Goal: Task Accomplishment & Management: Use online tool/utility

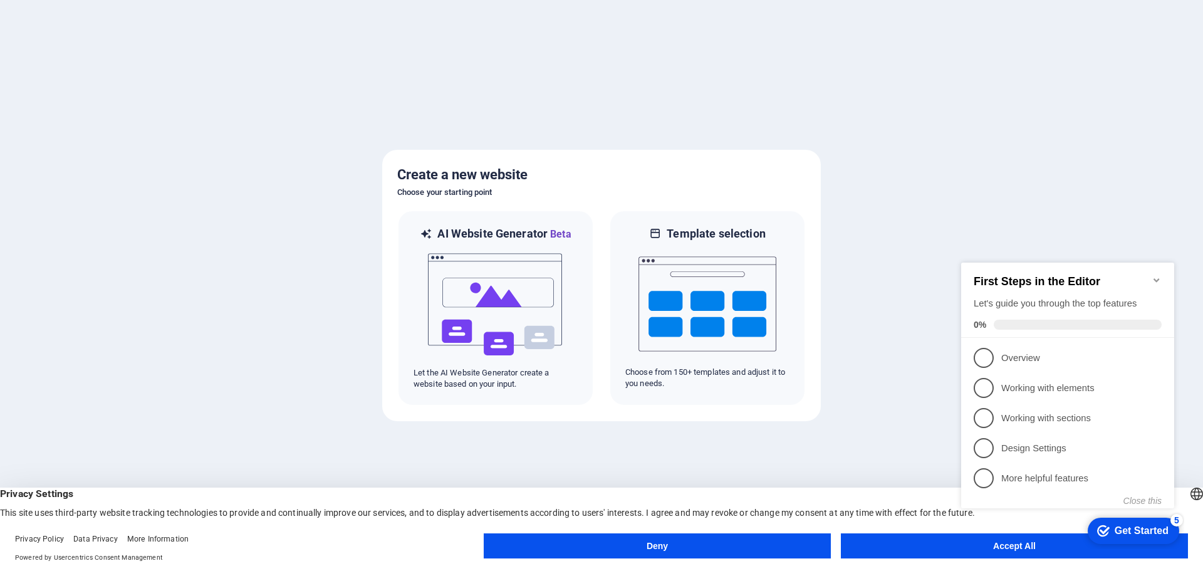
click at [903, 550] on button "Accept All" at bounding box center [1014, 545] width 347 height 25
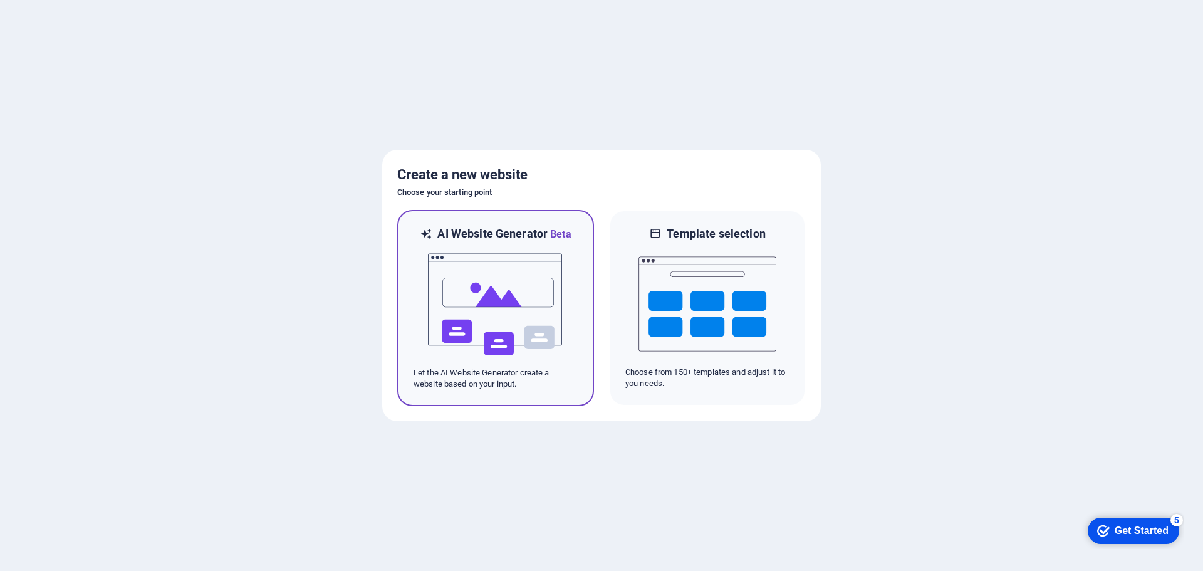
click at [502, 290] on img at bounding box center [496, 304] width 138 height 125
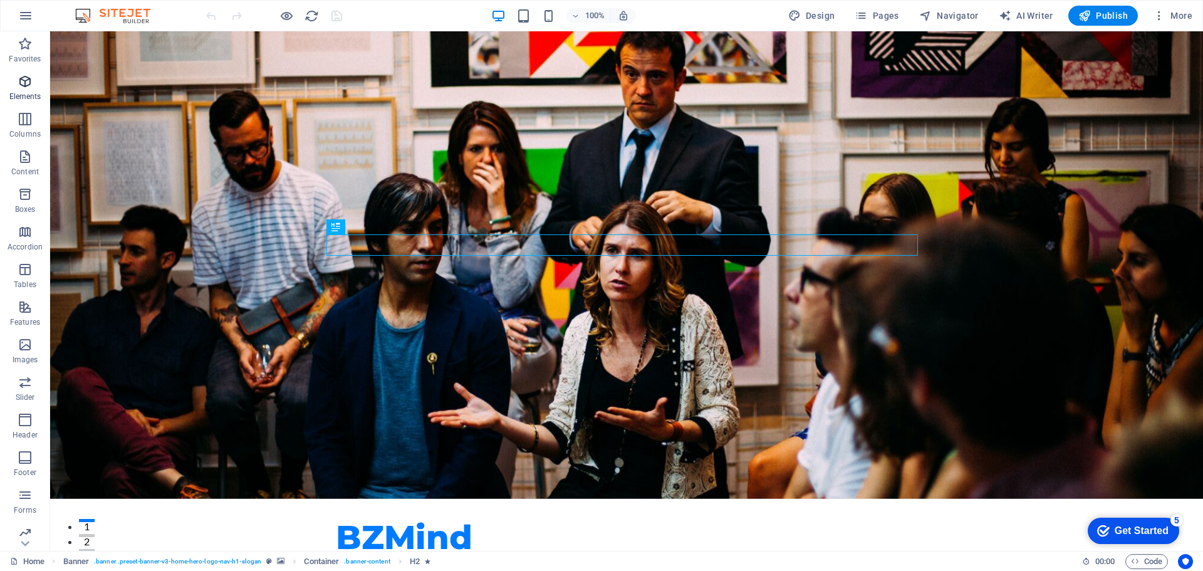
click at [25, 81] on icon "button" at bounding box center [25, 81] width 15 height 15
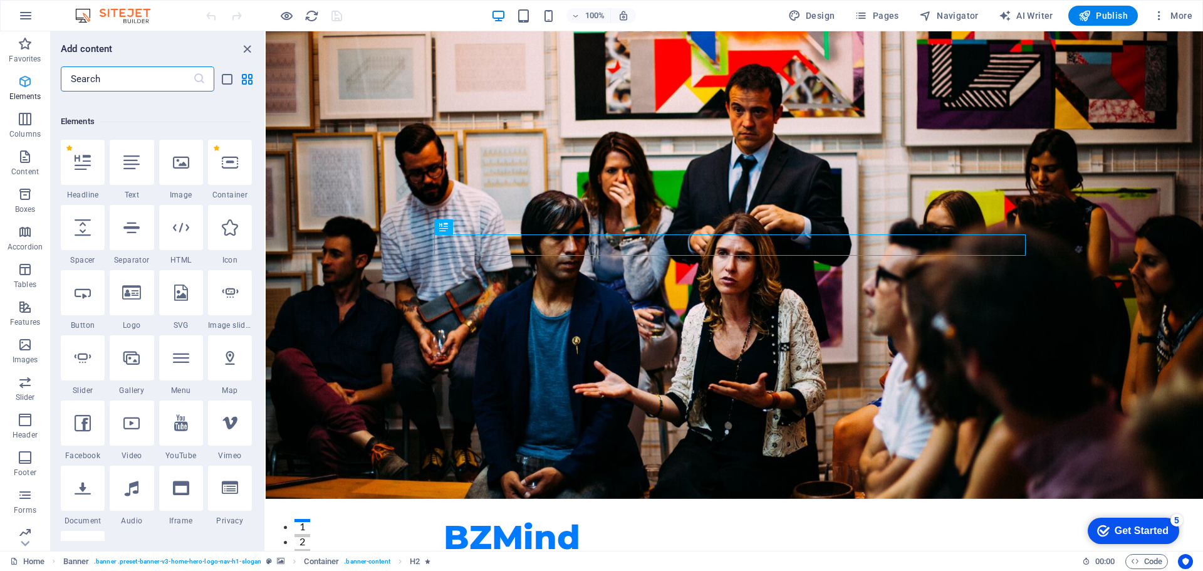
scroll to position [133, 0]
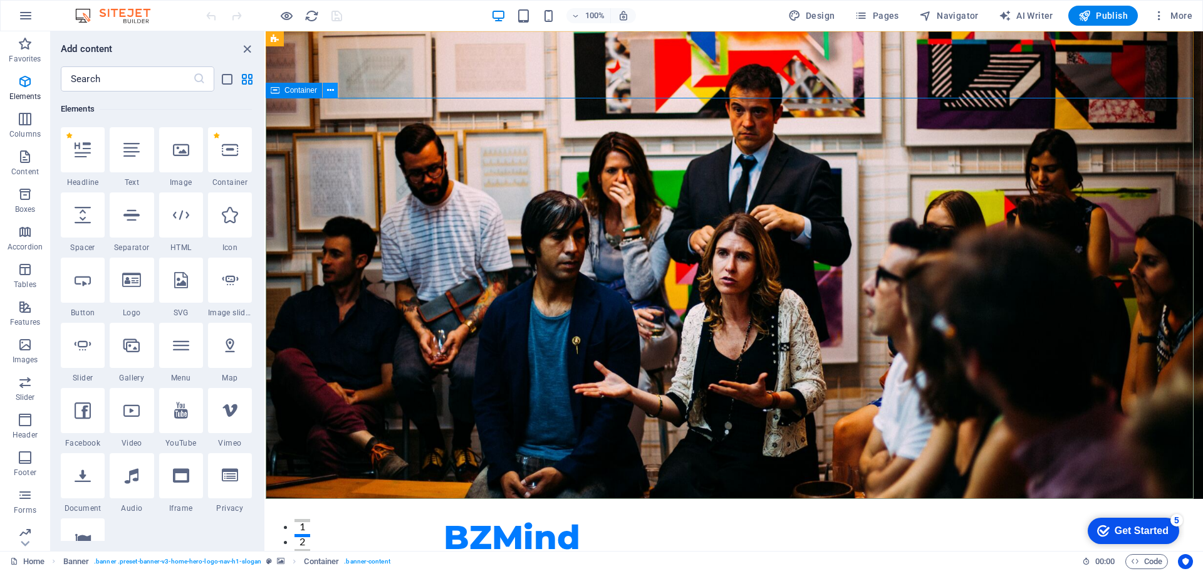
click at [331, 90] on icon at bounding box center [330, 90] width 7 height 13
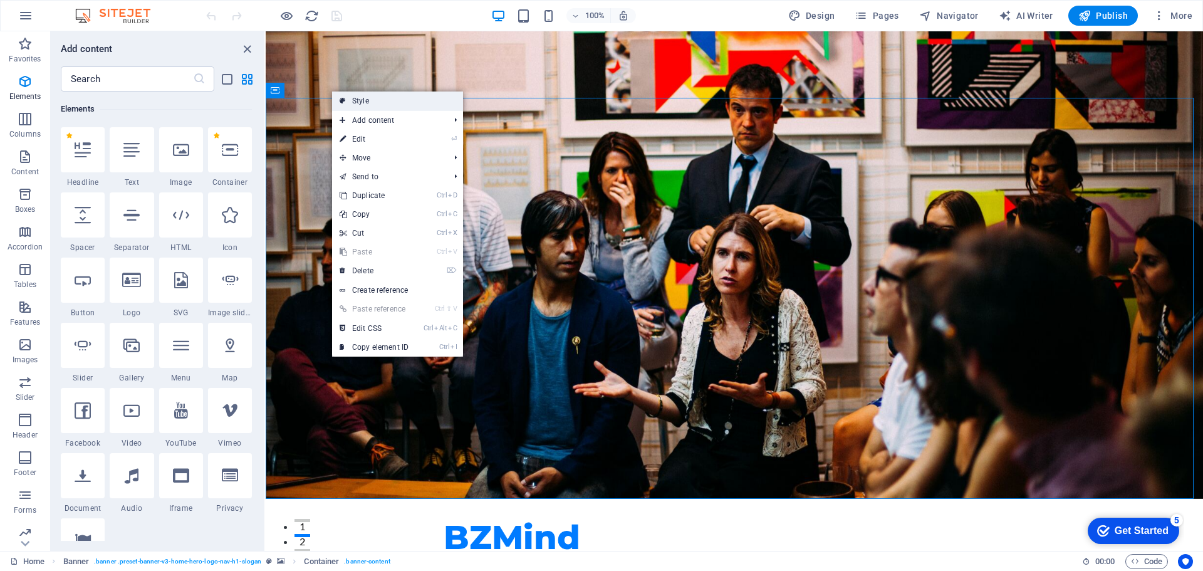
click at [375, 100] on link "Style" at bounding box center [397, 100] width 131 height 19
select select "preset-banner-v3-home-hero-logo-nav-h1-slogan"
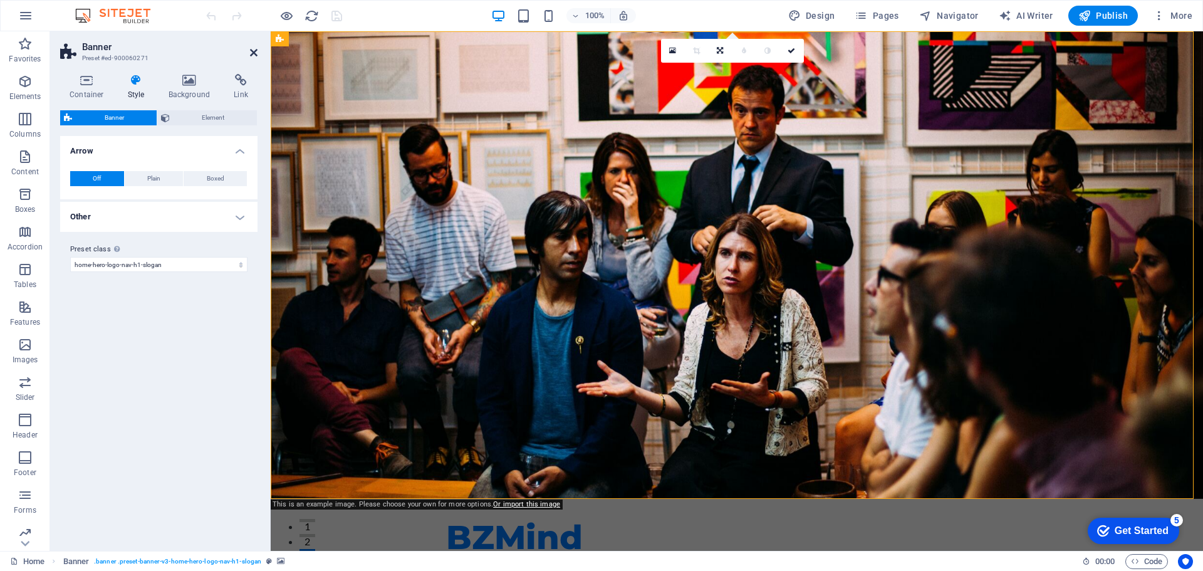
click at [254, 53] on icon at bounding box center [254, 53] width 8 height 10
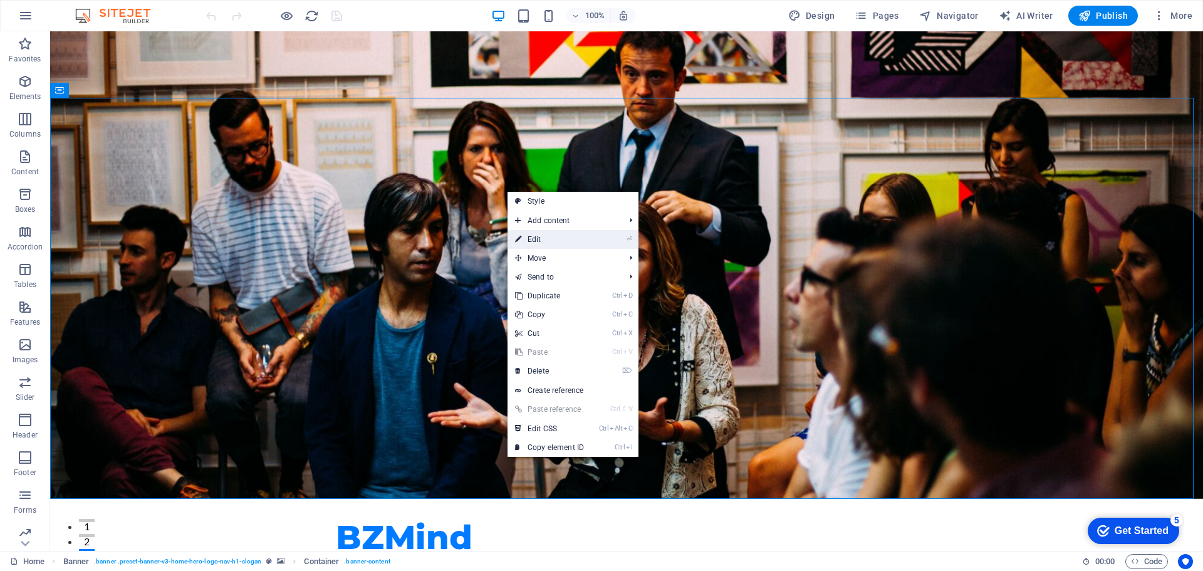
click at [540, 239] on link "⏎ Edit" at bounding box center [550, 239] width 84 height 19
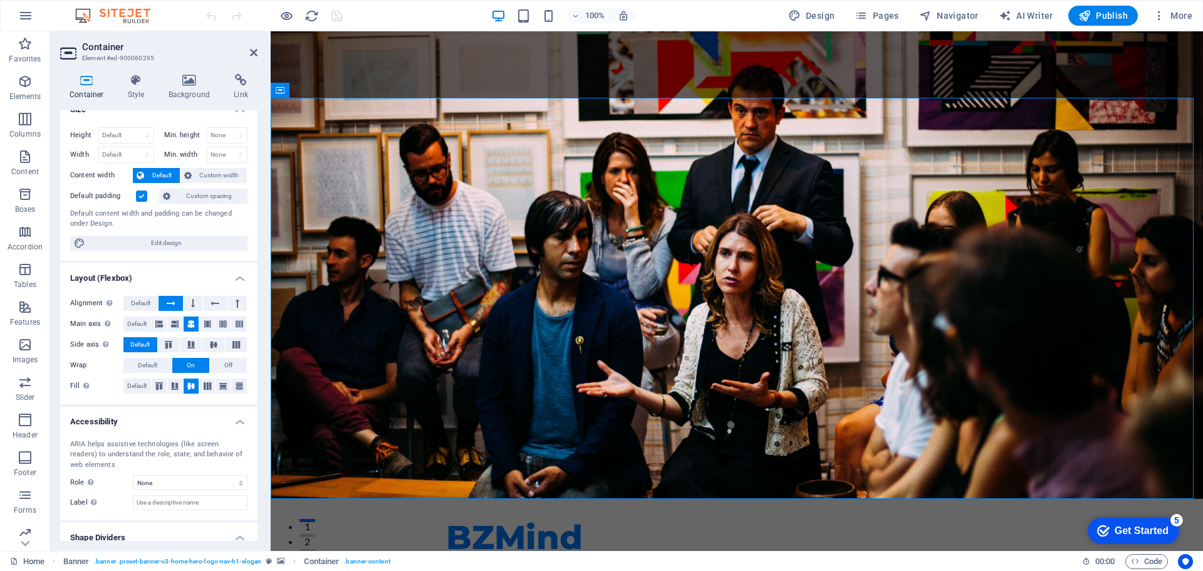
scroll to position [0, 0]
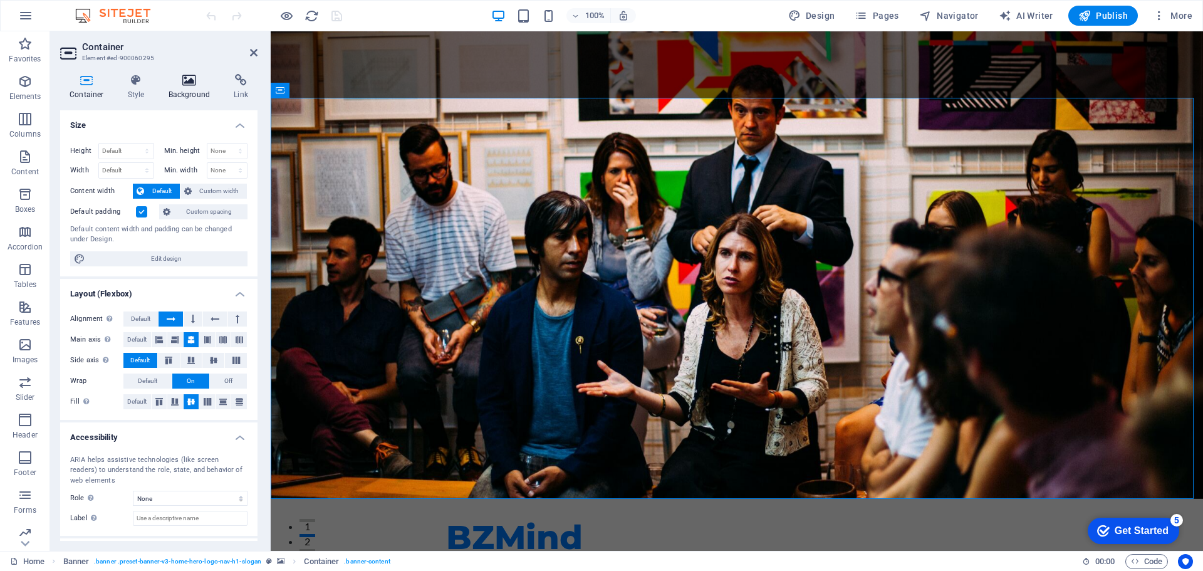
click at [189, 82] on icon at bounding box center [189, 80] width 61 height 13
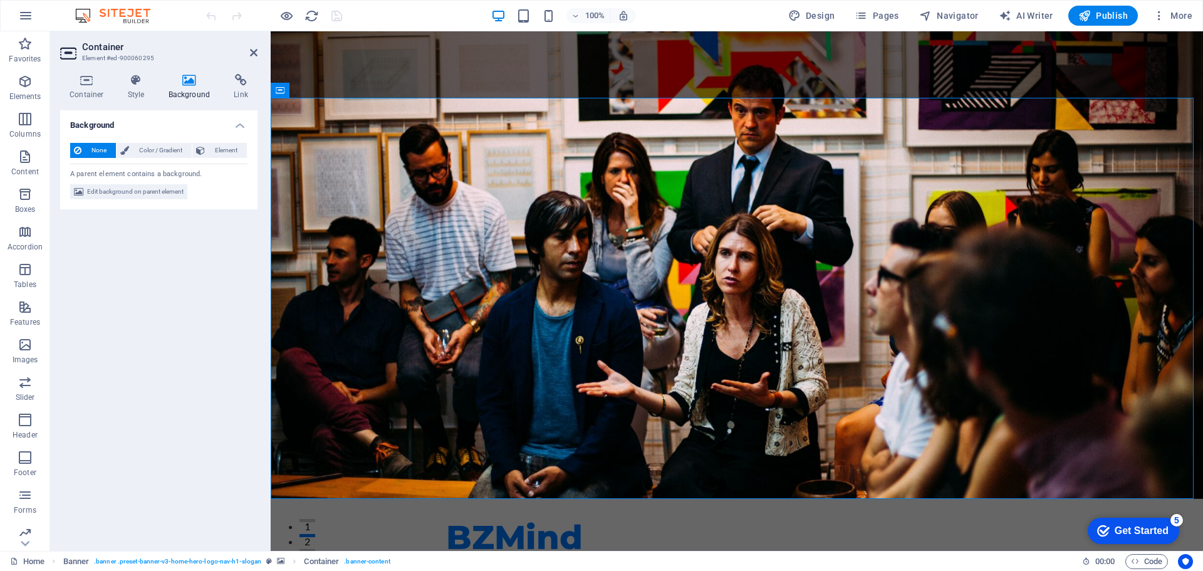
click at [95, 149] on span "None" at bounding box center [98, 150] width 27 height 15
click at [191, 82] on icon at bounding box center [189, 80] width 61 height 13
click at [242, 122] on h4 "Background" at bounding box center [158, 121] width 197 height 23
click at [28, 87] on icon "button" at bounding box center [25, 81] width 15 height 15
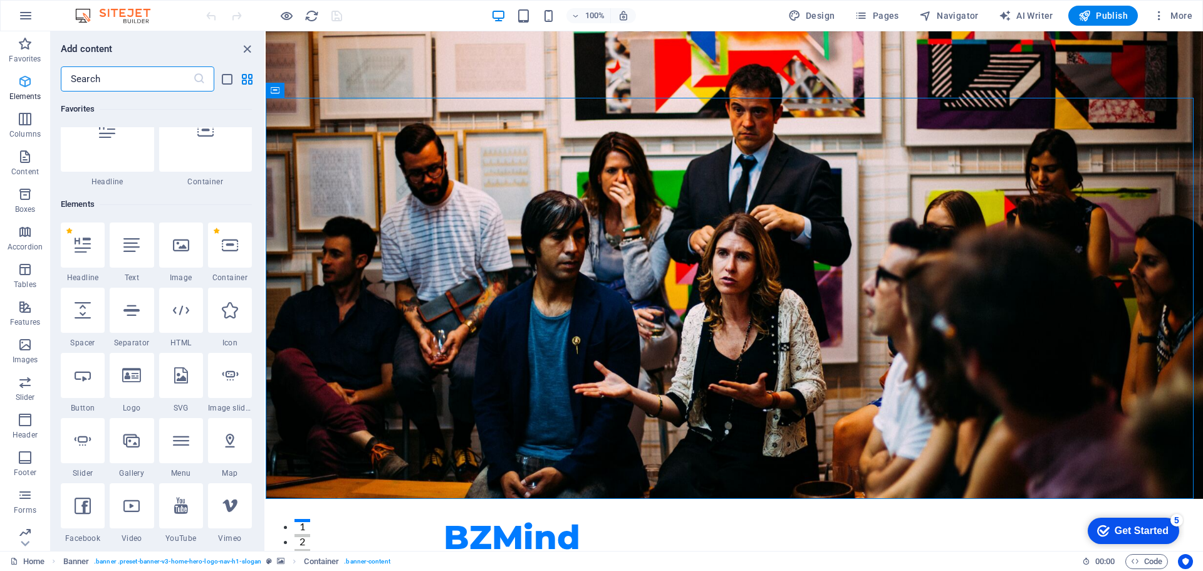
scroll to position [133, 0]
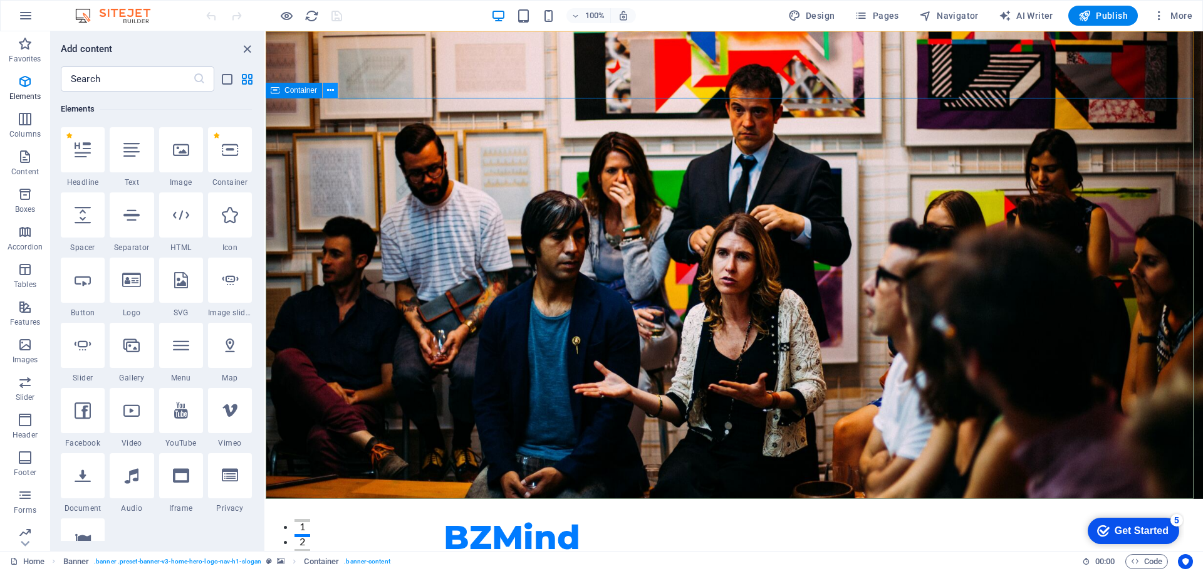
click at [330, 90] on icon at bounding box center [330, 90] width 7 height 13
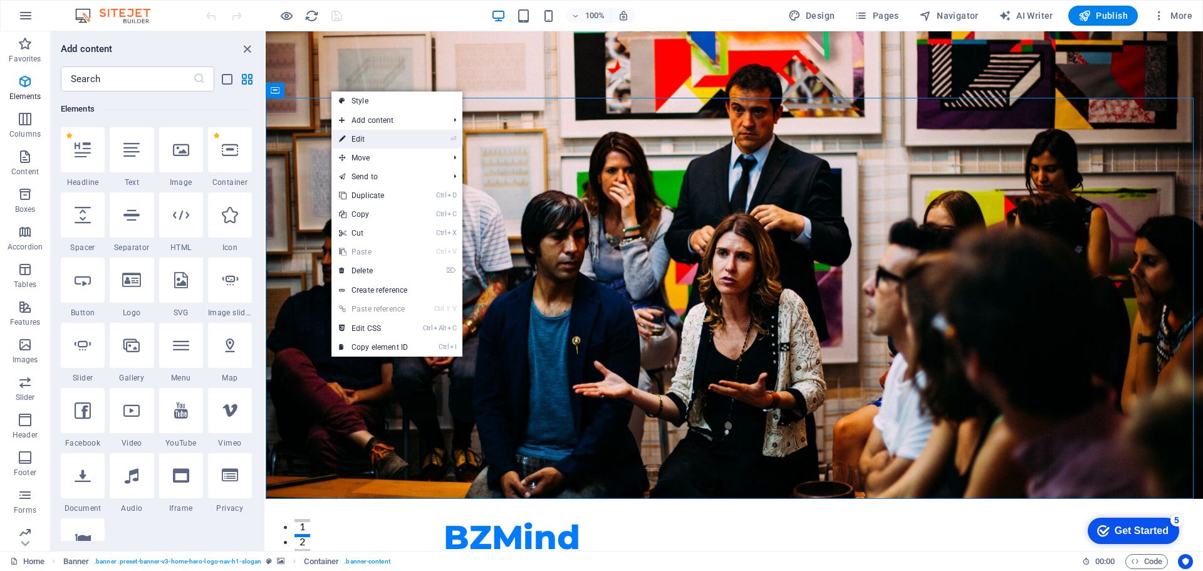
click at [367, 141] on link "⏎ Edit" at bounding box center [374, 139] width 84 height 19
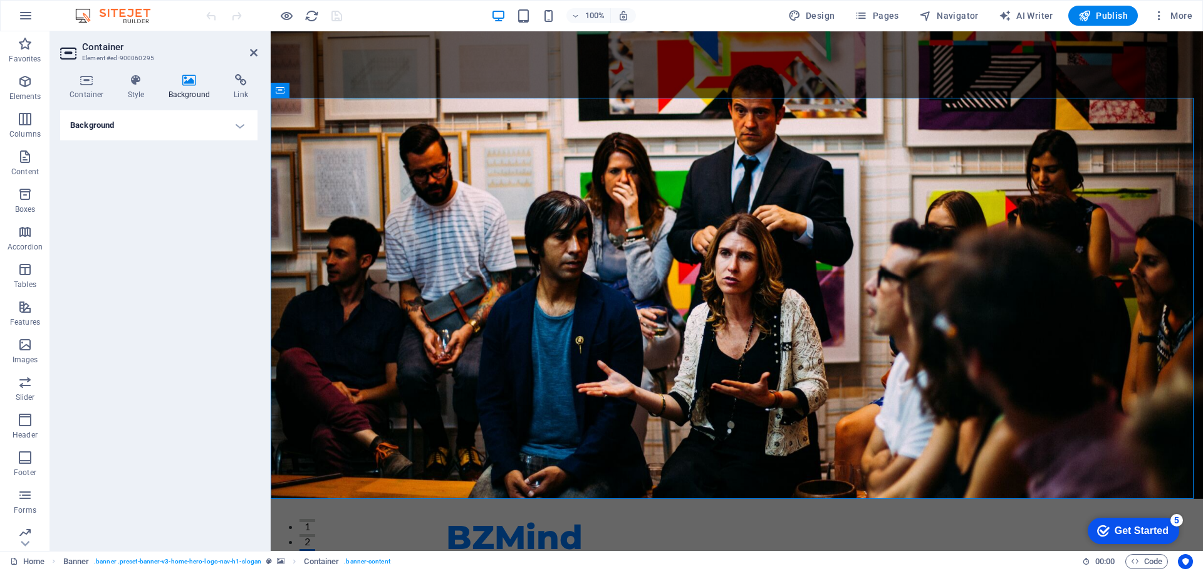
click at [187, 80] on icon at bounding box center [189, 80] width 61 height 13
click at [241, 123] on h4 "Background" at bounding box center [158, 125] width 197 height 30
click at [120, 192] on span "Edit background on parent element" at bounding box center [135, 191] width 97 height 15
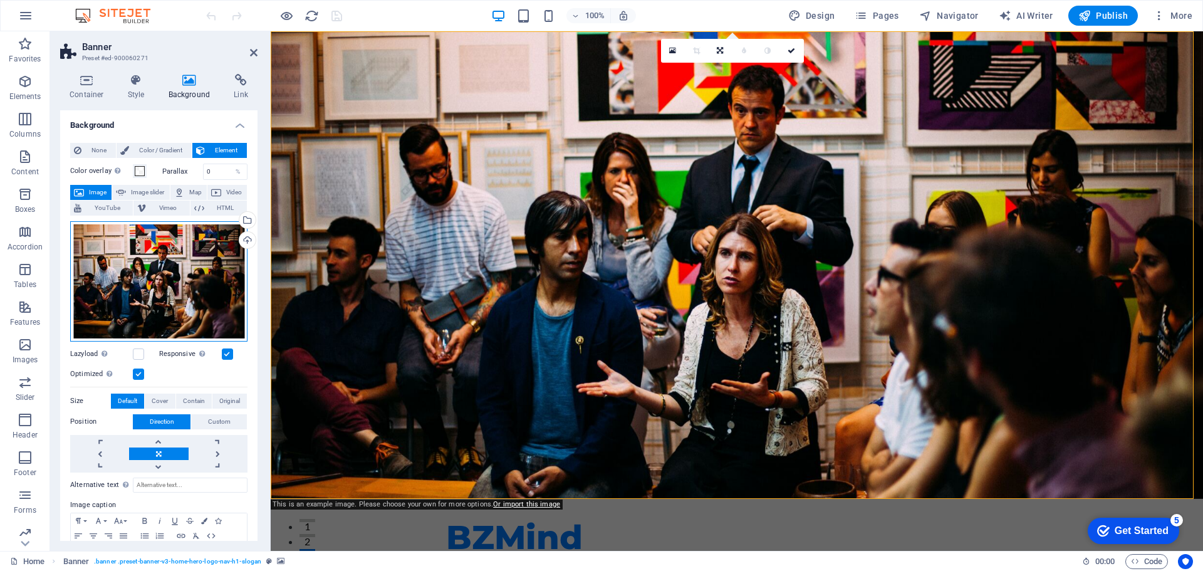
click at [133, 292] on div "Drag files here, click to choose files or select files from Files or our free s…" at bounding box center [158, 281] width 177 height 120
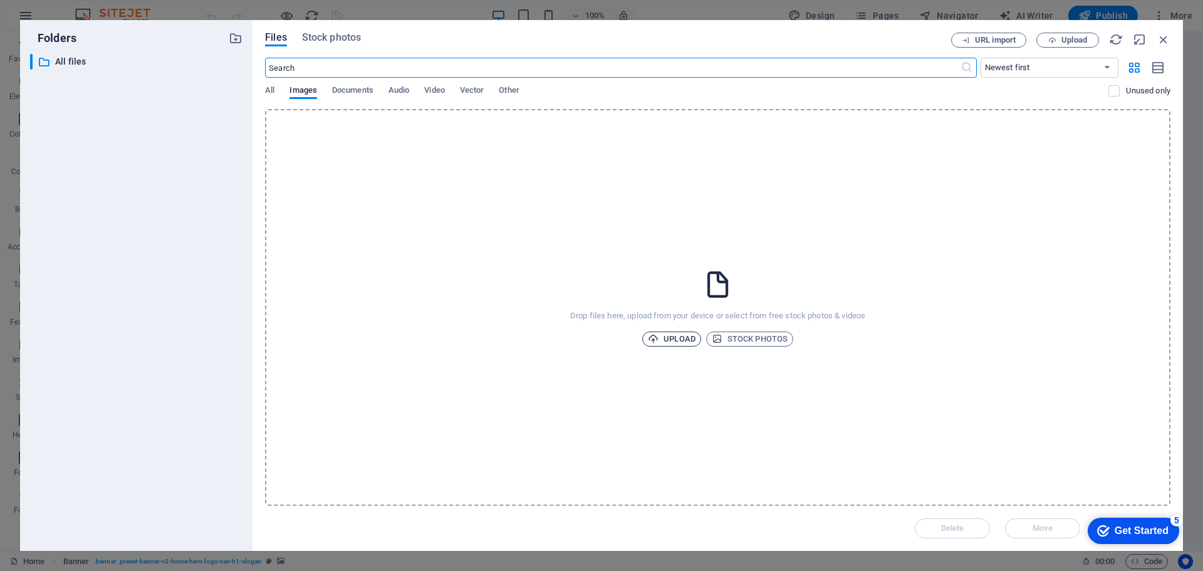
click at [676, 340] on span "Upload" at bounding box center [672, 339] width 48 height 15
click at [664, 340] on span "Upload" at bounding box center [672, 339] width 48 height 15
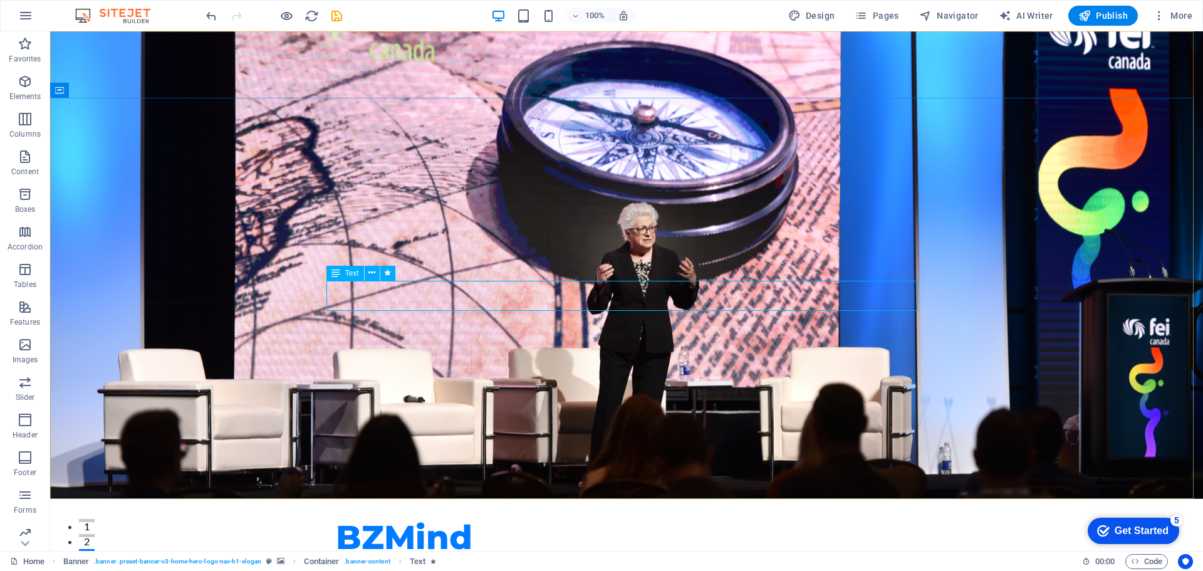
click at [352, 274] on span "Text" at bounding box center [352, 273] width 14 height 8
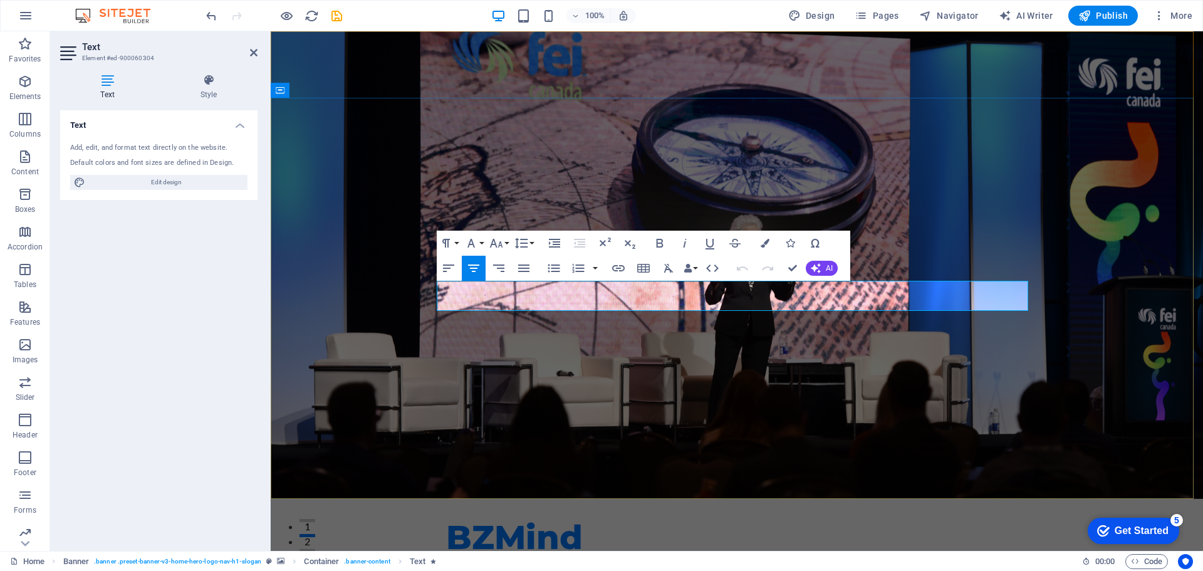
drag, startPoint x: 525, startPoint y: 288, endPoint x: 504, endPoint y: 289, distance: 20.1
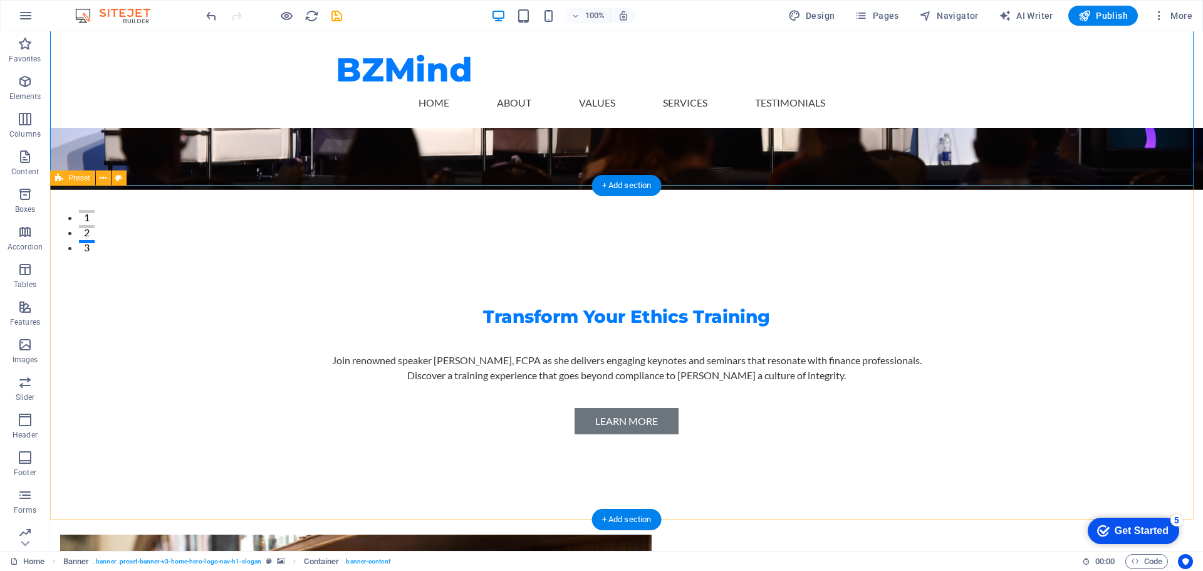
scroll to position [313, 0]
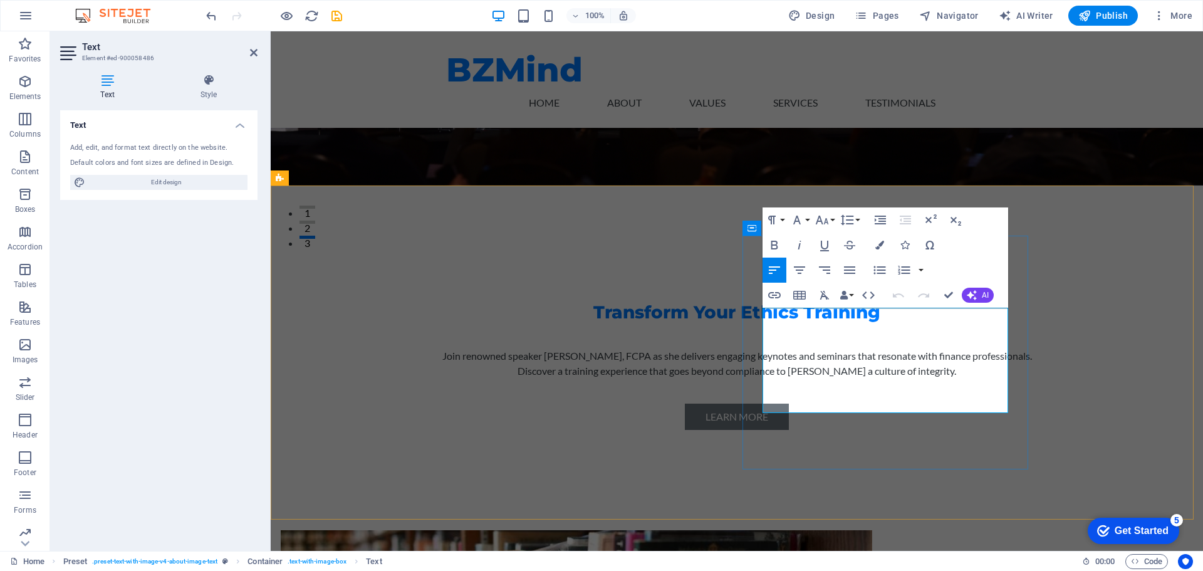
drag, startPoint x: 765, startPoint y: 315, endPoint x: 803, endPoint y: 315, distance: 38.2
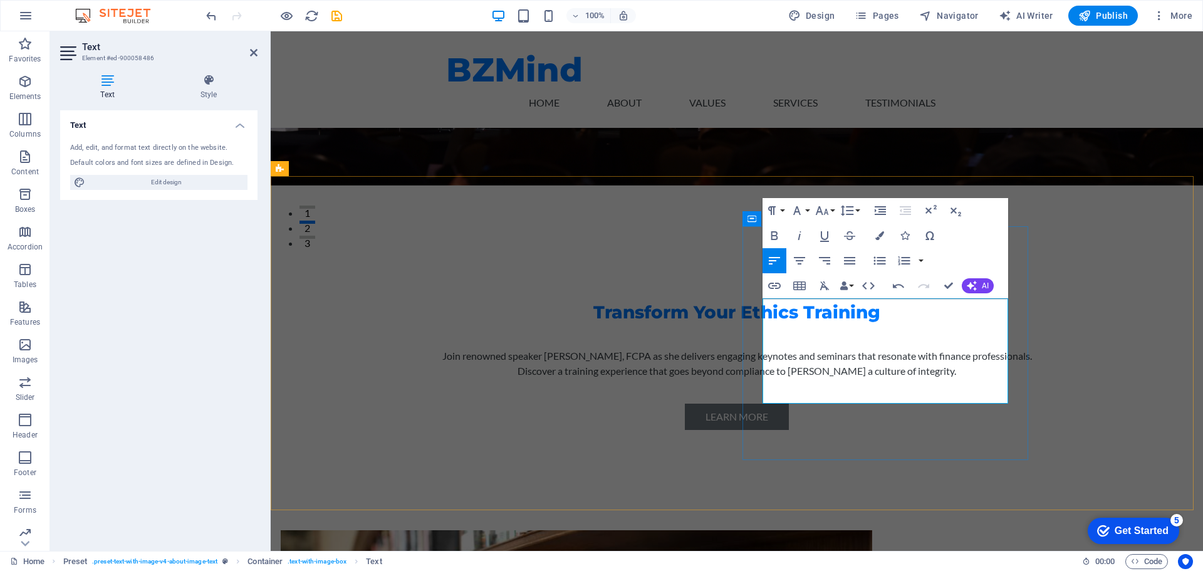
scroll to position [376, 0]
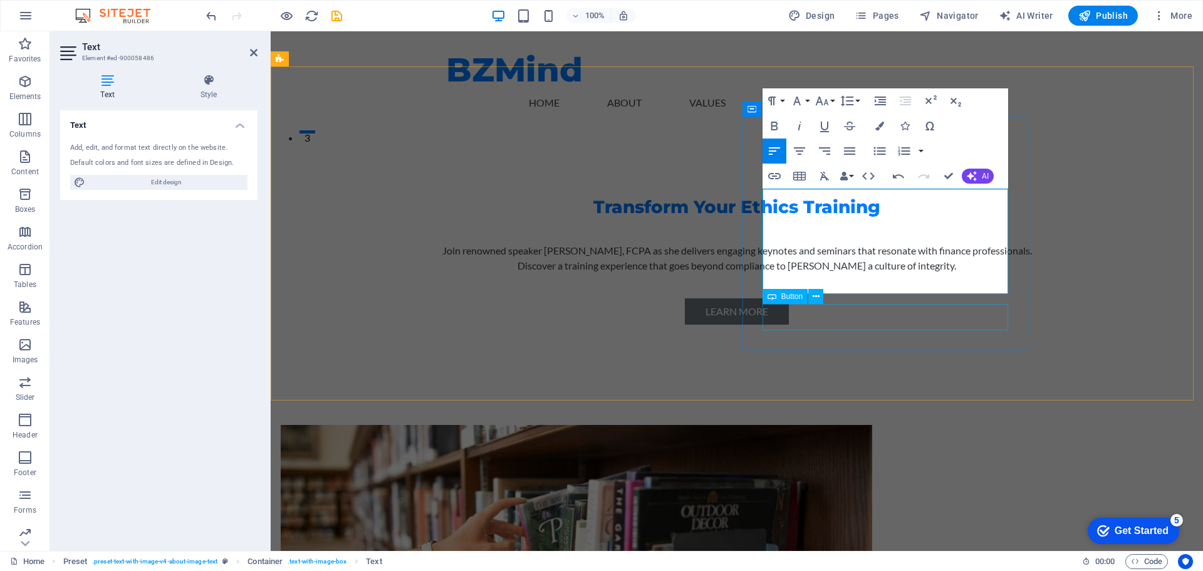
scroll to position [439, 0]
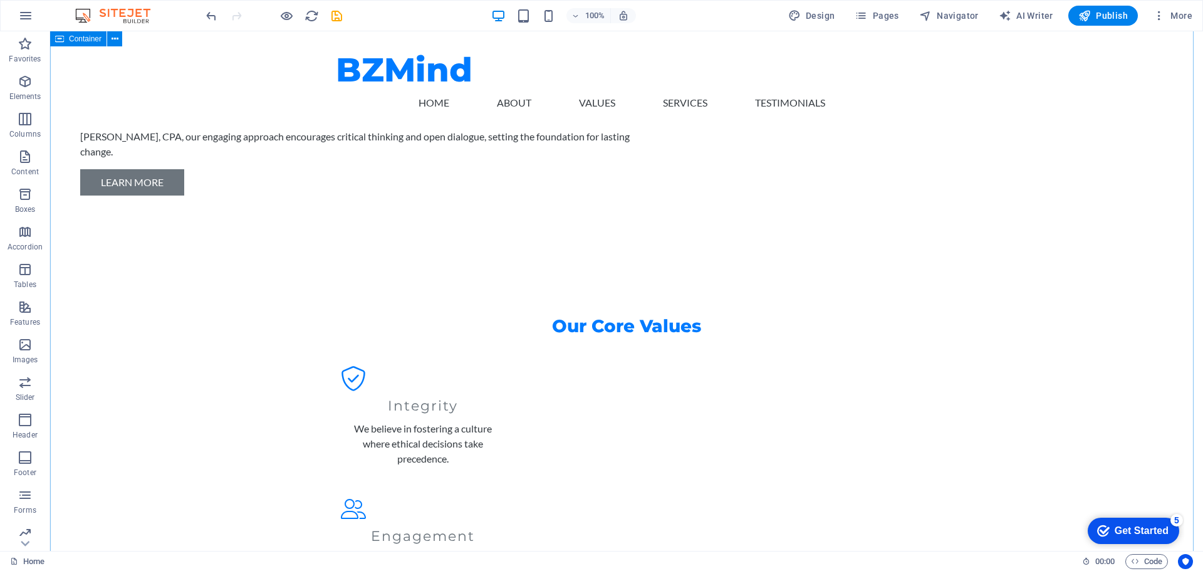
scroll to position [1065, 0]
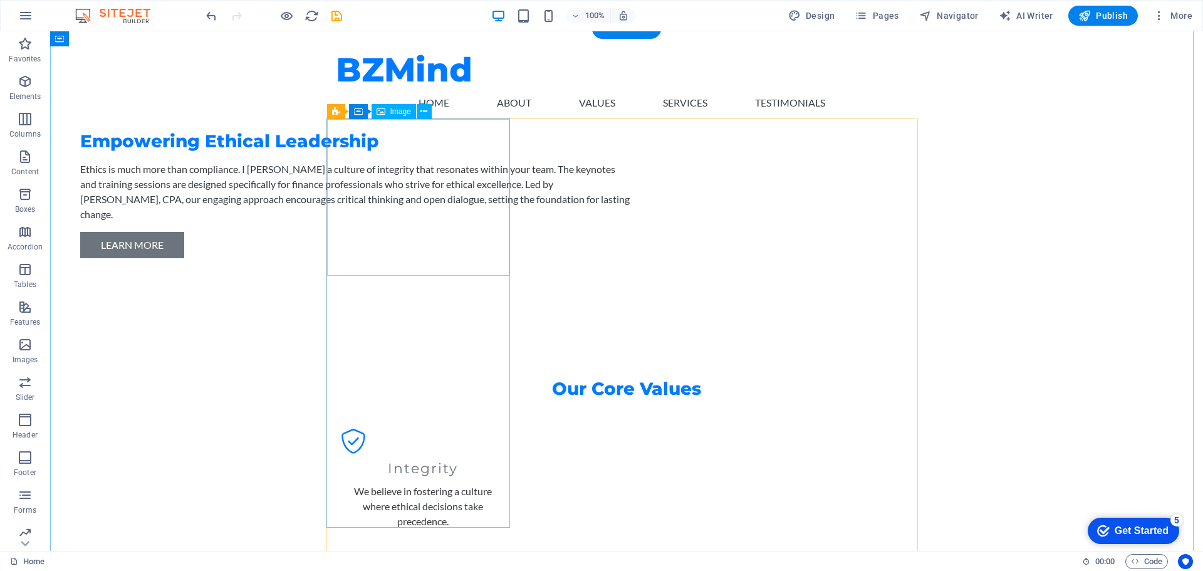
click at [396, 111] on span "Image" at bounding box center [400, 112] width 21 height 8
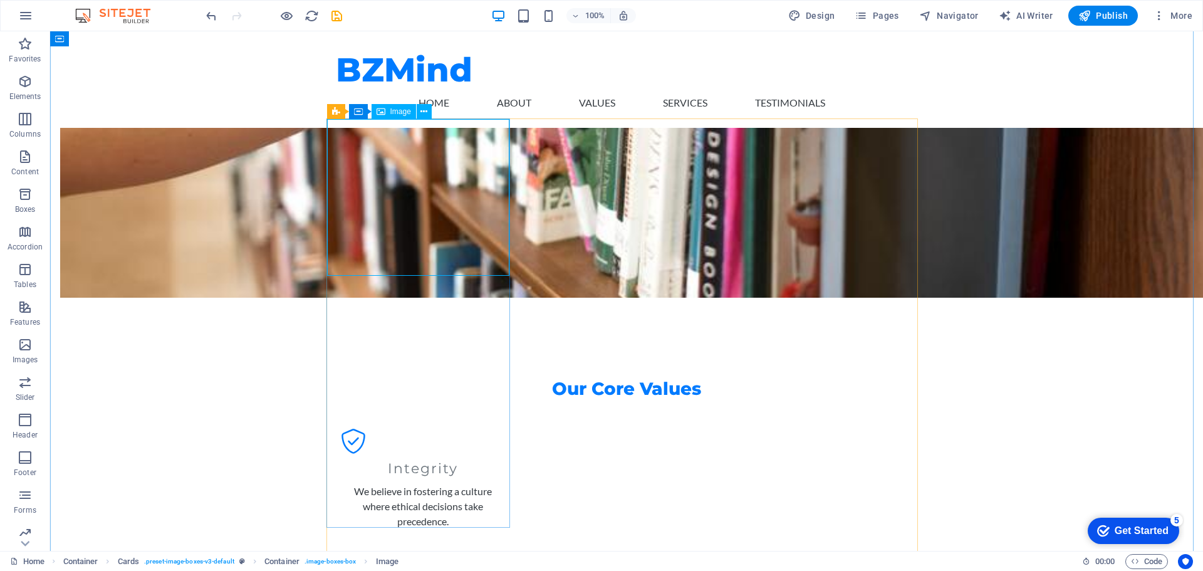
select select "vw"
select select "px"
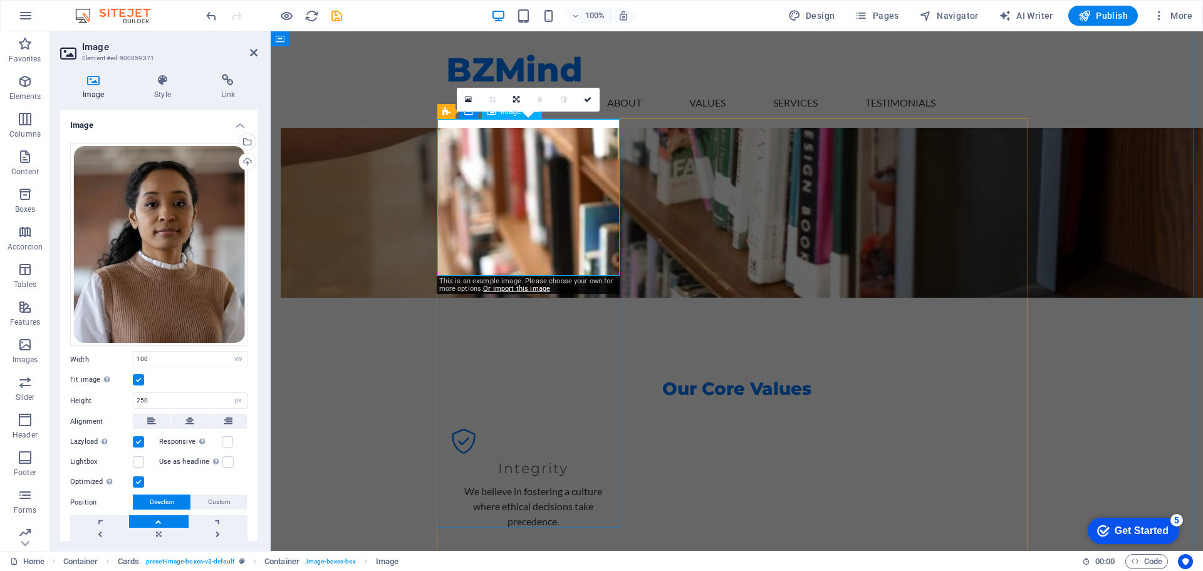
click at [156, 202] on div "Drag files here, click to choose files or select files from Files or our free s…" at bounding box center [158, 245] width 177 height 204
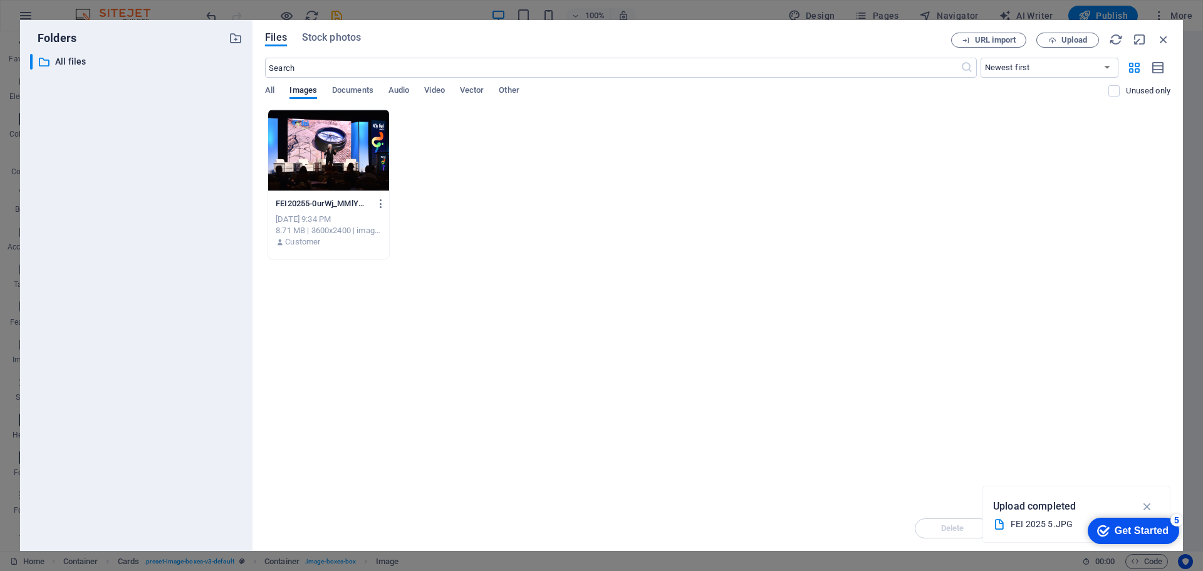
click at [555, 196] on div "FEI20255-0urWj_MMlYWIQZIJA1fedQ.JPG FEI20255-0urWj_MMlYWIQZIJA1fedQ.JPG Sep 2, …" at bounding box center [718, 184] width 906 height 150
click at [1145, 505] on icon "button" at bounding box center [1148, 506] width 14 height 14
click at [1132, 533] on div "Get Started" at bounding box center [1142, 530] width 54 height 11
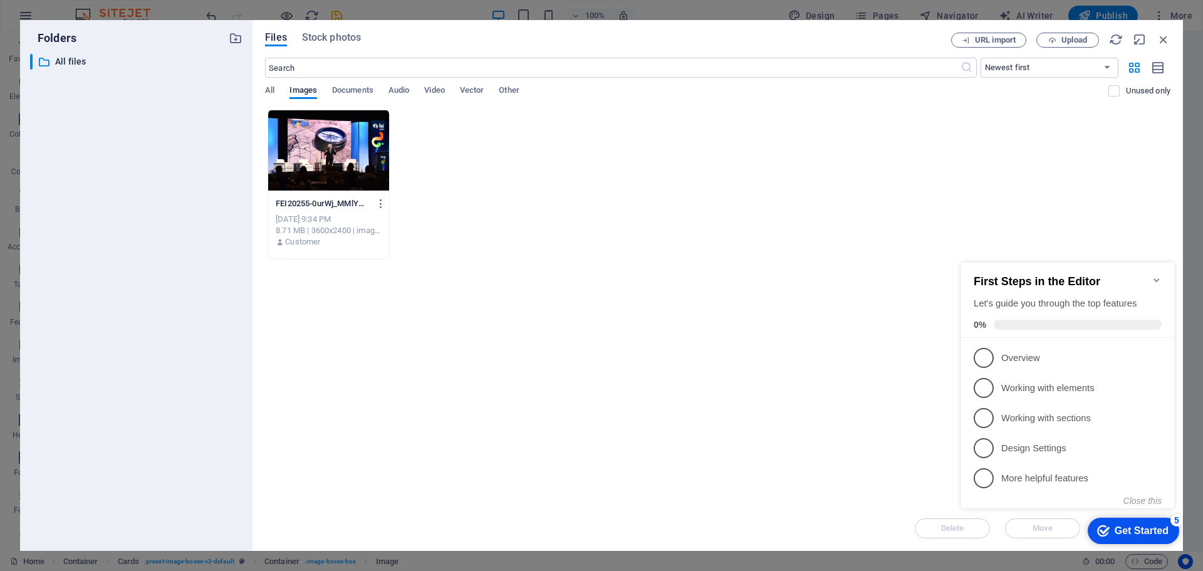
click at [555, 431] on div "Drop files here to upload them instantly FEI20255-0urWj_MMlYWIQZIJA1fedQ.JPG FE…" at bounding box center [718, 307] width 906 height 397
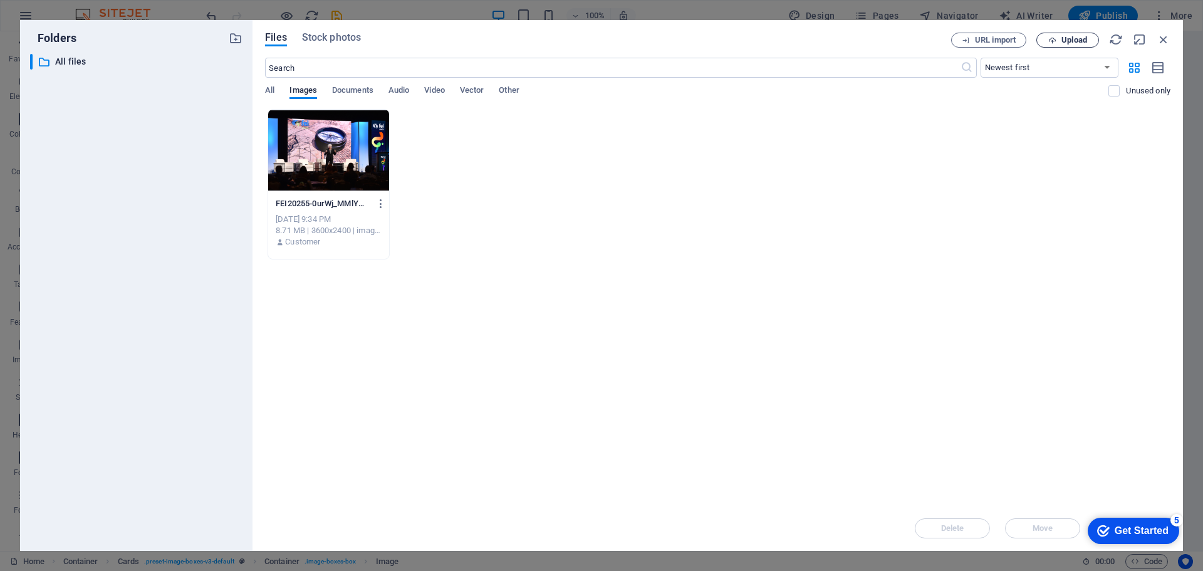
click at [1074, 38] on span "Upload" at bounding box center [1075, 40] width 26 height 8
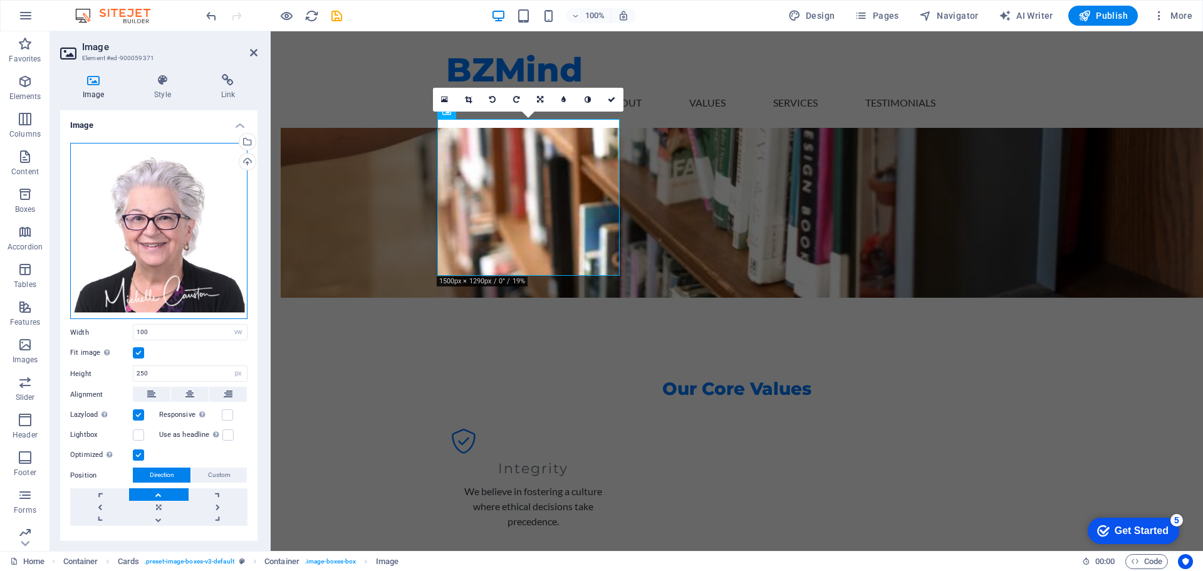
click at [191, 254] on div "Drag files here, click to choose files or select files from Files or our free s…" at bounding box center [158, 231] width 177 height 177
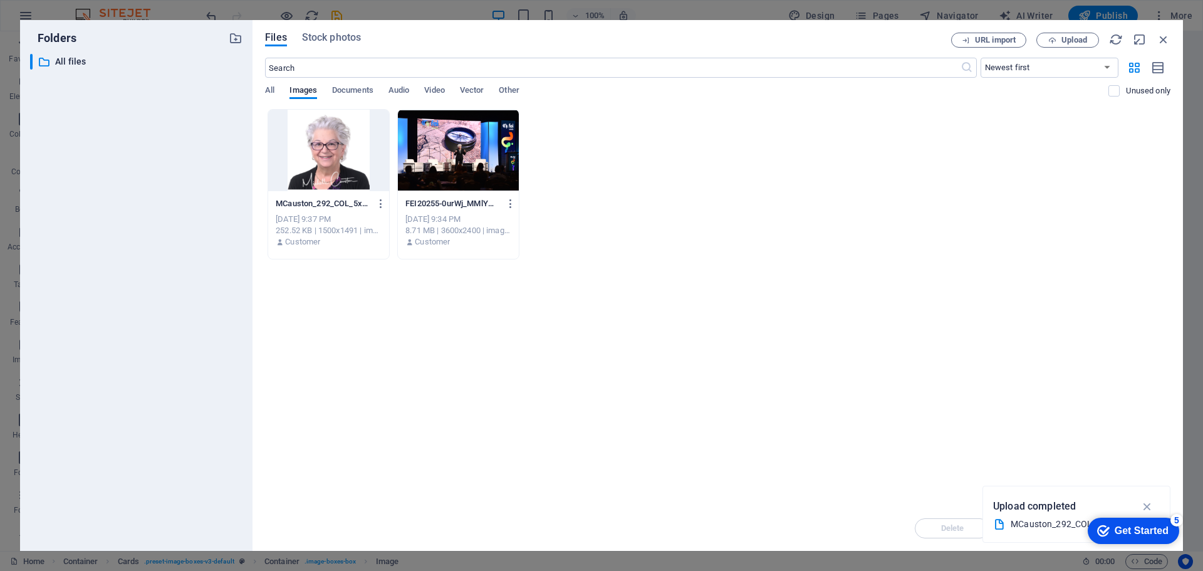
click at [333, 167] on div at bounding box center [328, 150] width 121 height 81
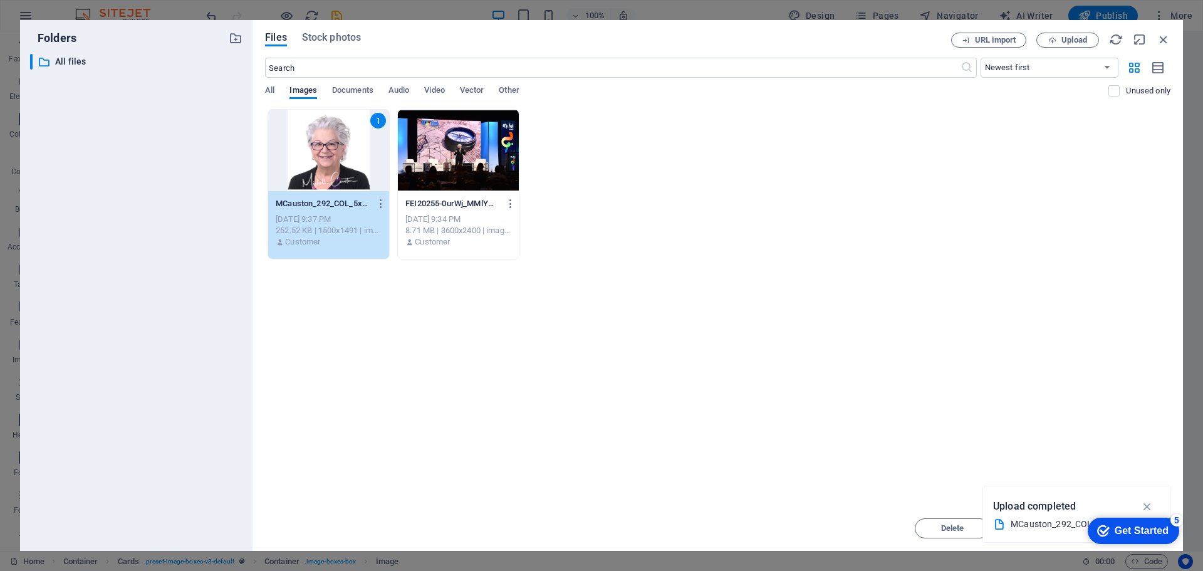
click at [1000, 404] on div "Drop files here to upload them instantly 1 MCauston_292_COL_5x7_300dpi-tCZoV0un…" at bounding box center [718, 307] width 906 height 397
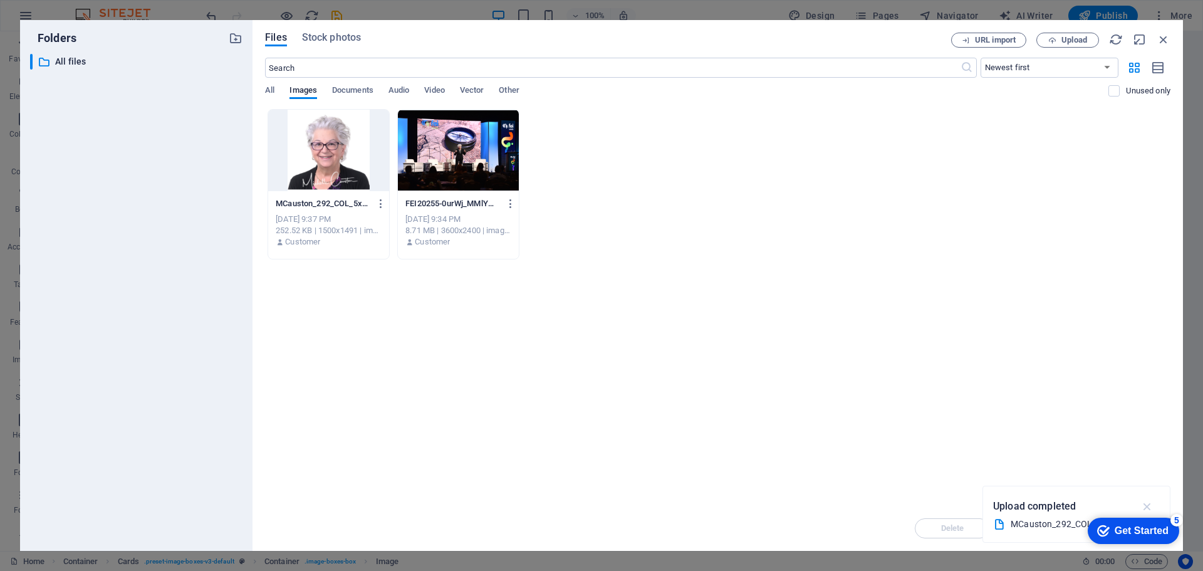
click at [1148, 507] on icon "button" at bounding box center [1148, 506] width 14 height 14
click at [1072, 38] on span "Upload" at bounding box center [1075, 40] width 26 height 8
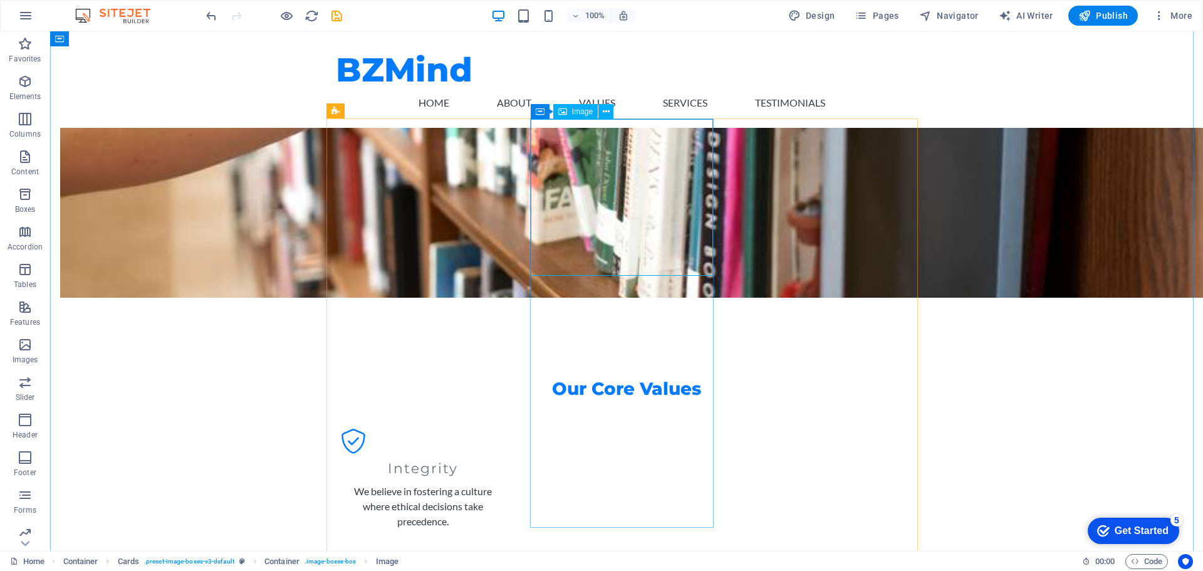
click at [578, 109] on span "Image" at bounding box center [582, 112] width 21 height 8
drag, startPoint x: 595, startPoint y: 182, endPoint x: 596, endPoint y: 174, distance: 7.5
click at [583, 112] on span "Image" at bounding box center [582, 112] width 21 height 8
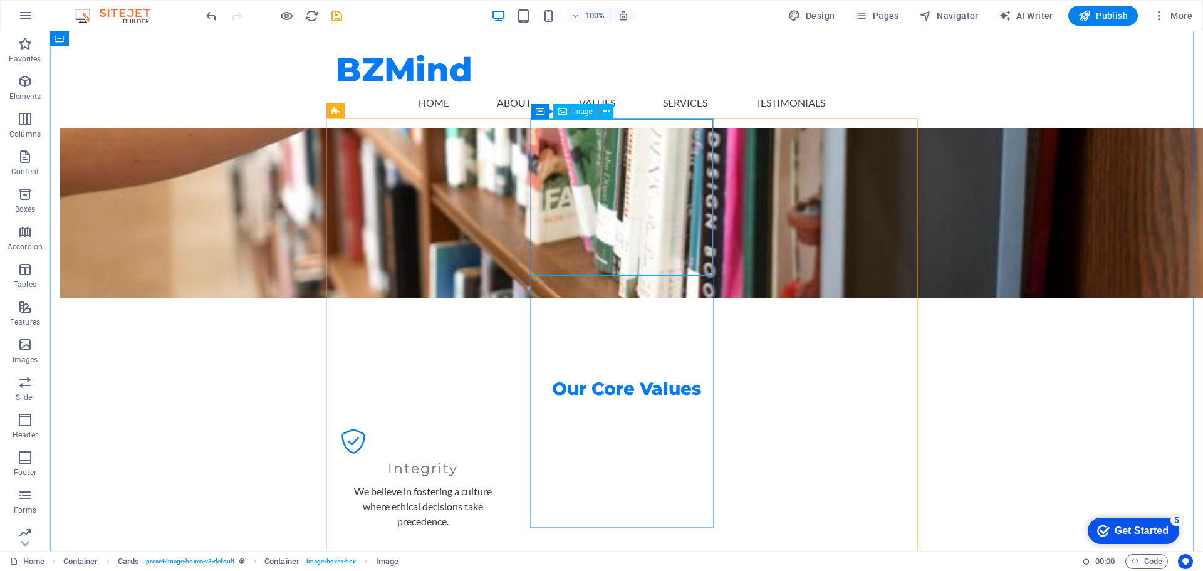
click at [583, 112] on span "Image" at bounding box center [582, 112] width 21 height 8
select select "vw"
select select "px"
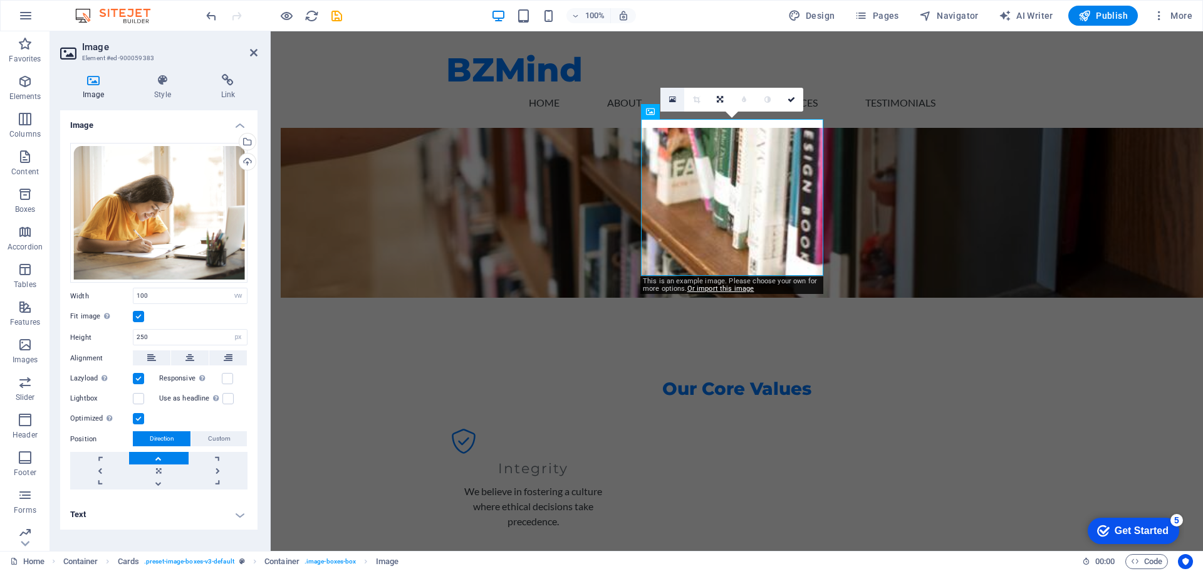
click at [672, 97] on icon at bounding box center [672, 99] width 7 height 9
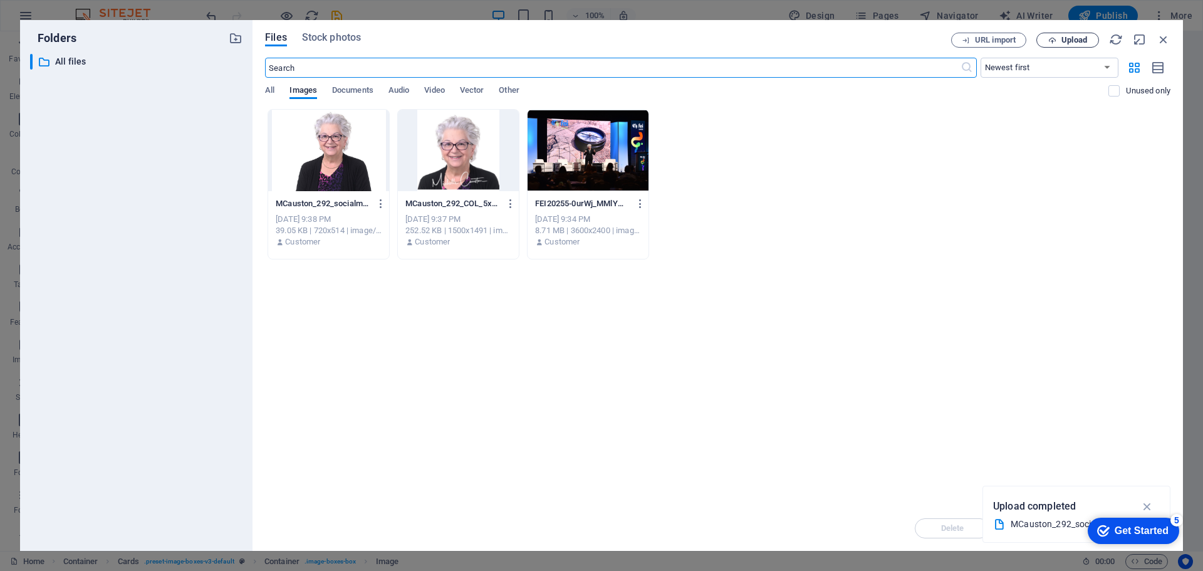
click at [1072, 39] on span "Upload" at bounding box center [1075, 40] width 26 height 8
click at [1147, 504] on icon "button" at bounding box center [1148, 506] width 14 height 14
click at [1164, 39] on icon "button" at bounding box center [1164, 40] width 14 height 14
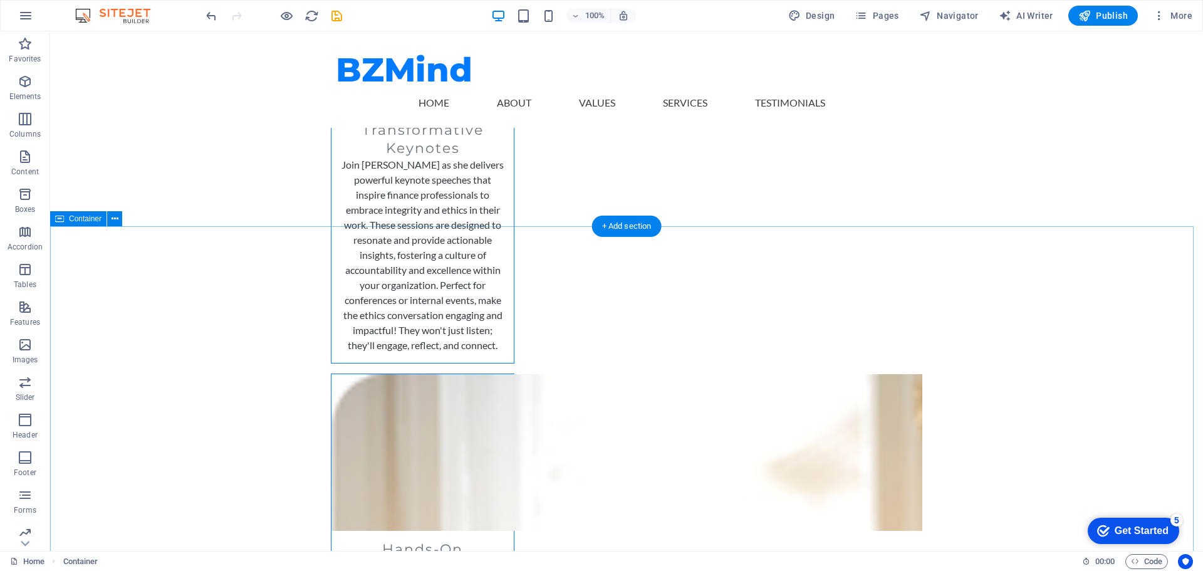
scroll to position [2068, 0]
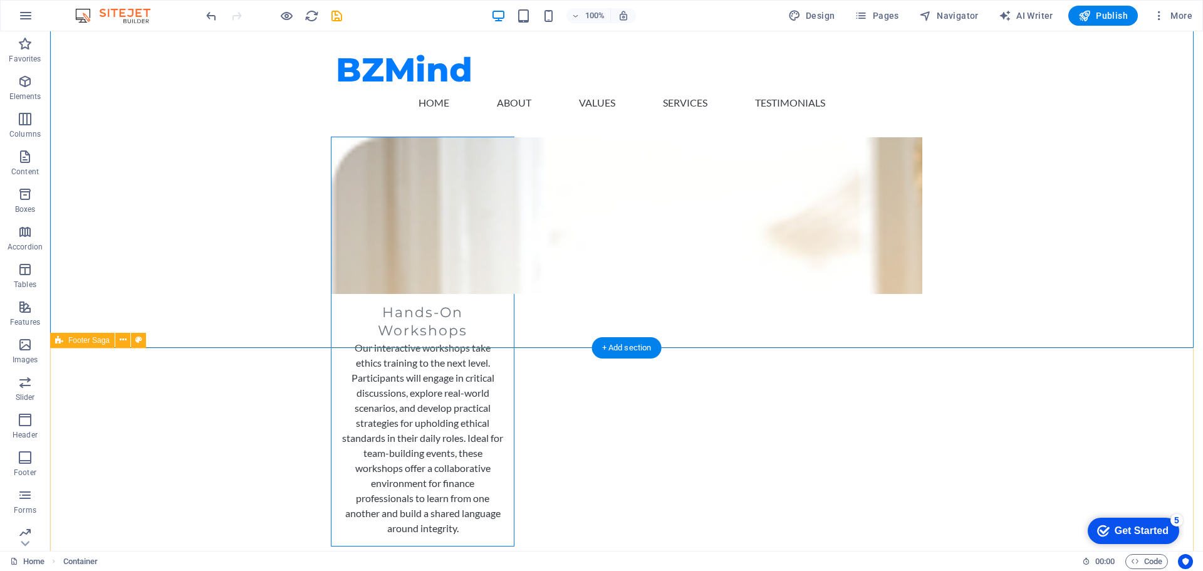
scroll to position [2319, 0]
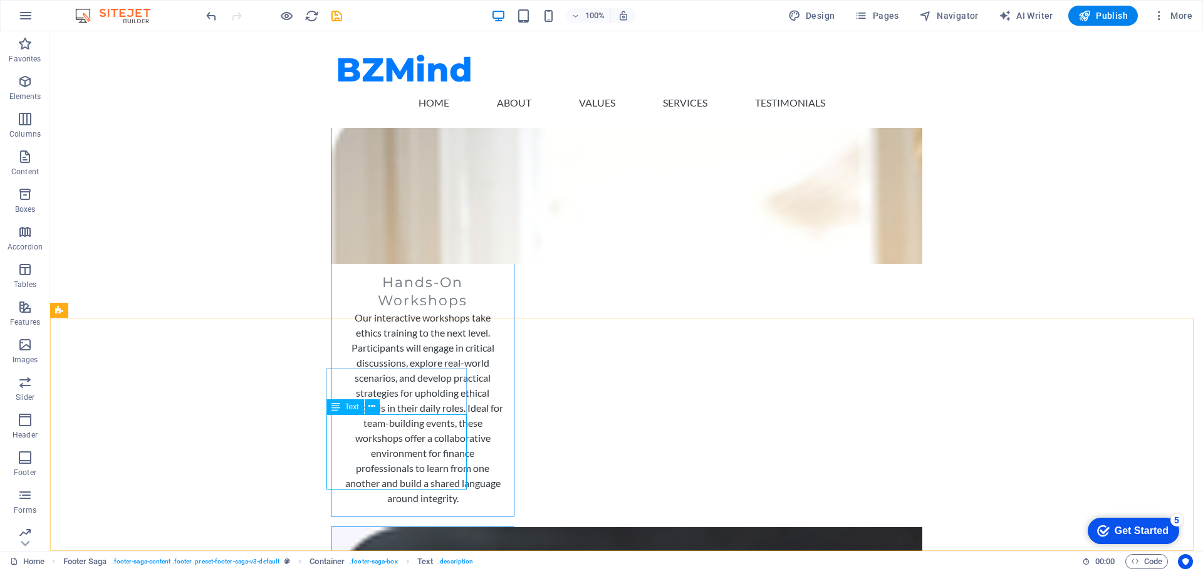
click at [344, 406] on div "Text" at bounding box center [345, 406] width 38 height 15
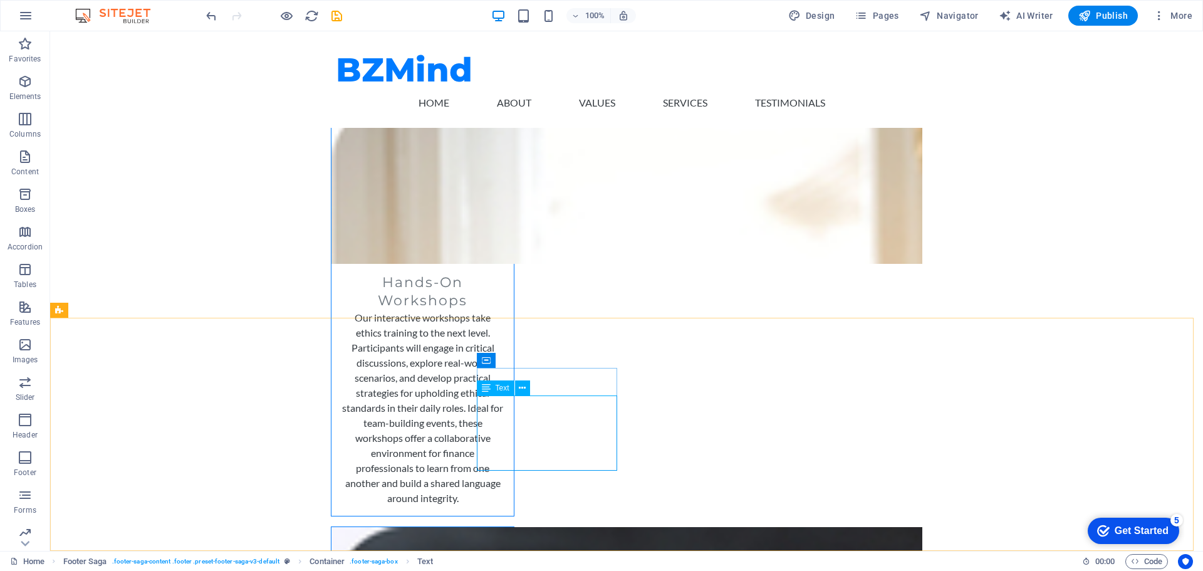
click at [497, 390] on span "Text" at bounding box center [503, 388] width 14 height 8
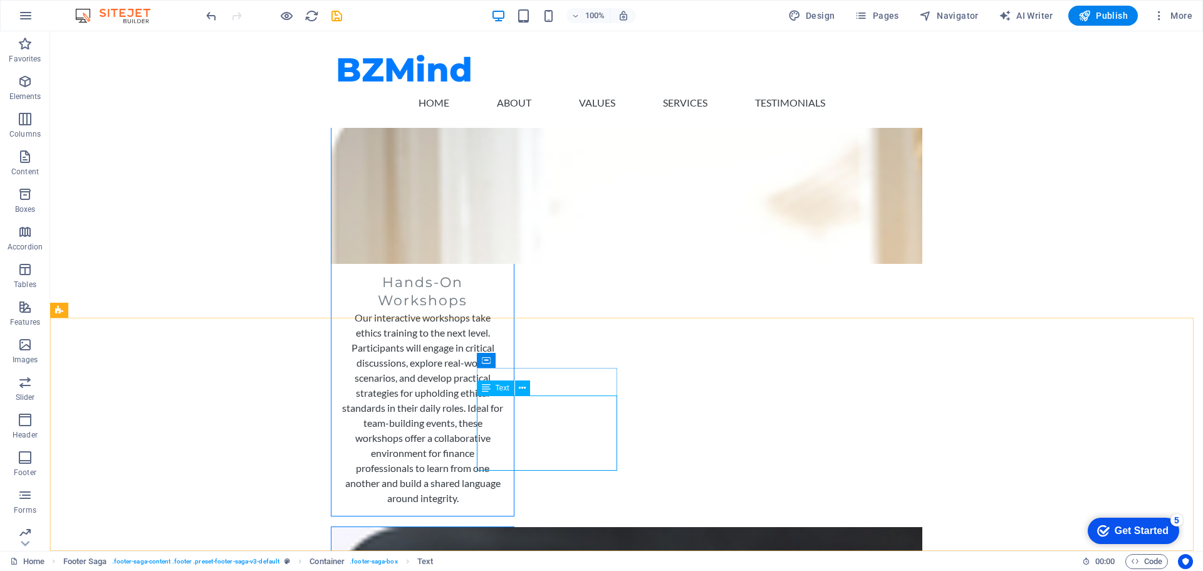
click at [494, 389] on div "Text" at bounding box center [496, 387] width 38 height 15
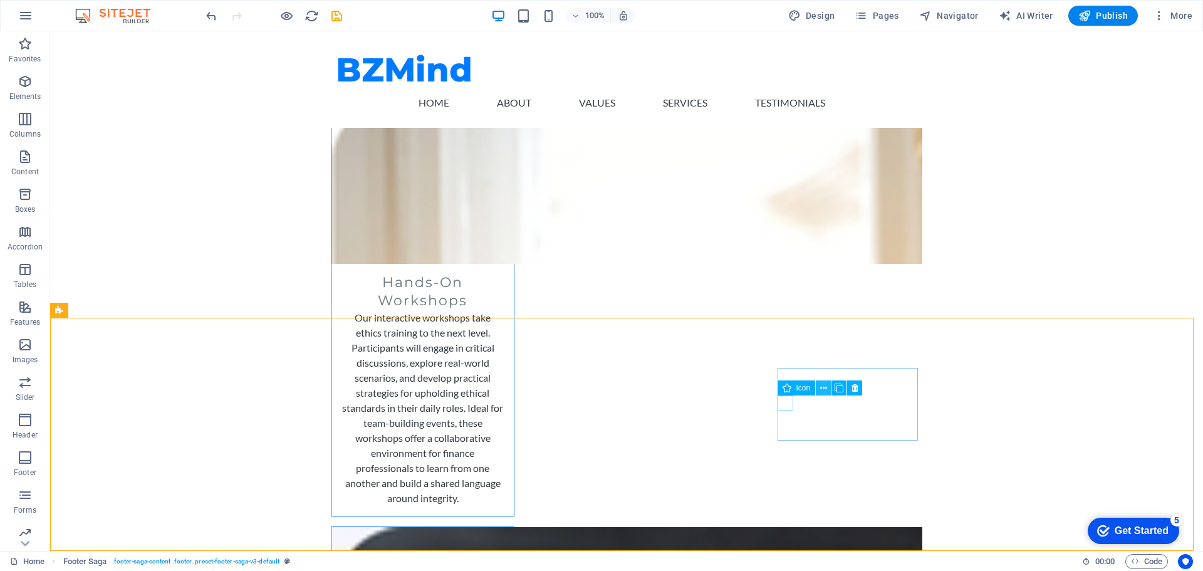
click at [825, 385] on icon at bounding box center [823, 388] width 7 height 13
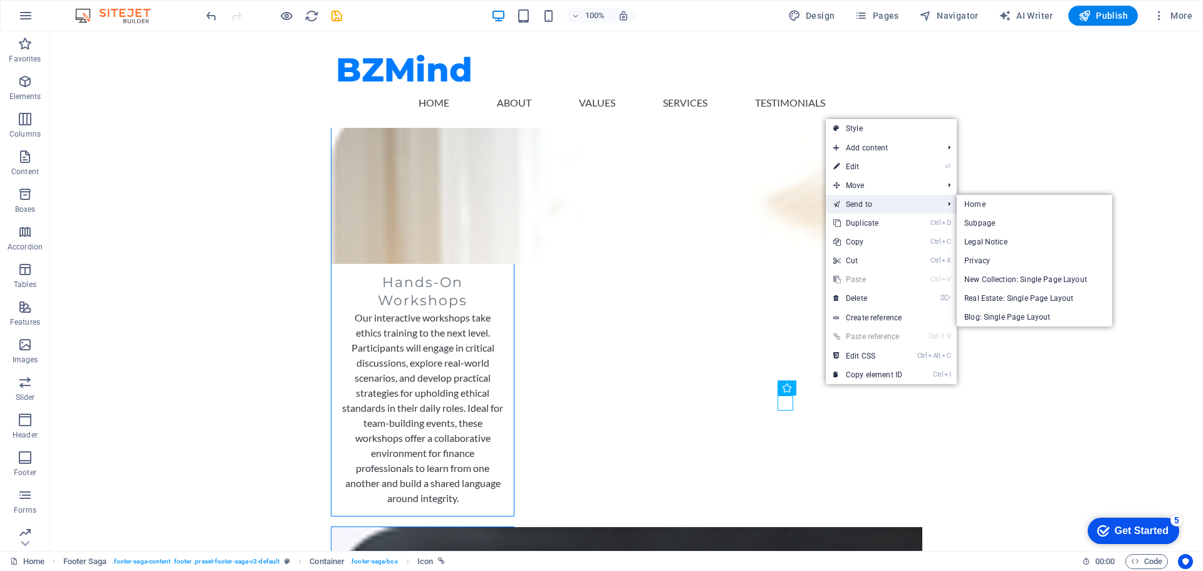
click at [865, 207] on link "Send to" at bounding box center [882, 204] width 112 height 19
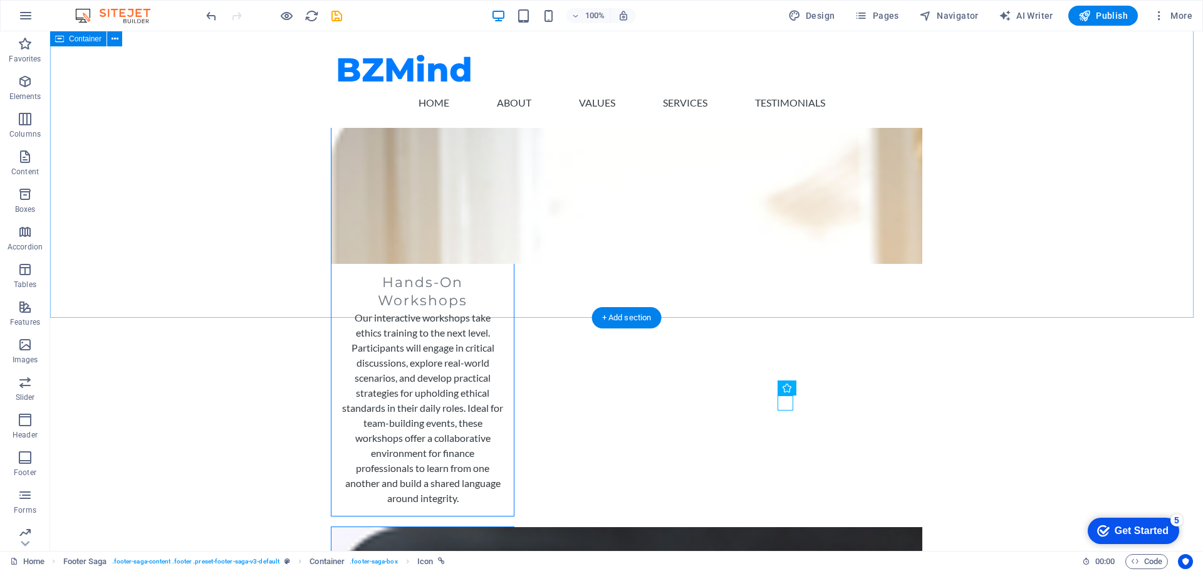
scroll to position [2256, 0]
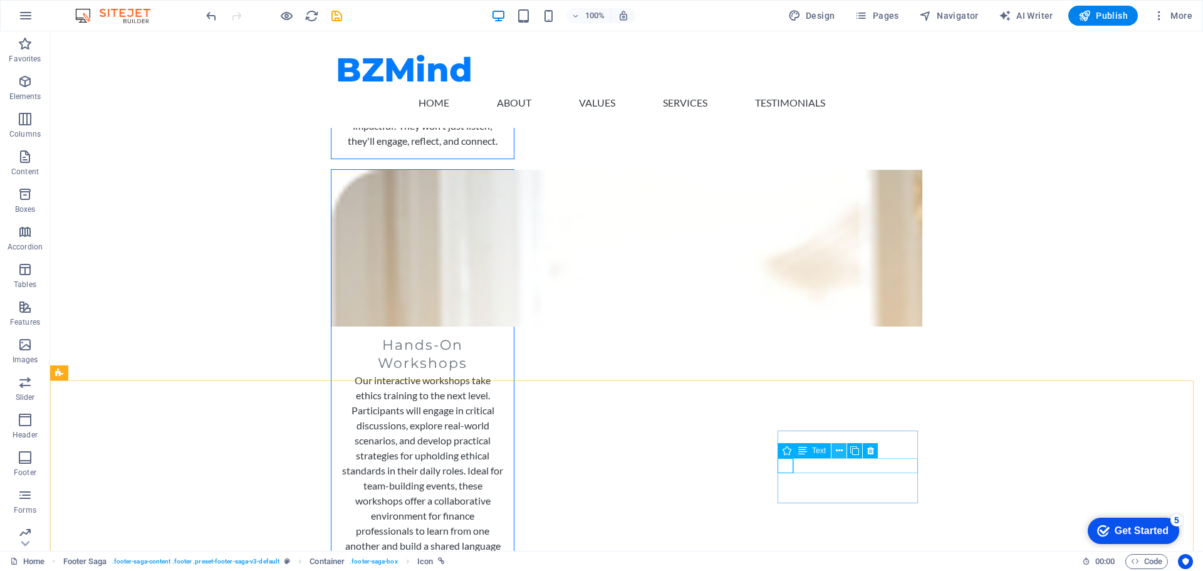
click at [840, 452] on icon at bounding box center [839, 450] width 7 height 13
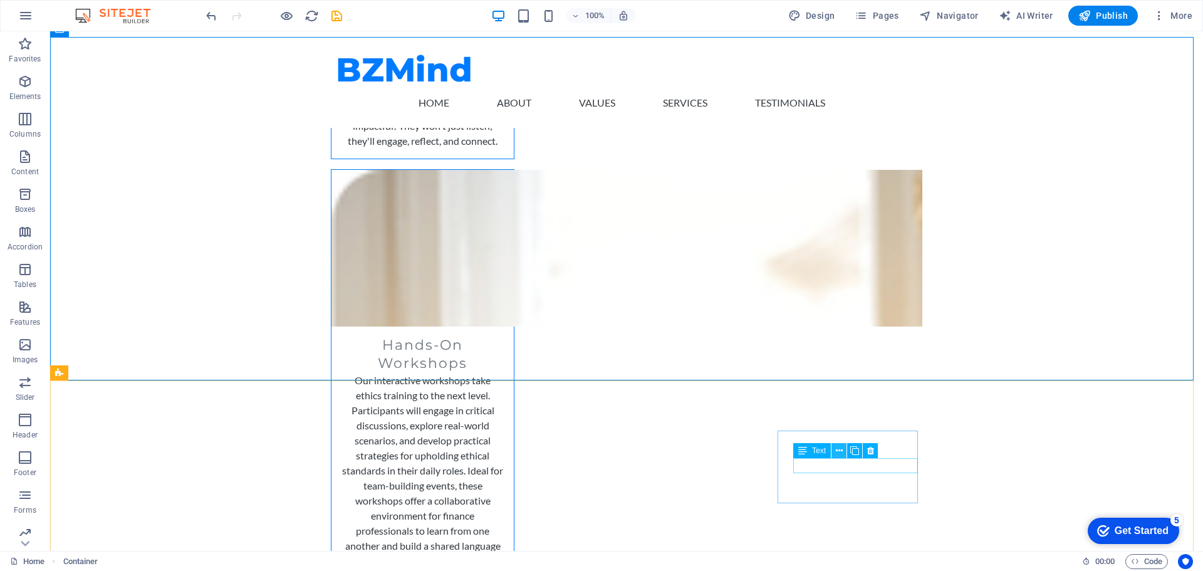
click at [838, 452] on icon at bounding box center [839, 450] width 7 height 13
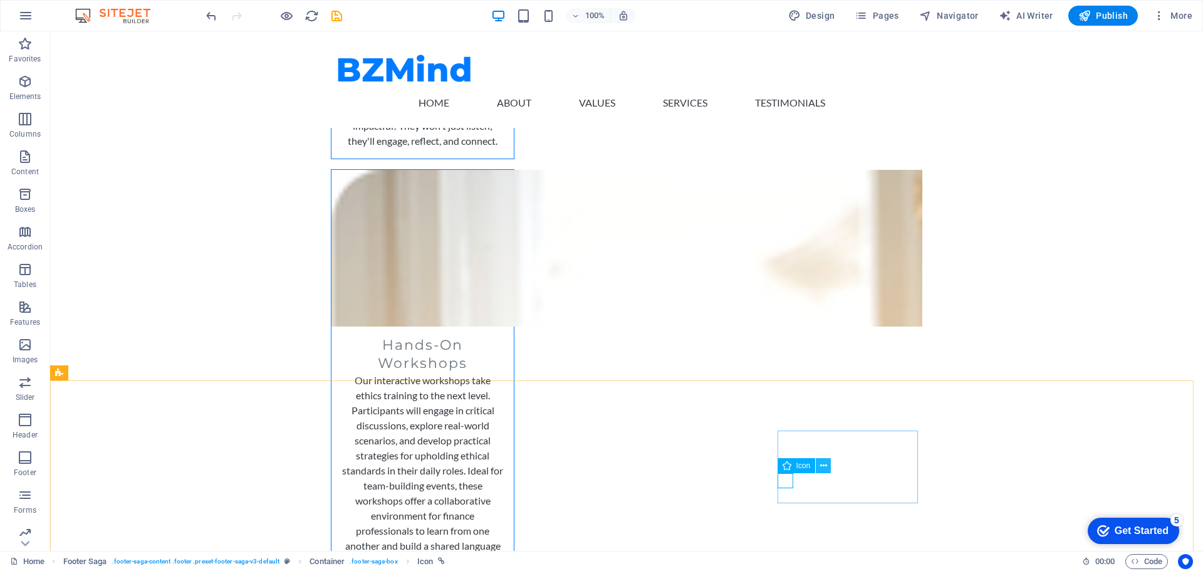
click at [822, 469] on icon at bounding box center [823, 465] width 7 height 13
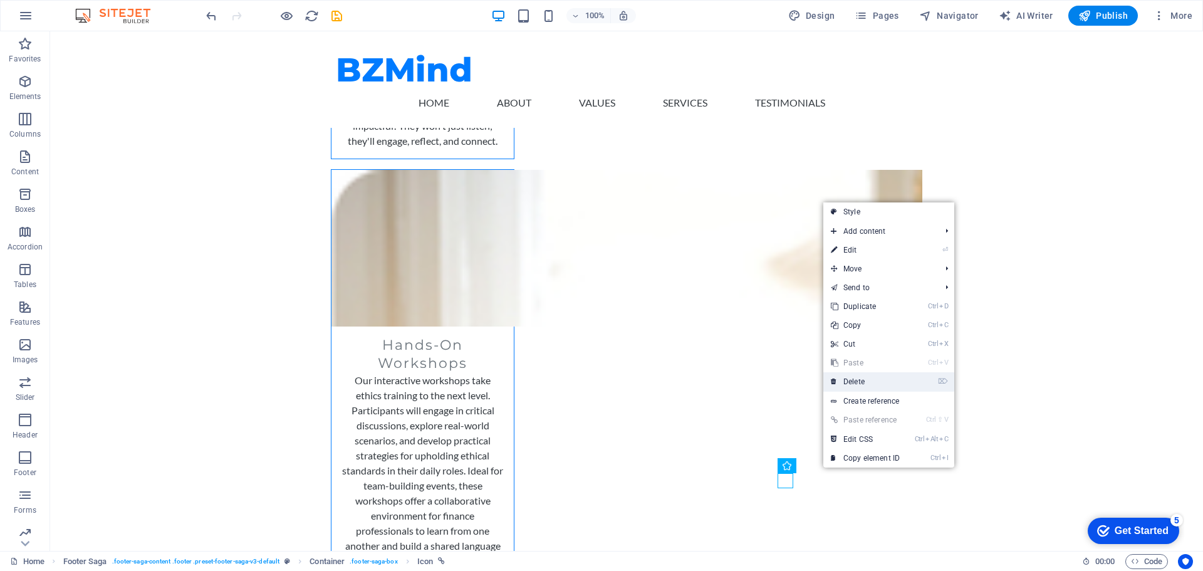
click at [857, 382] on link "⌦ Delete" at bounding box center [865, 381] width 84 height 19
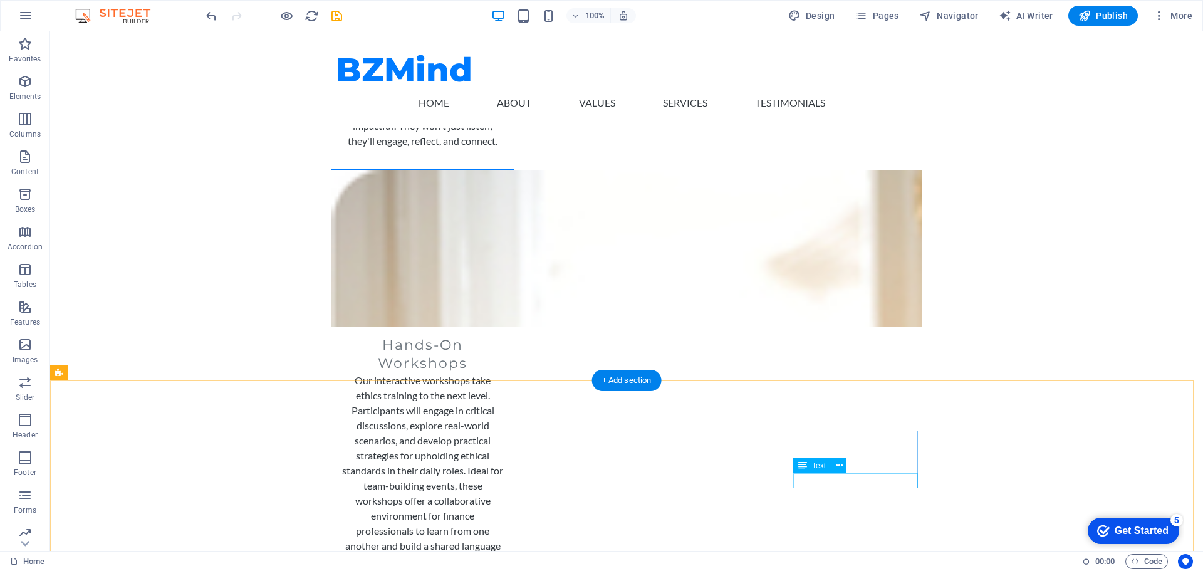
click at [793, 465] on div "Icon" at bounding box center [797, 465] width 38 height 15
click at [800, 467] on span "Icon" at bounding box center [804, 466] width 14 height 8
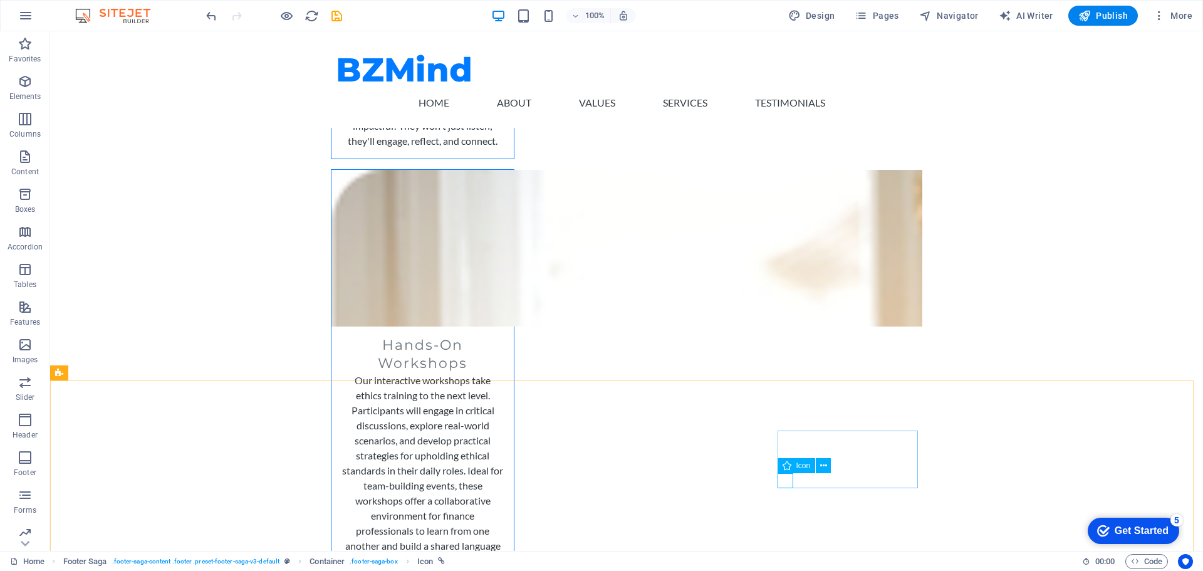
select select "xMidYMid"
select select "px"
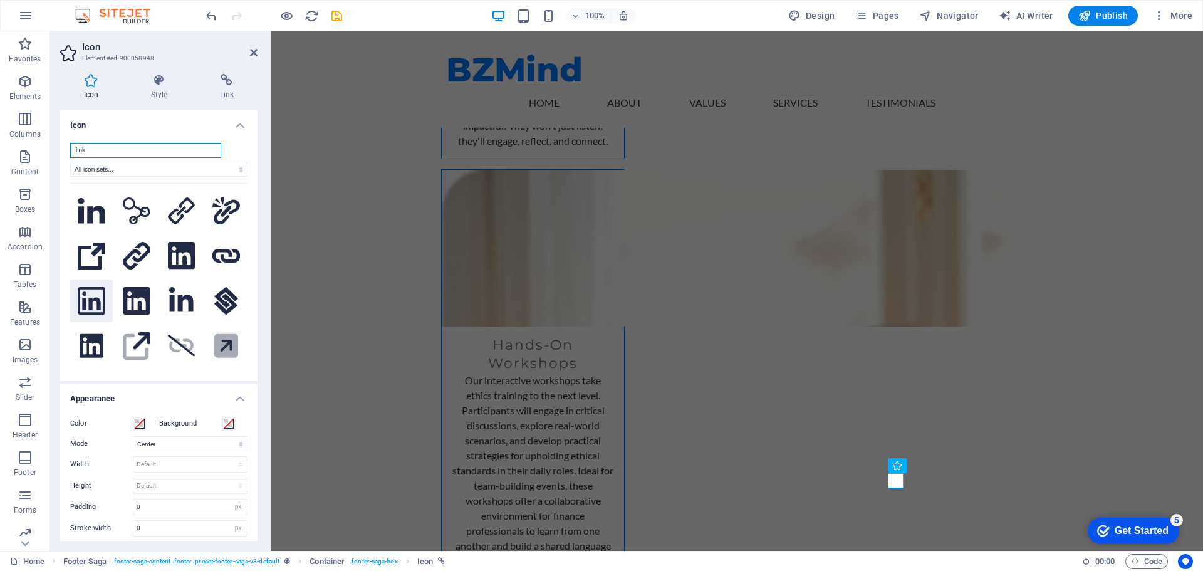
type input "link"
click at [97, 304] on icon at bounding box center [92, 301] width 28 height 28
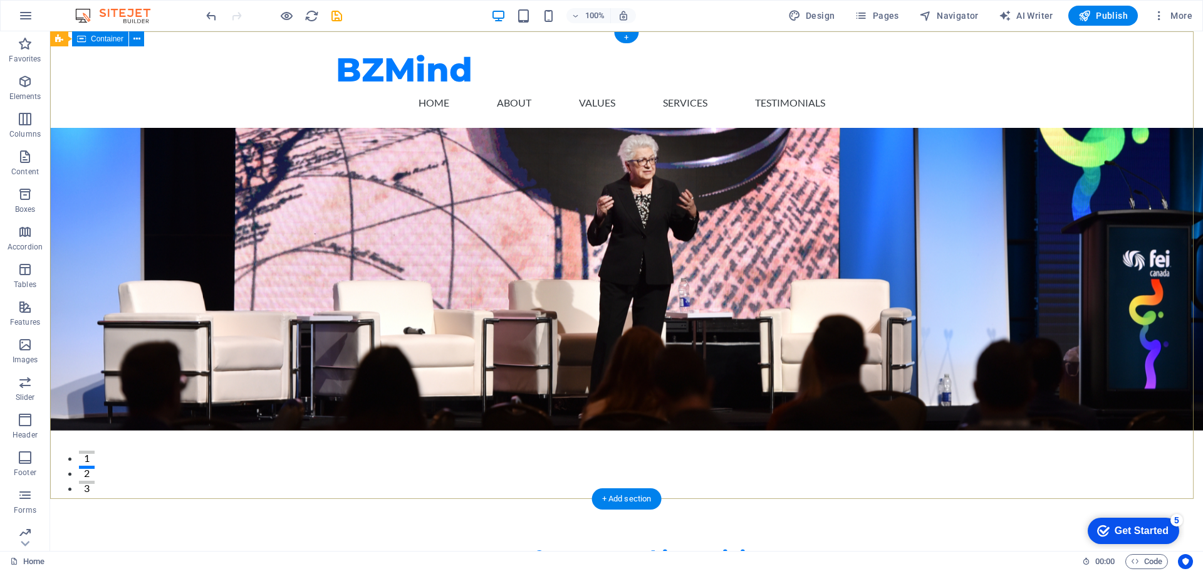
scroll to position [0, 0]
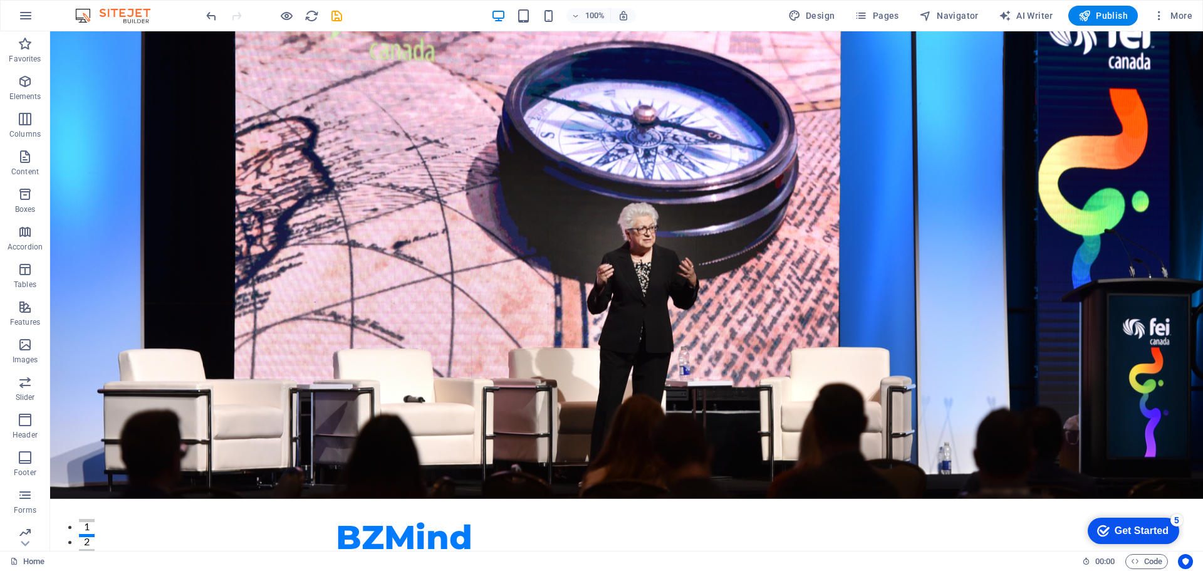
click at [1141, 530] on div "Get Started" at bounding box center [1142, 530] width 54 height 11
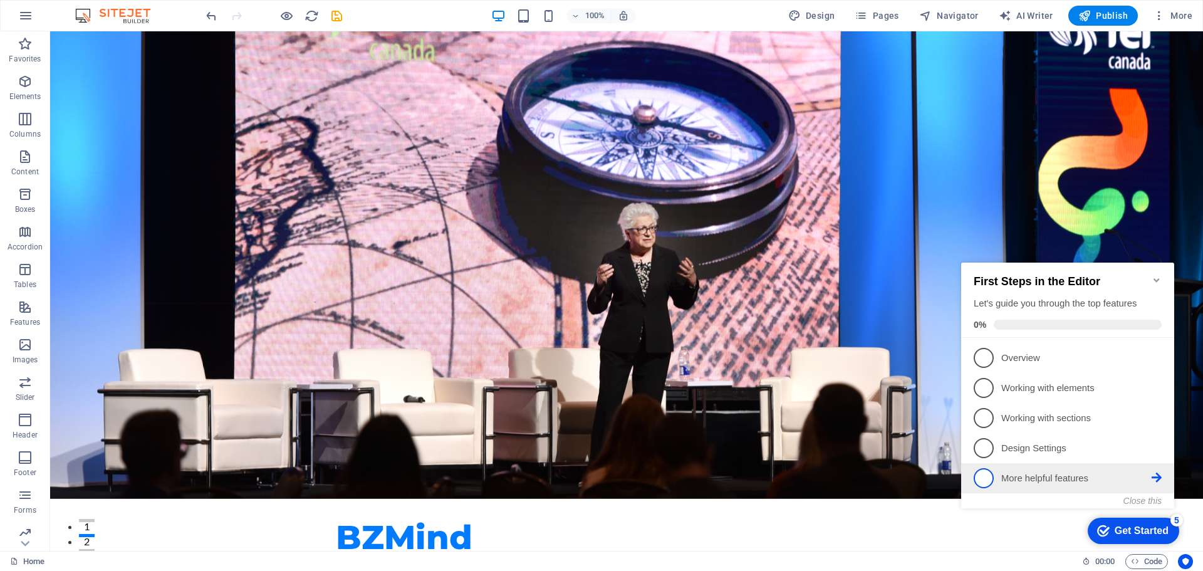
click at [1042, 475] on p "More helpful features - incomplete" at bounding box center [1076, 478] width 150 height 13
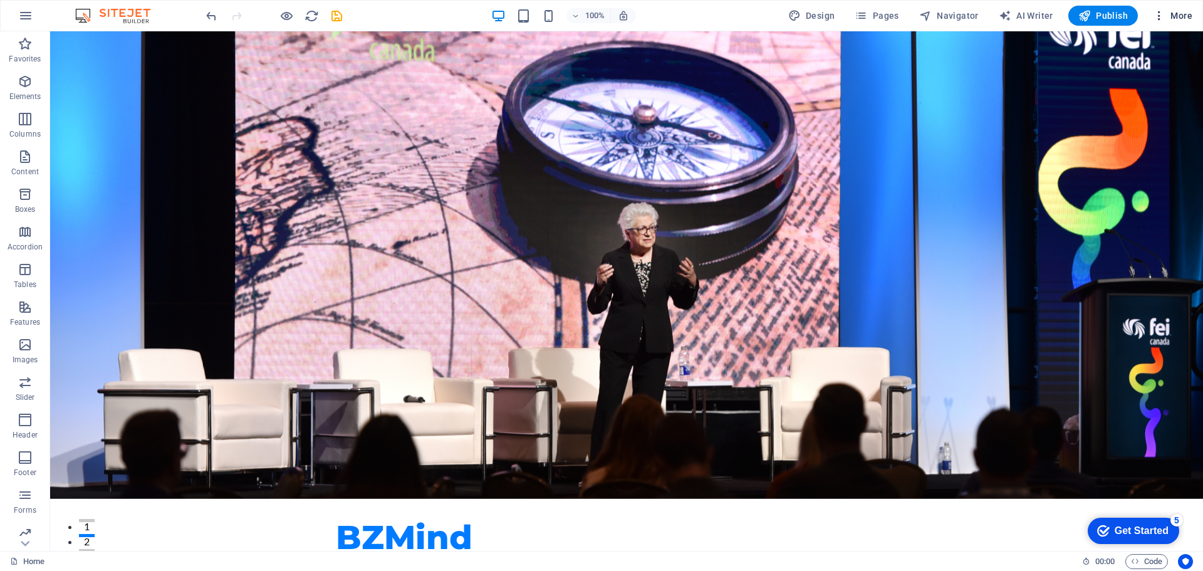
click at [1179, 14] on span "More" at bounding box center [1172, 15] width 39 height 13
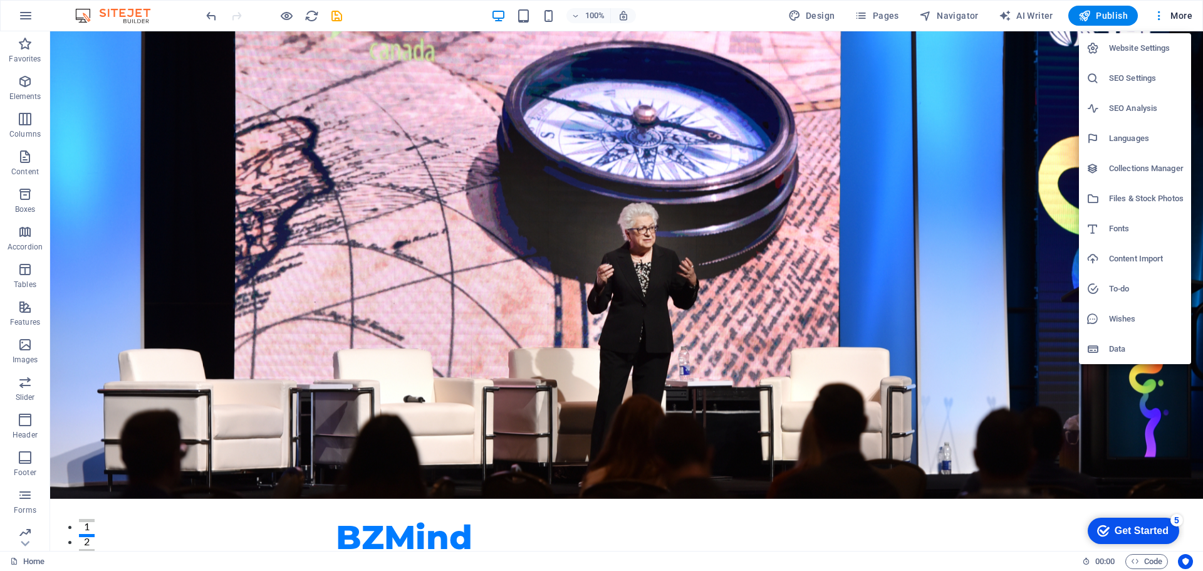
click at [939, 14] on div at bounding box center [601, 285] width 1203 height 571
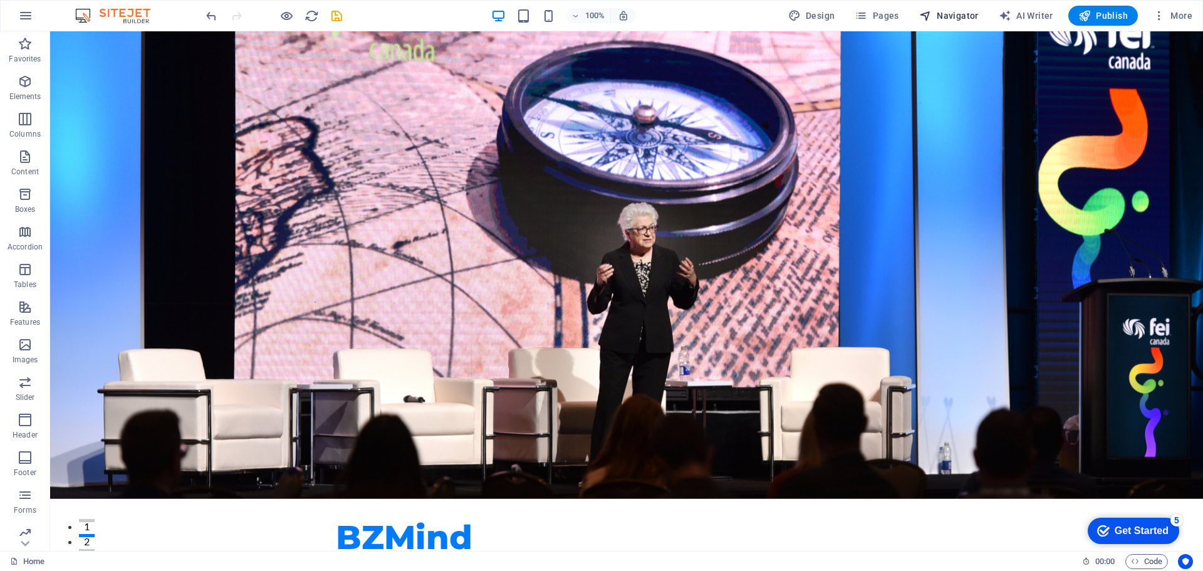
click at [964, 13] on span "Navigator" at bounding box center [949, 15] width 60 height 13
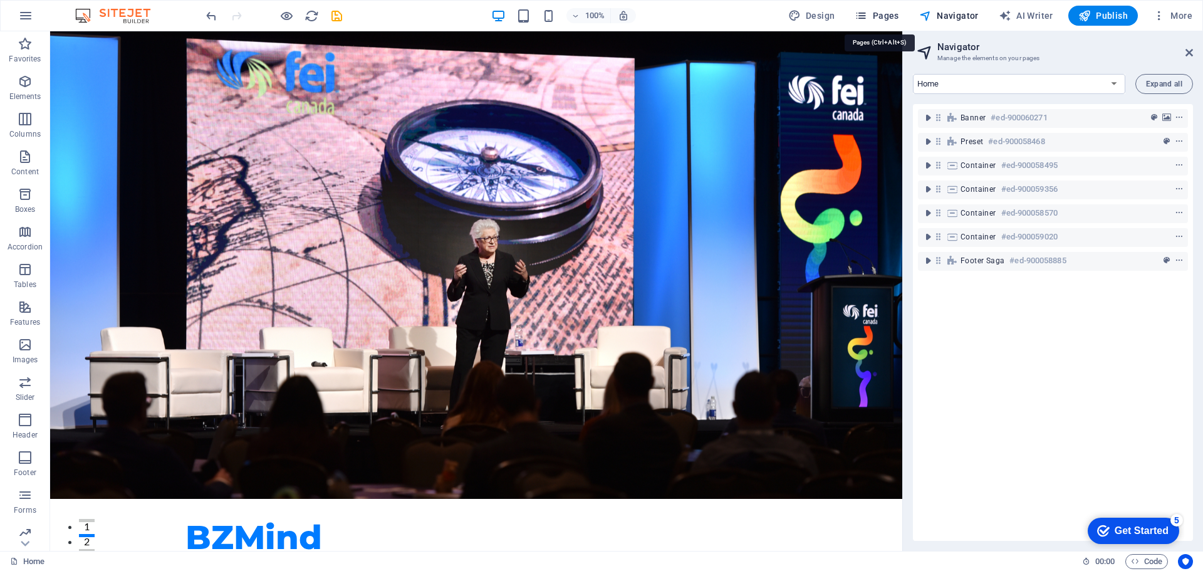
click at [878, 16] on span "Pages" at bounding box center [877, 15] width 44 height 13
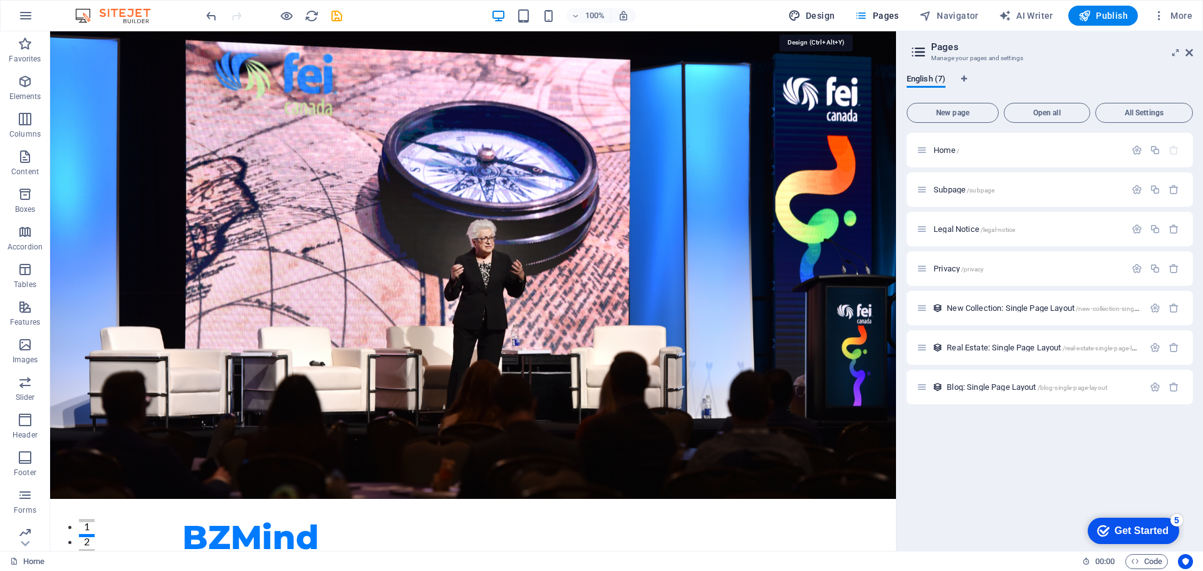
click at [816, 15] on span "Design" at bounding box center [811, 15] width 47 height 13
select select "px"
select select "200"
select select "px"
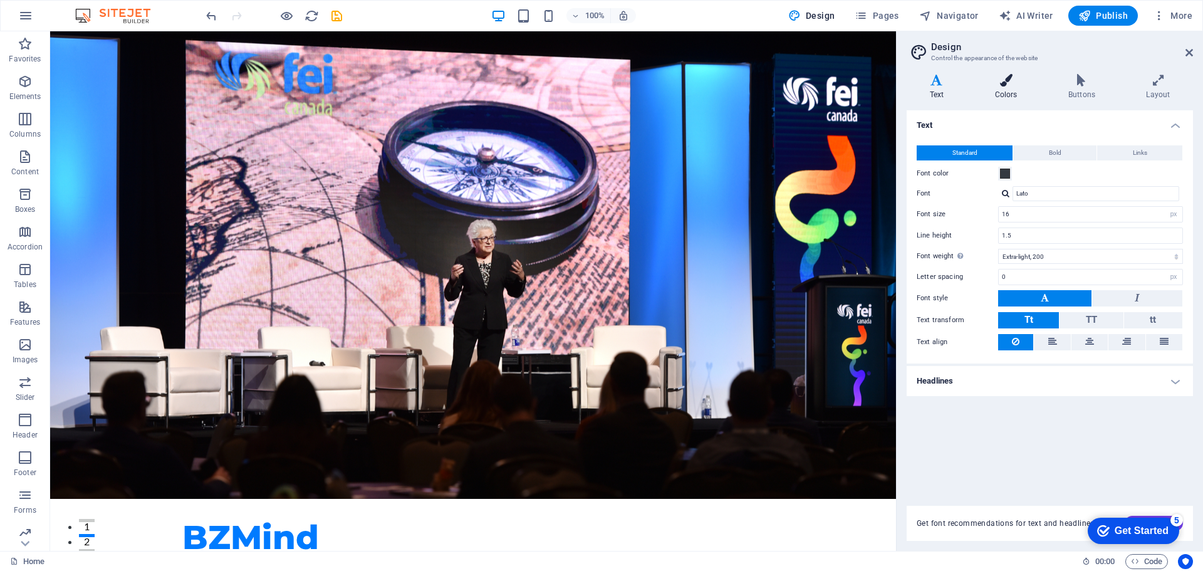
click at [1005, 84] on icon at bounding box center [1006, 80] width 68 height 13
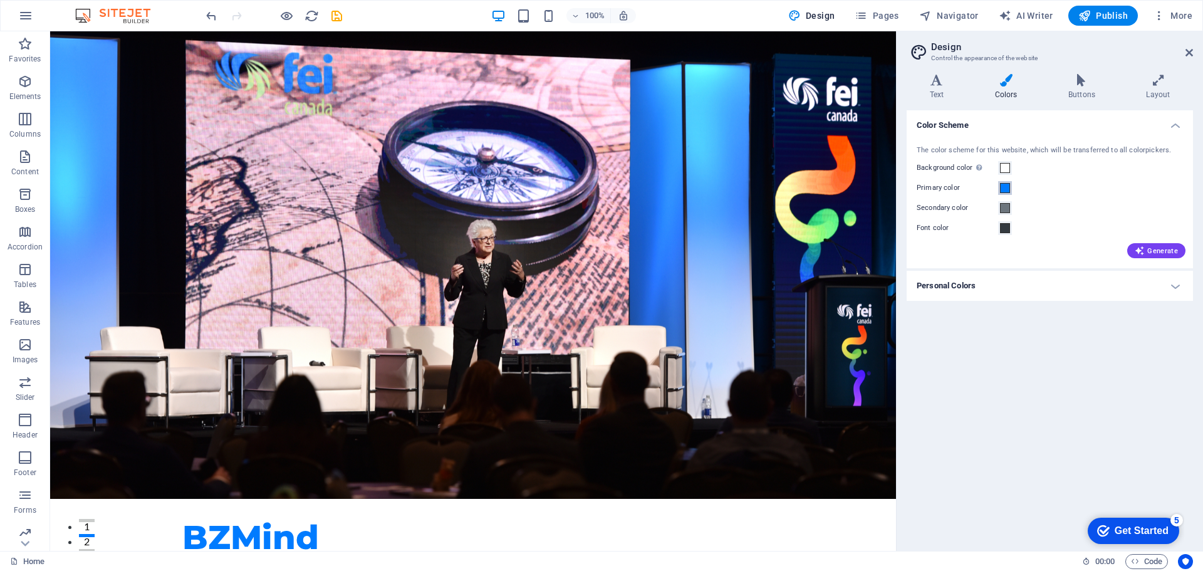
click at [1005, 189] on span at bounding box center [1005, 188] width 10 height 10
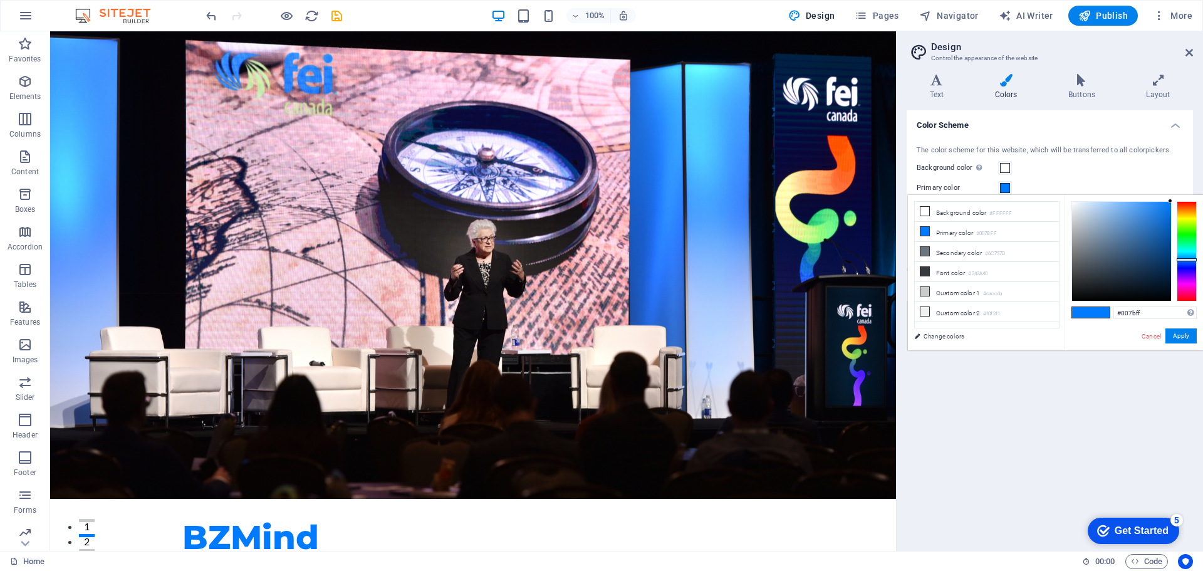
click at [1098, 314] on span at bounding box center [1100, 312] width 19 height 11
drag, startPoint x: 1144, startPoint y: 315, endPoint x: 1075, endPoint y: 315, distance: 68.9
click at [1075, 315] on div "#007bff Supported formats #0852ed rgb(8, 82, 237) rgba(8, 82, 237, 90%) hsv(221…" at bounding box center [1134, 363] width 138 height 337
type input "#155b97"
click at [1178, 335] on button "Apply" at bounding box center [1181, 335] width 31 height 15
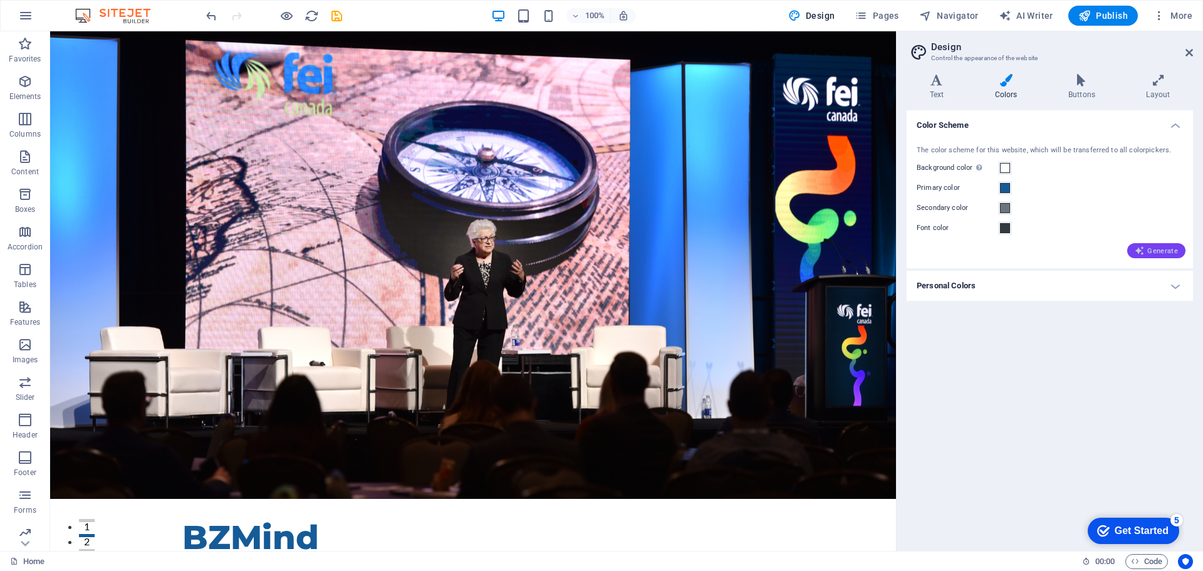
click at [1161, 249] on span "Generate" at bounding box center [1156, 251] width 43 height 10
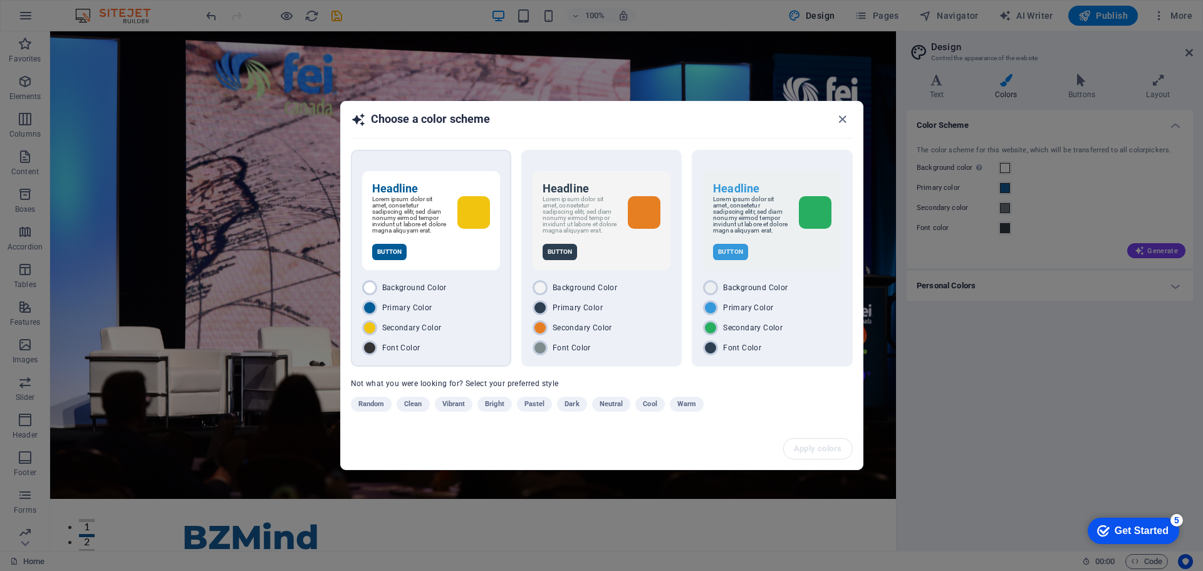
click at [481, 315] on div "Primary Color" at bounding box center [431, 307] width 138 height 15
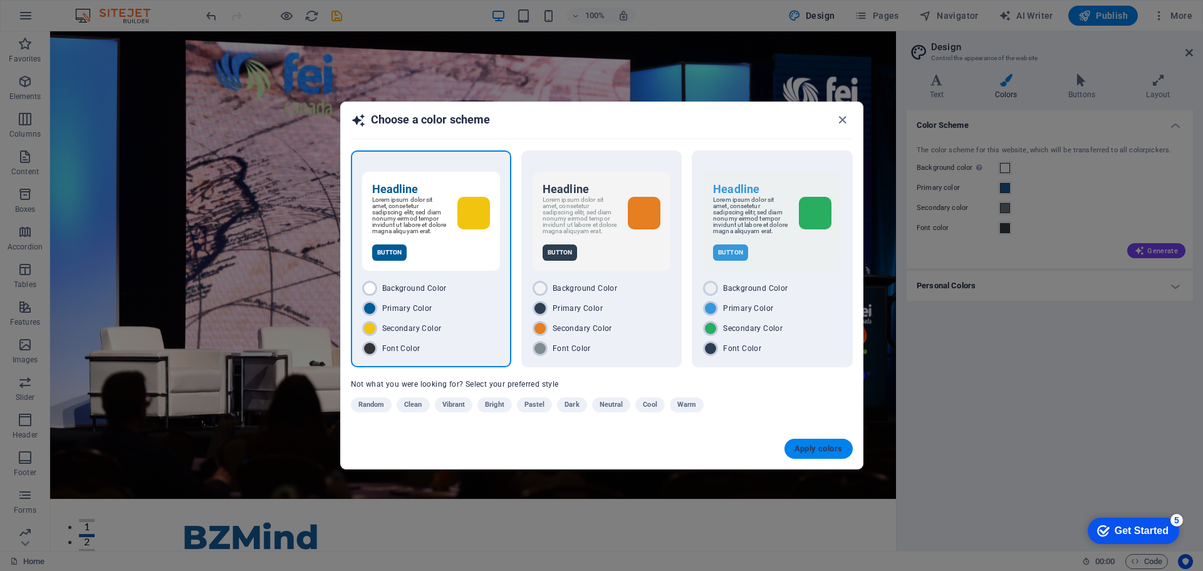
click at [827, 452] on span "Apply colors" at bounding box center [819, 449] width 48 height 10
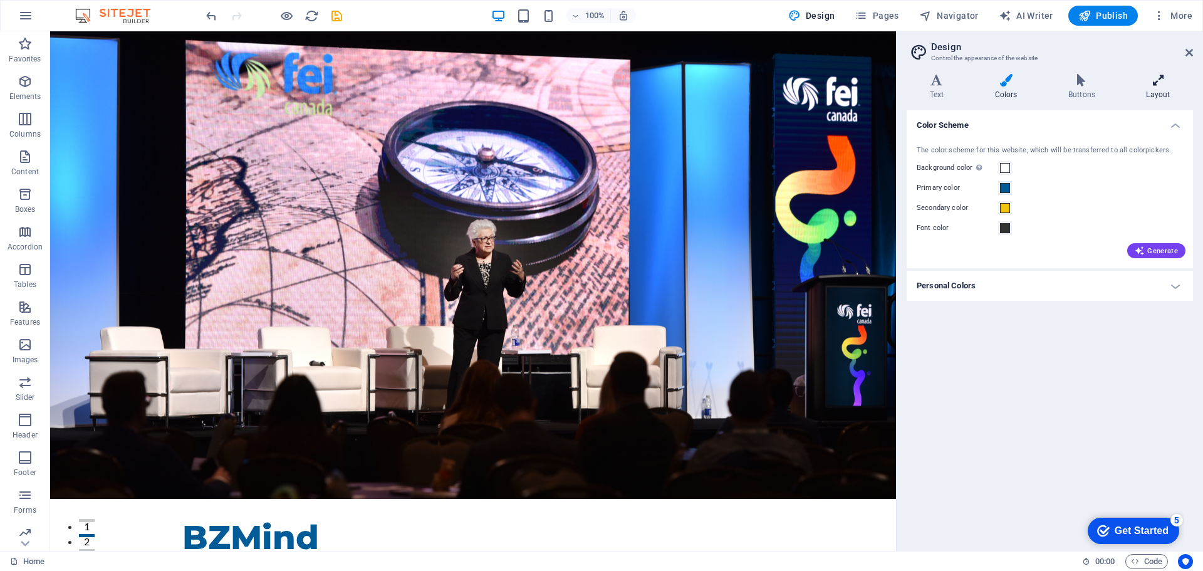
click at [1156, 82] on icon at bounding box center [1159, 80] width 70 height 13
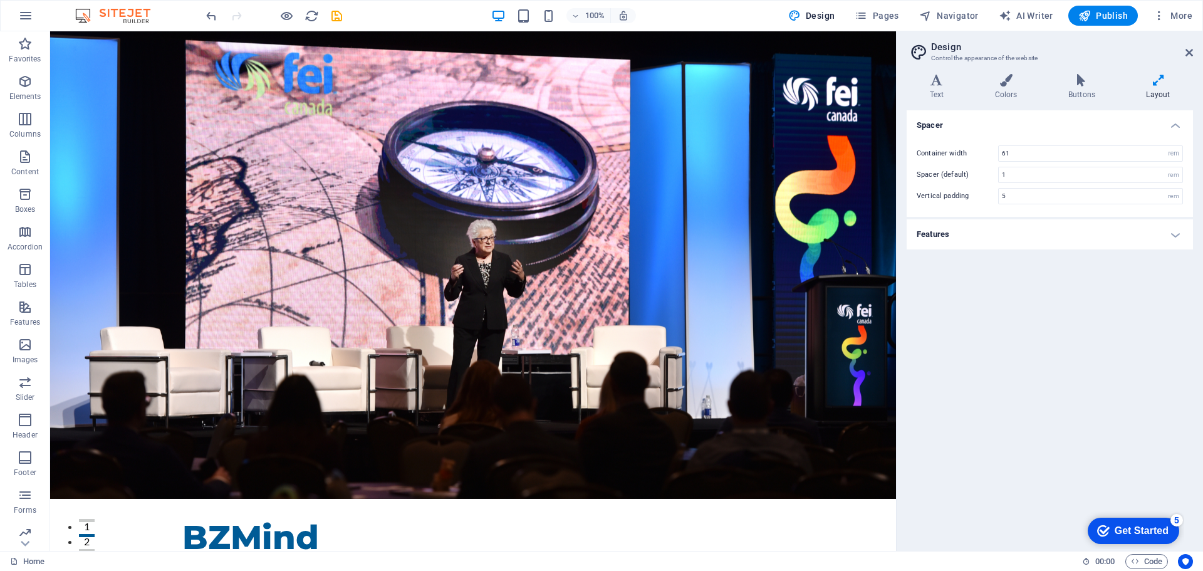
click at [1156, 82] on icon at bounding box center [1159, 80] width 70 height 13
click at [1194, 52] on aside "Design Control the appearance of the website Variants Text Colors Buttons Layou…" at bounding box center [1049, 291] width 307 height 520
click at [1191, 52] on icon at bounding box center [1190, 53] width 8 height 10
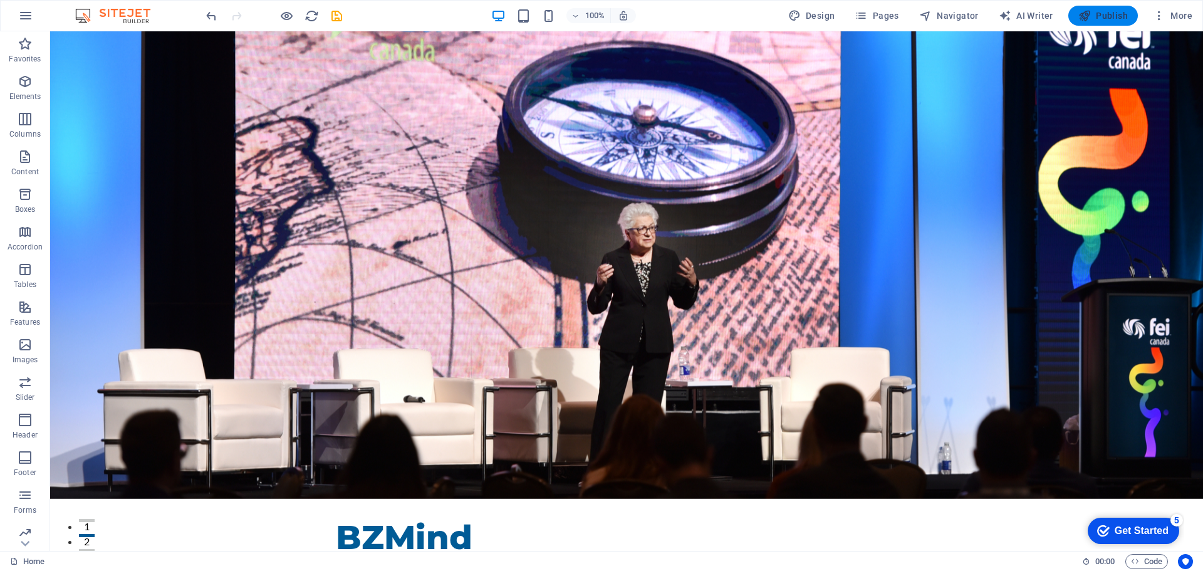
click at [1118, 16] on span "Publish" at bounding box center [1104, 15] width 50 height 13
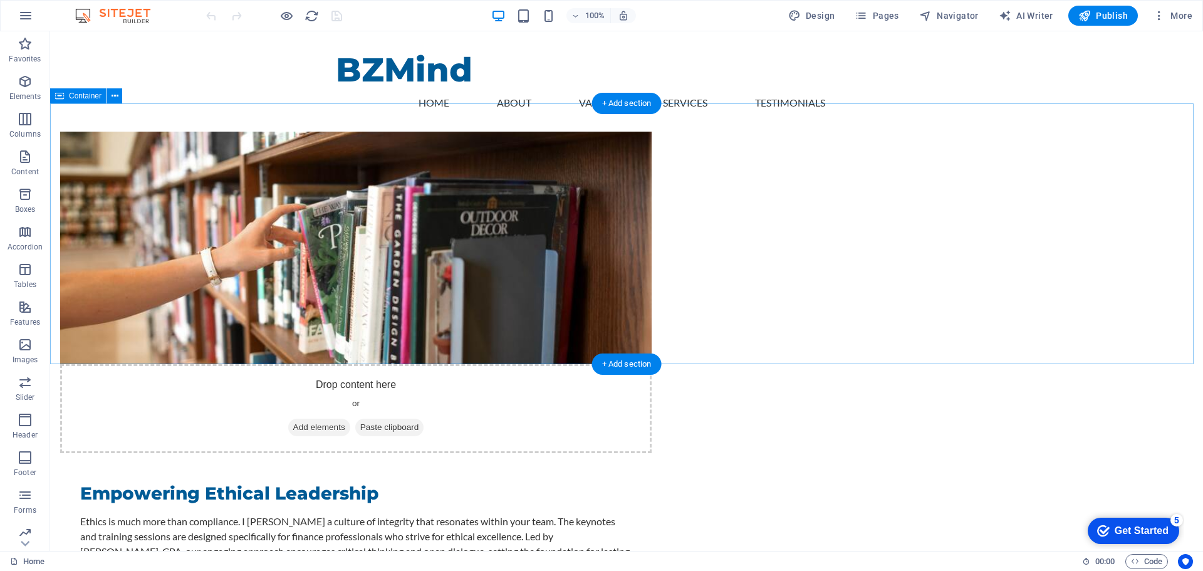
scroll to position [689, 0]
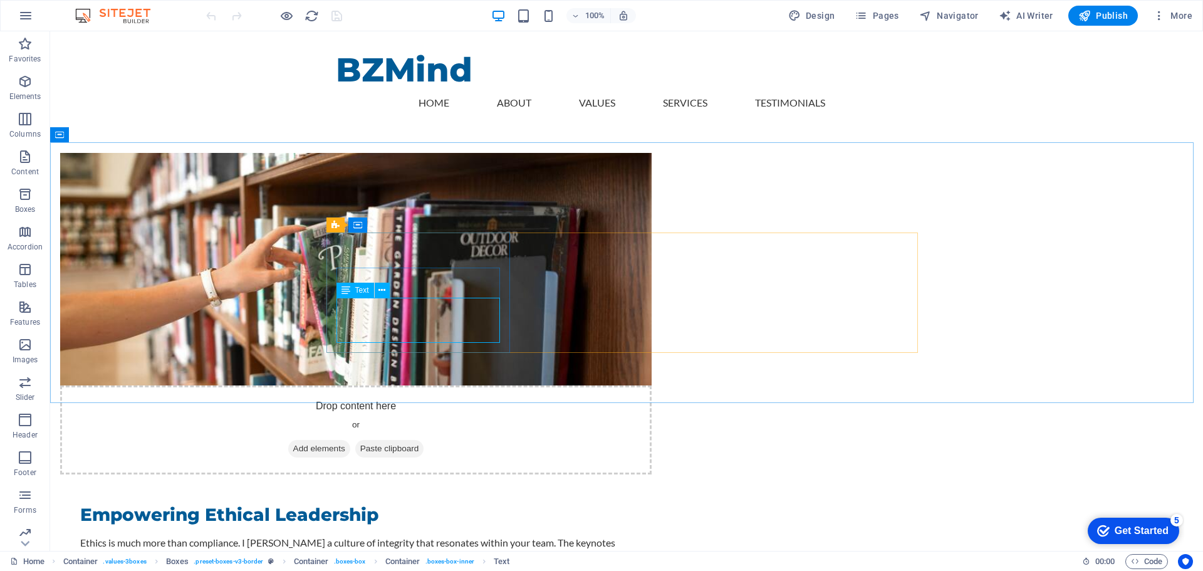
click at [360, 290] on span "Text" at bounding box center [362, 290] width 14 height 8
click at [362, 290] on span "Text" at bounding box center [362, 290] width 14 height 8
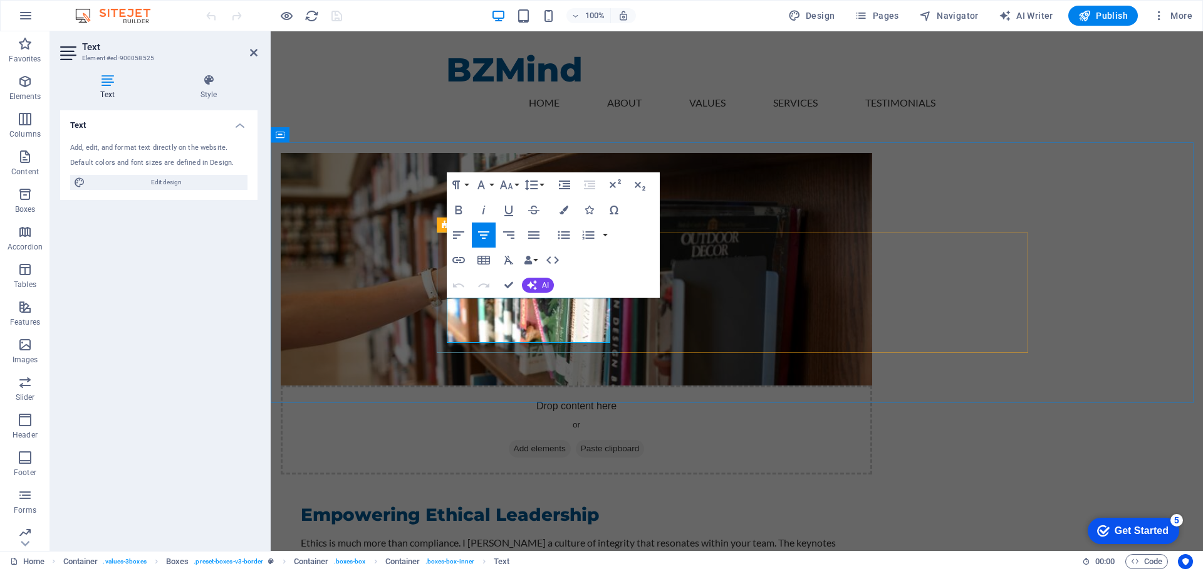
drag, startPoint x: 458, startPoint y: 301, endPoint x: 620, endPoint y: 348, distance: 168.4
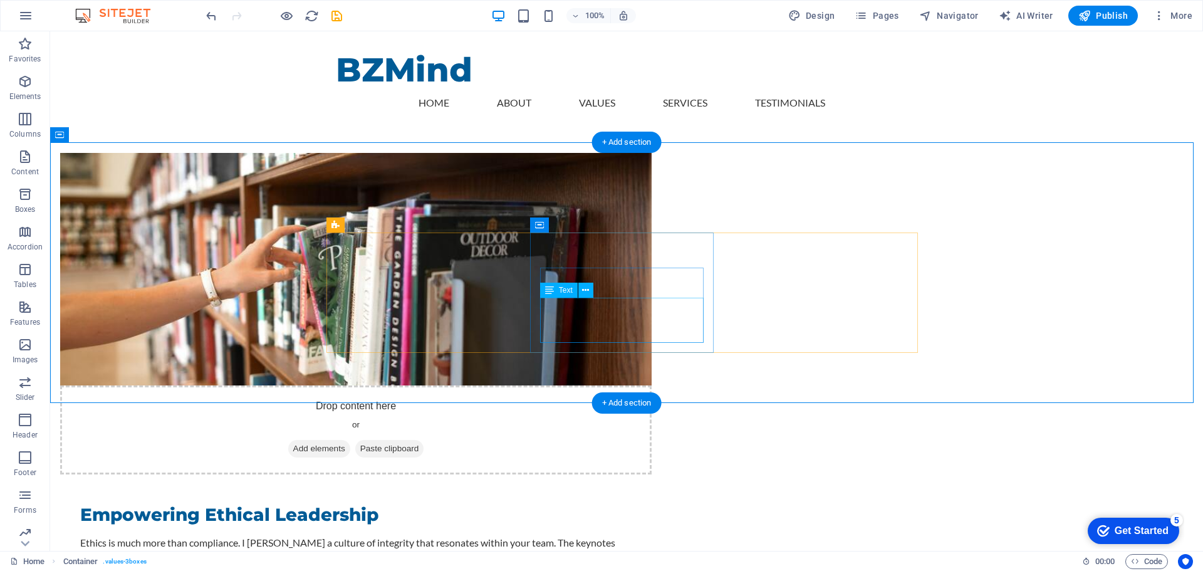
drag, startPoint x: 614, startPoint y: 314, endPoint x: 394, endPoint y: 313, distance: 219.3
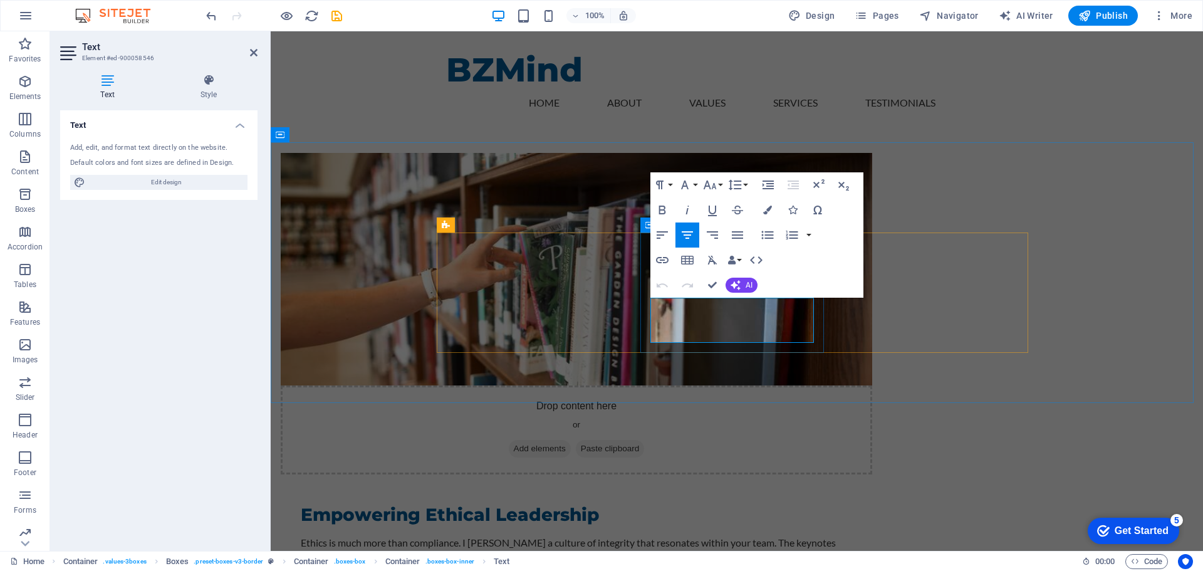
drag, startPoint x: 655, startPoint y: 306, endPoint x: 788, endPoint y: 330, distance: 134.2
drag, startPoint x: 771, startPoint y: 306, endPoint x: 795, endPoint y: 321, distance: 27.3
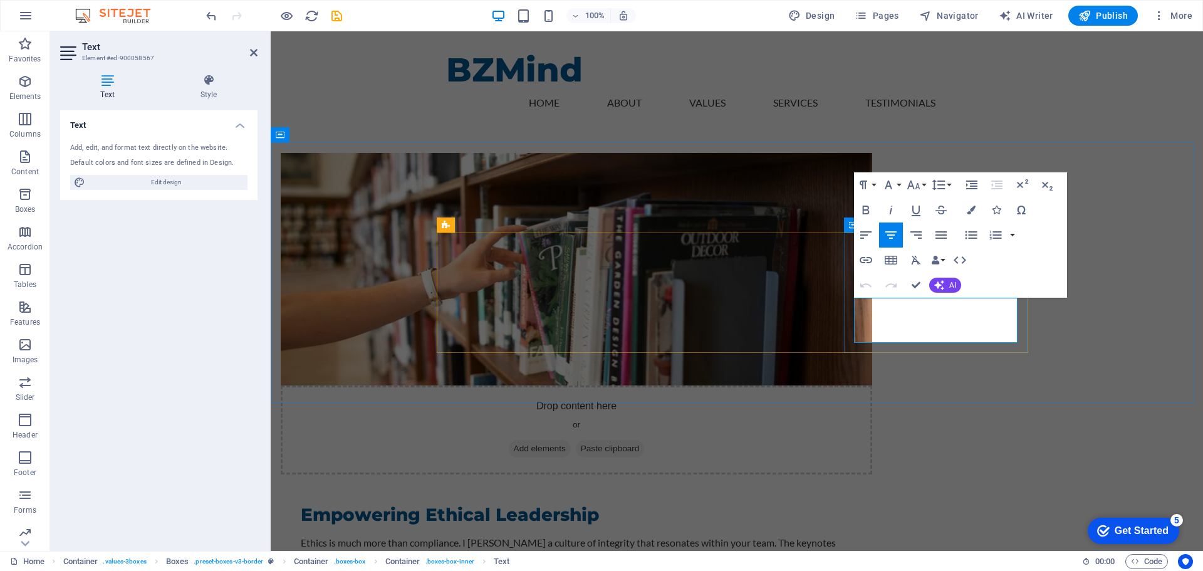
drag, startPoint x: 860, startPoint y: 306, endPoint x: 950, endPoint y: 306, distance: 89.6
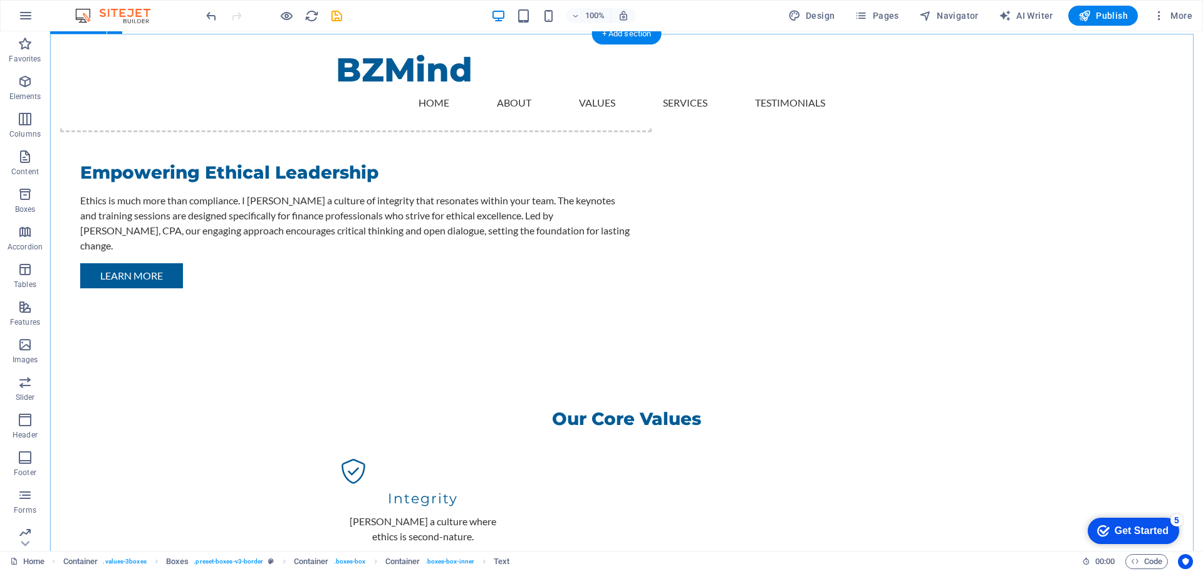
scroll to position [1065, 0]
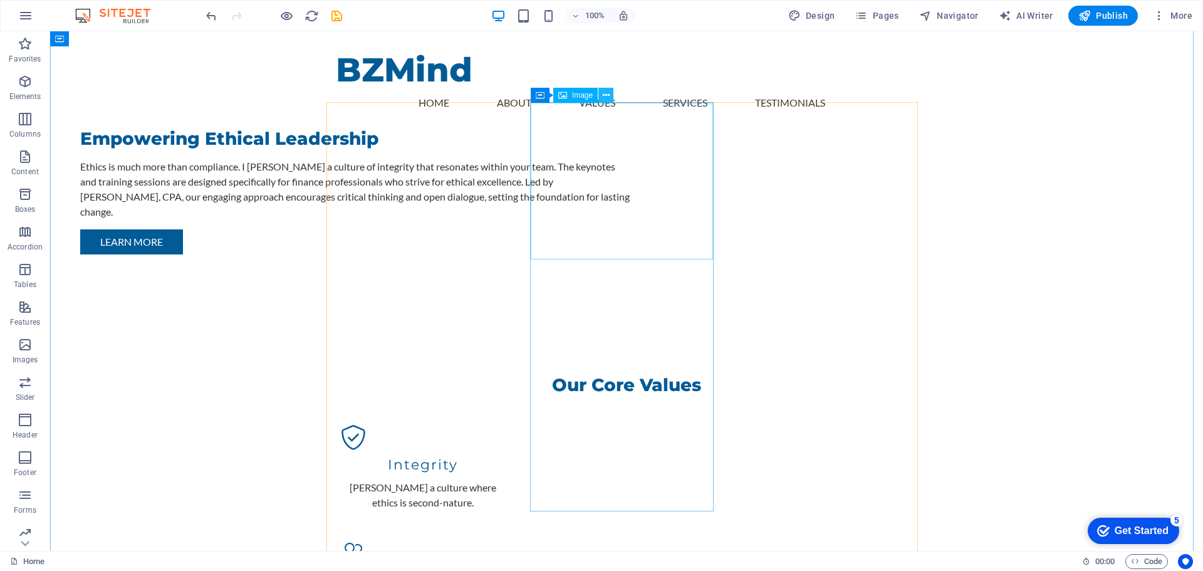
click at [604, 97] on icon at bounding box center [606, 95] width 7 height 13
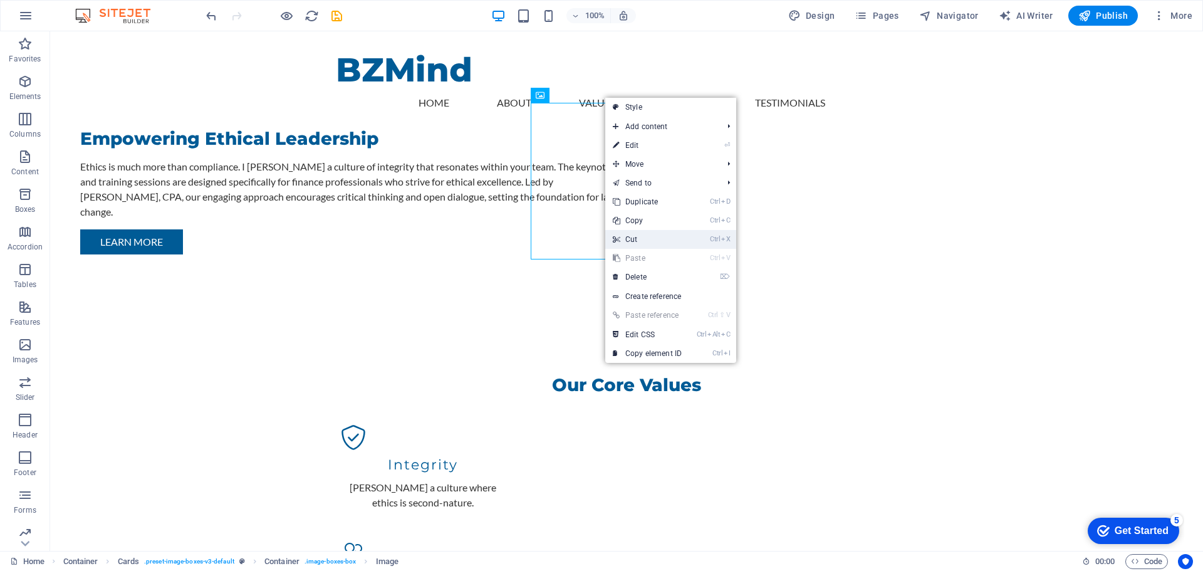
click at [640, 237] on link "Ctrl X Cut" at bounding box center [647, 239] width 84 height 19
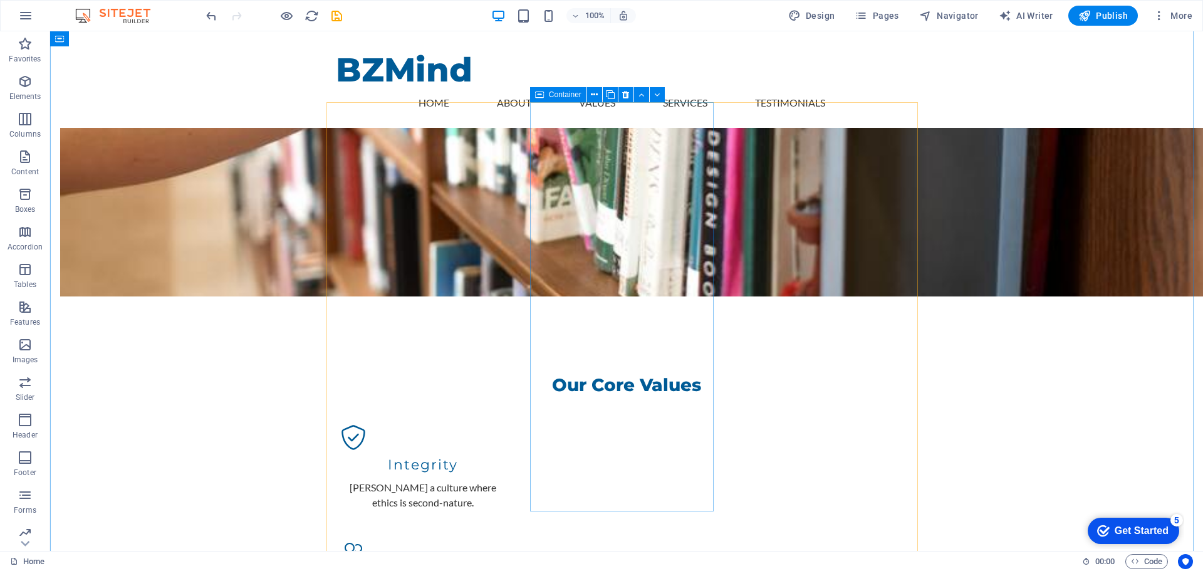
click at [544, 96] on div "Container" at bounding box center [558, 94] width 56 height 15
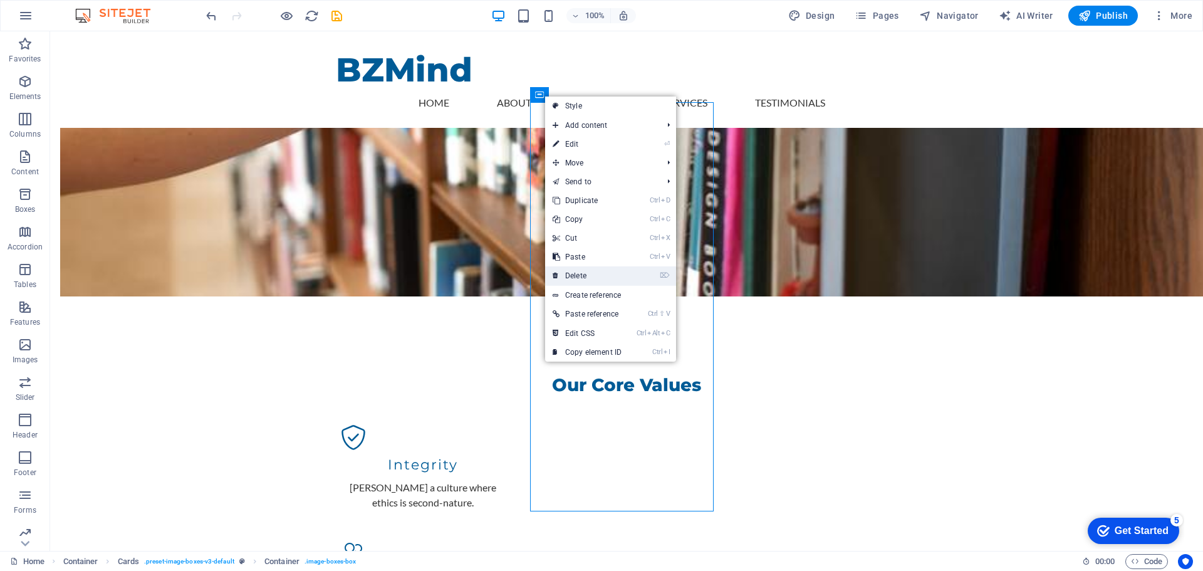
click at [580, 273] on link "⌦ Delete" at bounding box center [587, 275] width 84 height 19
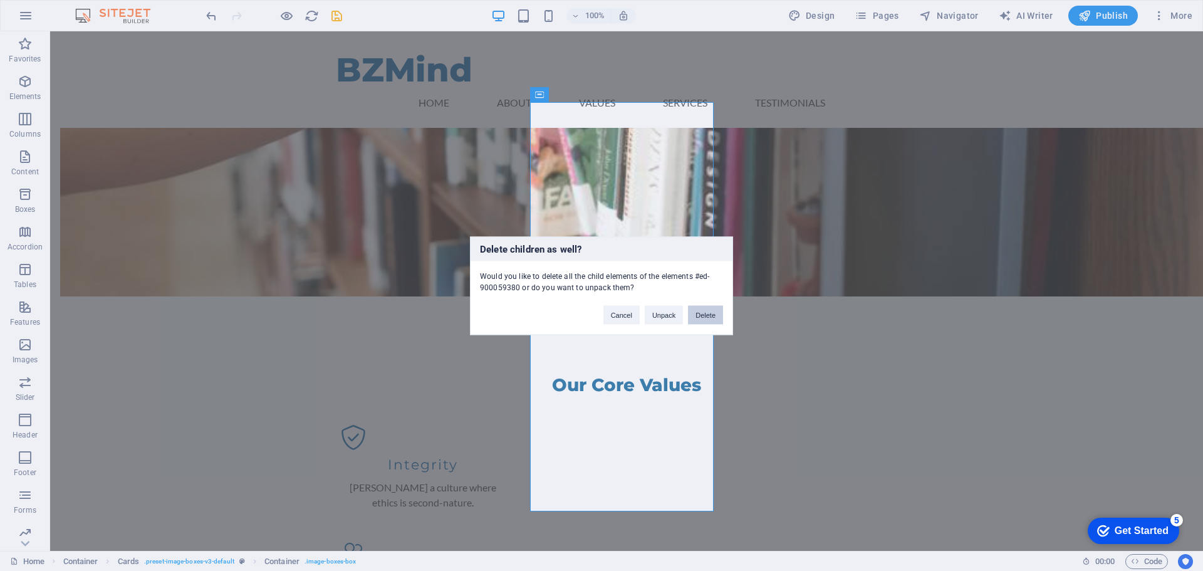
click at [709, 315] on button "Delete" at bounding box center [705, 314] width 35 height 19
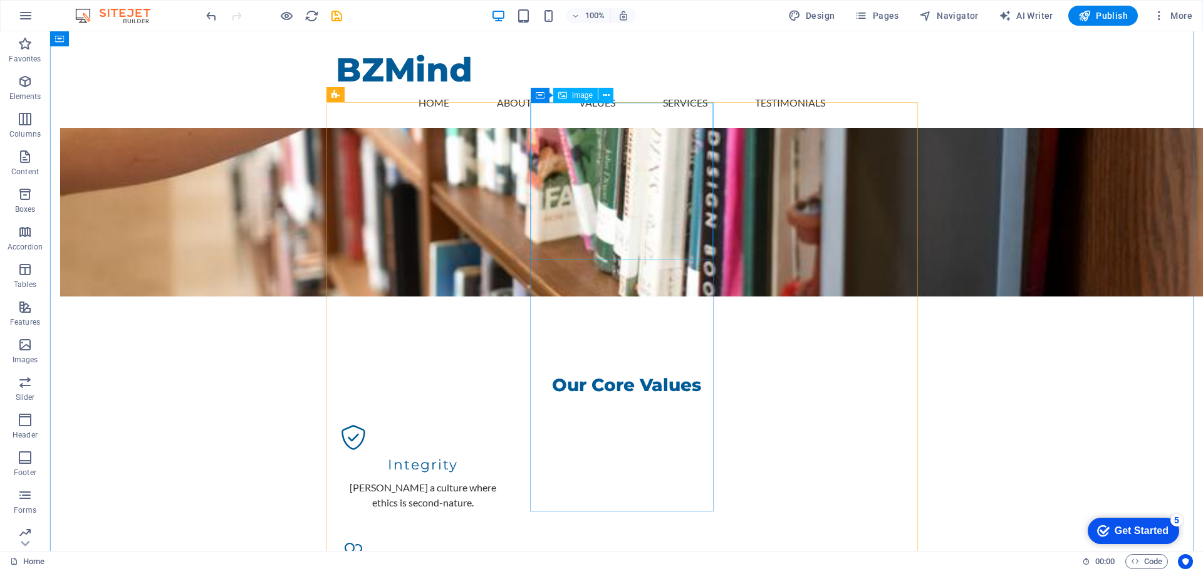
click at [584, 95] on span "Image" at bounding box center [582, 95] width 21 height 8
click at [586, 97] on span "Image" at bounding box center [582, 95] width 21 height 8
select select "vw"
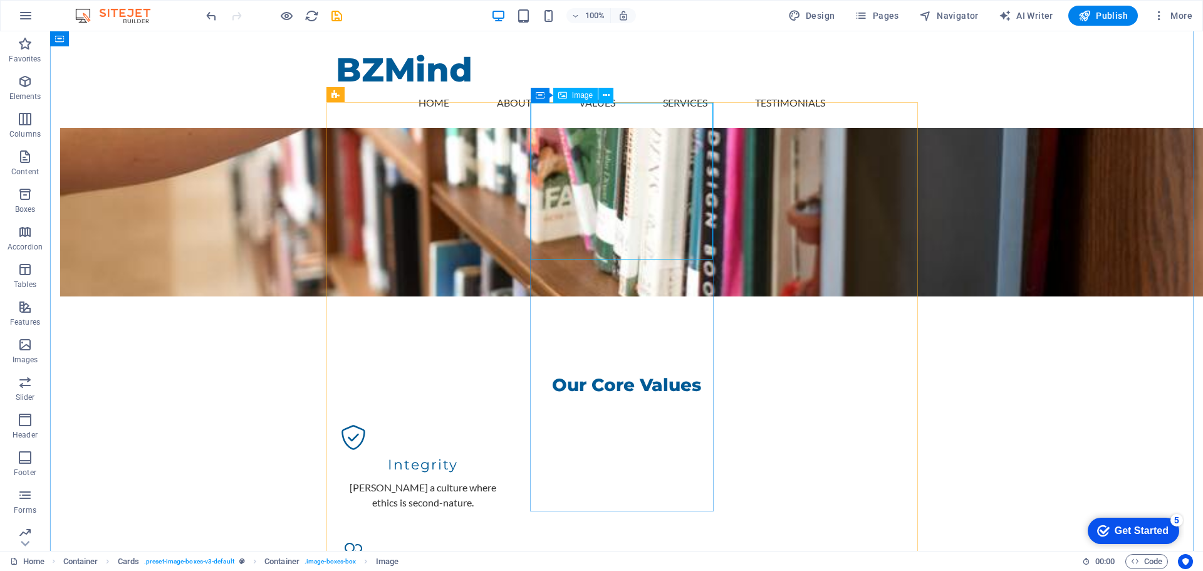
select select "px"
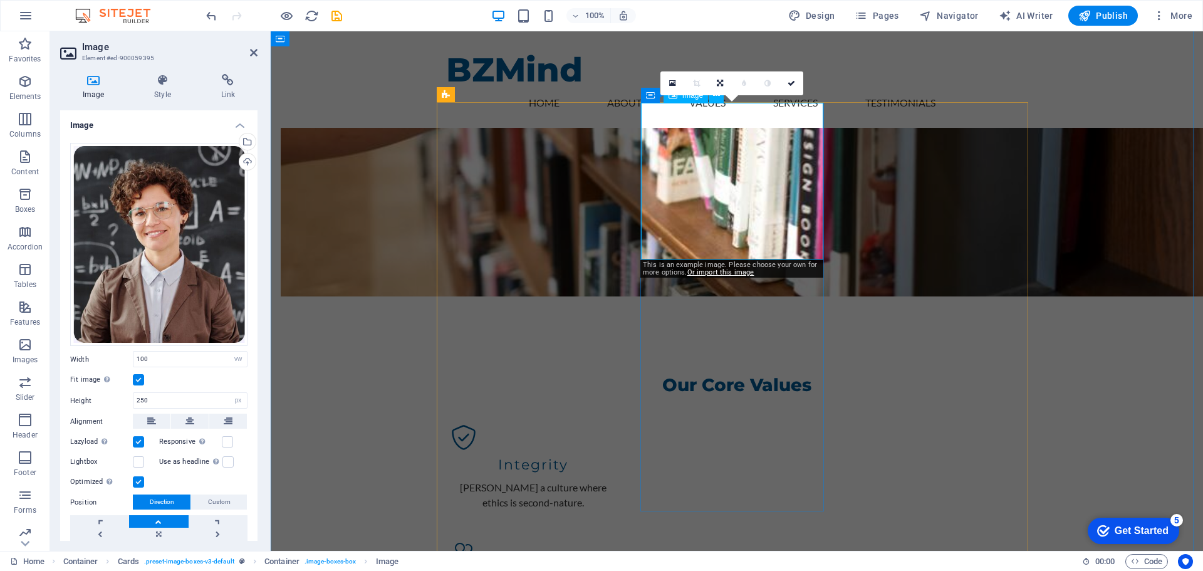
click at [170, 272] on div "Drag files here, click to choose files or select files from Files or our free s…" at bounding box center [158, 245] width 177 height 204
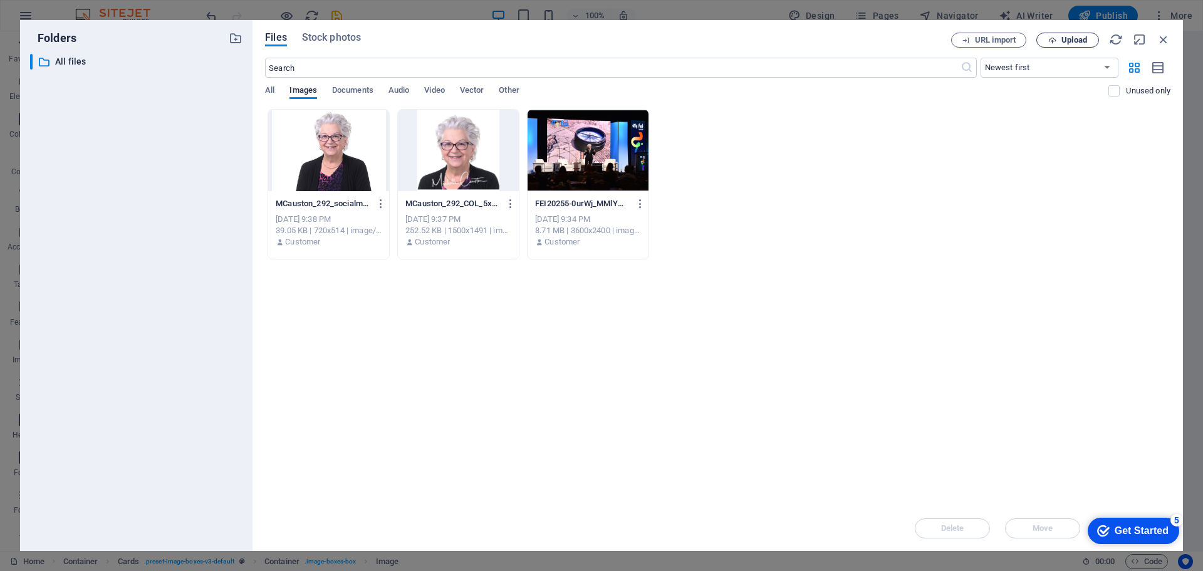
click at [1072, 42] on span "Upload" at bounding box center [1075, 40] width 26 height 8
click at [1067, 39] on span "Upload" at bounding box center [1075, 40] width 26 height 8
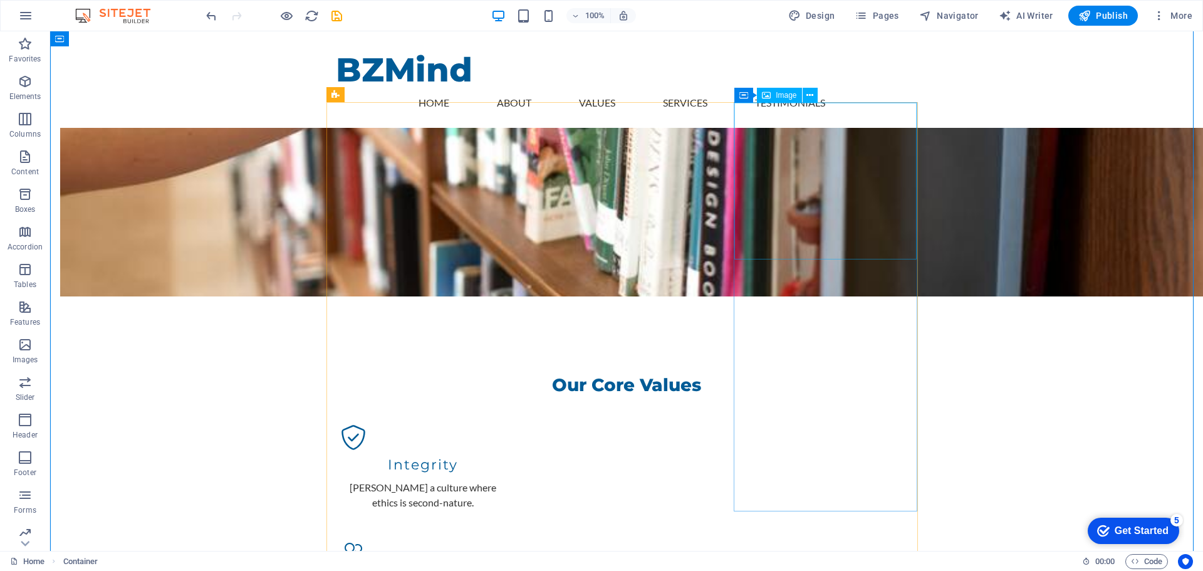
click at [786, 97] on span "Image" at bounding box center [786, 95] width 21 height 8
select select "vw"
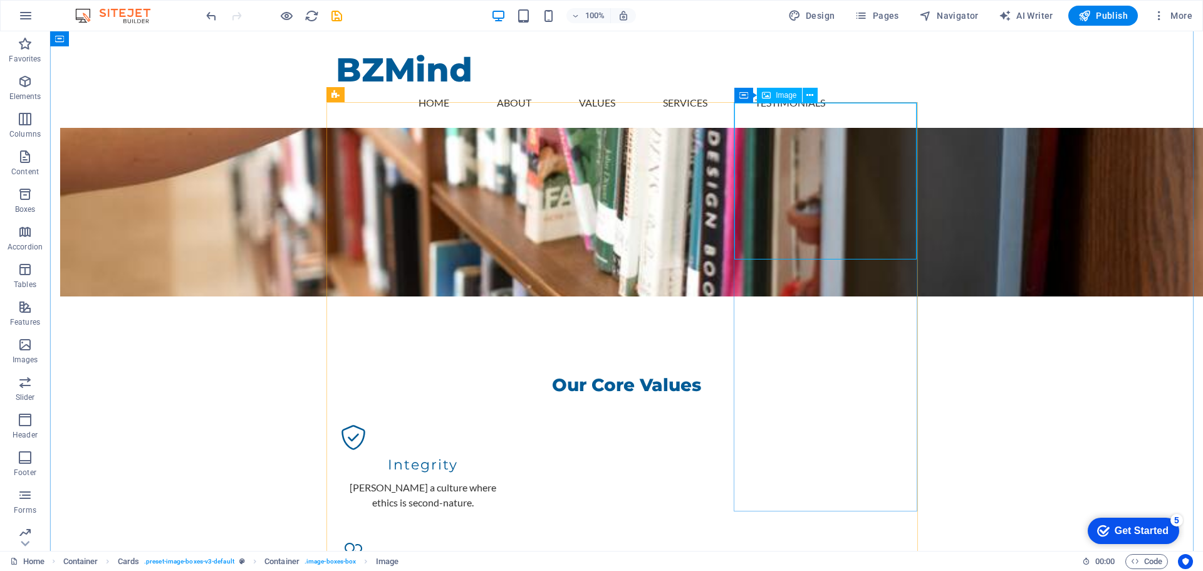
select select "px"
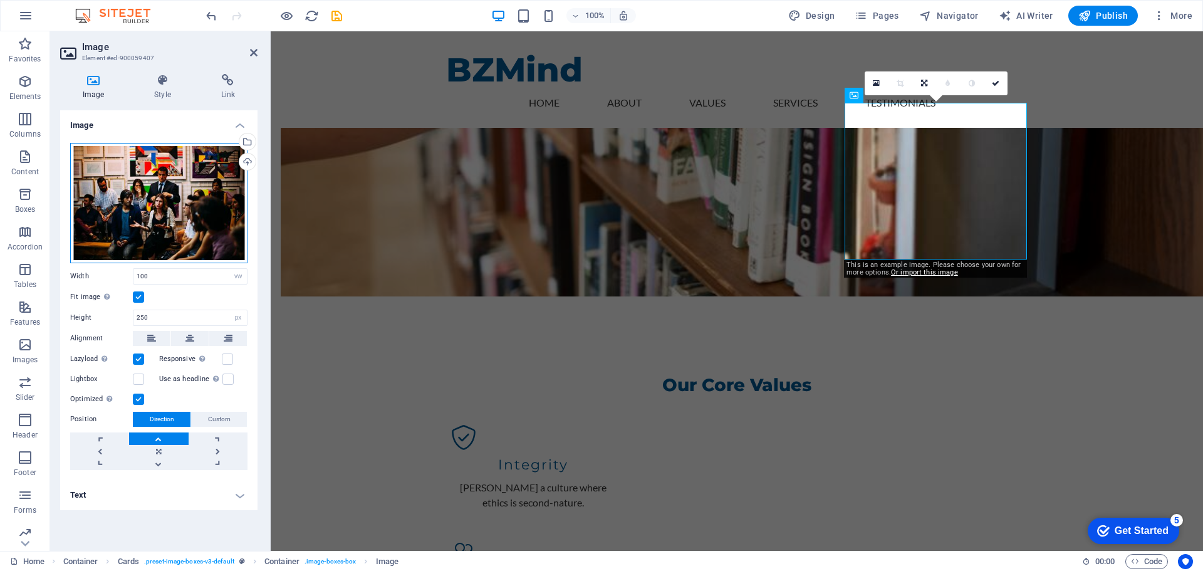
click at [146, 206] on div "Drag files here, click to choose files or select files from Files or our free s…" at bounding box center [158, 203] width 177 height 120
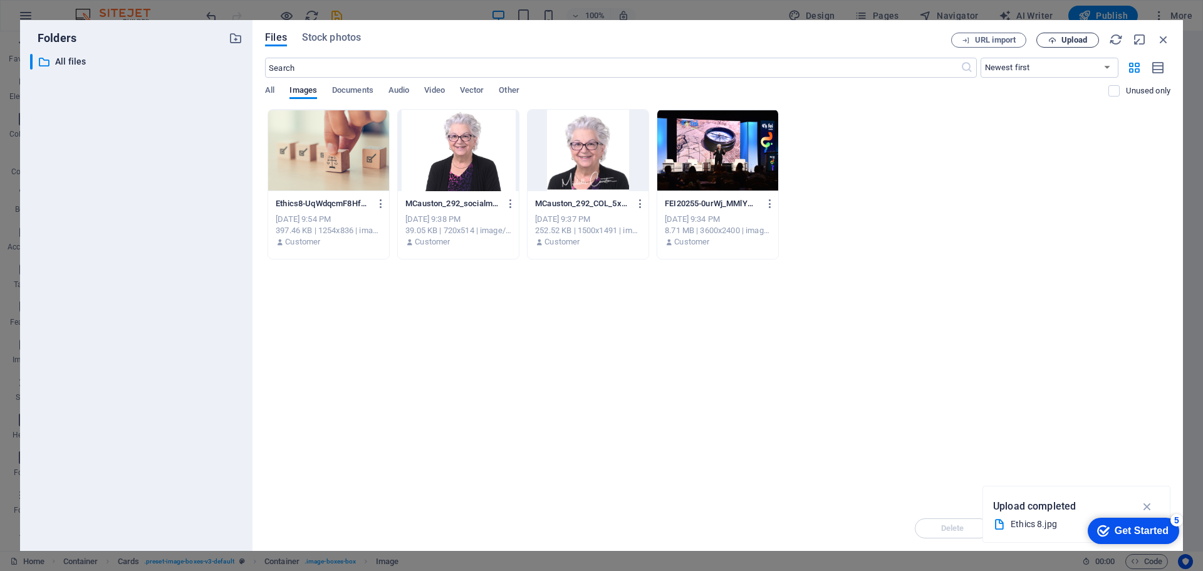
click at [1081, 39] on span "Upload" at bounding box center [1075, 40] width 26 height 8
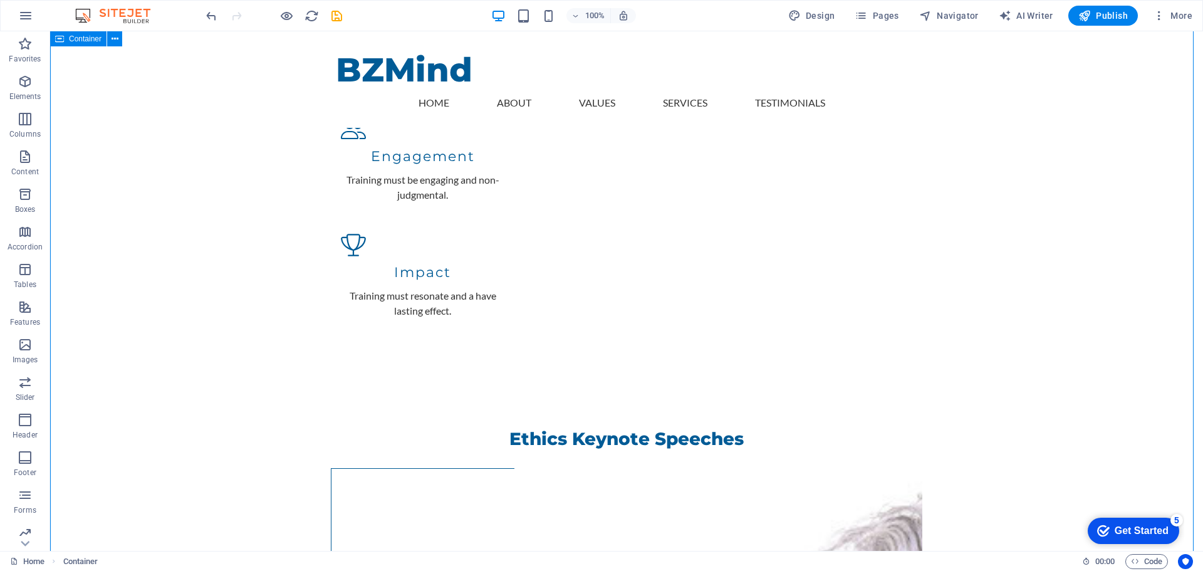
scroll to position [1504, 0]
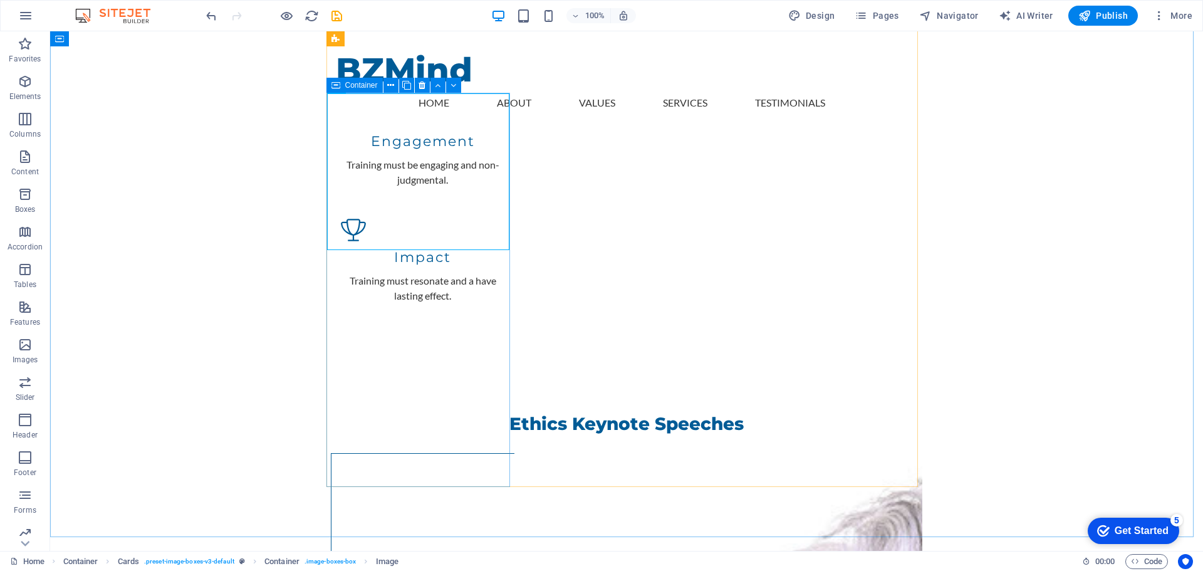
click at [337, 86] on icon at bounding box center [336, 85] width 9 height 15
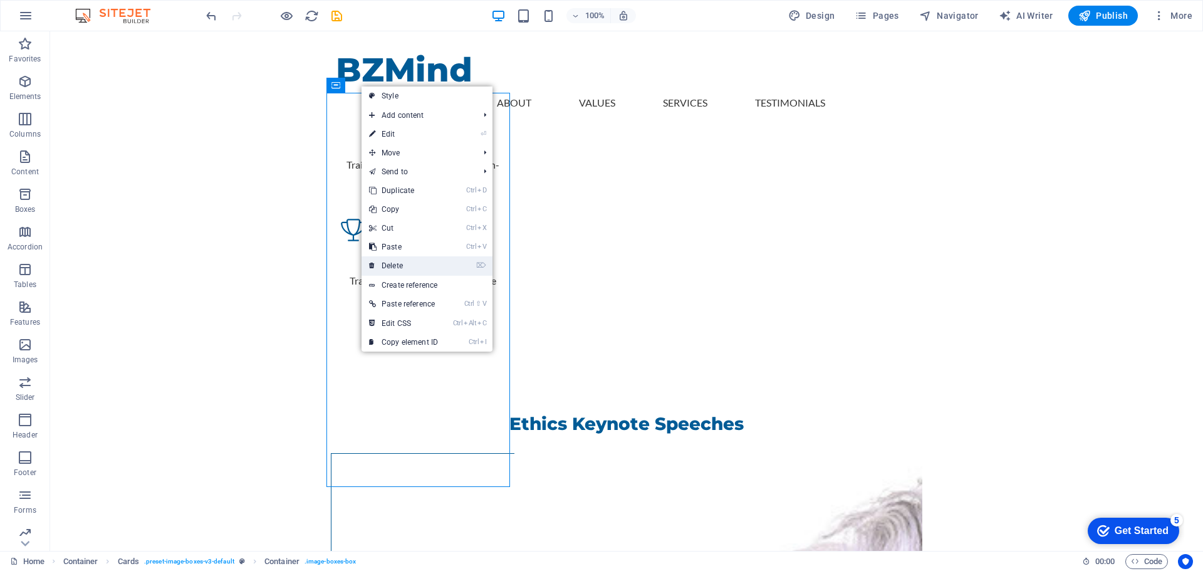
click at [399, 266] on link "⌦ Delete" at bounding box center [404, 265] width 84 height 19
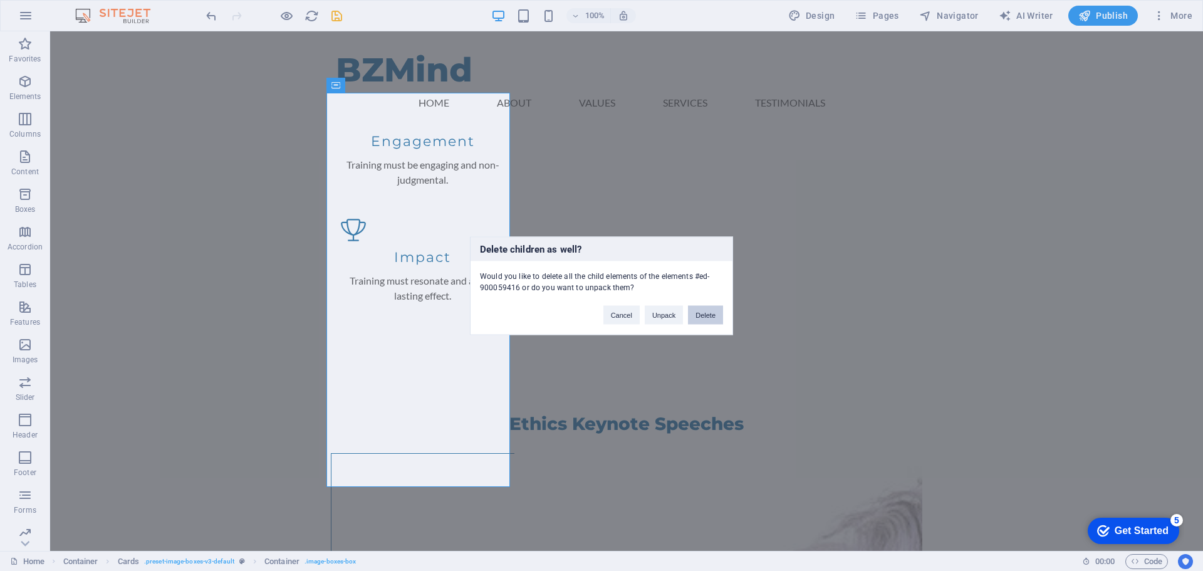
click at [709, 317] on button "Delete" at bounding box center [705, 314] width 35 height 19
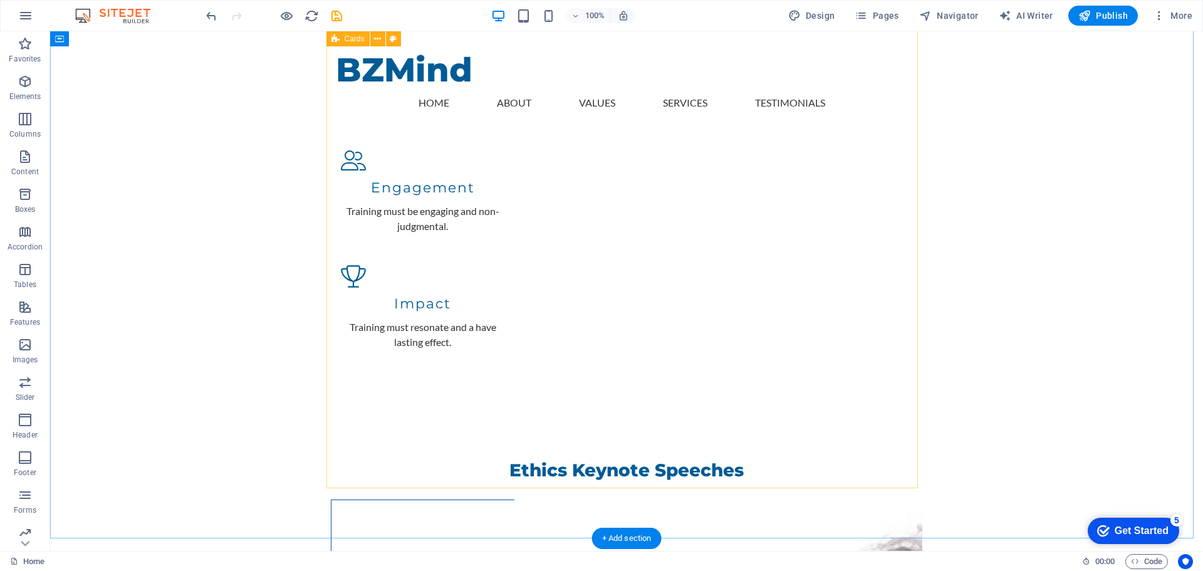
scroll to position [1441, 0]
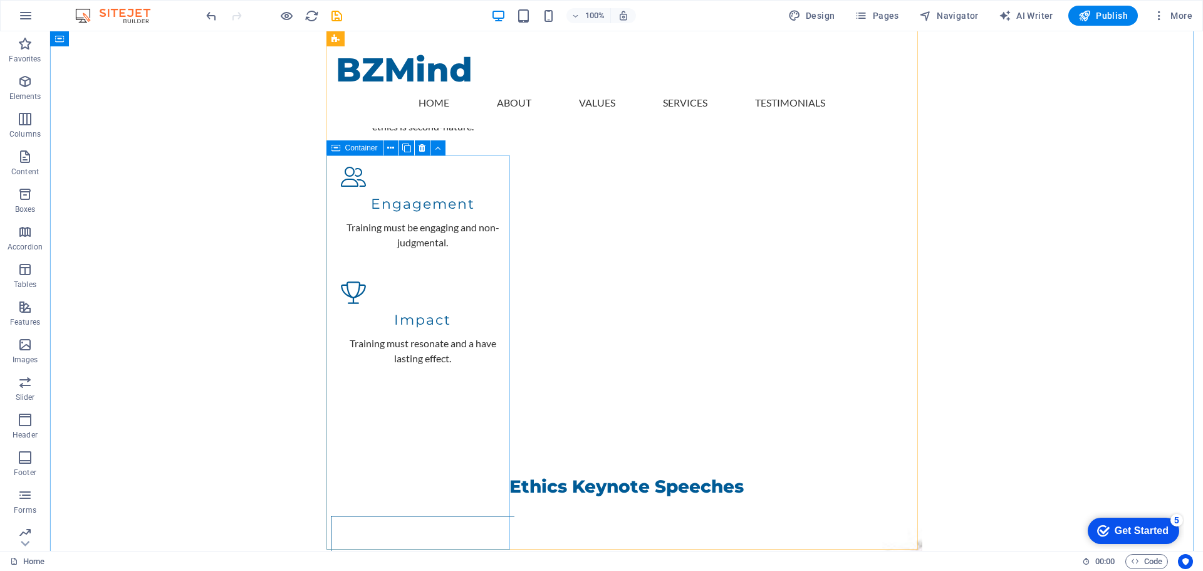
click at [357, 147] on span "Container" at bounding box center [361, 148] width 33 height 8
click at [333, 147] on icon at bounding box center [336, 147] width 9 height 15
click at [420, 148] on icon at bounding box center [422, 148] width 7 height 13
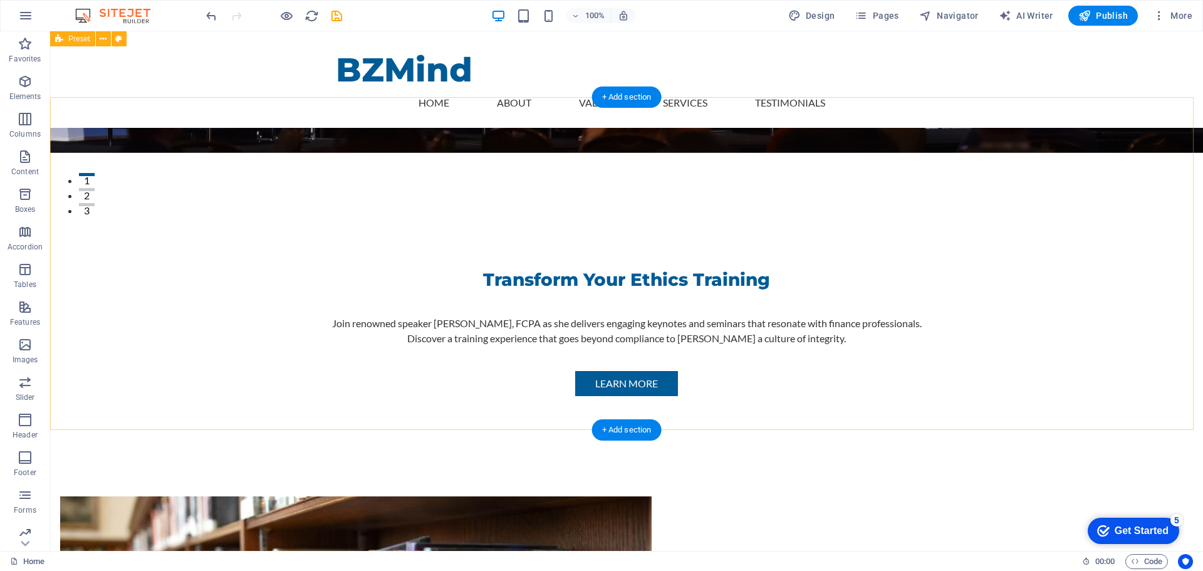
scroll to position [313, 0]
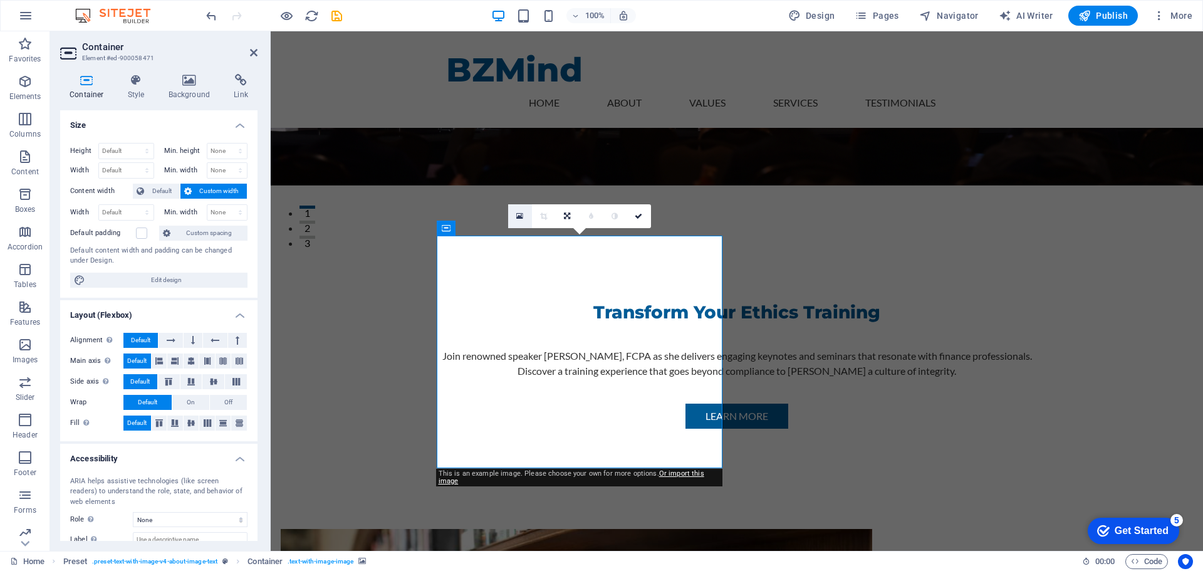
click at [519, 214] on icon at bounding box center [519, 216] width 7 height 9
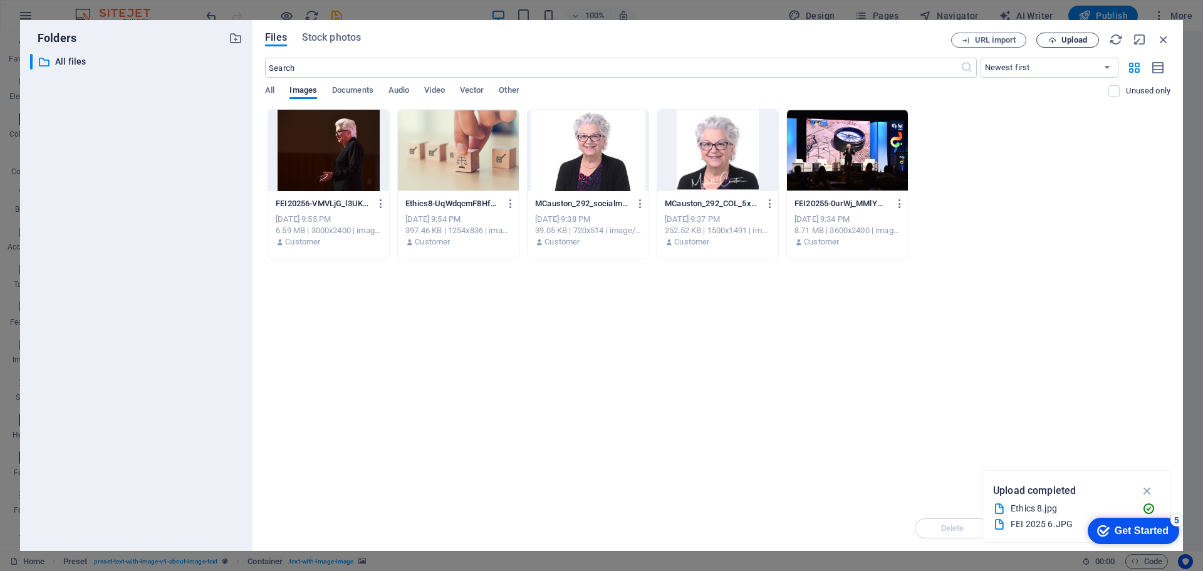
click at [1072, 41] on span "Upload" at bounding box center [1075, 40] width 26 height 8
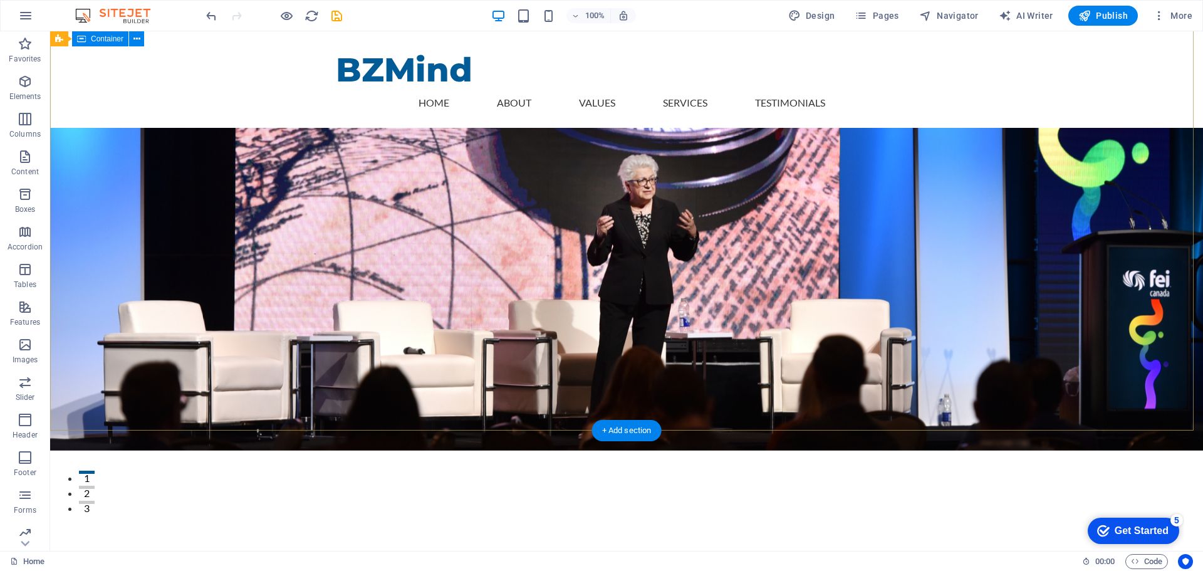
scroll to position [0, 0]
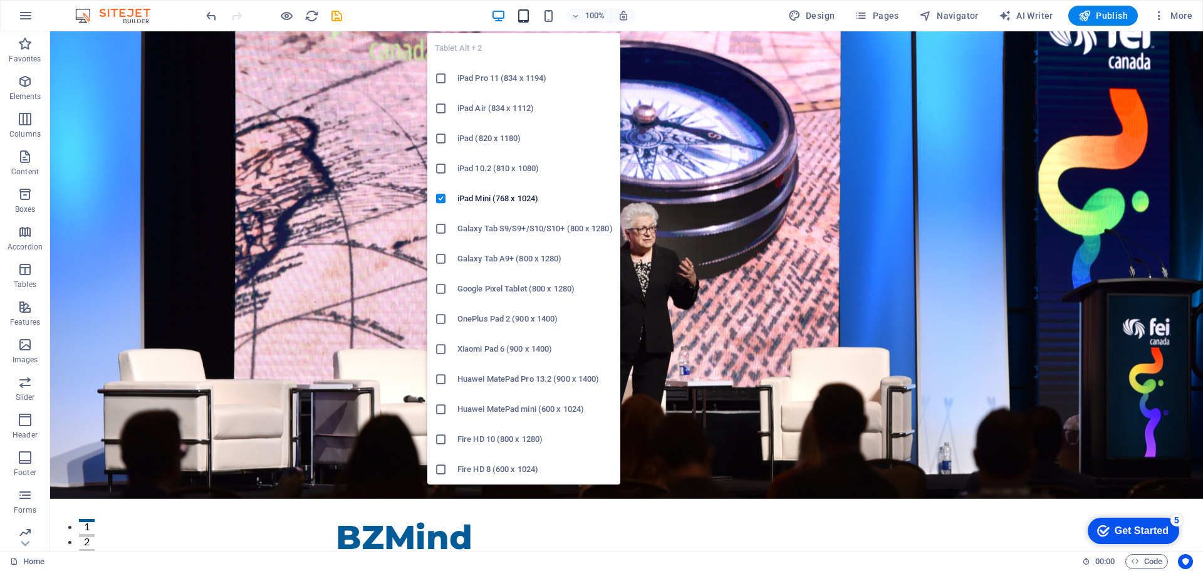
click at [525, 15] on icon "button" at bounding box center [523, 16] width 14 height 14
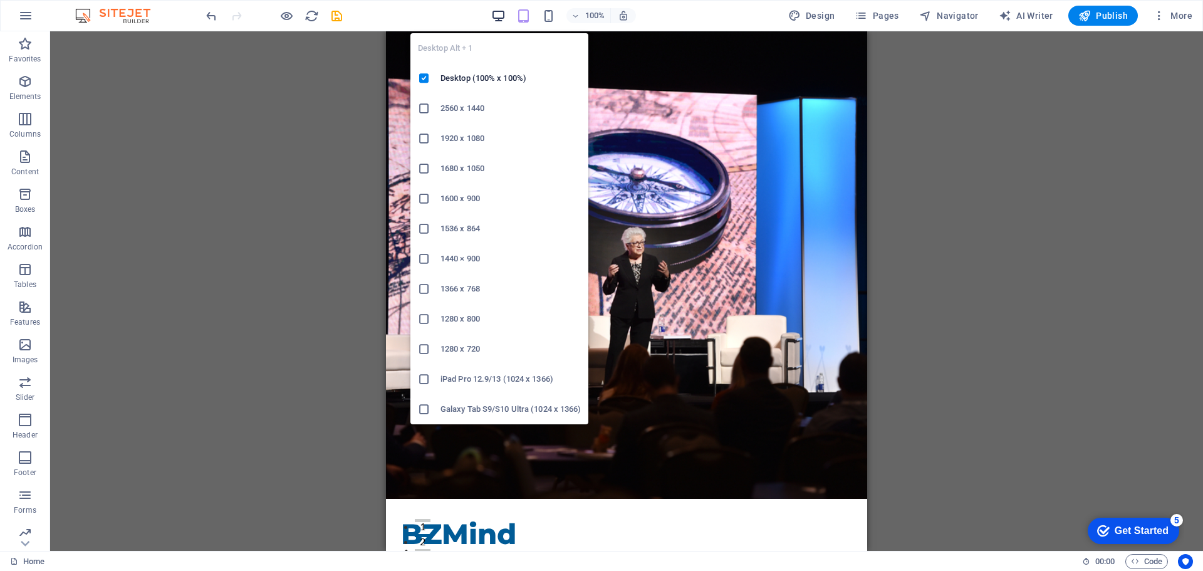
click at [499, 16] on icon "button" at bounding box center [498, 16] width 14 height 14
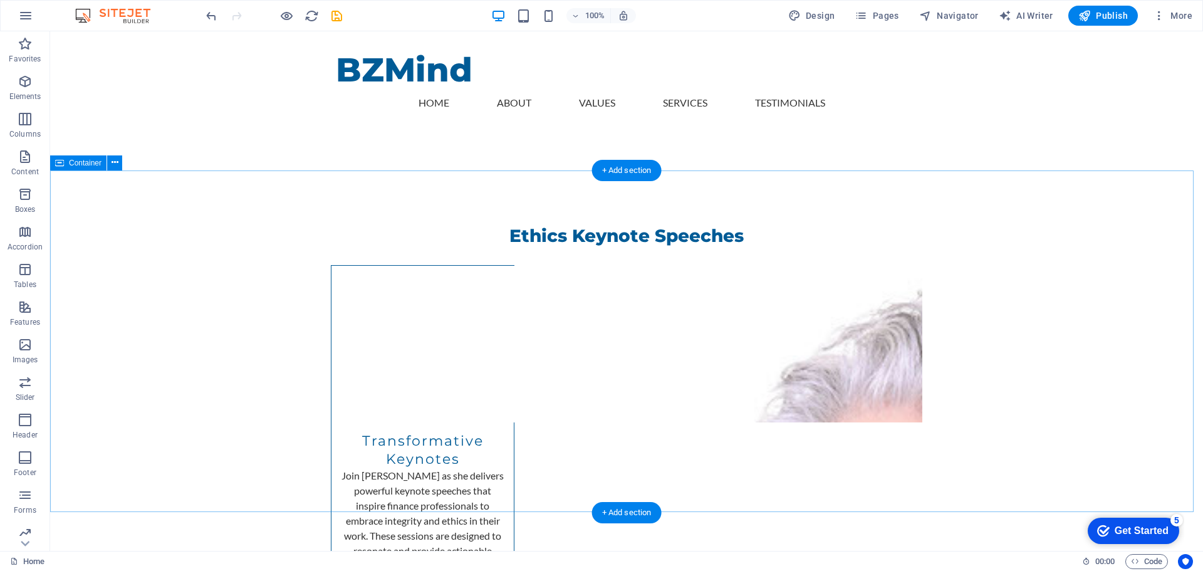
scroll to position [1880, 0]
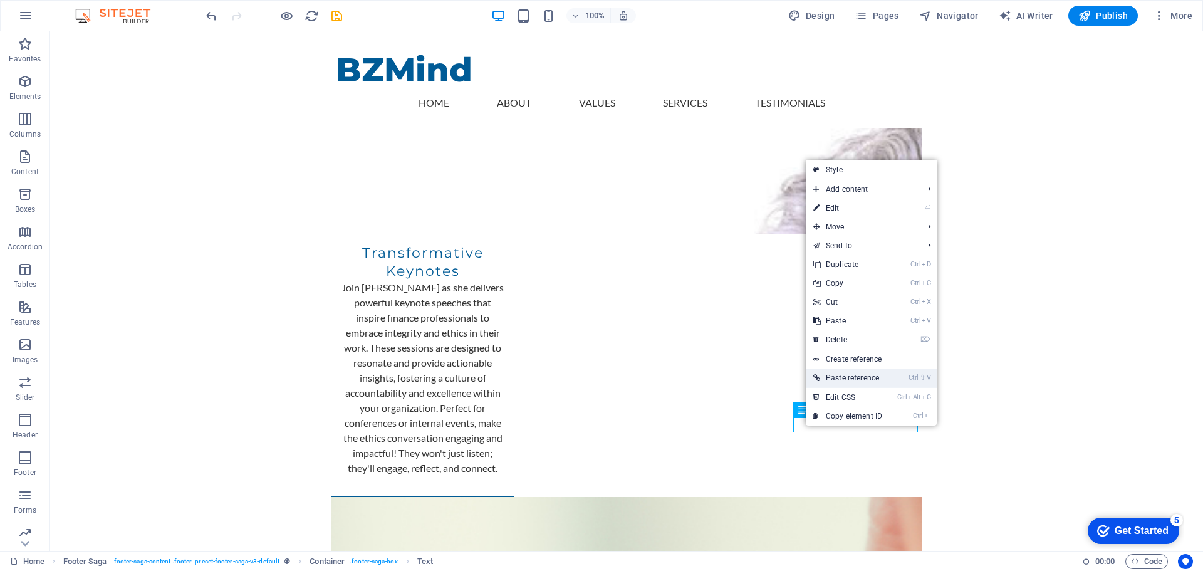
click at [867, 375] on link "Ctrl ⇧ V Paste reference" at bounding box center [848, 377] width 84 height 19
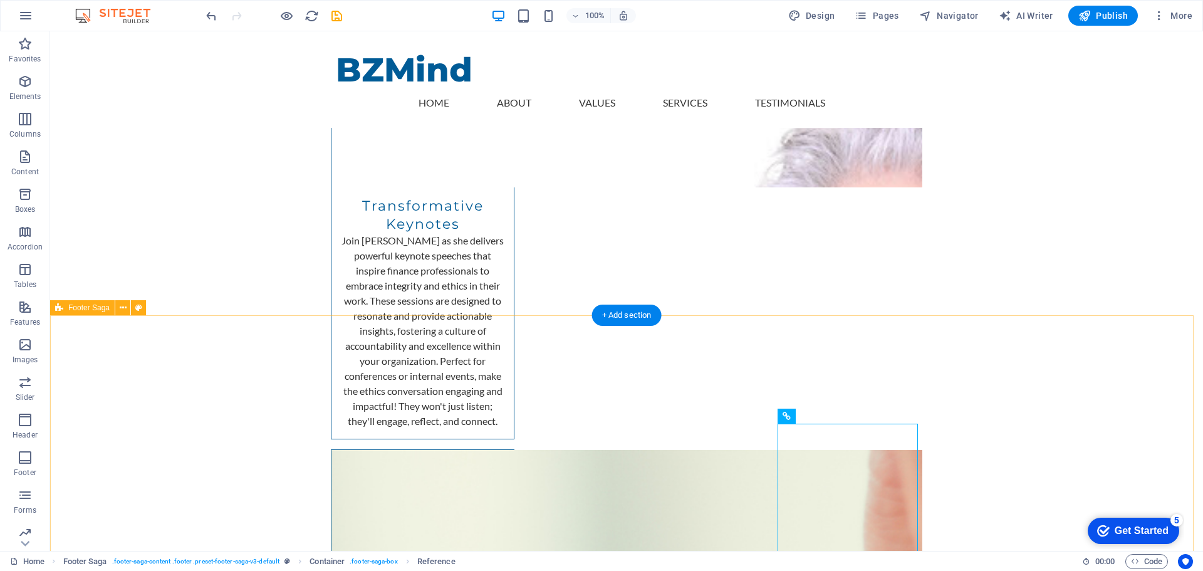
scroll to position [1968, 0]
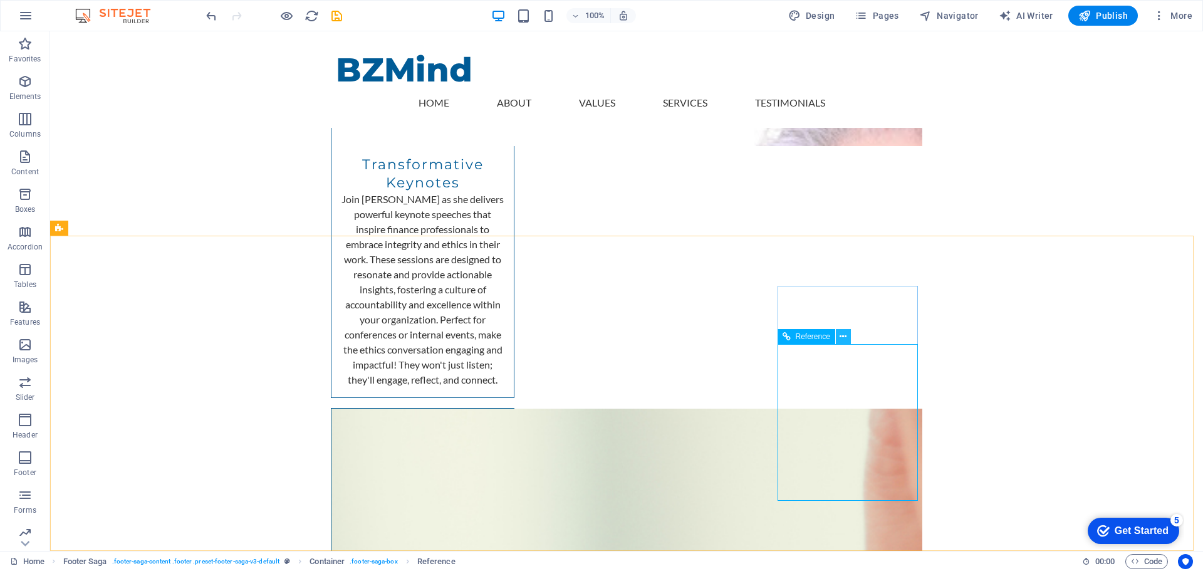
click at [844, 336] on icon at bounding box center [843, 336] width 7 height 13
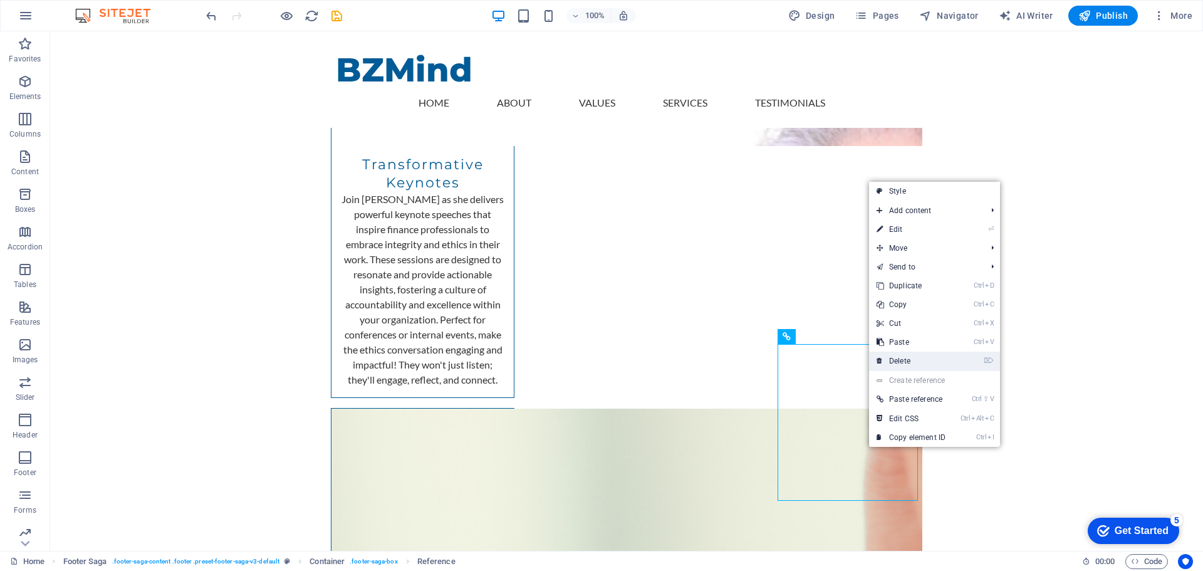
click at [906, 359] on link "⌦ Delete" at bounding box center [911, 361] width 84 height 19
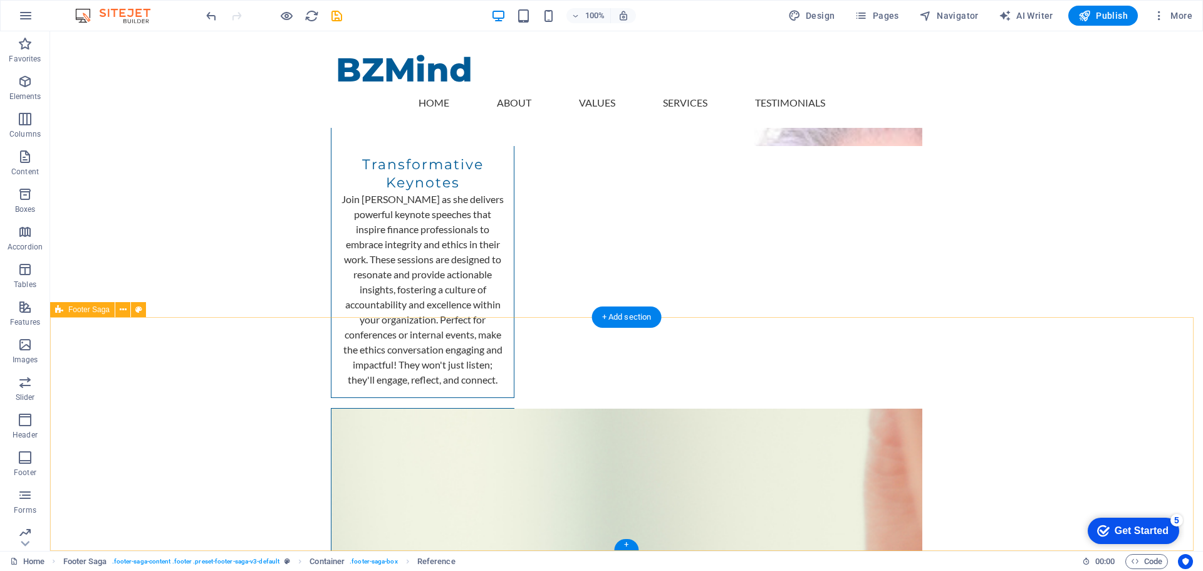
scroll to position [1887, 0]
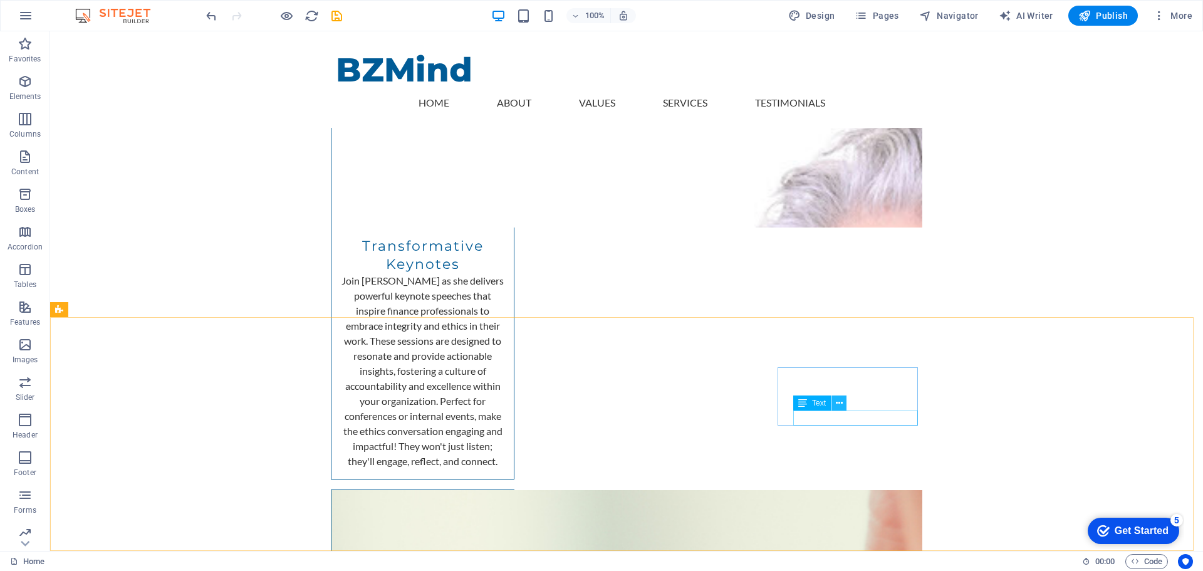
click at [840, 402] on icon at bounding box center [839, 403] width 7 height 13
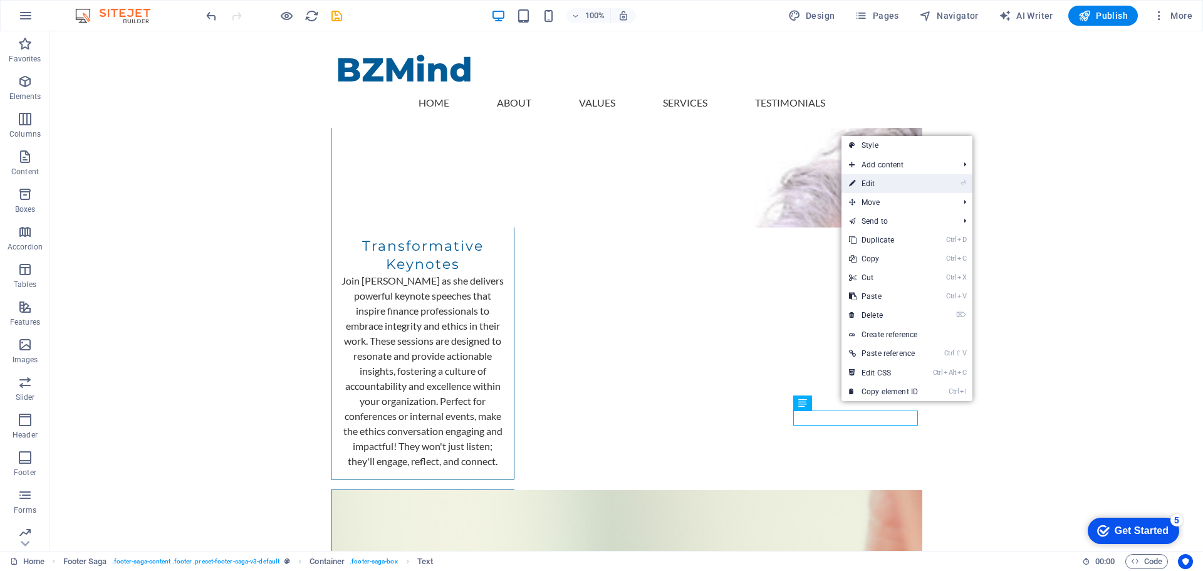
click at [874, 182] on link "⏎ Edit" at bounding box center [884, 183] width 84 height 19
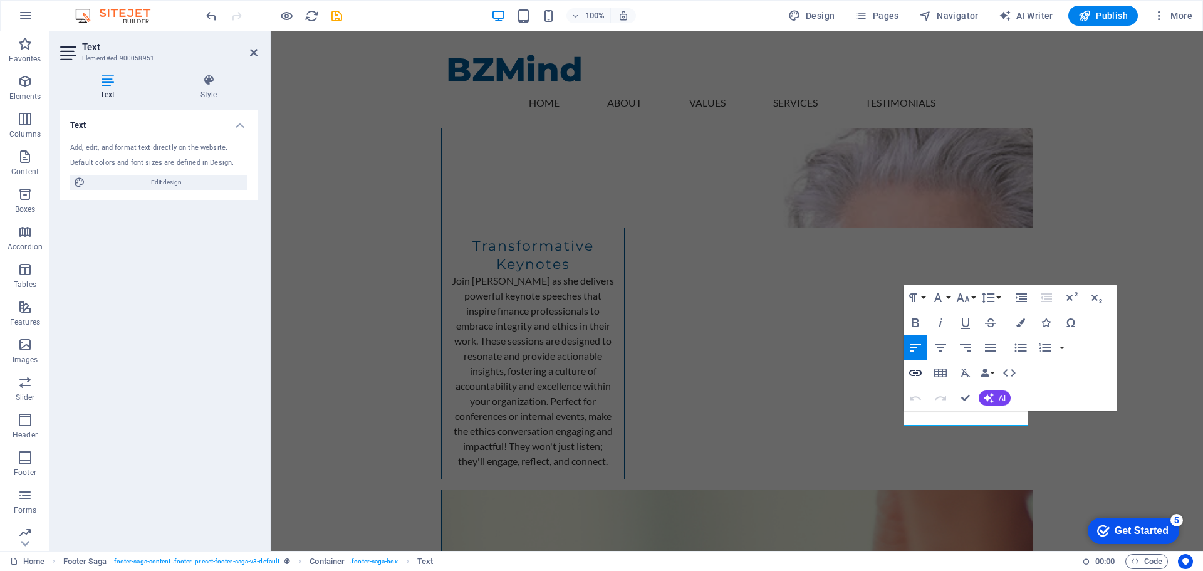
click at [914, 373] on icon "button" at bounding box center [915, 373] width 13 height 6
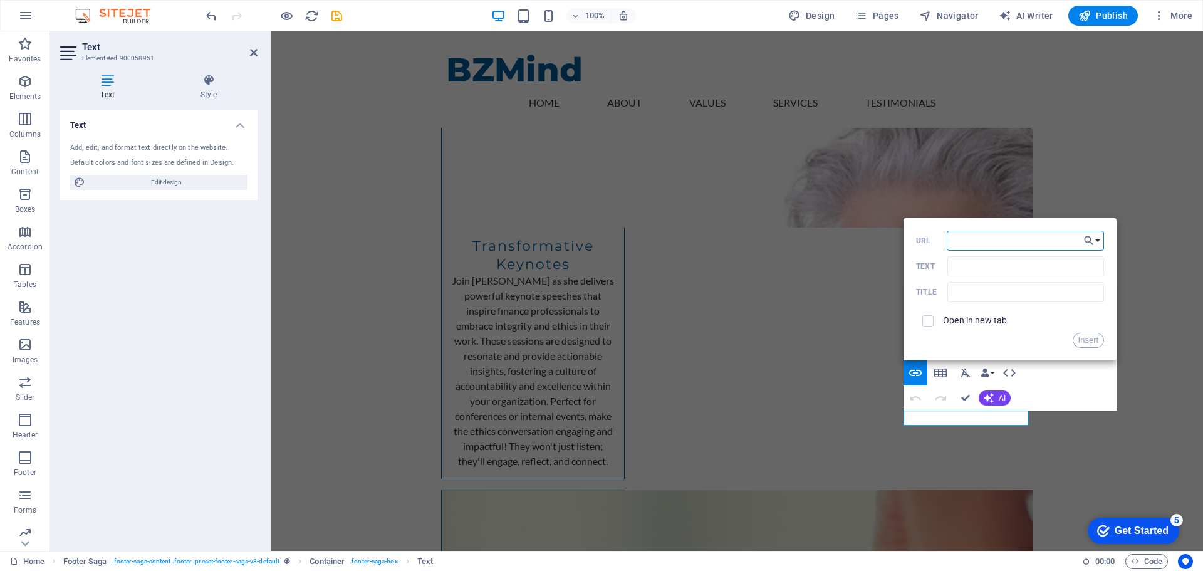
paste input "https://www.linkedin.com/feed/"
type input "https://www.linkedin.com/feed/"
click at [976, 269] on input "Text" at bounding box center [1026, 266] width 157 height 20
type input "LinkedIn"
click at [973, 291] on input "text" at bounding box center [1026, 292] width 157 height 20
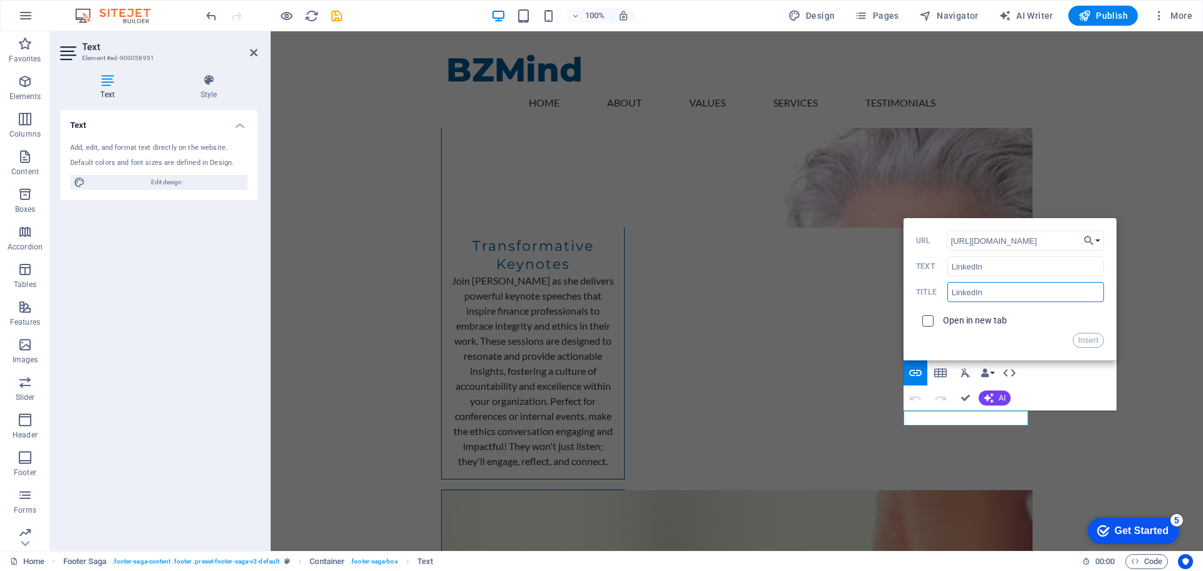
type input "LinkedIn"
click at [927, 321] on input "checkbox" at bounding box center [926, 318] width 11 height 11
checkbox input "true"
click at [1085, 340] on button "Insert" at bounding box center [1089, 340] width 32 height 15
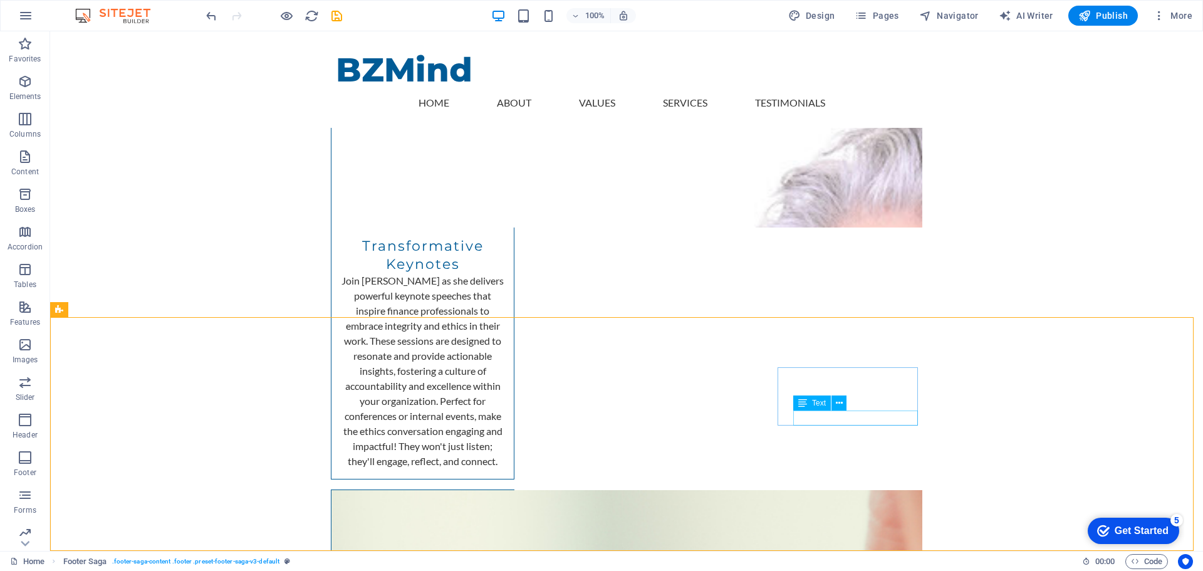
click at [812, 406] on span "Text" at bounding box center [819, 403] width 14 height 8
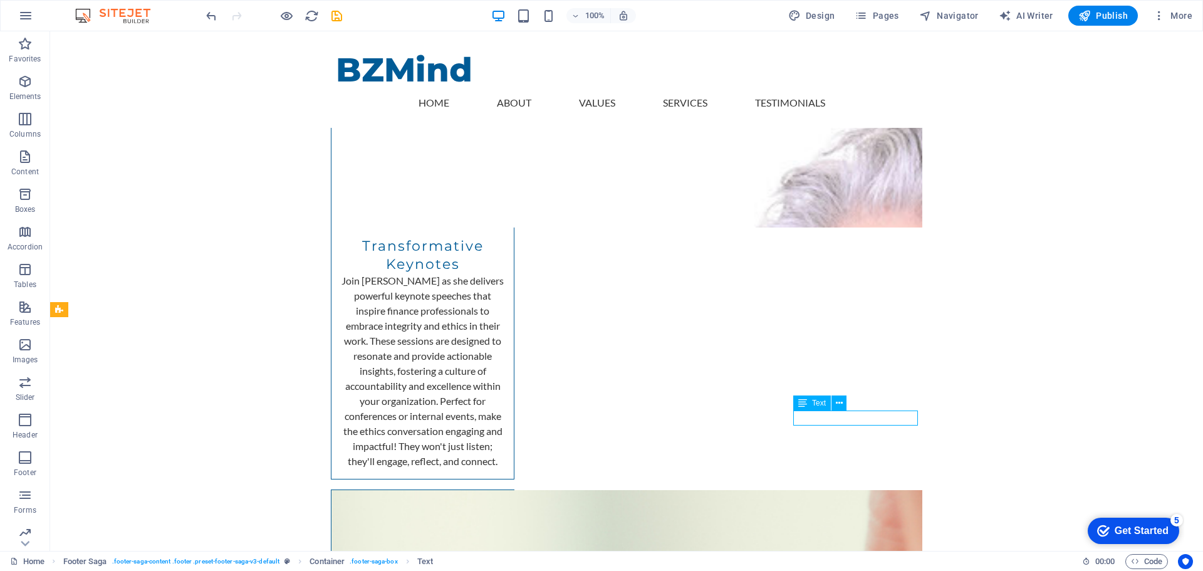
click at [815, 403] on span "Text" at bounding box center [819, 403] width 14 height 8
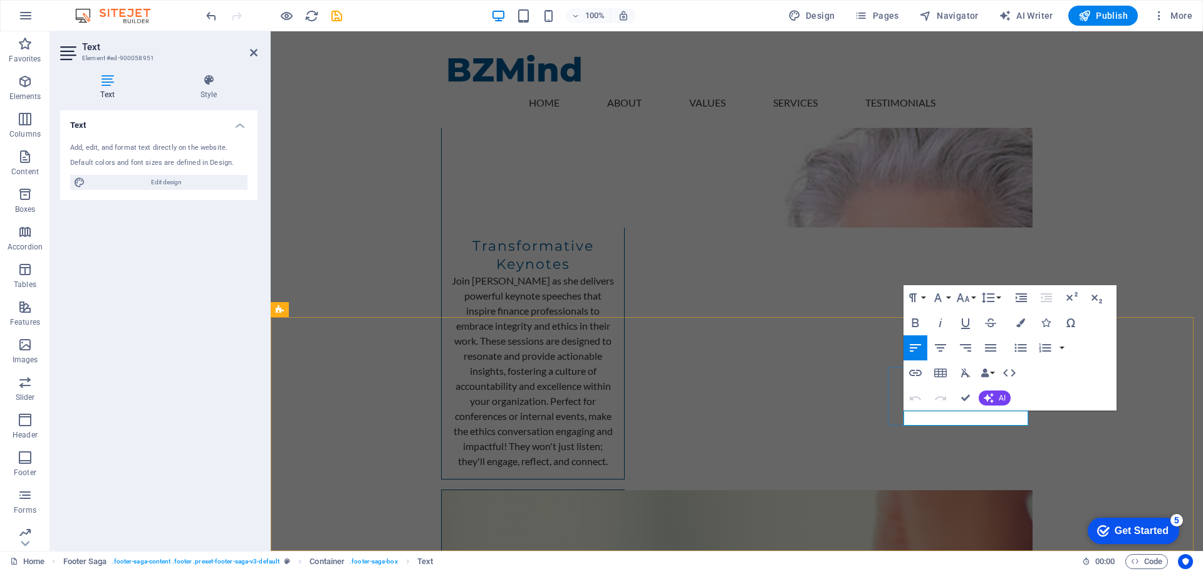
drag, startPoint x: 944, startPoint y: 418, endPoint x: 923, endPoint y: 415, distance: 20.8
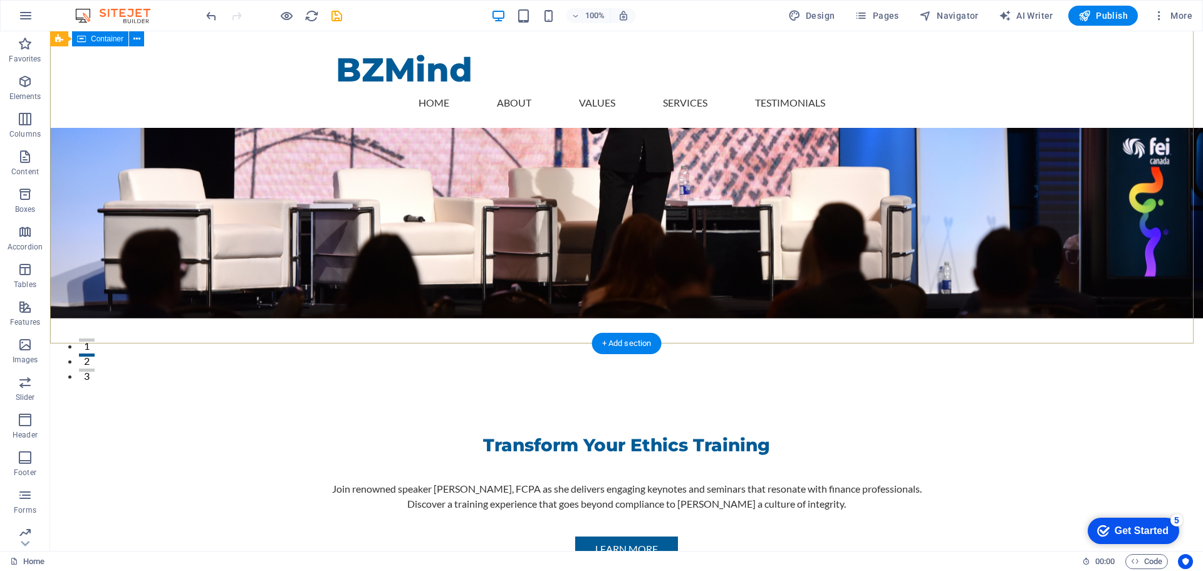
scroll to position [258, 0]
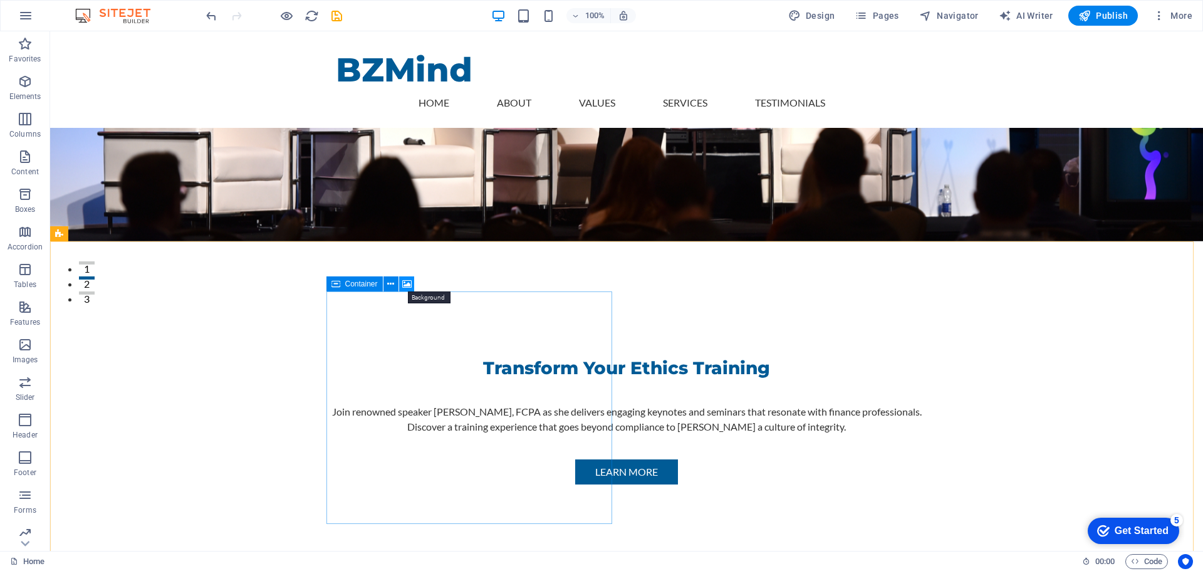
click at [404, 283] on icon at bounding box center [406, 284] width 9 height 13
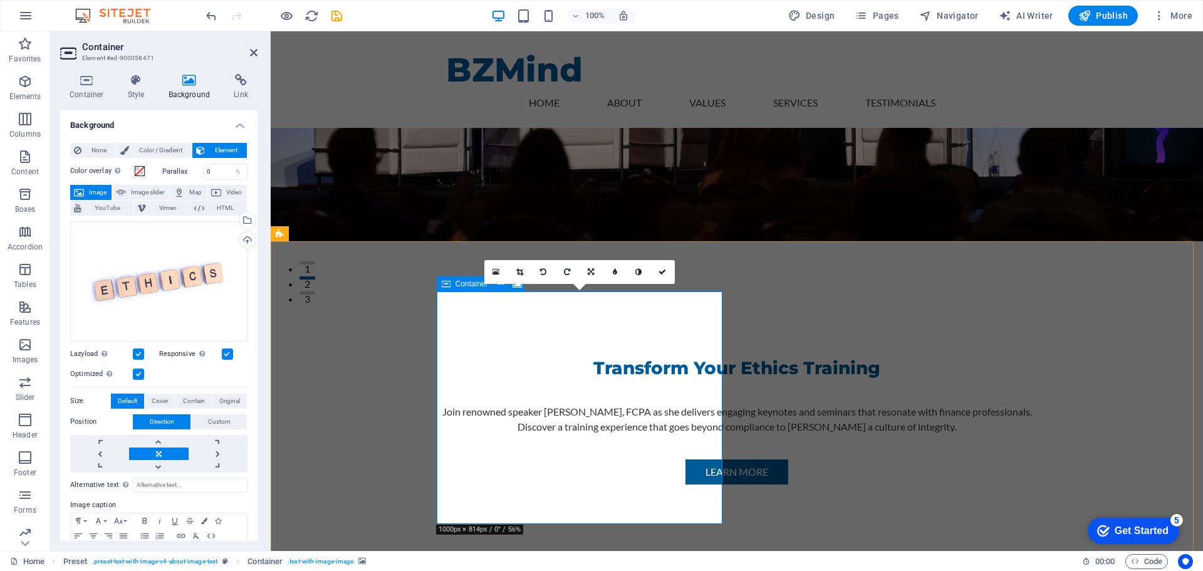
click at [449, 285] on icon at bounding box center [446, 283] width 9 height 15
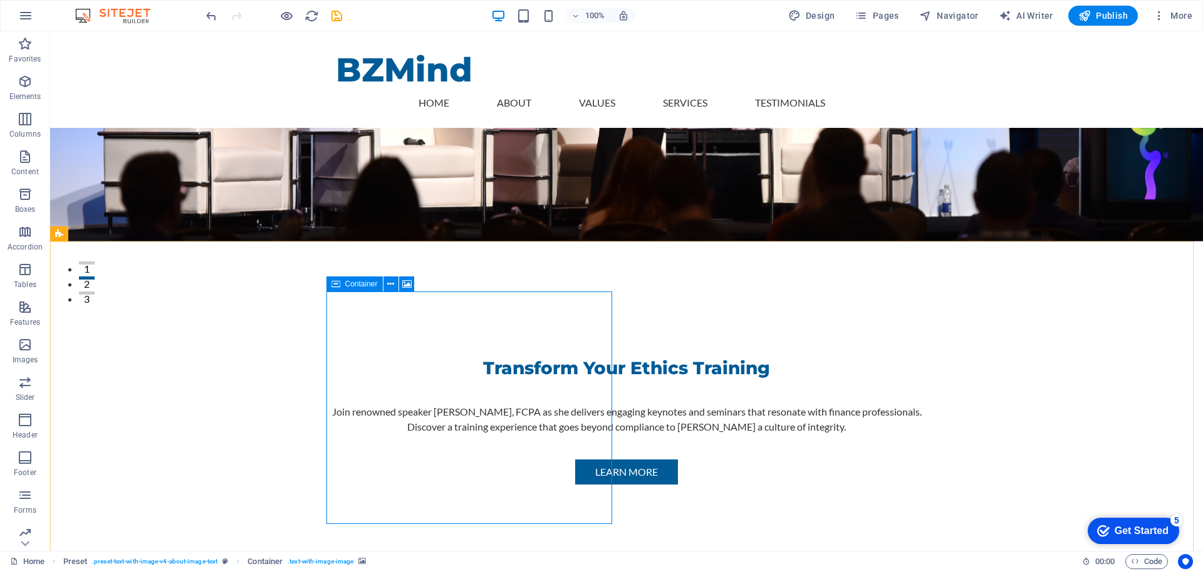
click at [335, 286] on icon at bounding box center [336, 283] width 9 height 15
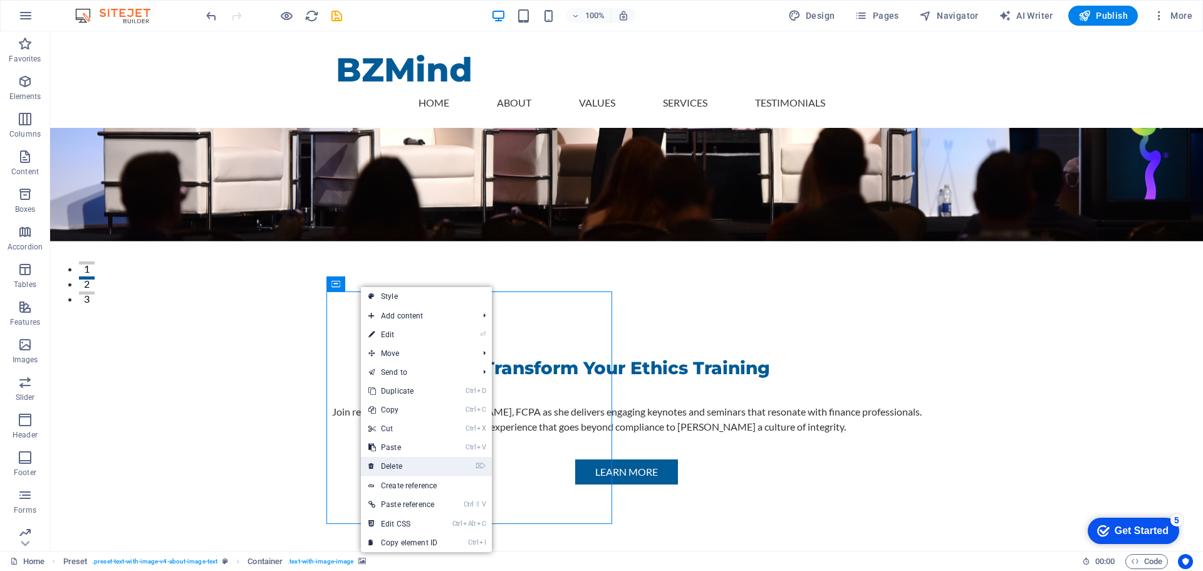
click at [398, 465] on link "⌦ Delete" at bounding box center [403, 466] width 84 height 19
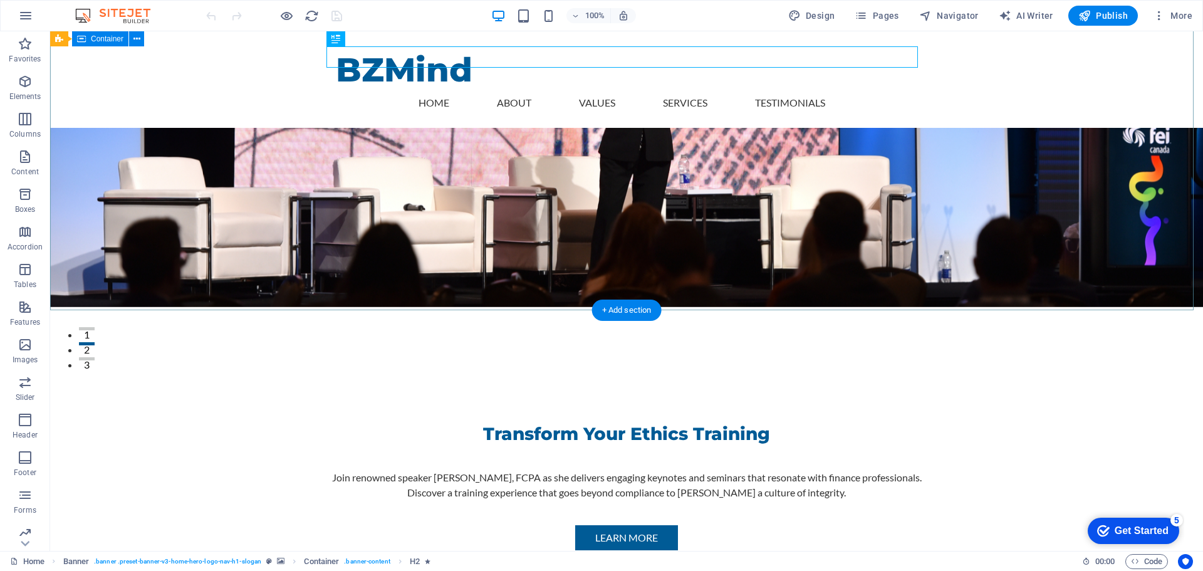
scroll to position [439, 0]
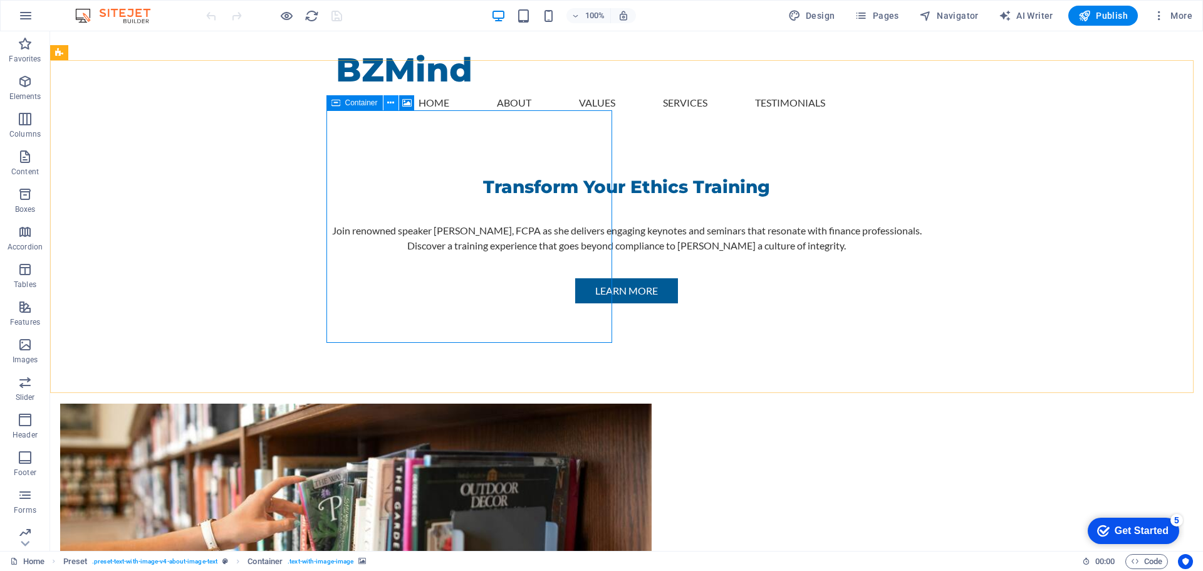
click at [390, 101] on icon at bounding box center [390, 103] width 7 height 13
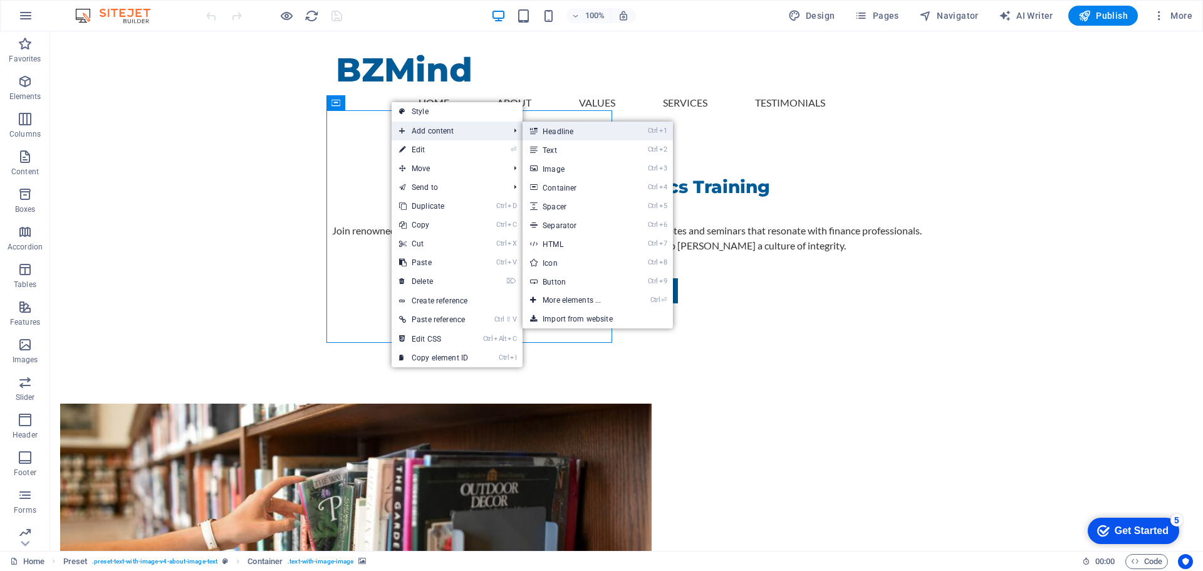
click at [560, 131] on link "Ctrl 1 Headline" at bounding box center [574, 131] width 103 height 19
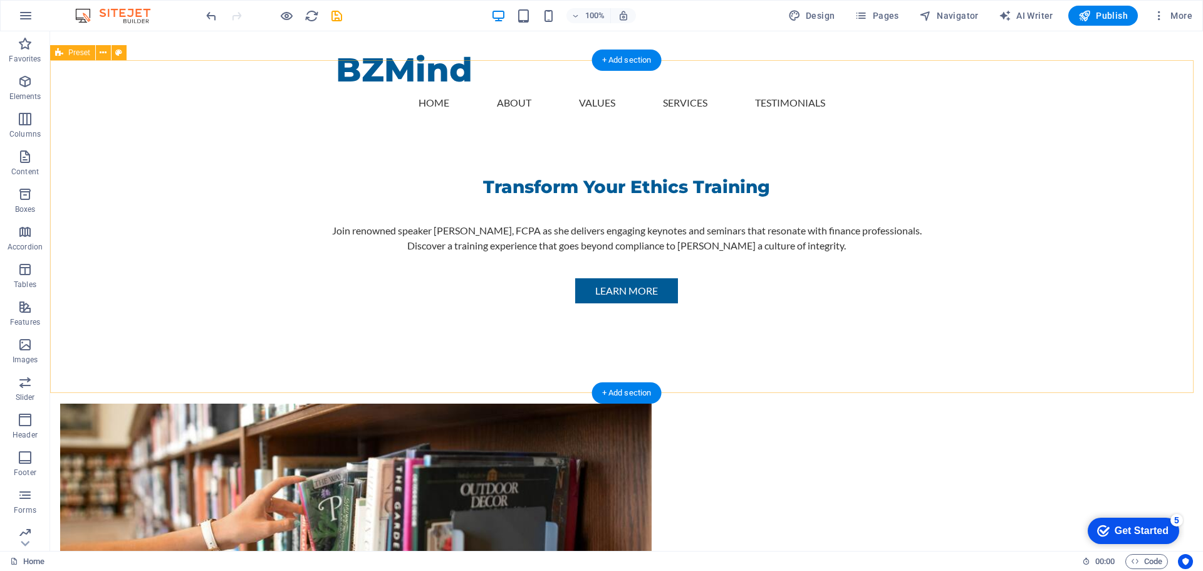
click at [501, 404] on figure at bounding box center [356, 520] width 592 height 232
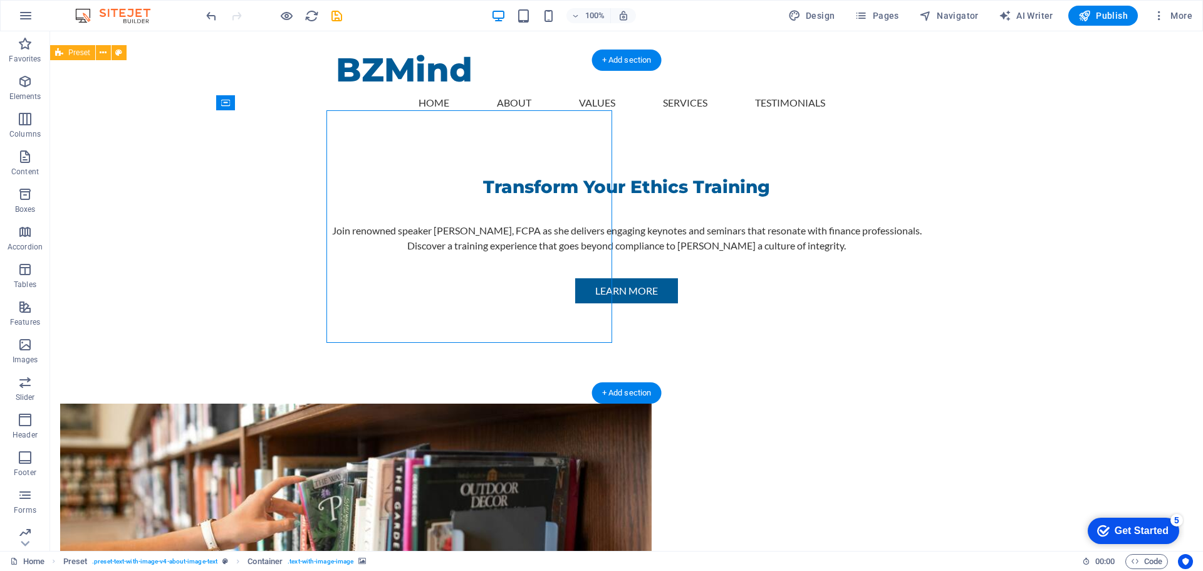
click at [501, 404] on figure at bounding box center [356, 520] width 592 height 232
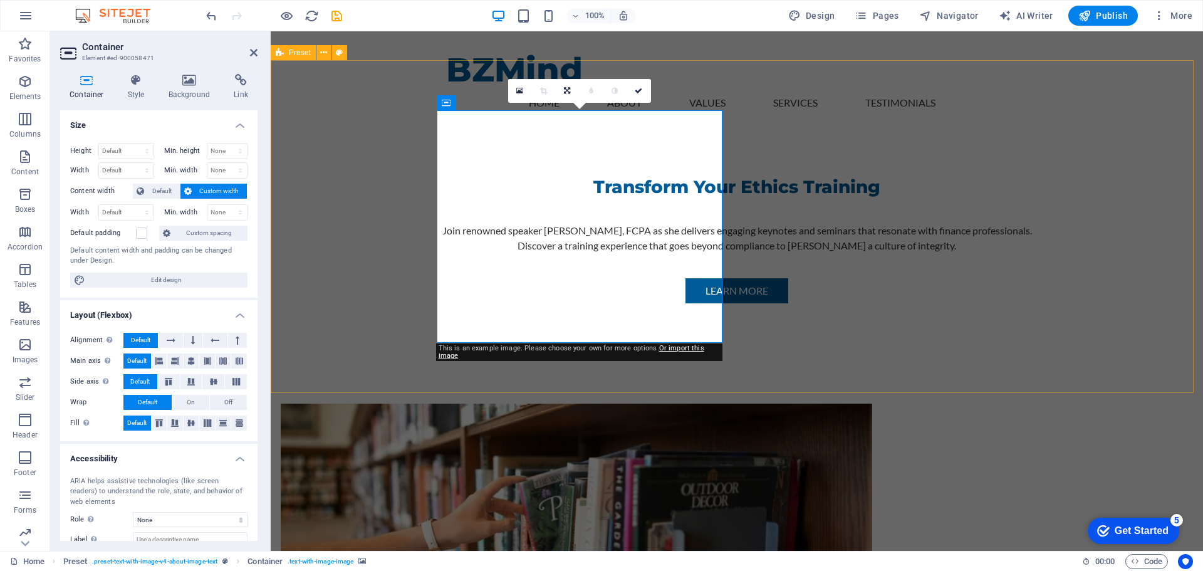
click at [554, 404] on figure at bounding box center [577, 520] width 592 height 232
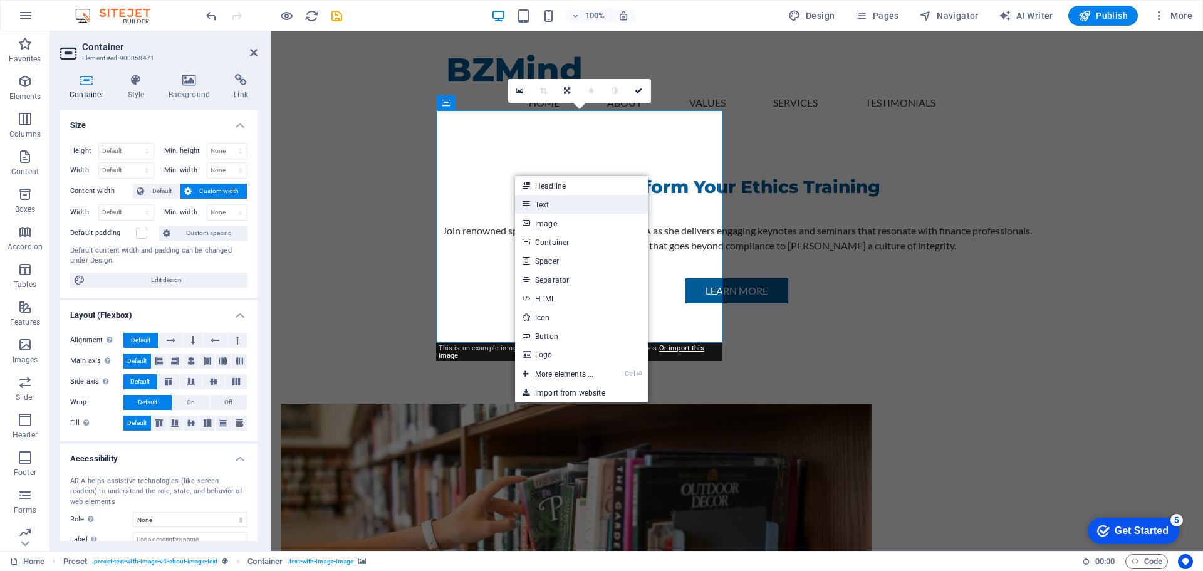
click at [549, 203] on link "Text" at bounding box center [581, 204] width 133 height 19
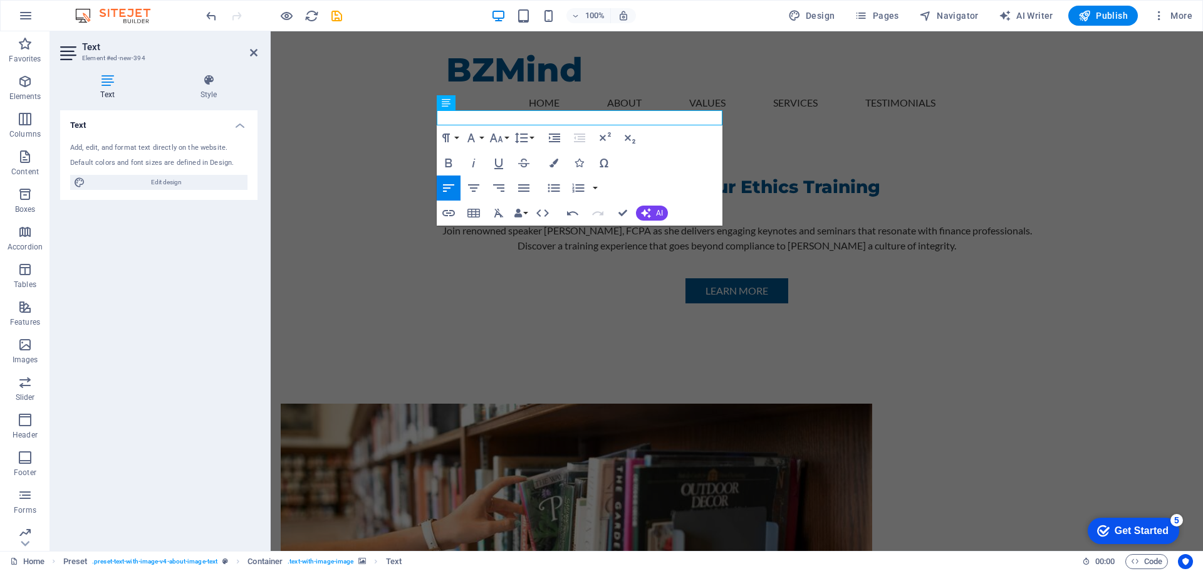
click at [629, 404] on figure at bounding box center [577, 520] width 592 height 232
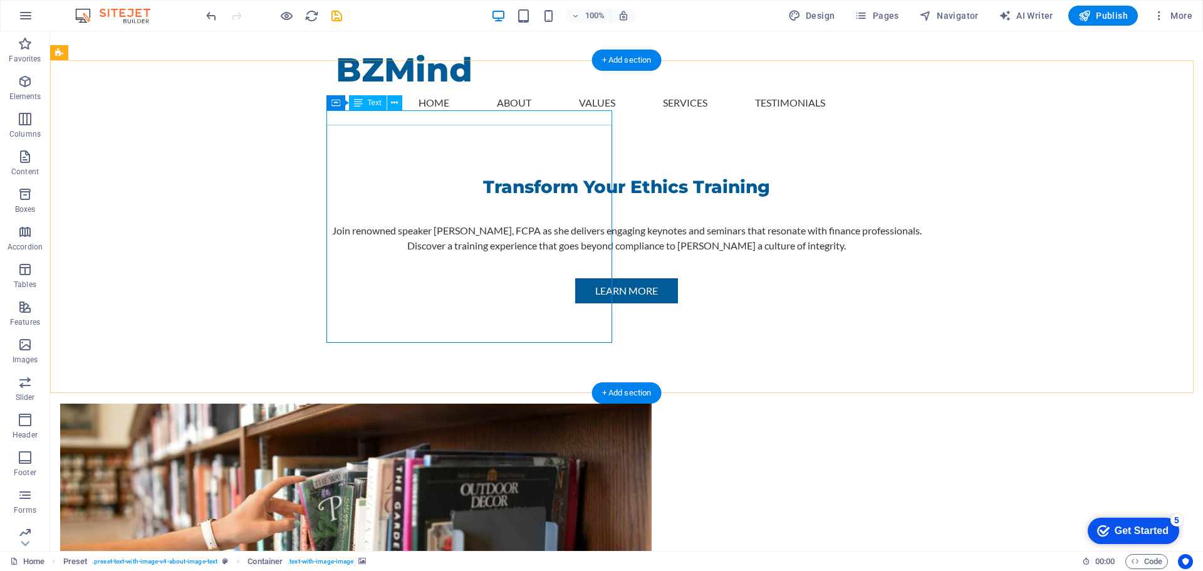
click at [370, 105] on span "Text" at bounding box center [375, 103] width 14 height 8
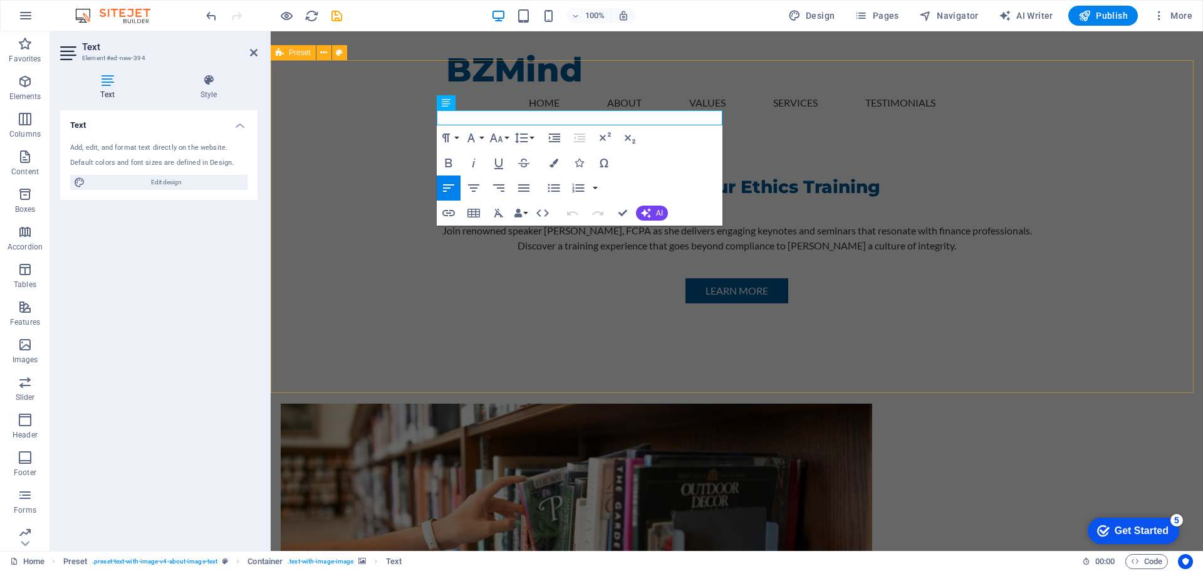
drag, startPoint x: 505, startPoint y: 117, endPoint x: 389, endPoint y: 115, distance: 115.9
click at [470, 138] on icon "button" at bounding box center [471, 137] width 15 height 15
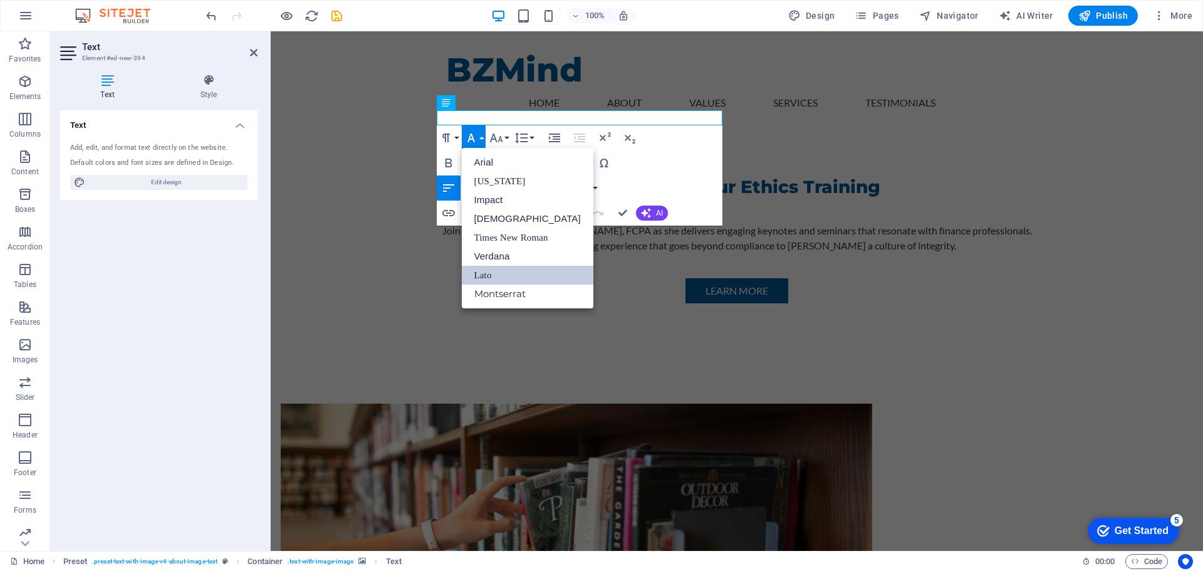
scroll to position [0, 0]
click at [470, 138] on icon "button" at bounding box center [471, 137] width 15 height 15
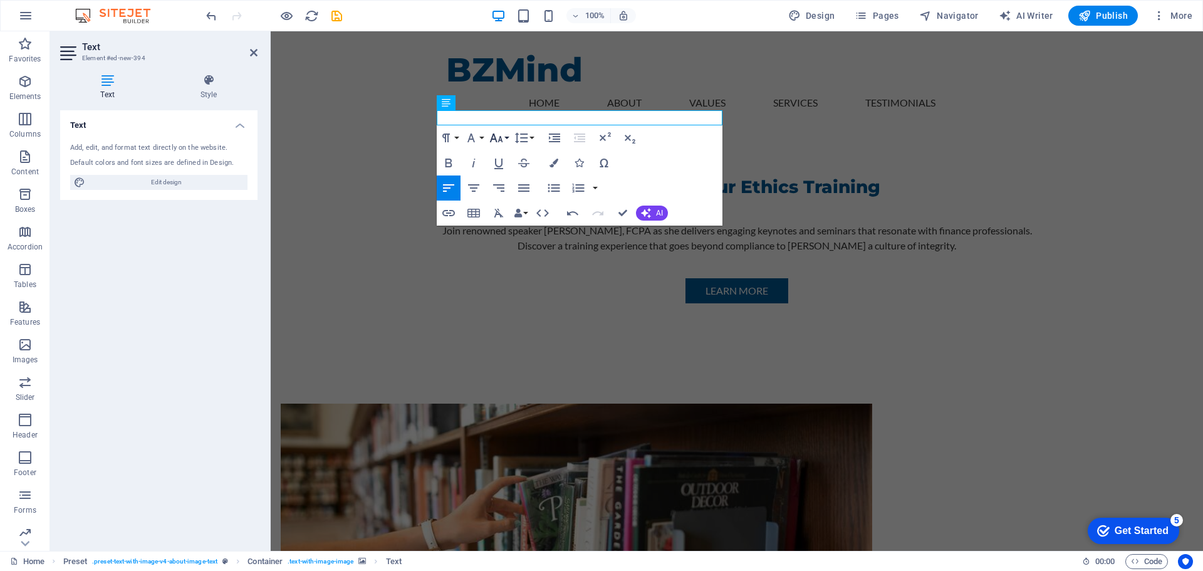
click at [501, 138] on icon "button" at bounding box center [495, 137] width 13 height 9
click at [507, 273] on link "18" at bounding box center [509, 275] width 45 height 19
click at [496, 142] on icon "button" at bounding box center [495, 139] width 13 height 9
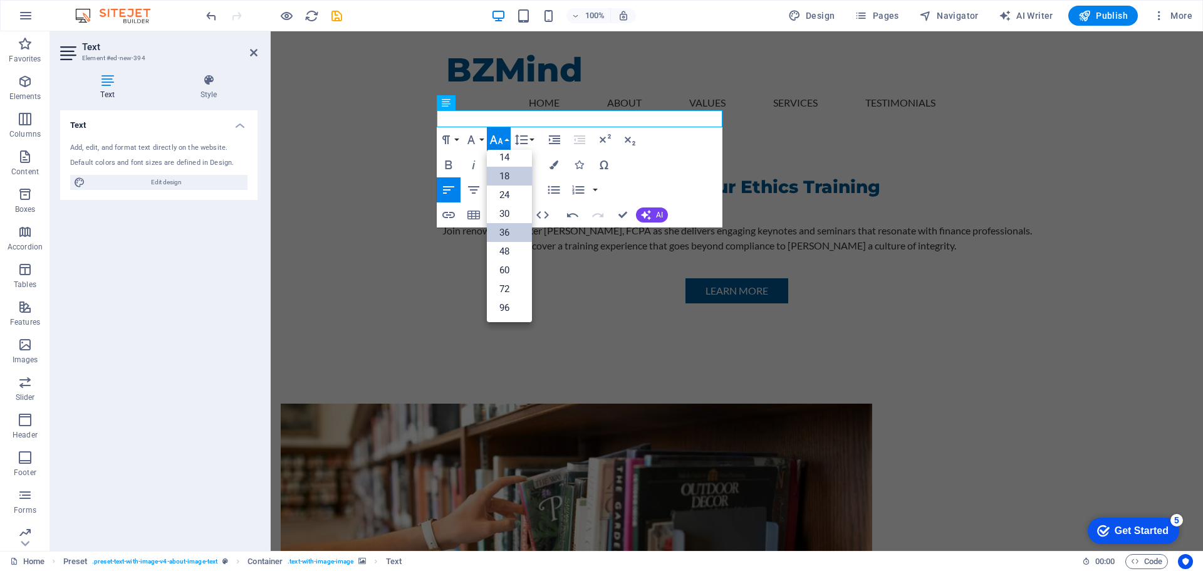
scroll to position [101, 0]
click at [502, 269] on link "60" at bounding box center [509, 270] width 45 height 19
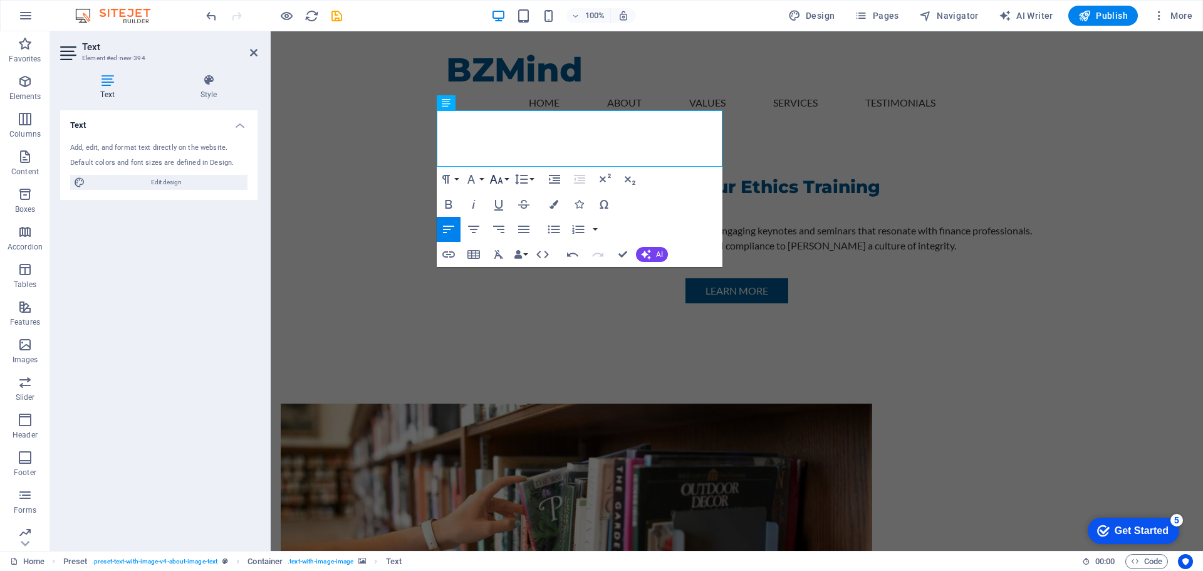
click at [497, 179] on icon "button" at bounding box center [496, 179] width 15 height 15
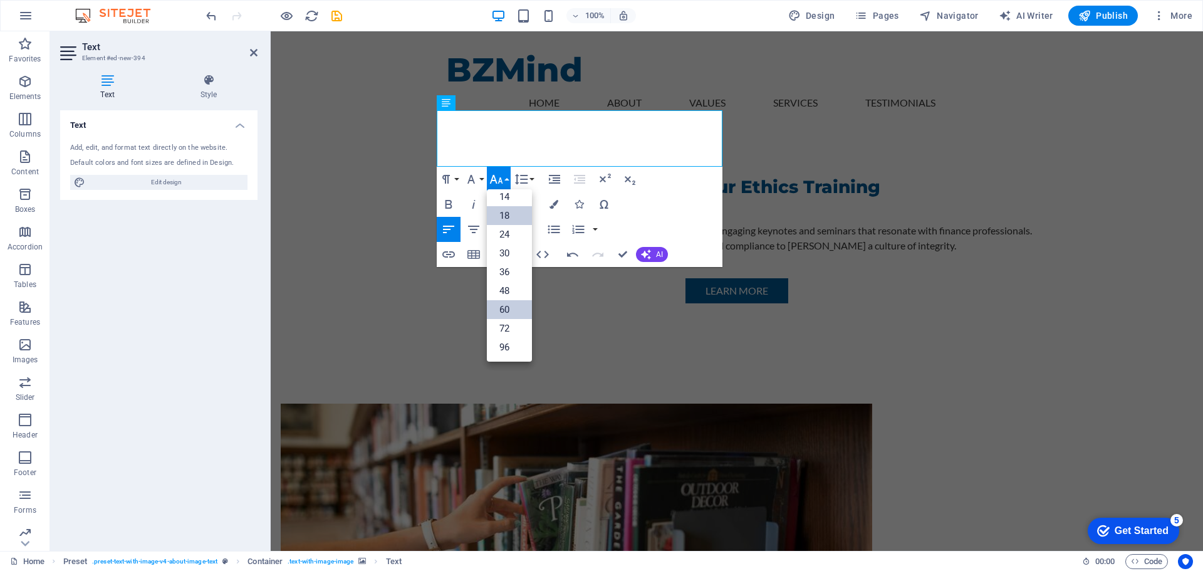
click at [506, 213] on link "18" at bounding box center [509, 215] width 45 height 19
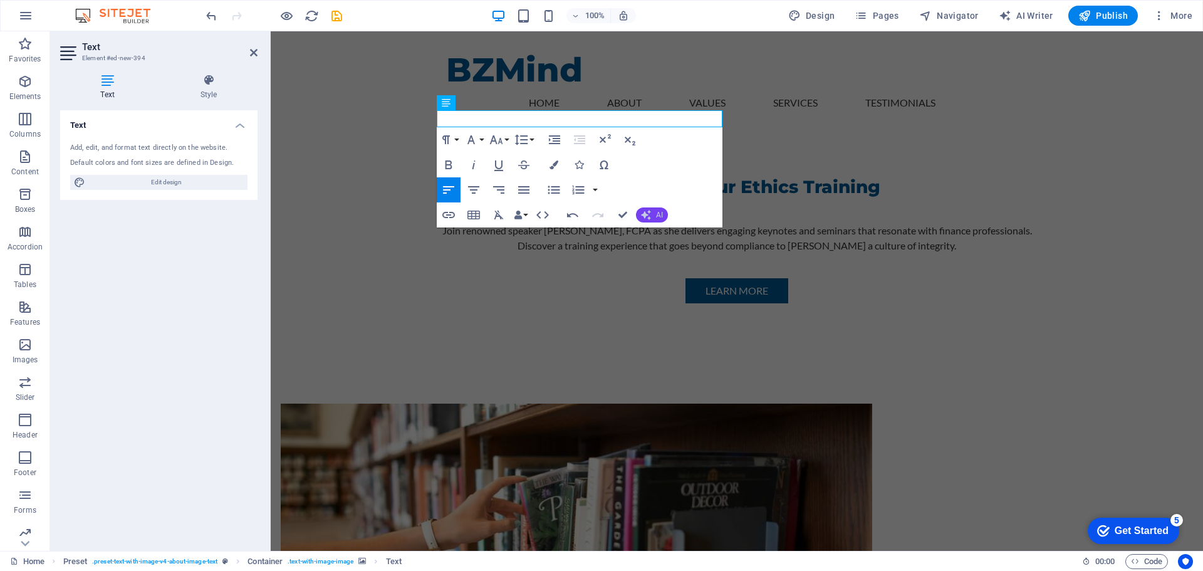
click at [653, 210] on button "AI" at bounding box center [652, 214] width 32 height 15
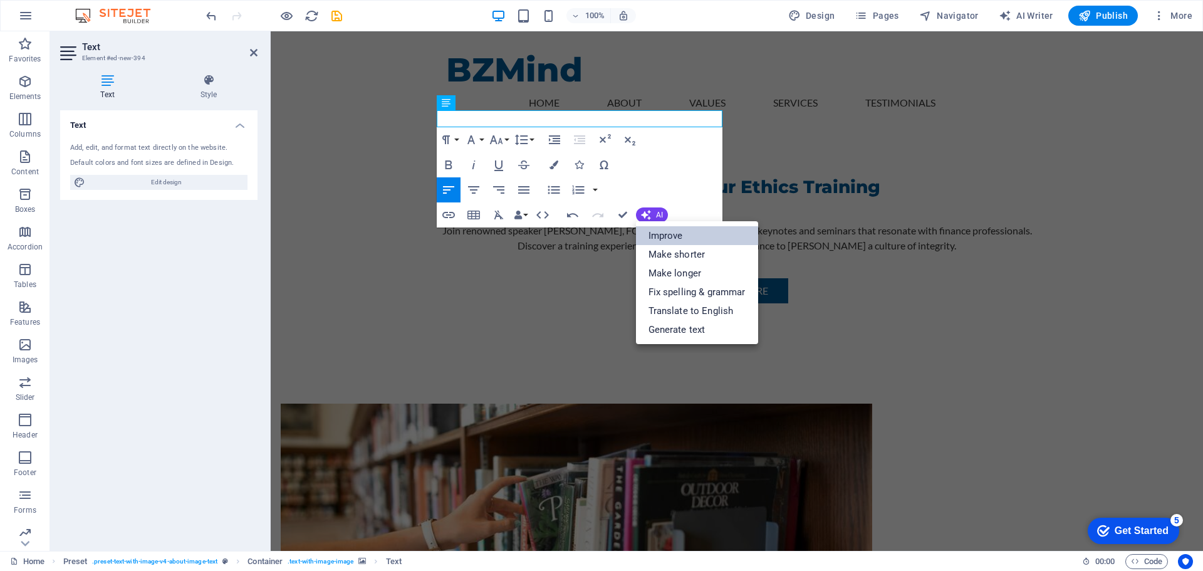
click at [664, 236] on link "Improve" at bounding box center [697, 235] width 122 height 19
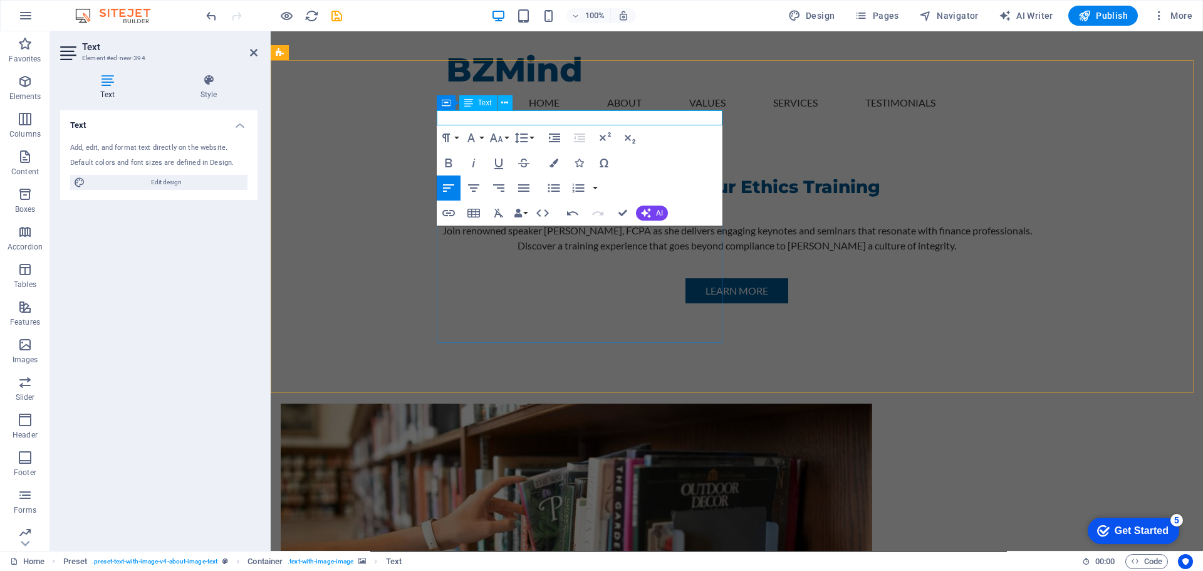
click at [541, 404] on figure at bounding box center [577, 520] width 592 height 232
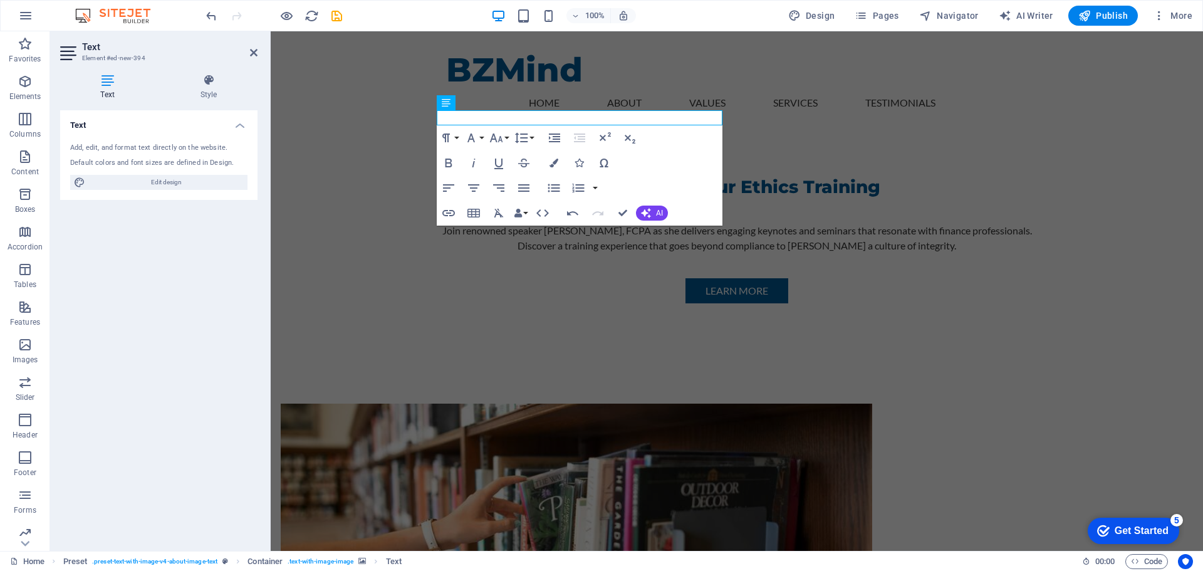
click at [520, 404] on figure at bounding box center [577, 520] width 592 height 232
click at [741, 404] on figure at bounding box center [577, 520] width 592 height 232
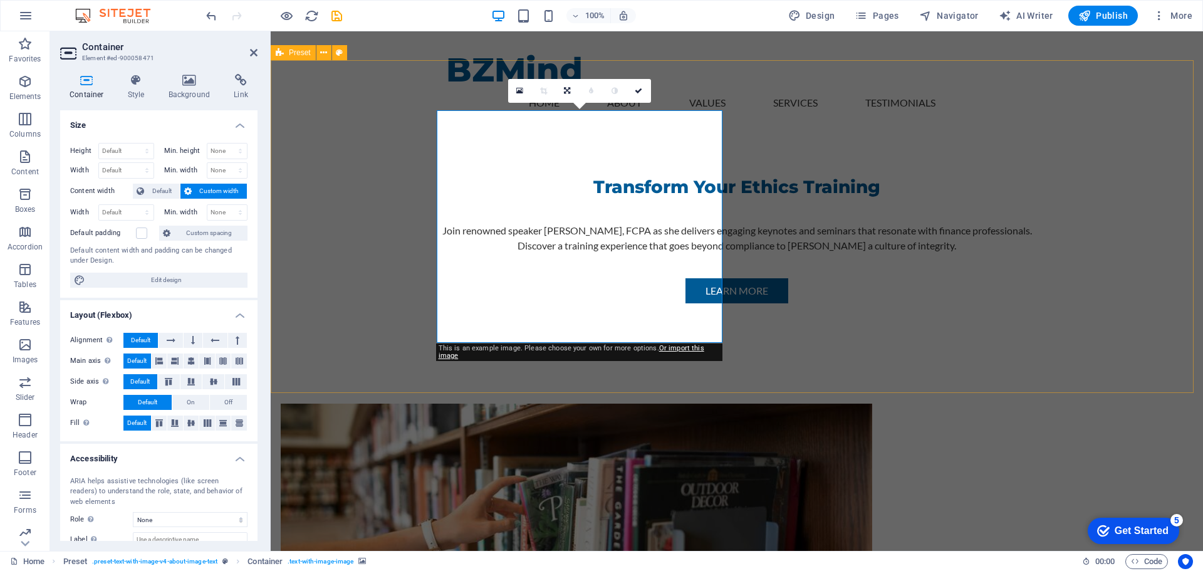
click at [559, 404] on figure at bounding box center [577, 520] width 592 height 232
click at [563, 404] on figure at bounding box center [577, 520] width 592 height 232
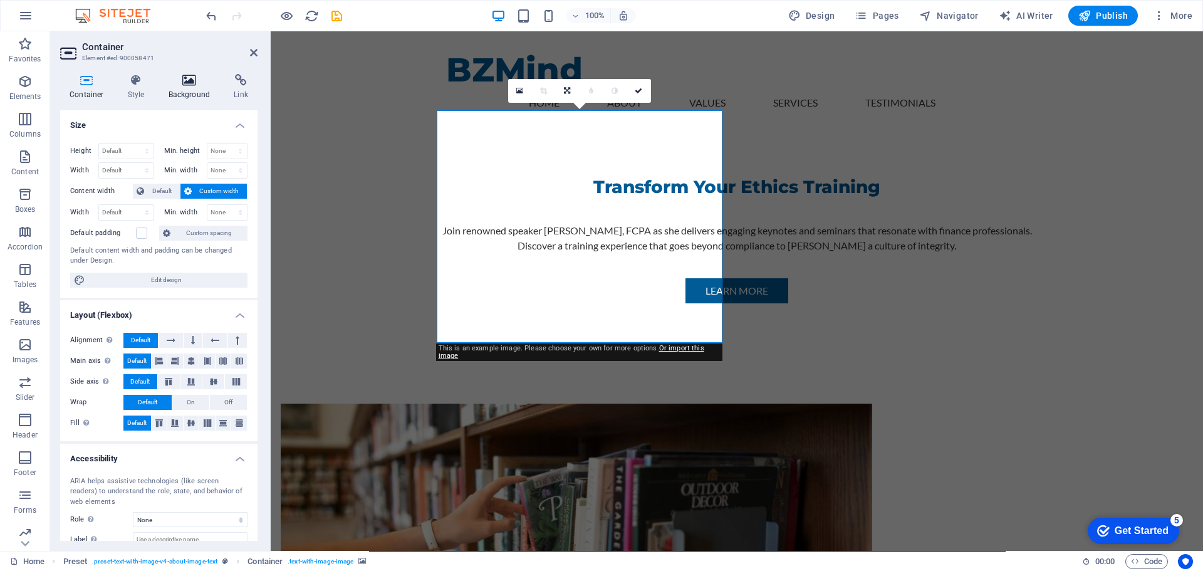
click at [186, 80] on icon at bounding box center [189, 80] width 61 height 13
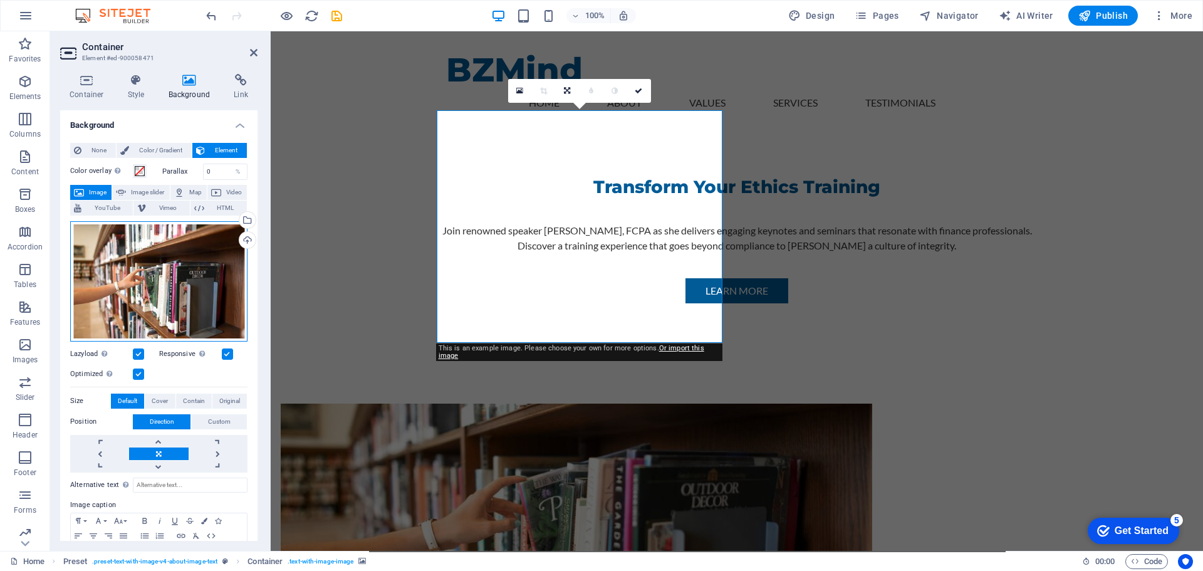
click at [173, 273] on div "Drag files here, click to choose files or select files from Files or our free s…" at bounding box center [158, 281] width 177 height 120
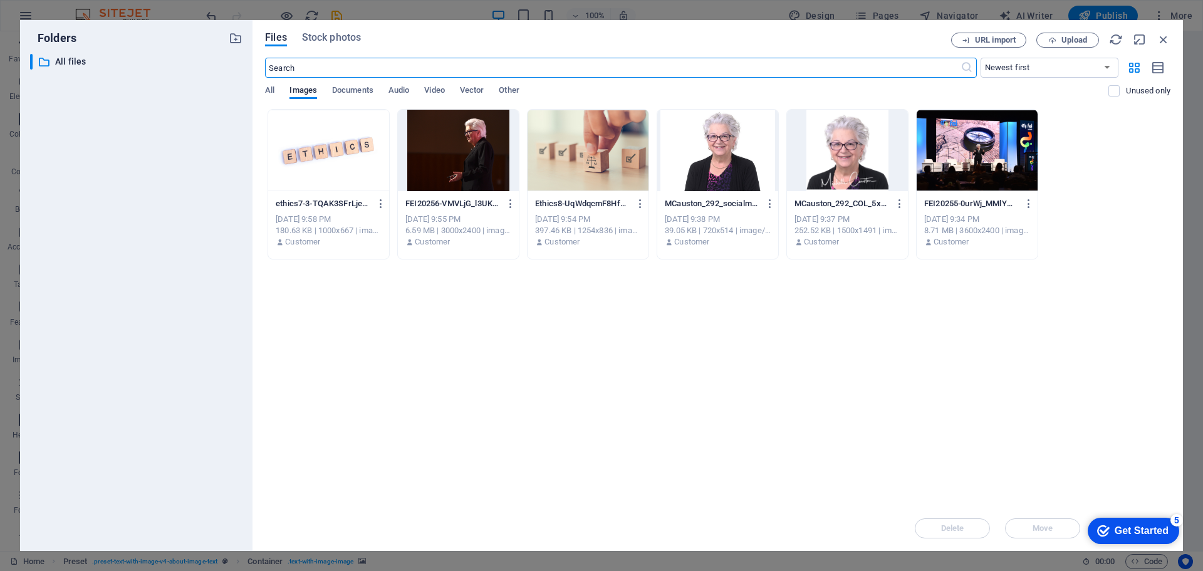
click at [353, 159] on div at bounding box center [328, 150] width 121 height 81
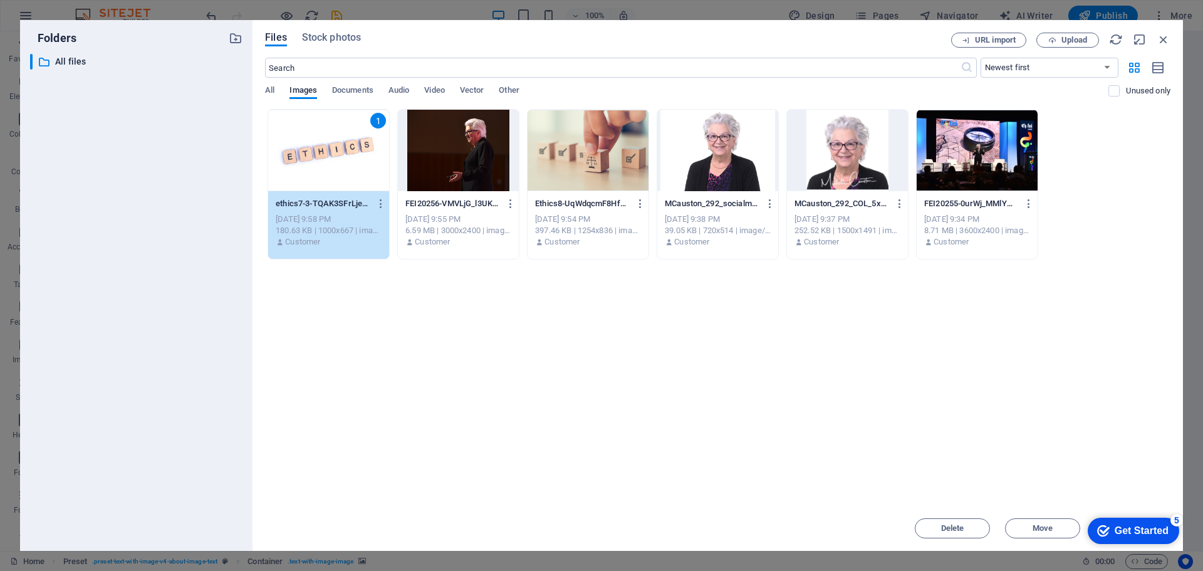
click at [333, 155] on div "1" at bounding box center [328, 150] width 121 height 81
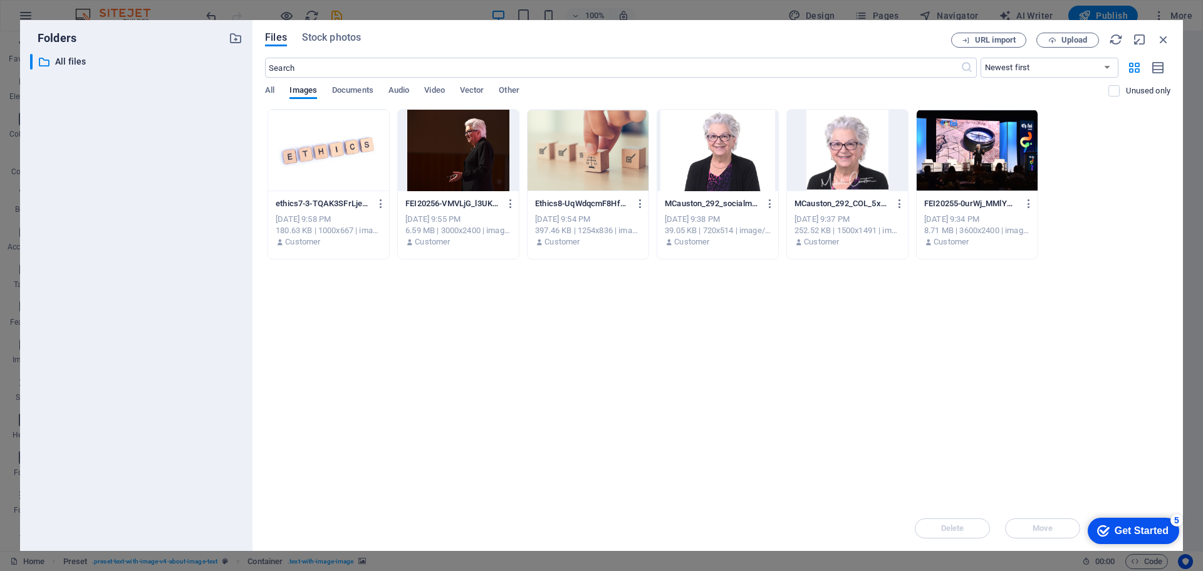
click at [333, 155] on div at bounding box center [328, 150] width 121 height 81
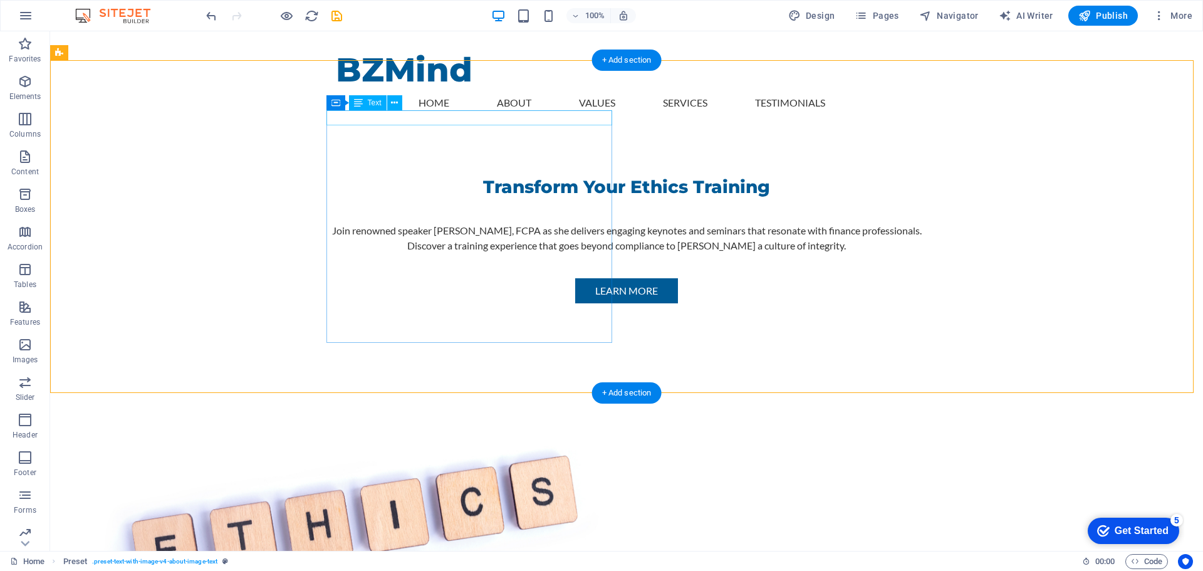
click at [375, 104] on span "Text" at bounding box center [375, 103] width 14 height 8
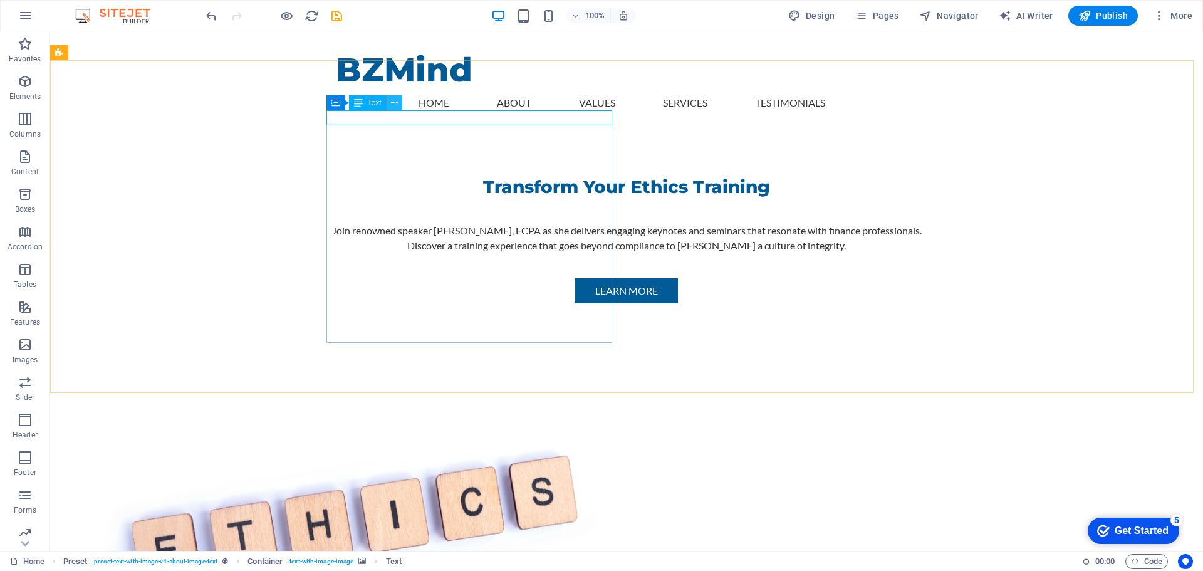
click at [392, 103] on icon at bounding box center [394, 103] width 7 height 13
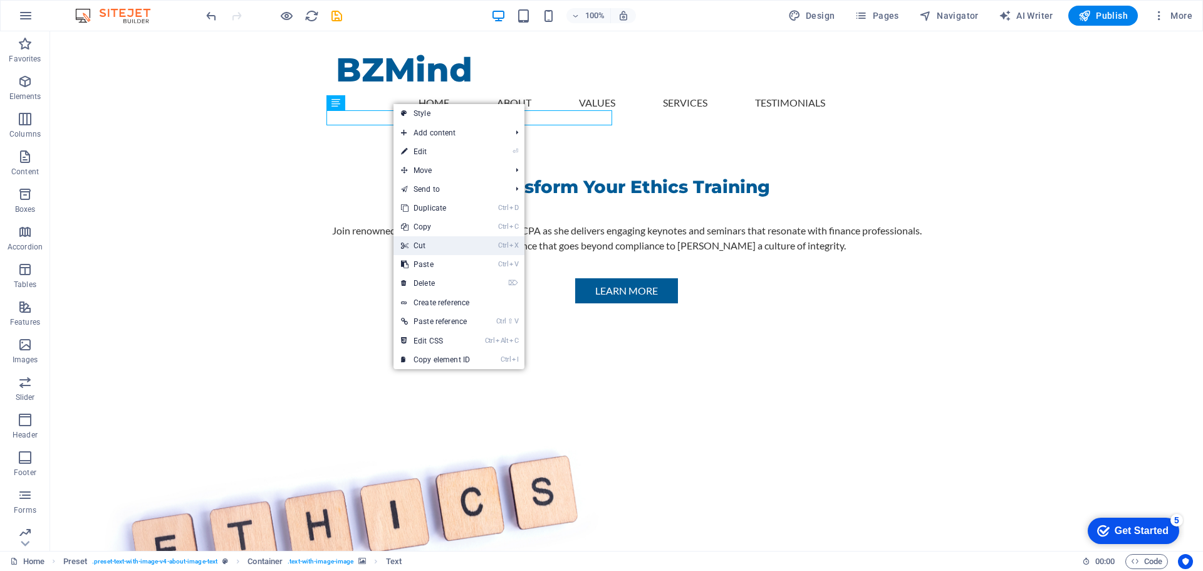
click at [425, 244] on link "Ctrl X Cut" at bounding box center [436, 245] width 84 height 19
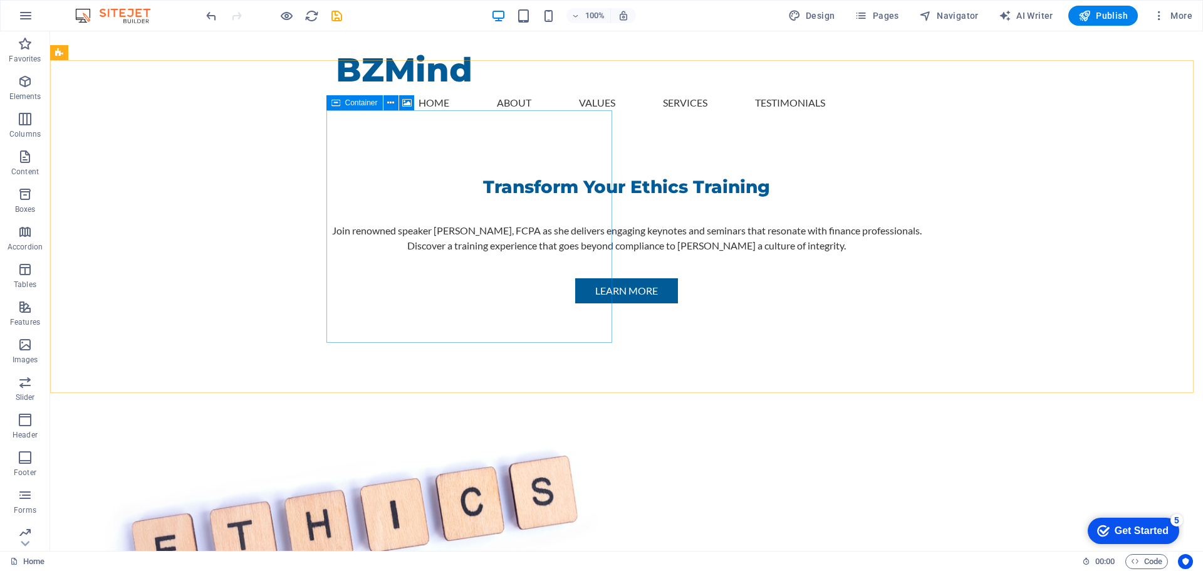
click at [337, 102] on icon at bounding box center [336, 102] width 9 height 15
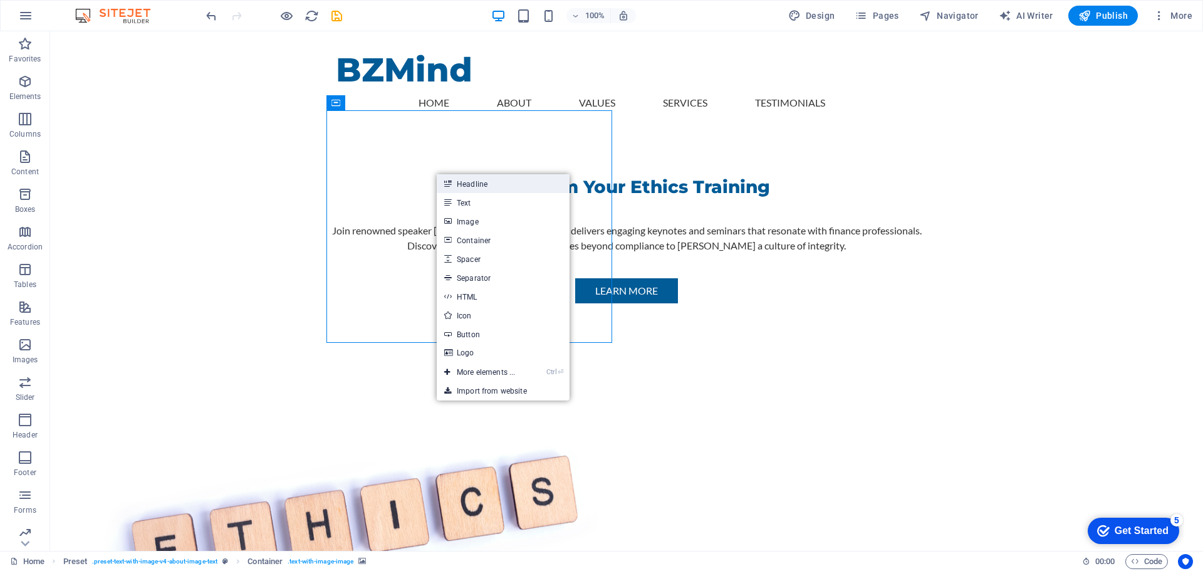
click at [478, 182] on link "Headline" at bounding box center [503, 183] width 133 height 19
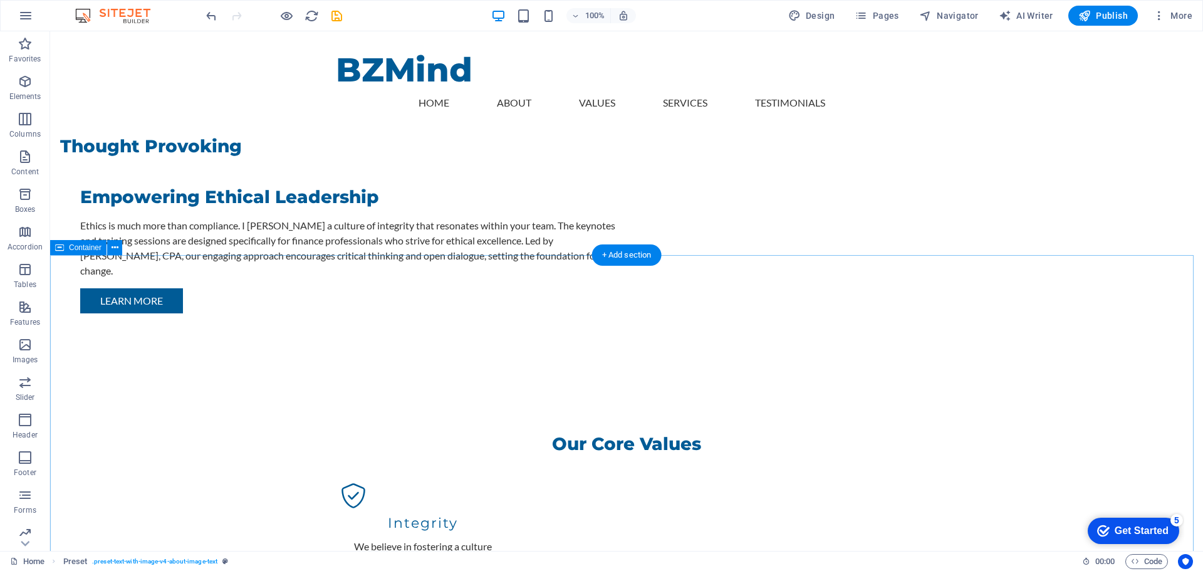
scroll to position [1003, 0]
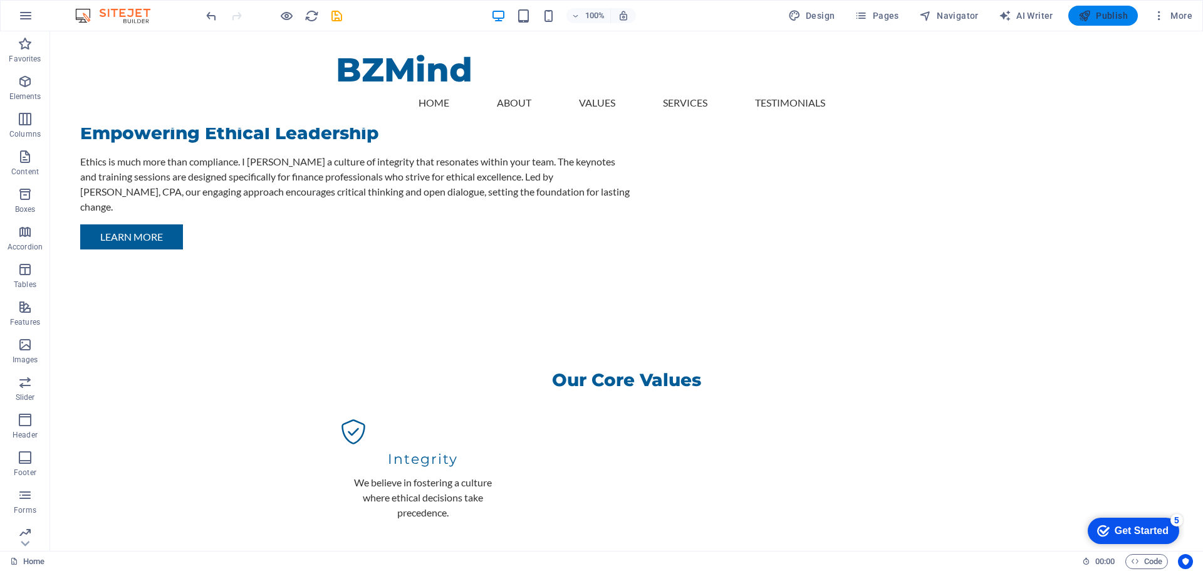
click at [1115, 14] on span "Publish" at bounding box center [1104, 15] width 50 height 13
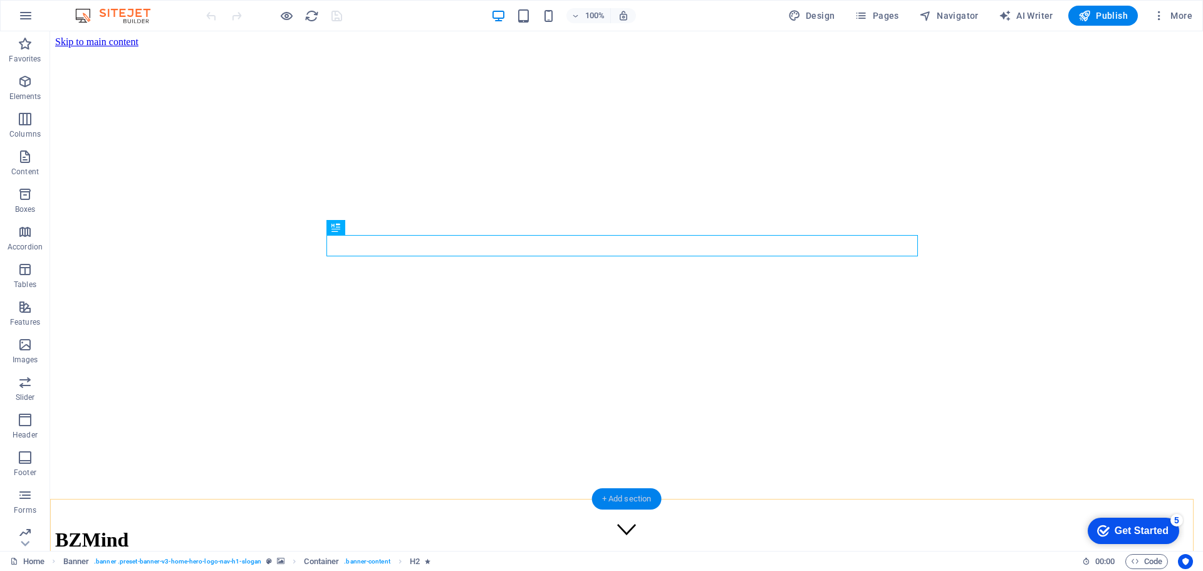
click at [630, 499] on div "+ Add section" at bounding box center [627, 498] width 70 height 21
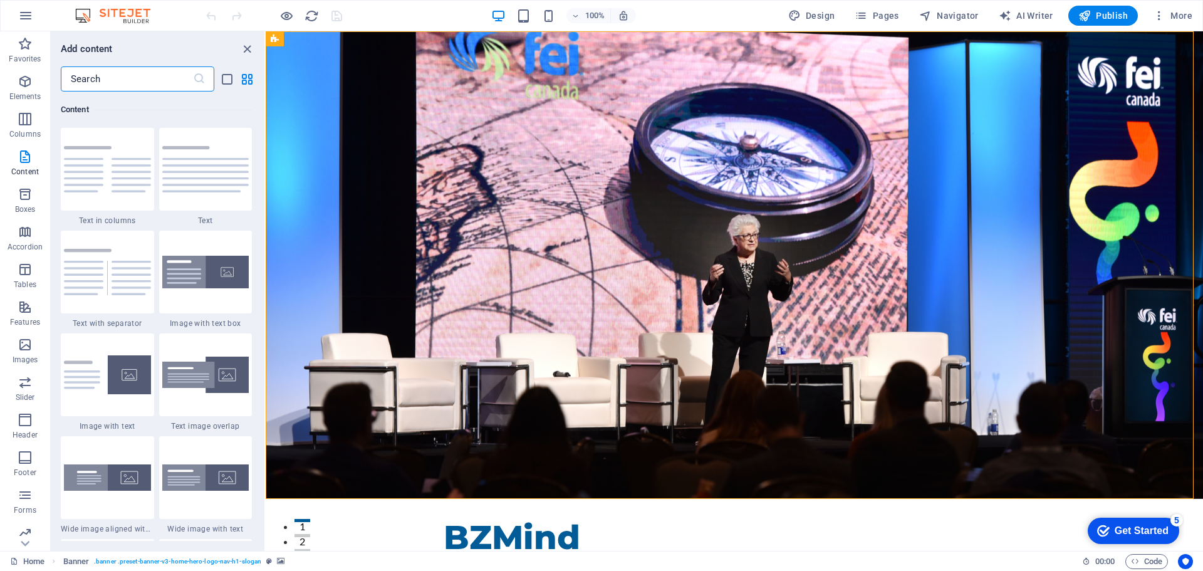
scroll to position [2193, 0]
click at [205, 270] on img at bounding box center [205, 271] width 87 height 33
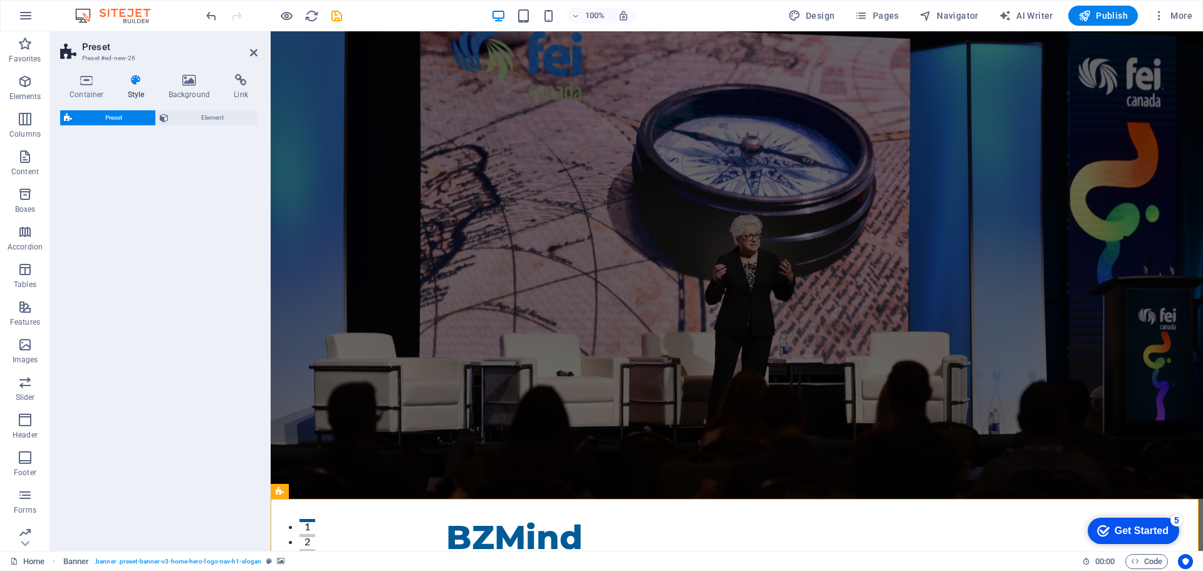
select select "rem"
select select "px"
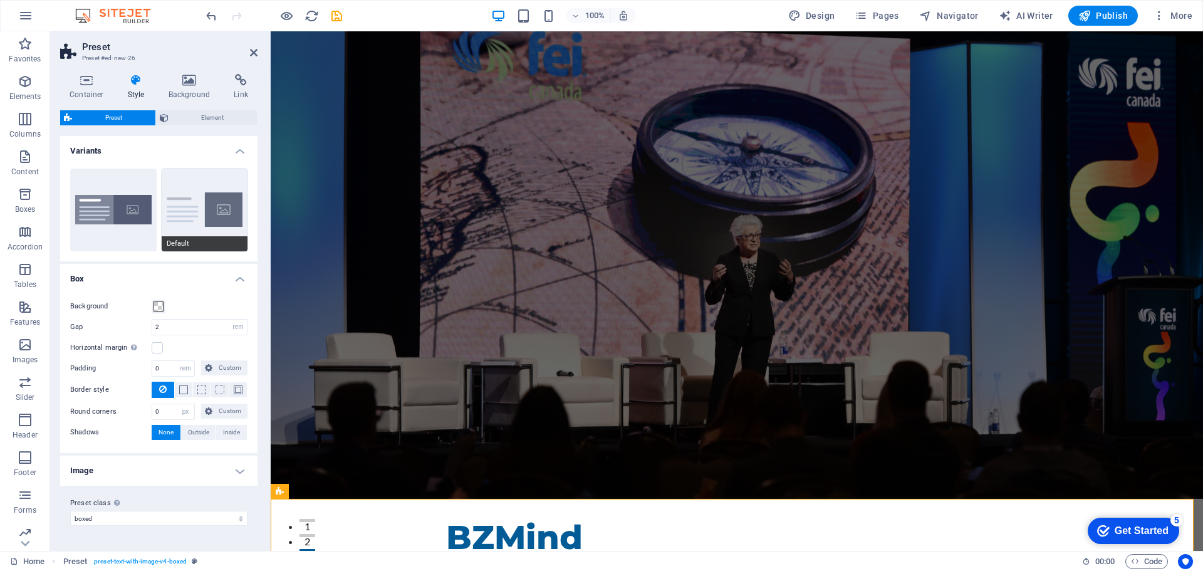
click at [217, 229] on button "Default" at bounding box center [205, 210] width 86 height 83
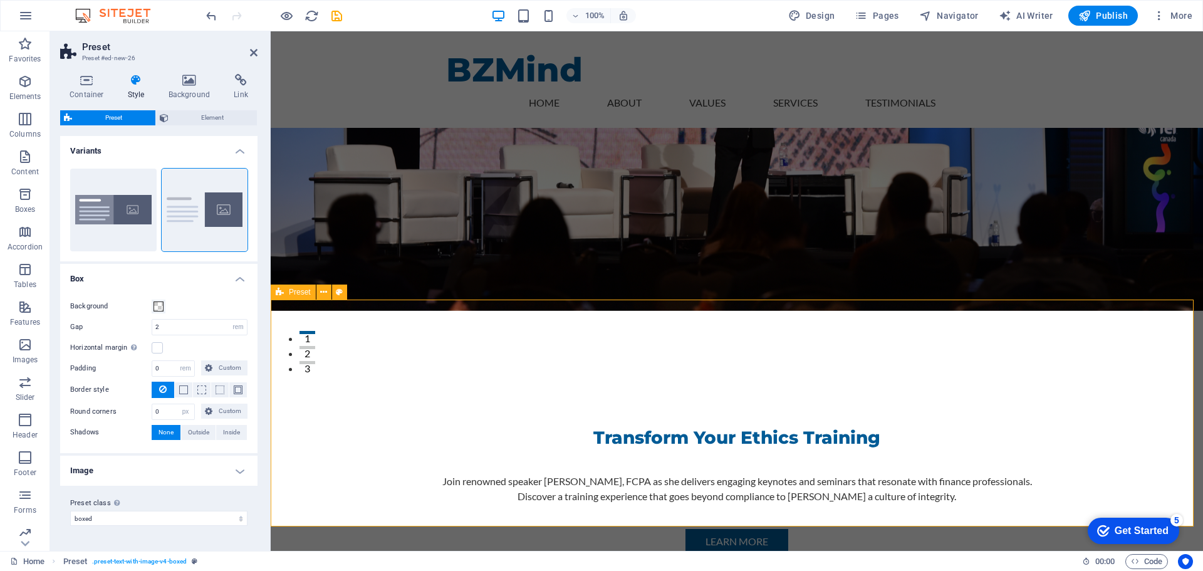
scroll to position [251, 0]
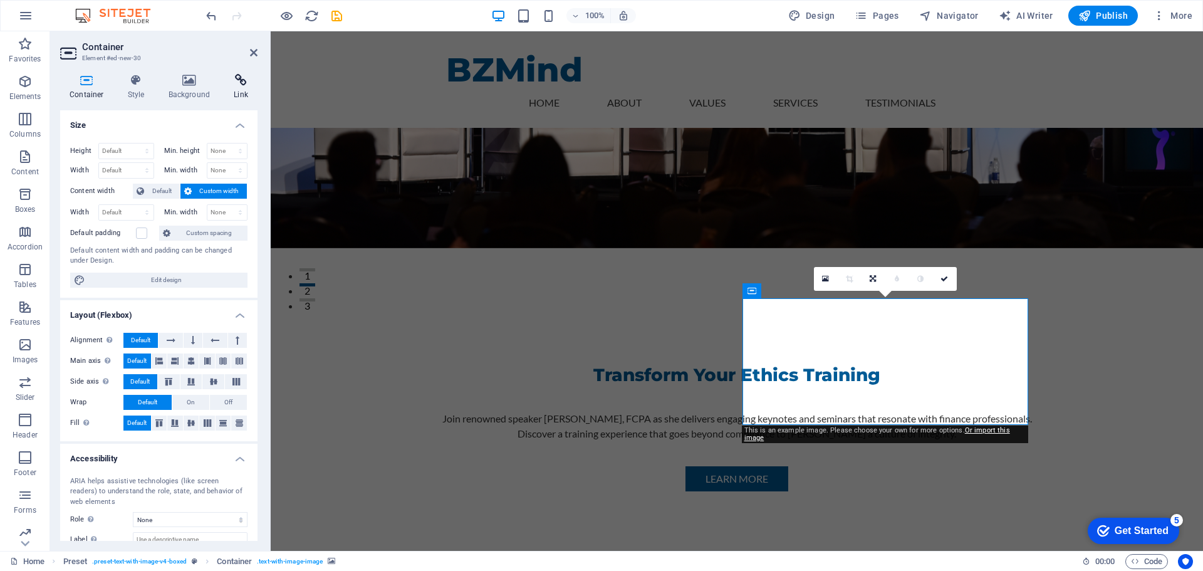
click at [243, 80] on icon at bounding box center [240, 80] width 33 height 13
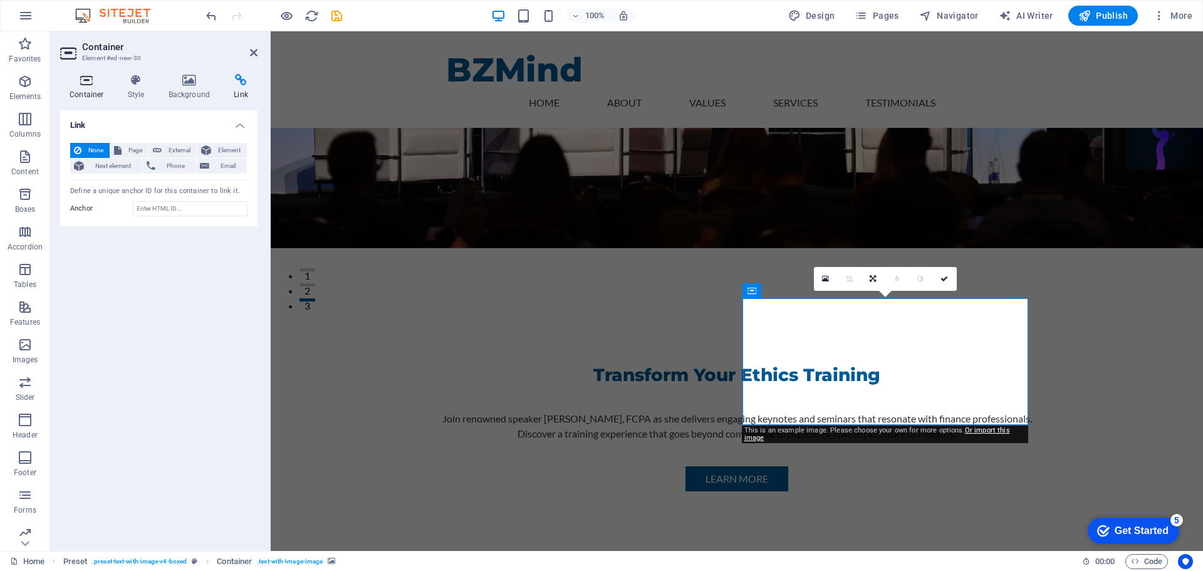
click at [83, 80] on icon at bounding box center [86, 80] width 53 height 13
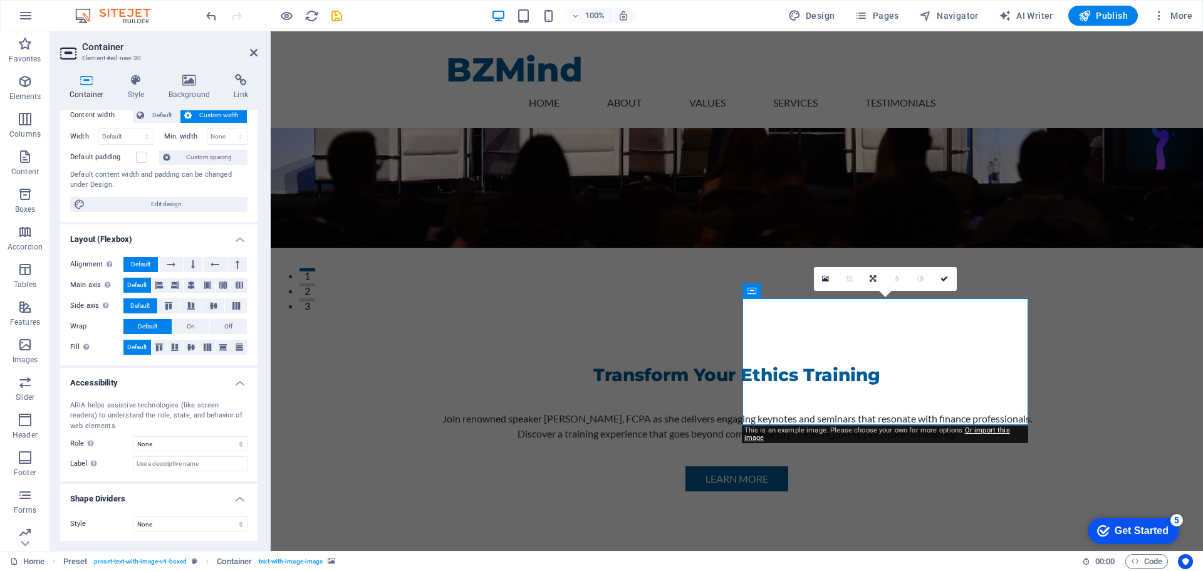
scroll to position [76, 0]
click at [26, 83] on icon "button" at bounding box center [25, 81] width 15 height 15
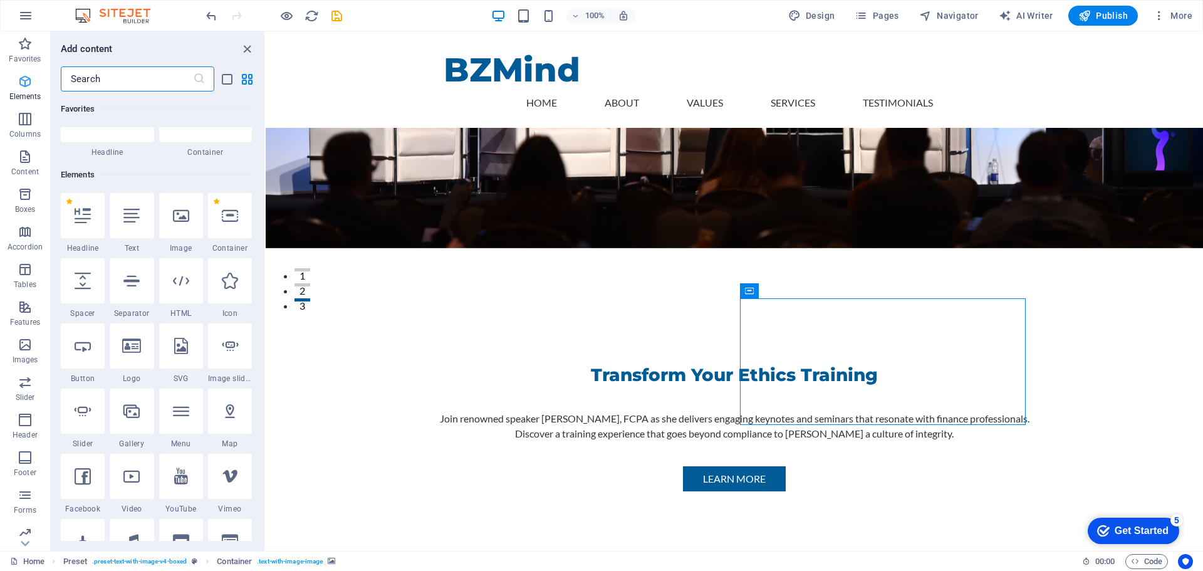
scroll to position [133, 0]
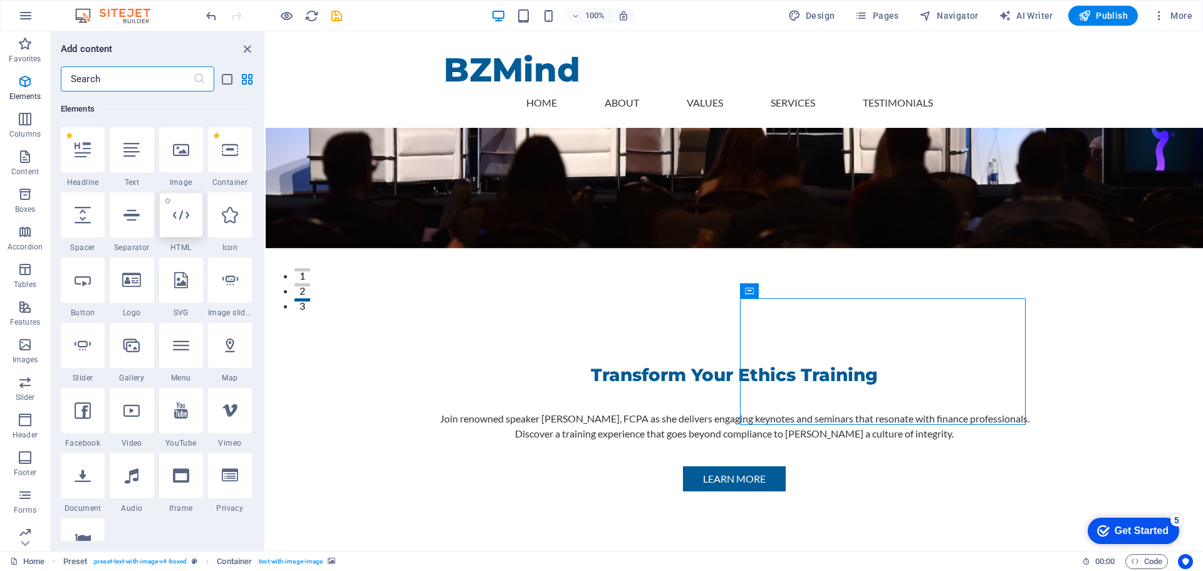
click at [184, 216] on icon at bounding box center [181, 215] width 16 height 16
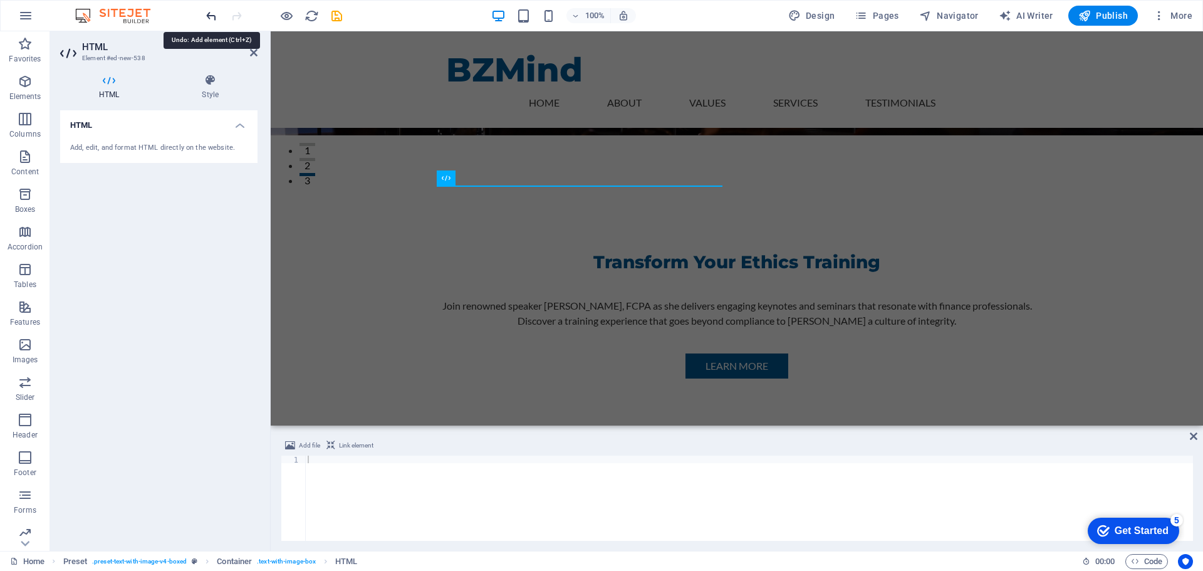
click at [214, 16] on icon "undo" at bounding box center [211, 16] width 14 height 14
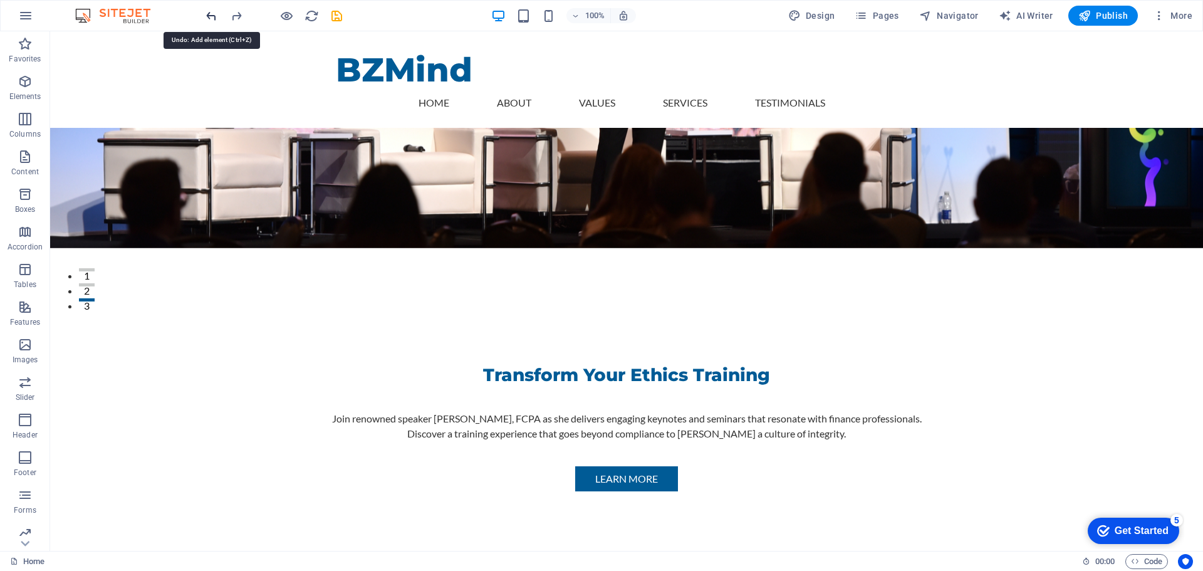
click at [214, 16] on icon "undo" at bounding box center [211, 16] width 14 height 14
click at [212, 12] on icon "undo" at bounding box center [211, 16] width 14 height 14
click at [24, 80] on icon "button" at bounding box center [25, 81] width 15 height 15
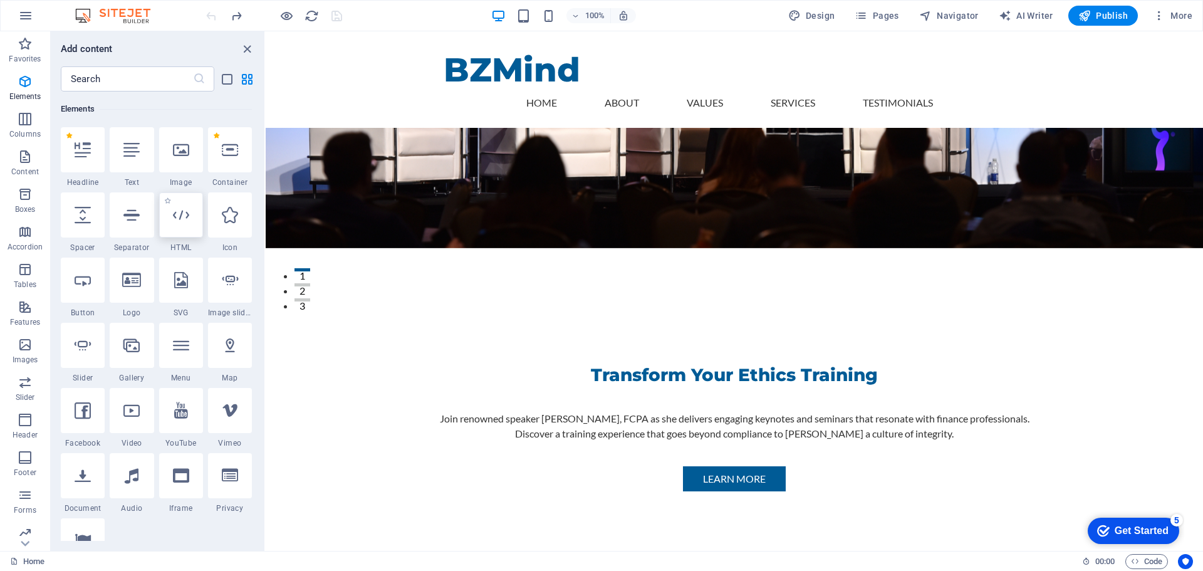
click at [182, 219] on icon at bounding box center [181, 215] width 16 height 16
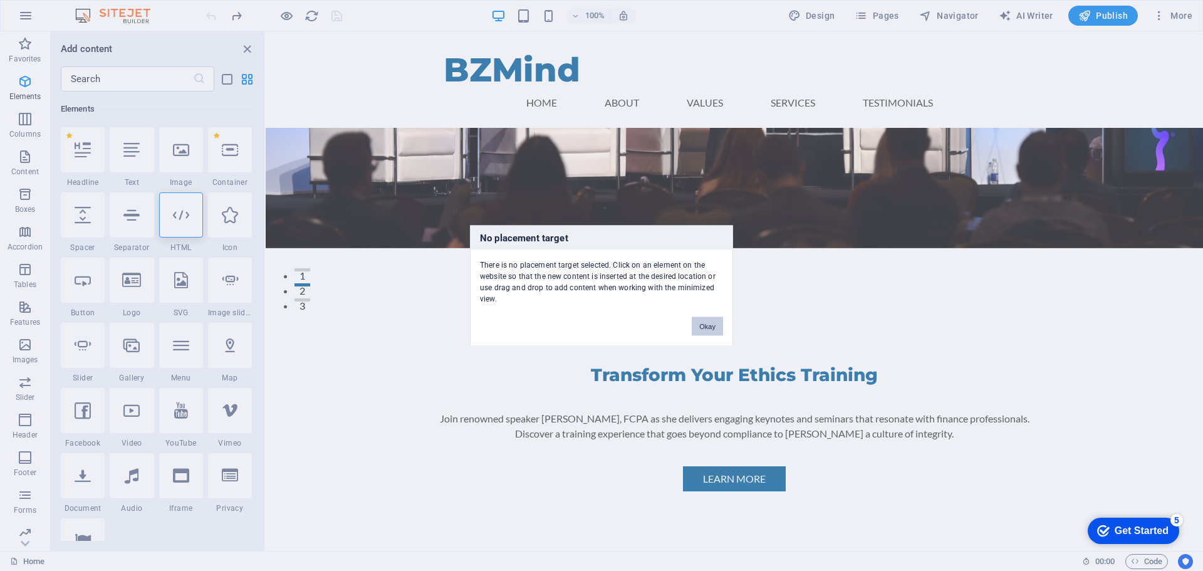
click at [702, 327] on button "Okay" at bounding box center [707, 325] width 31 height 19
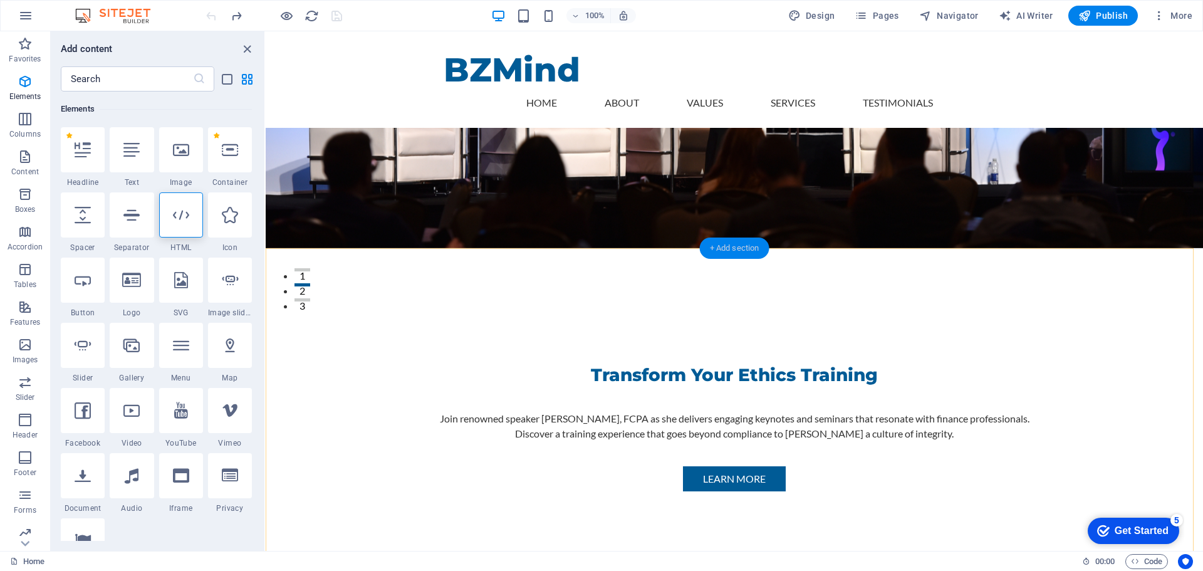
click at [732, 248] on div "+ Add section" at bounding box center [735, 248] width 70 height 21
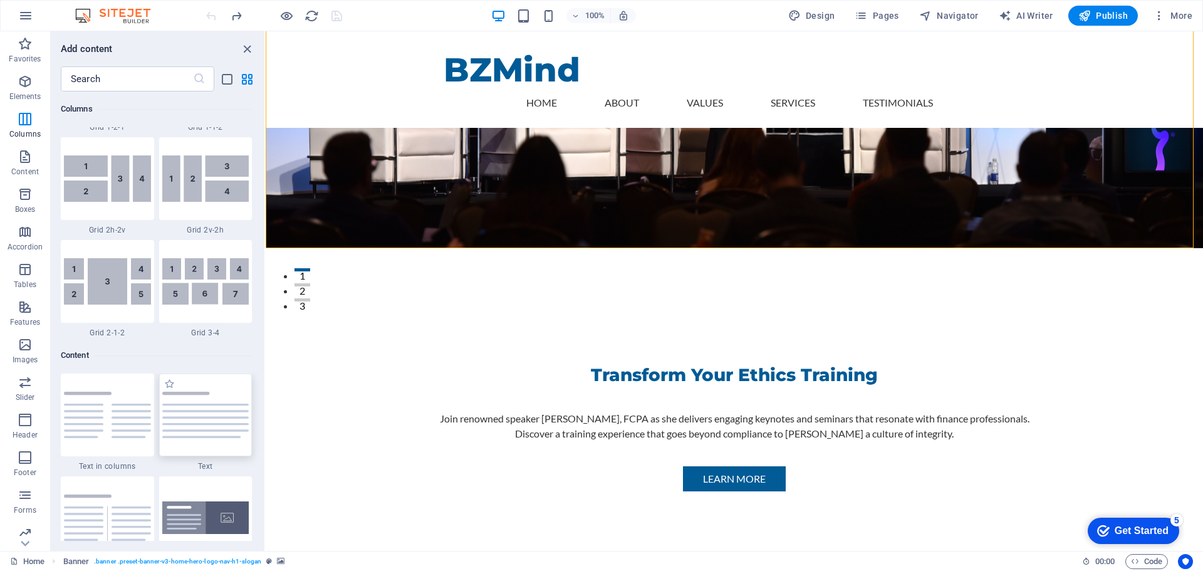
scroll to position [1942, 0]
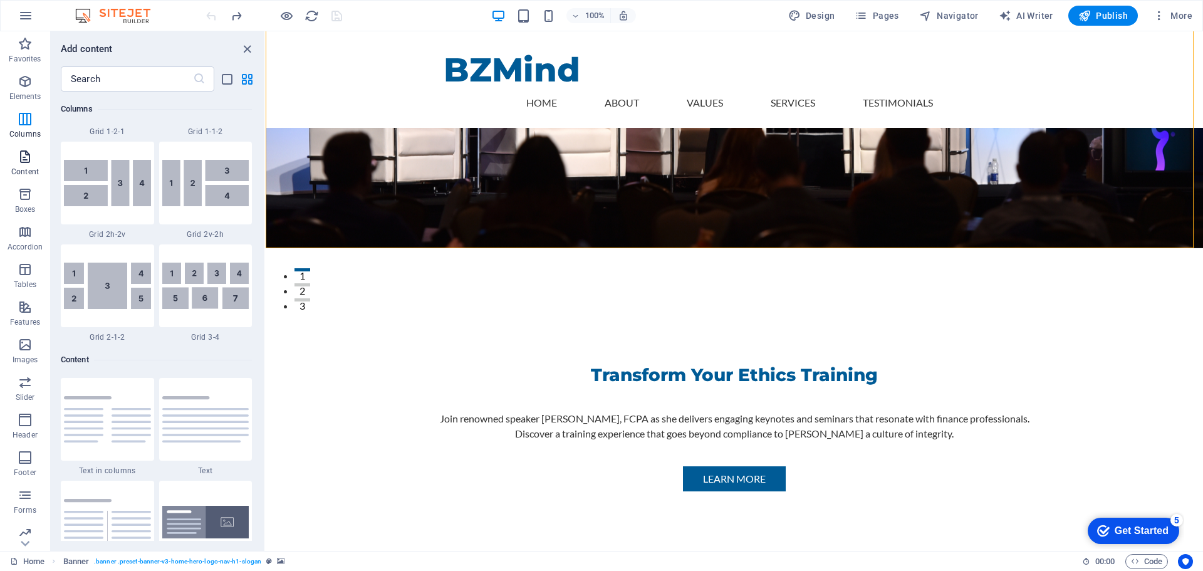
click at [22, 162] on icon "button" at bounding box center [25, 156] width 15 height 15
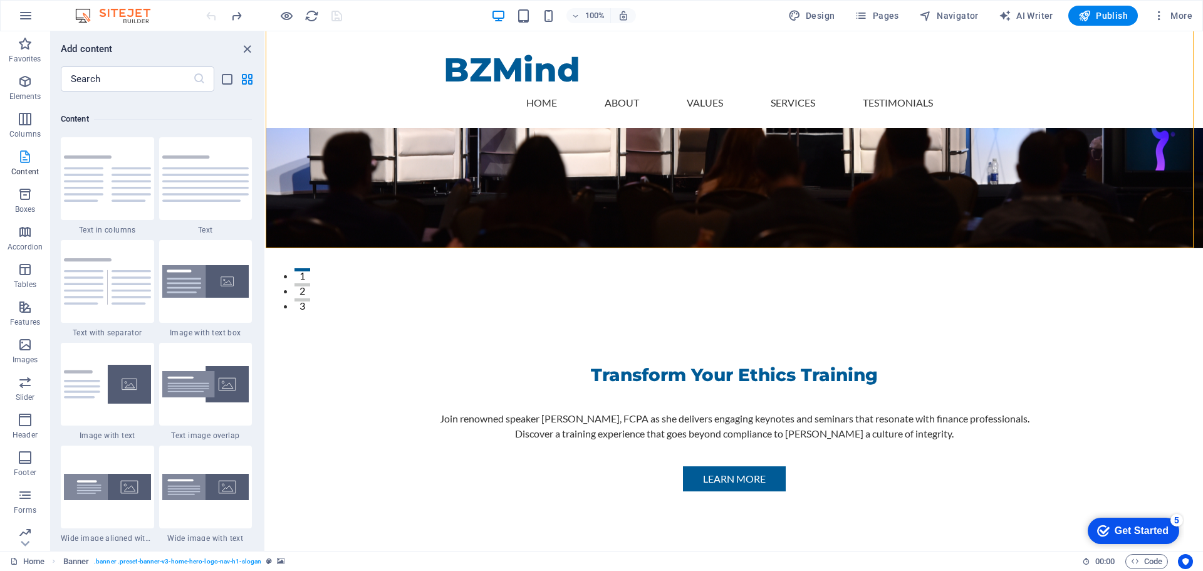
scroll to position [2193, 0]
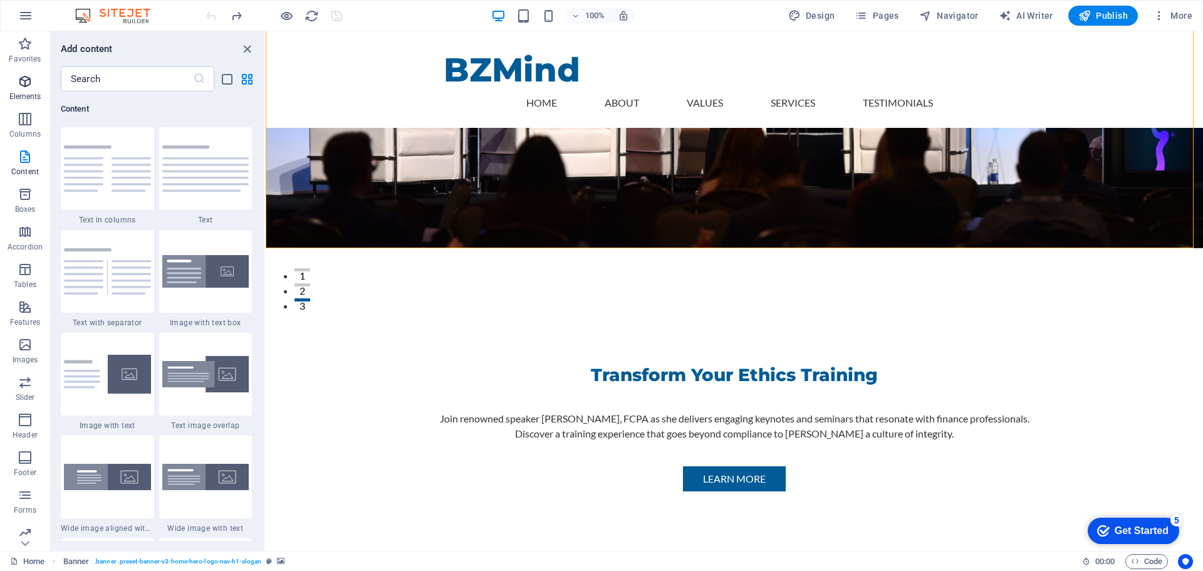
click at [25, 81] on icon "button" at bounding box center [25, 81] width 15 height 15
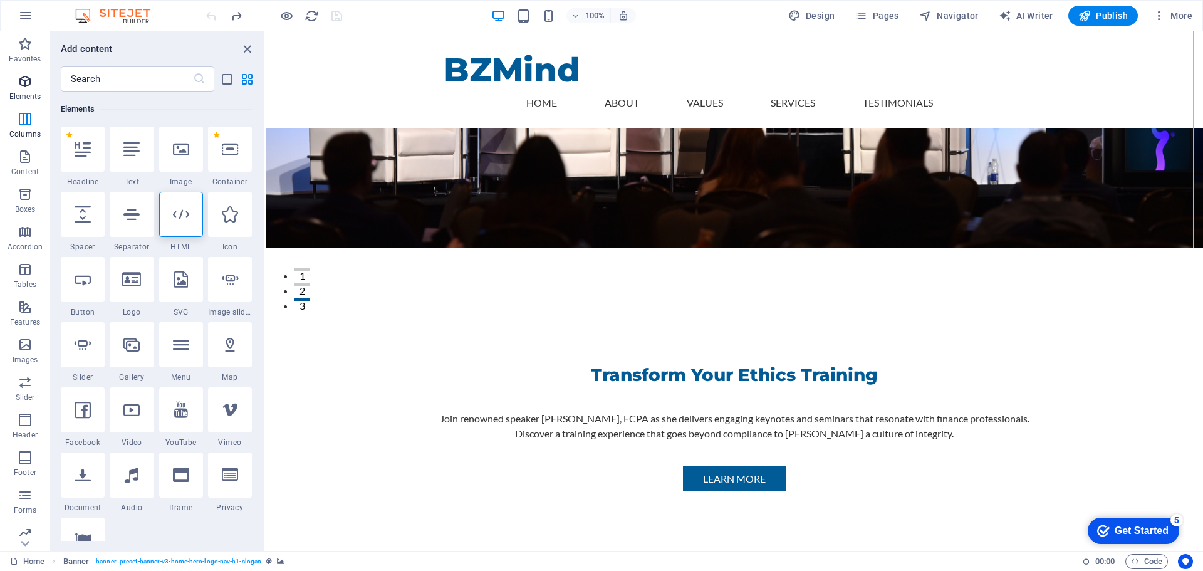
scroll to position [133, 0]
click at [234, 153] on icon at bounding box center [230, 150] width 16 height 16
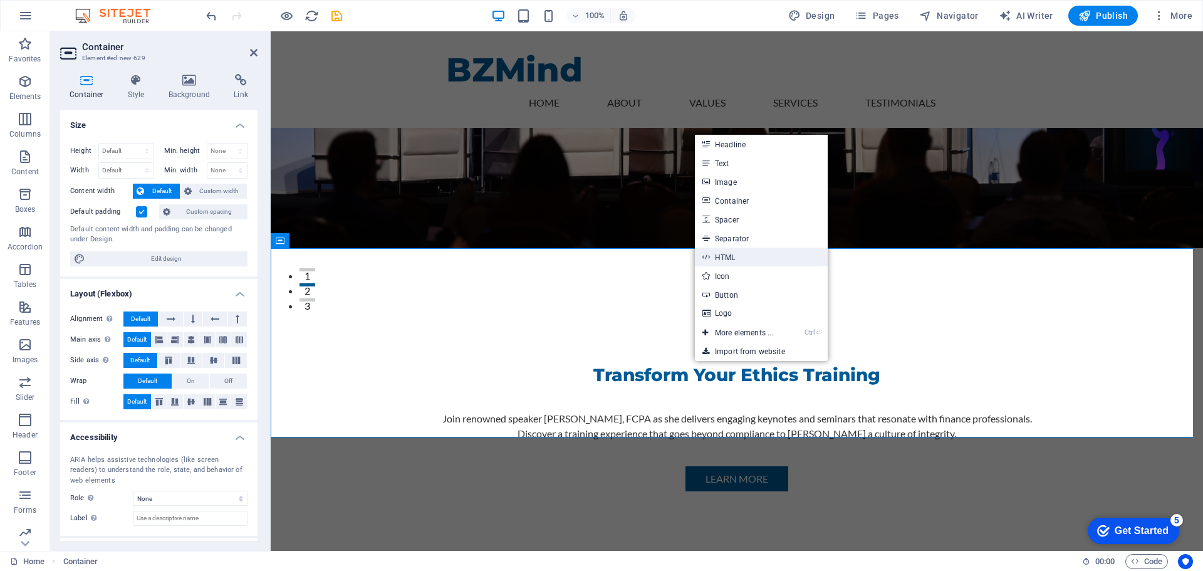
click at [734, 258] on link "HTML" at bounding box center [761, 257] width 133 height 19
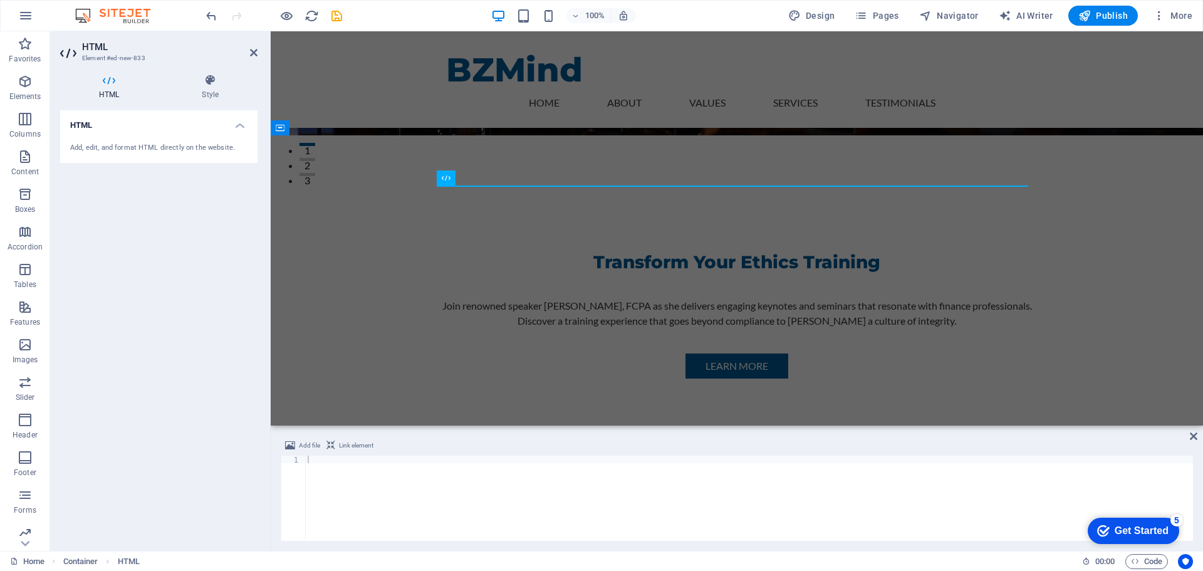
drag, startPoint x: 103, startPoint y: 135, endPoint x: 88, endPoint y: 225, distance: 91.6
click at [88, 225] on div "HTML Add, edit, and format HTML directly on the website." at bounding box center [158, 325] width 197 height 431
click at [111, 79] on icon at bounding box center [109, 80] width 98 height 13
click at [473, 180] on span "HTML" at bounding box center [466, 178] width 21 height 8
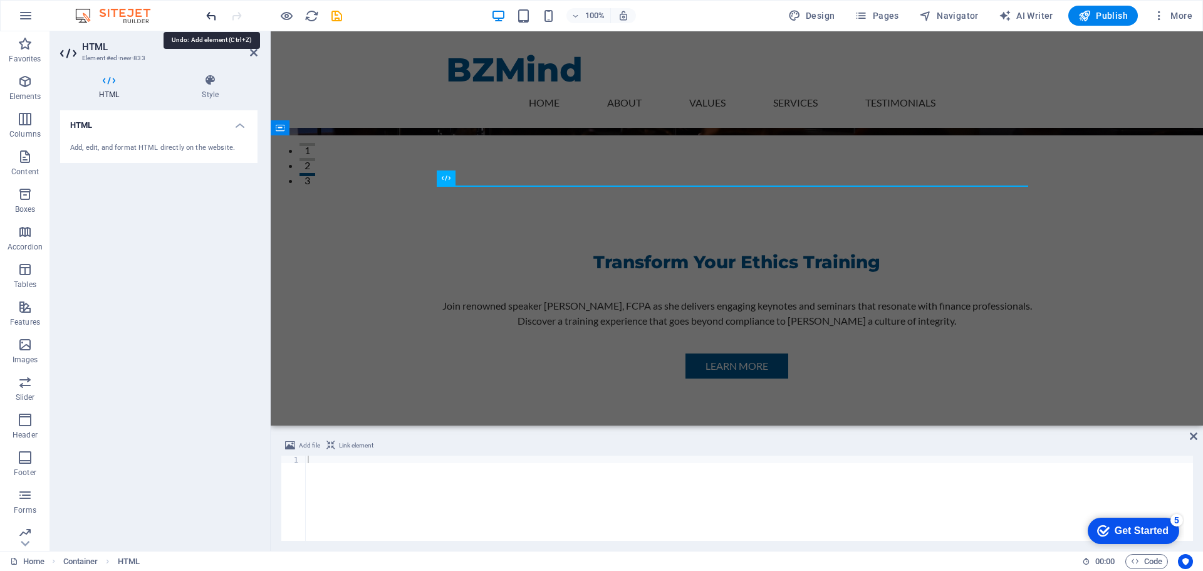
click at [212, 13] on icon "undo" at bounding box center [211, 16] width 14 height 14
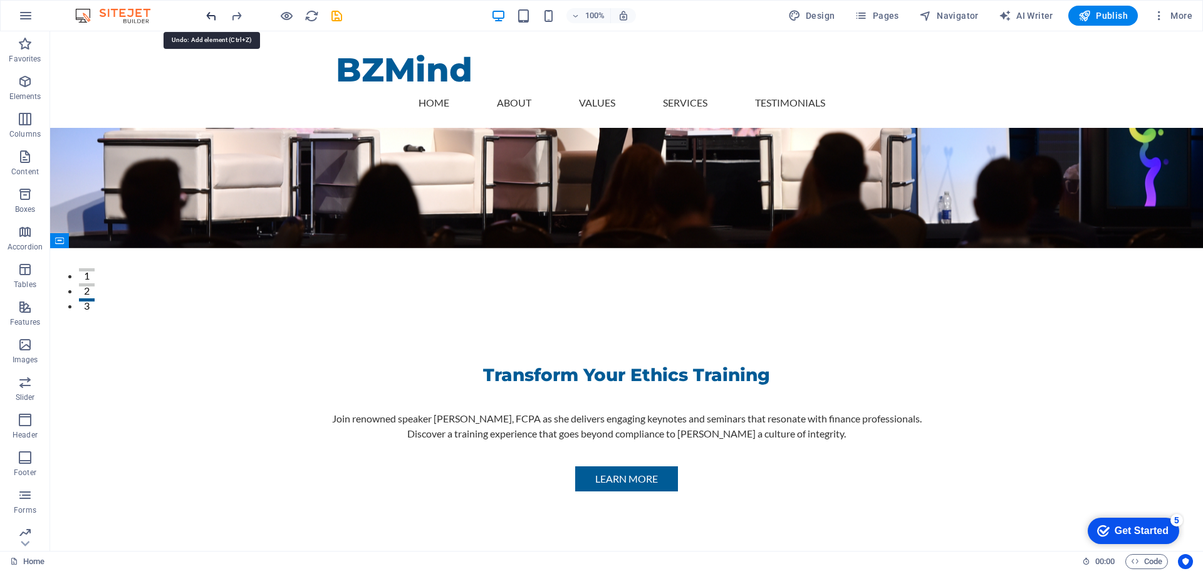
click at [205, 13] on icon "undo" at bounding box center [211, 16] width 14 height 14
click at [211, 13] on icon "undo" at bounding box center [211, 16] width 14 height 14
click at [28, 85] on icon "button" at bounding box center [25, 81] width 15 height 15
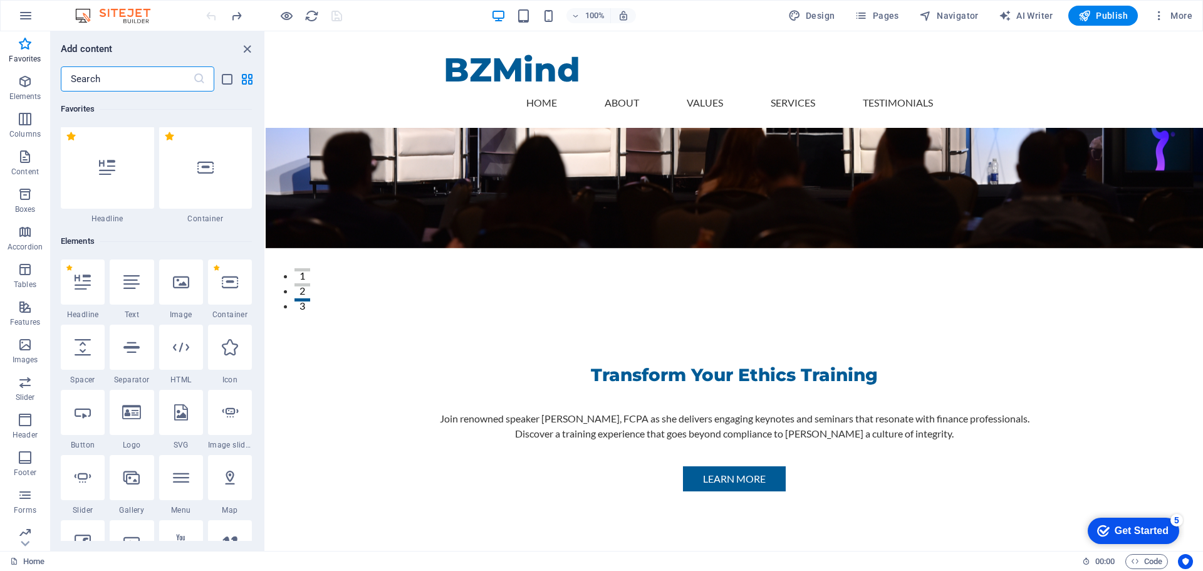
scroll to position [0, 0]
click at [208, 171] on icon at bounding box center [205, 168] width 16 height 16
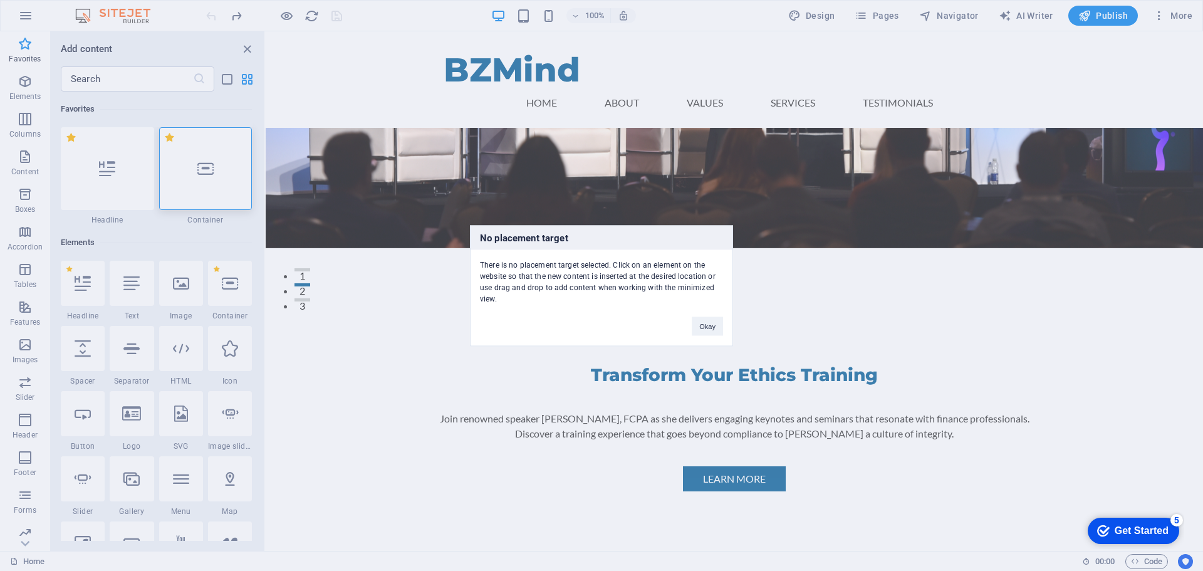
click at [202, 168] on div "No placement target There is no placement target selected. Click on an element …" at bounding box center [601, 285] width 1203 height 571
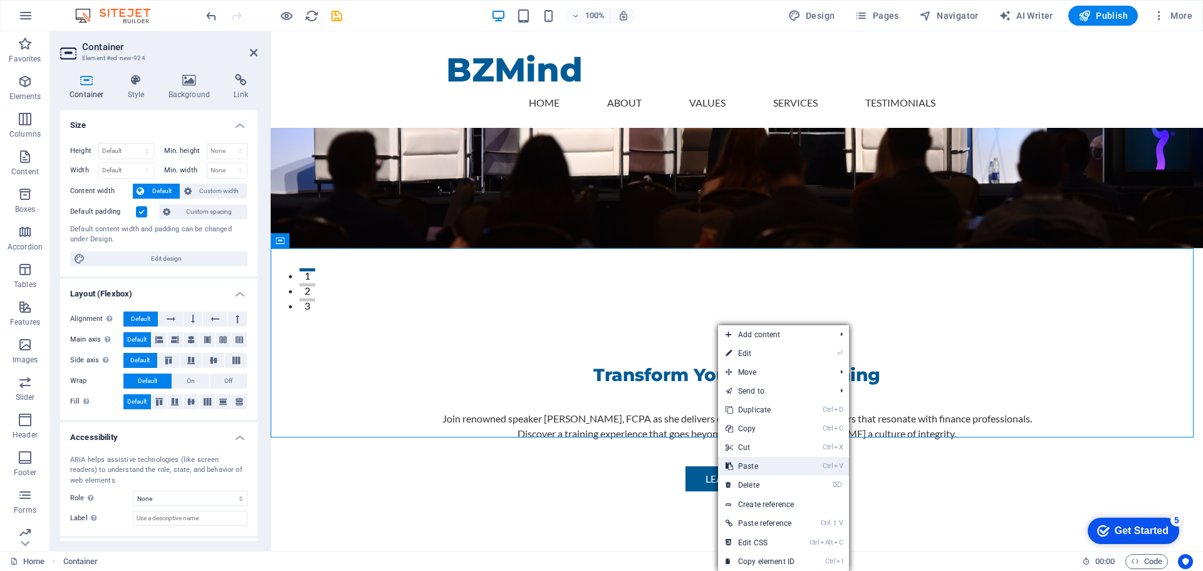
click at [748, 466] on link "Ctrl V Paste" at bounding box center [760, 466] width 84 height 19
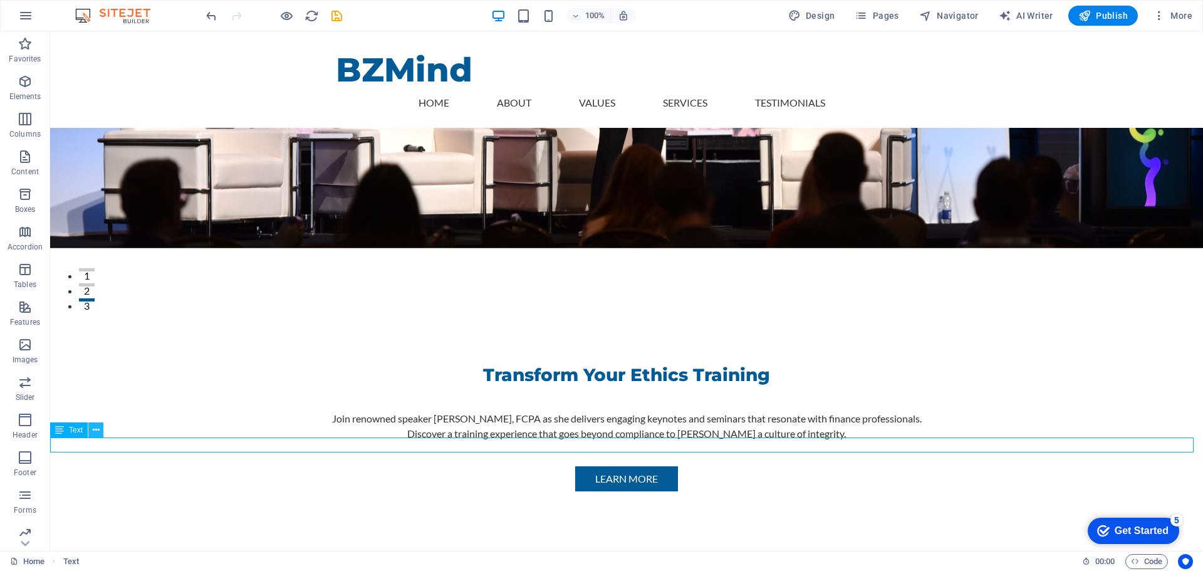
click at [97, 429] on icon at bounding box center [96, 430] width 7 height 13
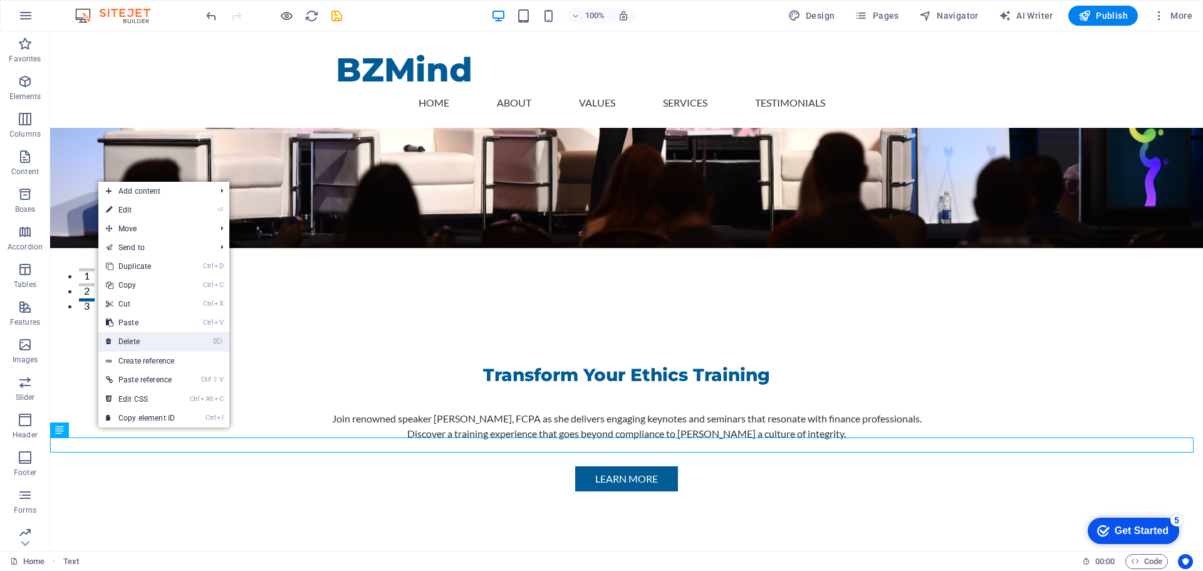
click at [133, 342] on link "⌦ Delete" at bounding box center [140, 341] width 84 height 19
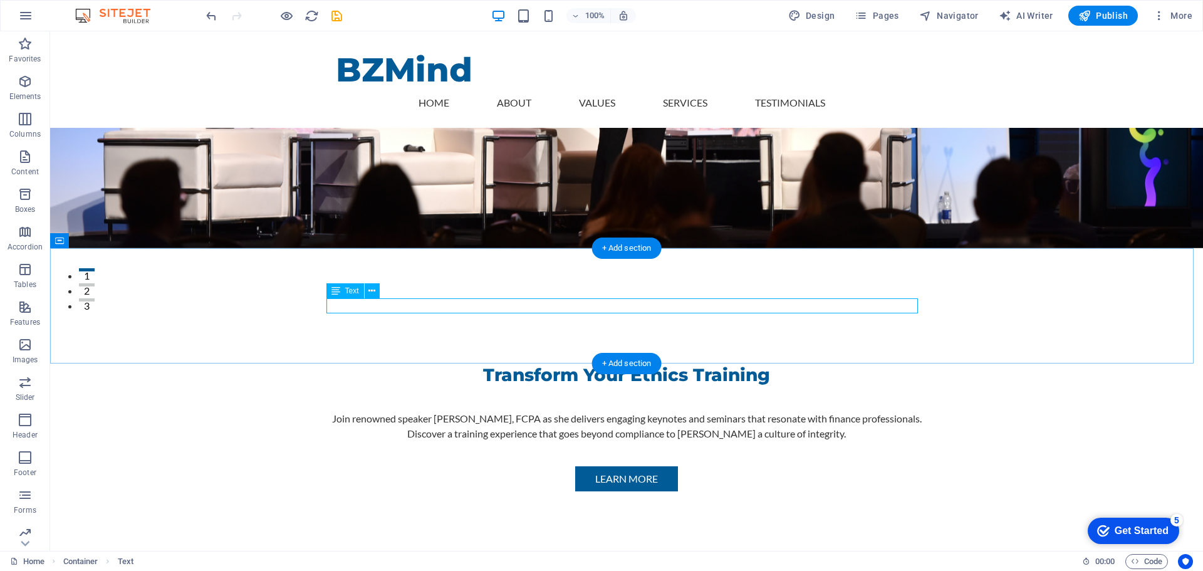
drag, startPoint x: 426, startPoint y: 304, endPoint x: 278, endPoint y: 305, distance: 147.9
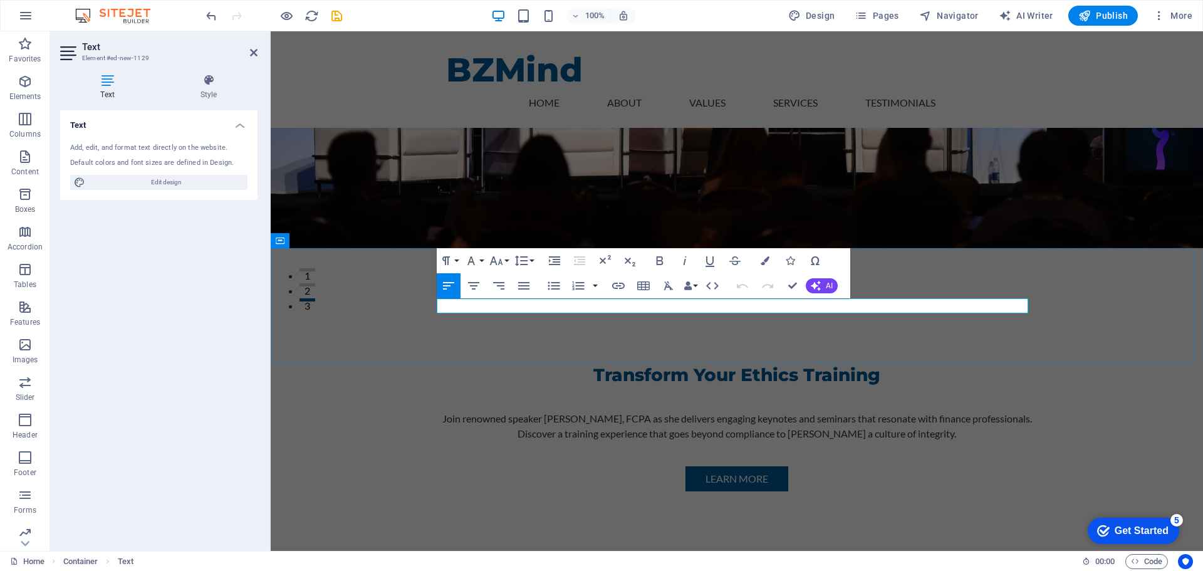
drag, startPoint x: 541, startPoint y: 311, endPoint x: 359, endPoint y: 309, distance: 182.4
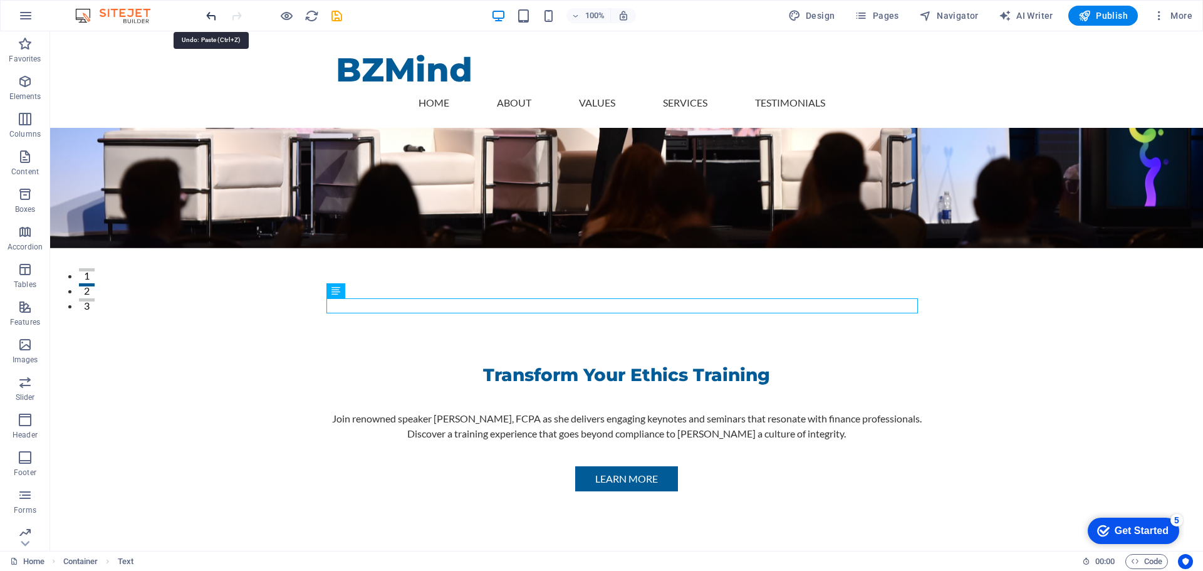
click at [207, 14] on icon "undo" at bounding box center [211, 16] width 14 height 14
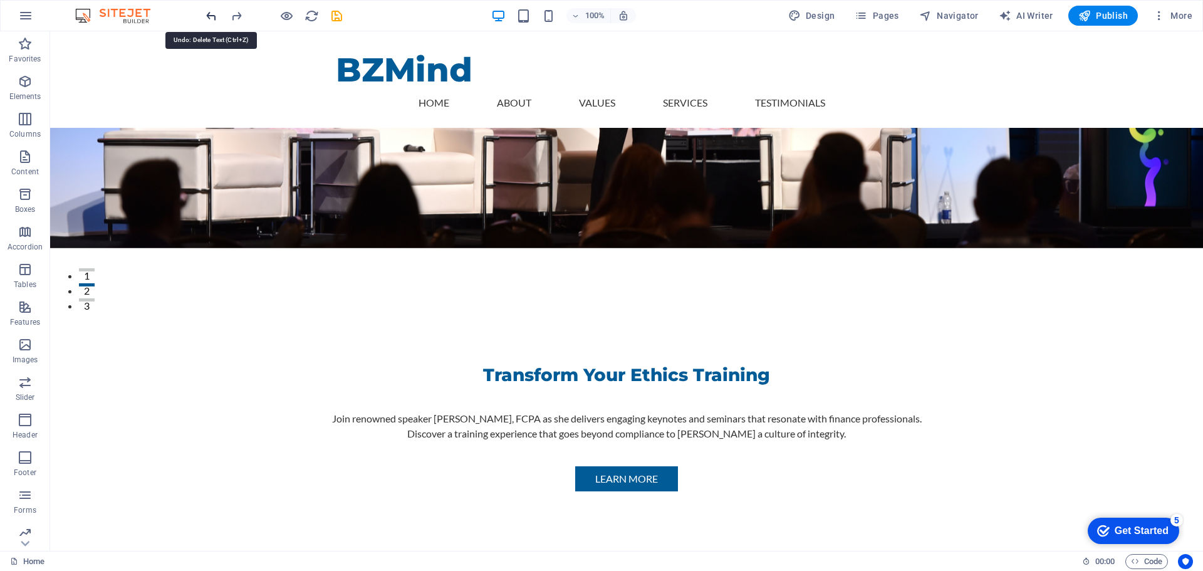
click at [211, 13] on icon "undo" at bounding box center [211, 16] width 14 height 14
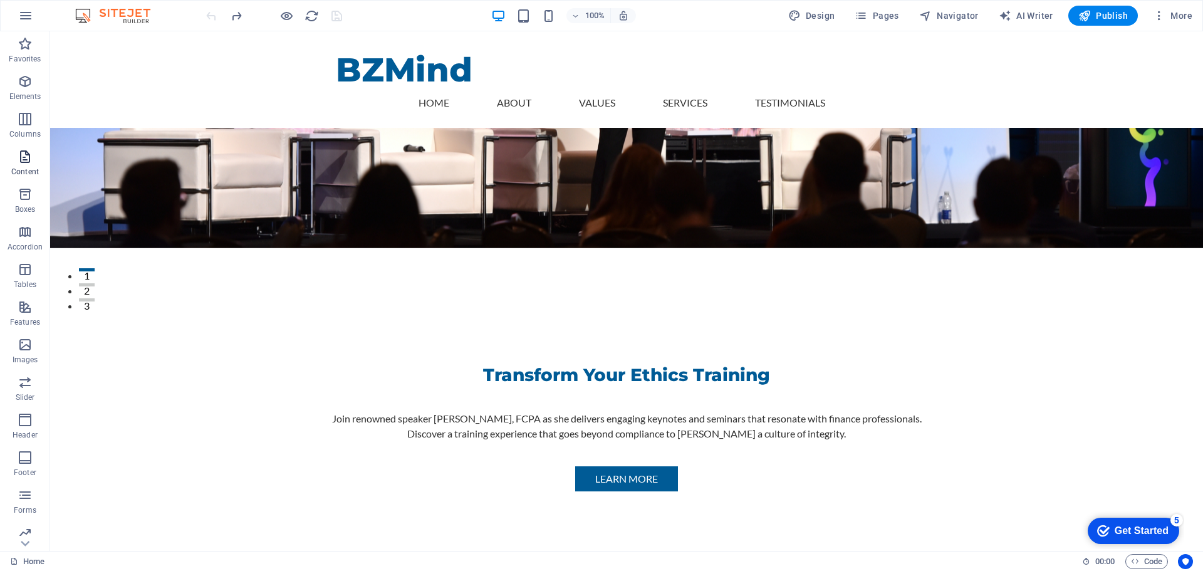
click at [25, 157] on icon "button" at bounding box center [25, 156] width 15 height 15
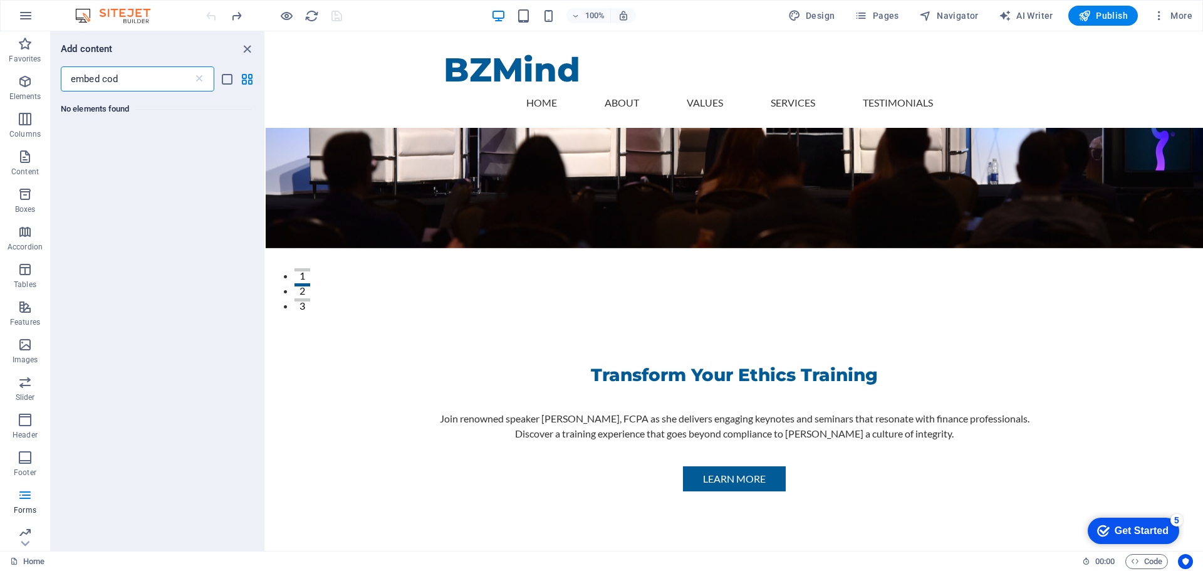
type input "embed code"
drag, startPoint x: 133, startPoint y: 81, endPoint x: 46, endPoint y: 81, distance: 87.1
click at [46, 81] on div "Favorites Elements Columns Content Boxes Accordion Tables Features Images Slide…" at bounding box center [133, 291] width 266 height 520
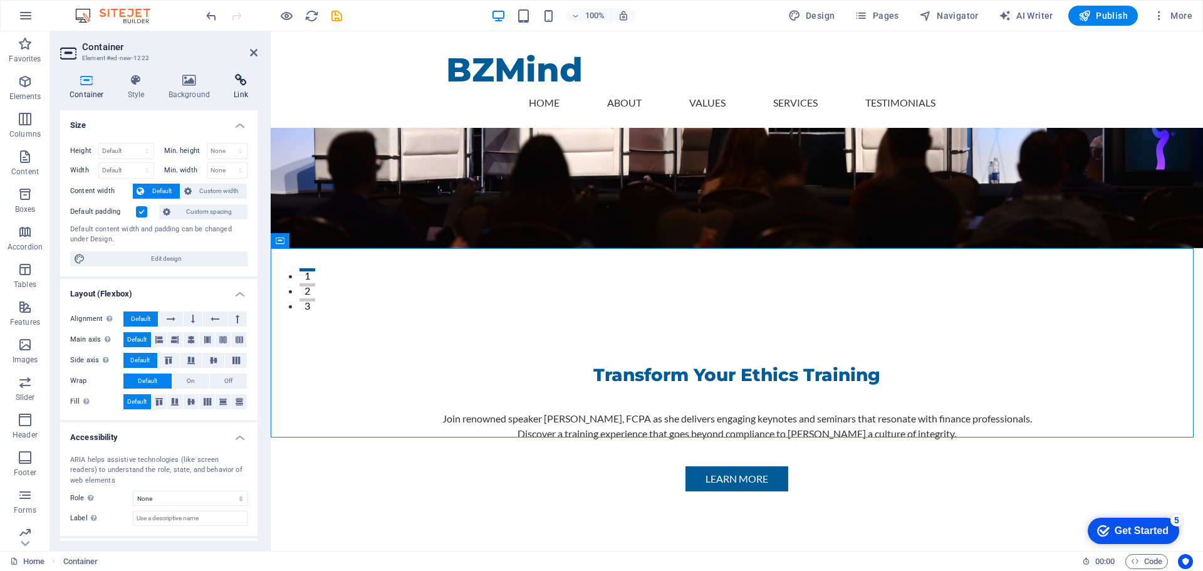
click at [243, 81] on icon at bounding box center [240, 80] width 33 height 13
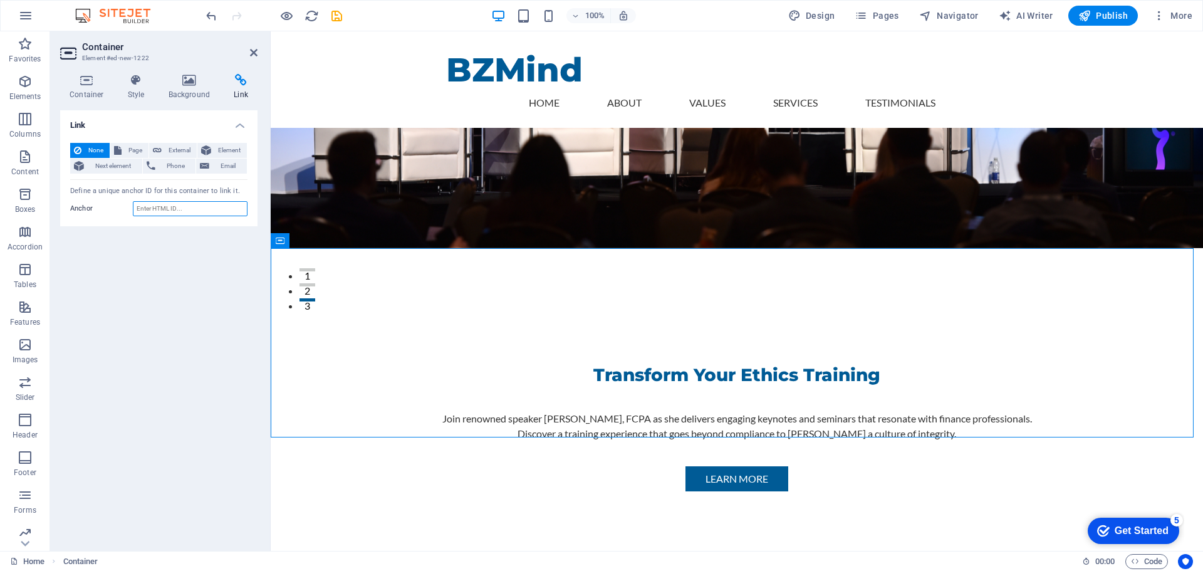
click at [162, 209] on input "Anchor" at bounding box center [190, 208] width 115 height 15
click at [255, 53] on icon at bounding box center [254, 53] width 8 height 10
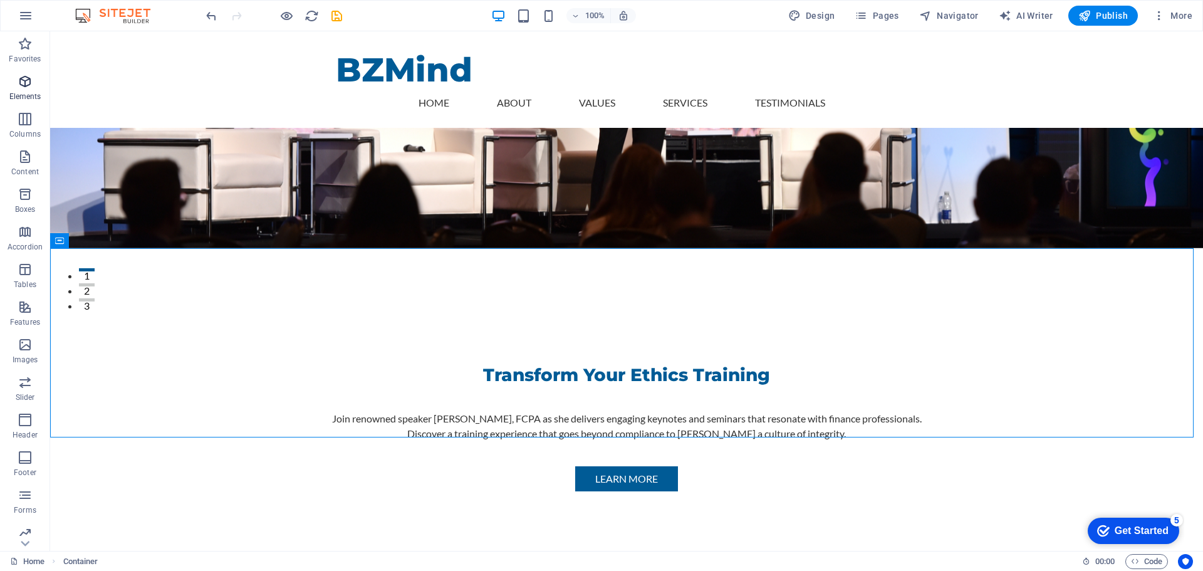
click at [28, 90] on span "Elements" at bounding box center [25, 89] width 50 height 30
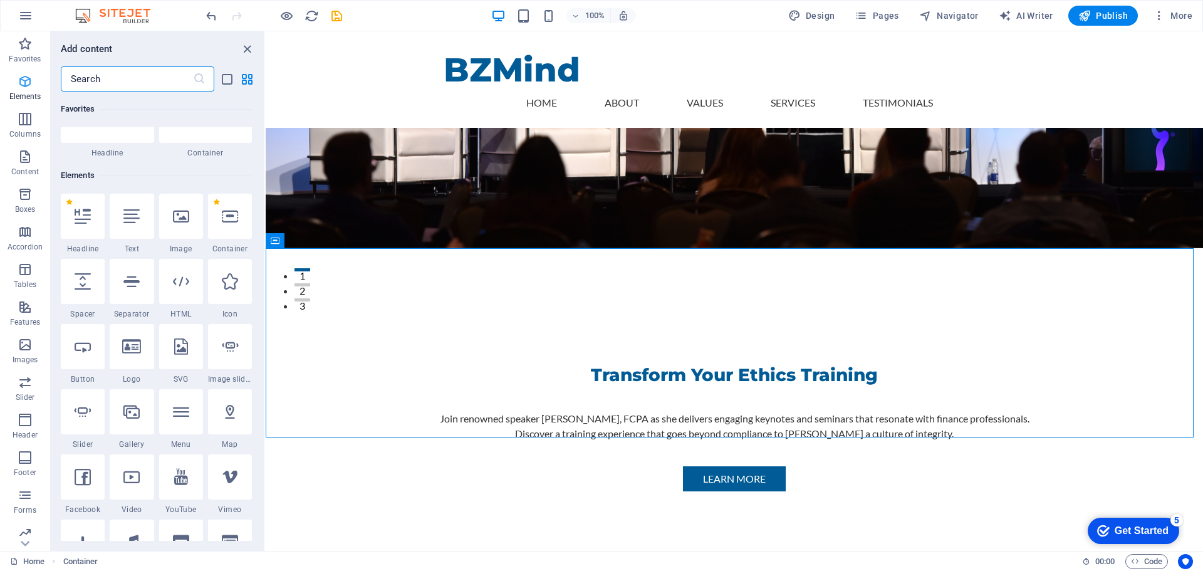
scroll to position [133, 0]
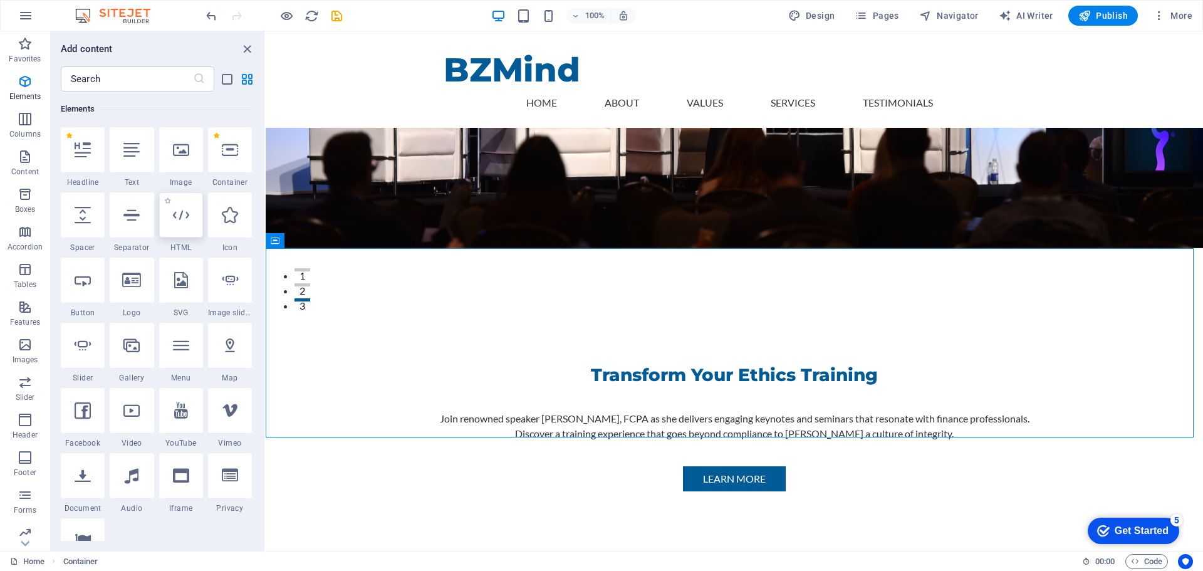
drag, startPoint x: 179, startPoint y: 209, endPoint x: 226, endPoint y: 191, distance: 49.8
click at [179, 209] on icon at bounding box center [181, 215] width 16 height 16
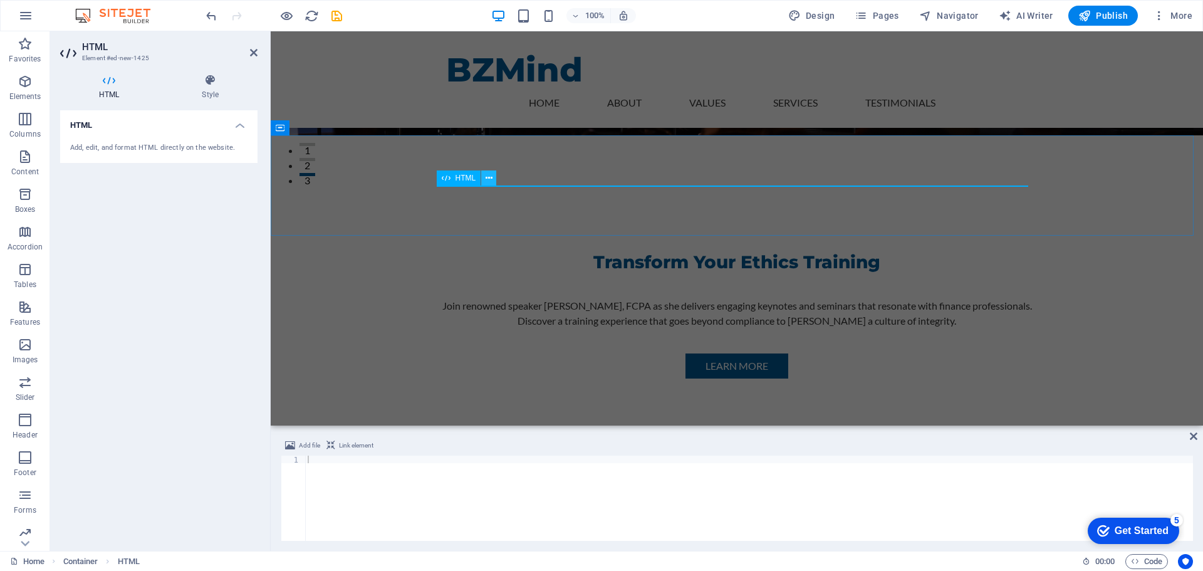
click at [491, 180] on icon at bounding box center [489, 178] width 7 height 13
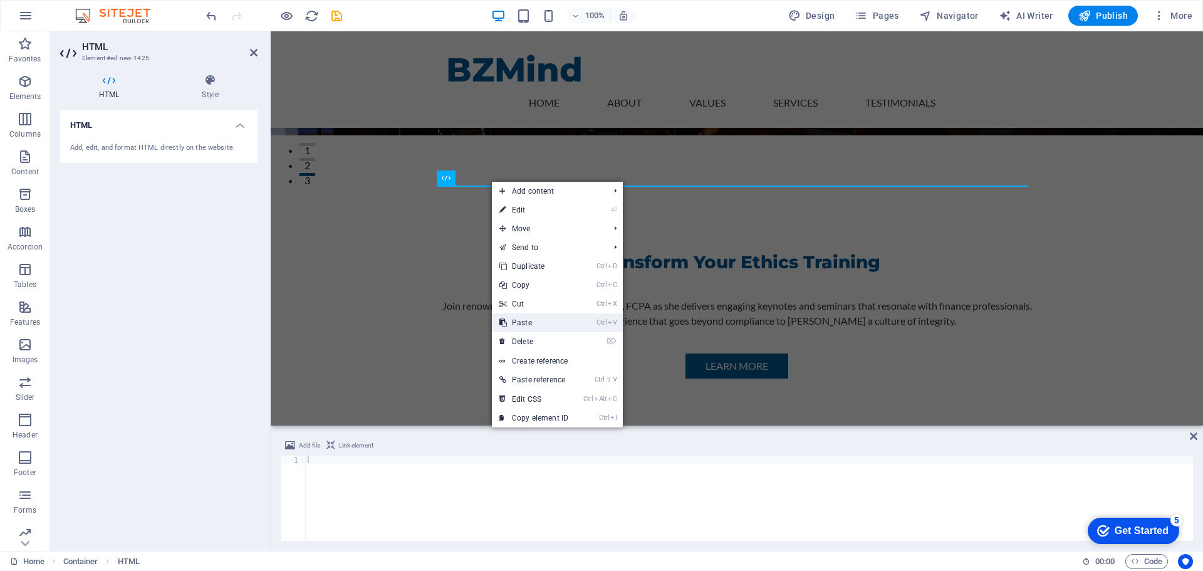
click at [523, 325] on link "Ctrl V Paste" at bounding box center [534, 322] width 84 height 19
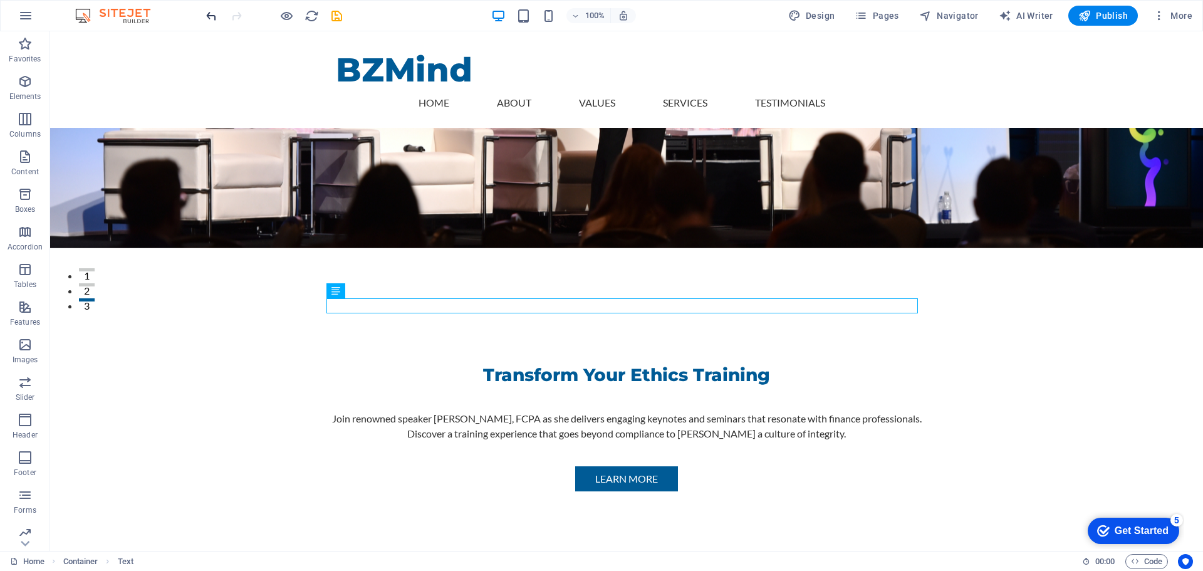
click at [211, 16] on icon "undo" at bounding box center [211, 16] width 14 height 14
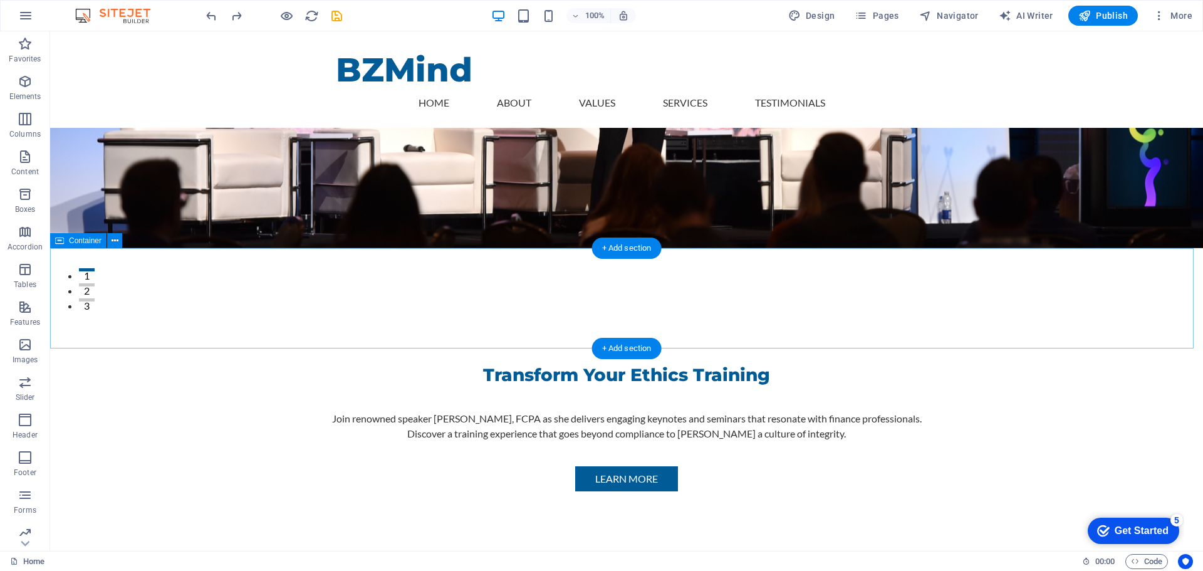
click at [113, 238] on icon at bounding box center [115, 240] width 7 height 13
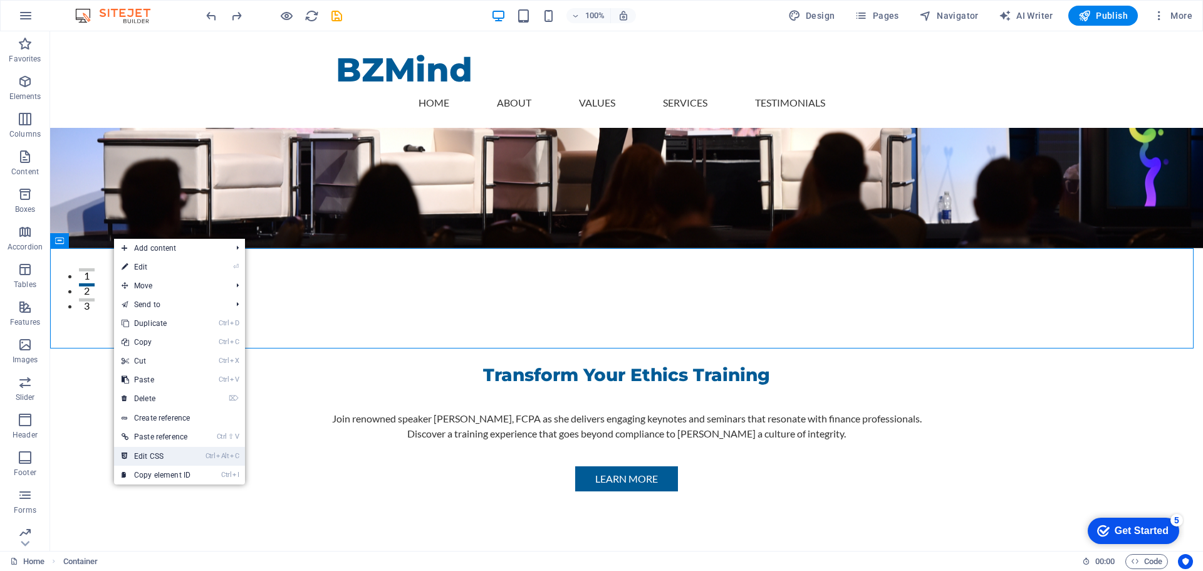
click at [157, 456] on link "Ctrl Alt C Edit CSS" at bounding box center [156, 456] width 84 height 19
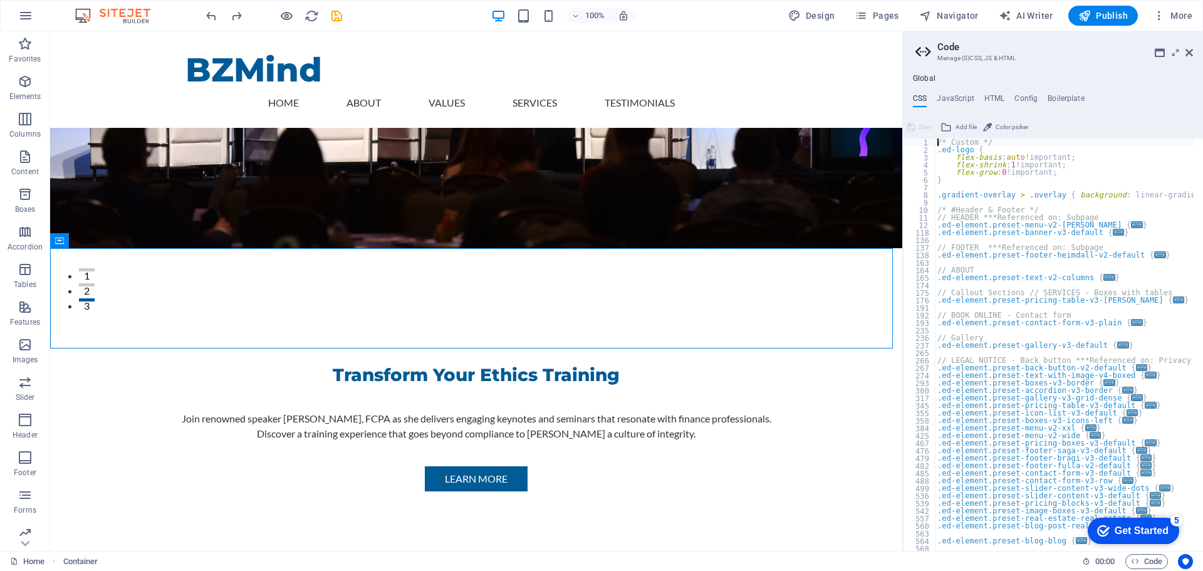
type textarea "</ins>/* Custom */"
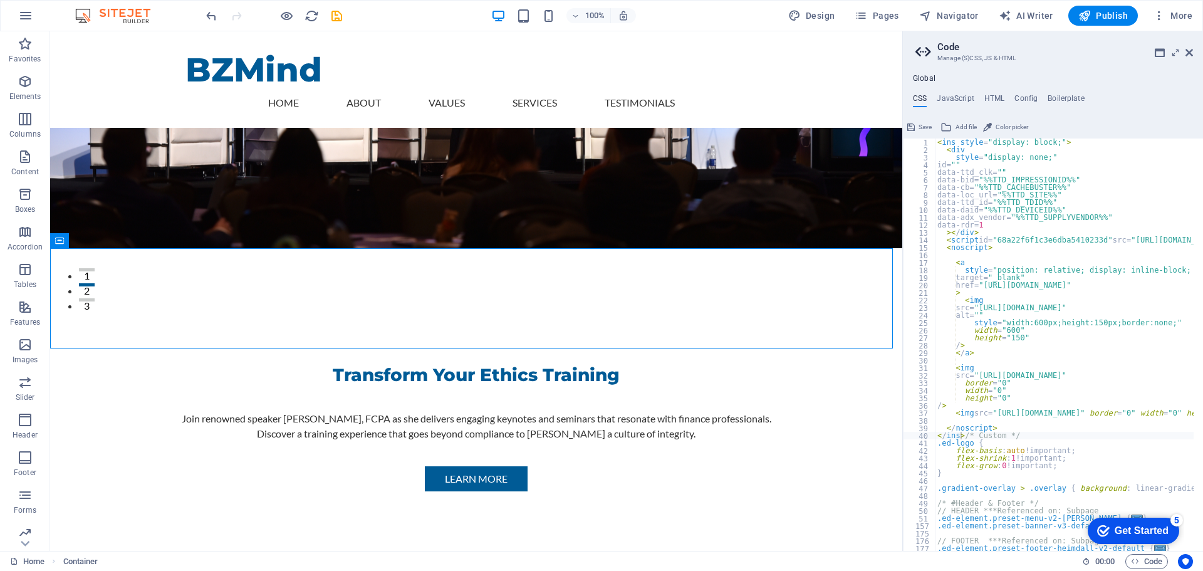
click at [922, 125] on span "Save" at bounding box center [925, 127] width 13 height 15
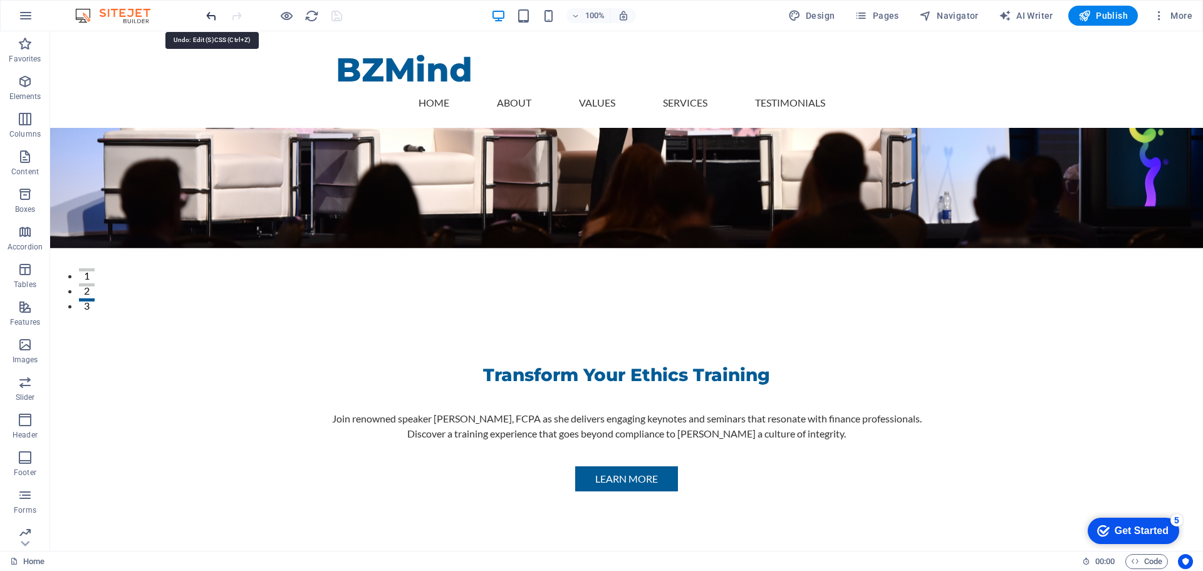
click at [211, 16] on icon "undo" at bounding box center [211, 16] width 14 height 14
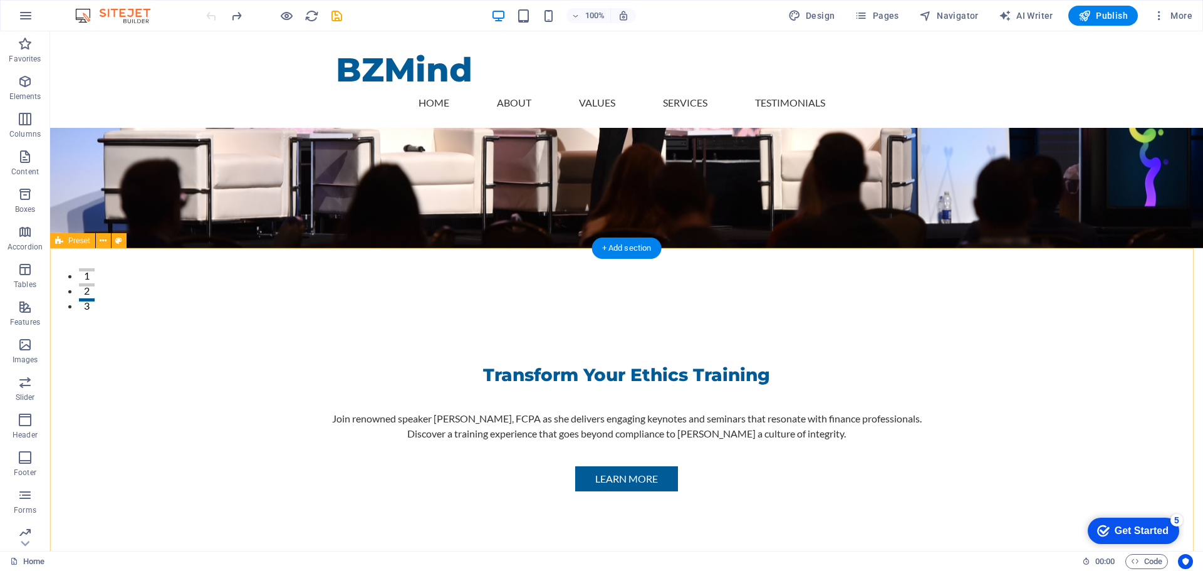
click at [638, 246] on div "+ Add section" at bounding box center [627, 248] width 70 height 21
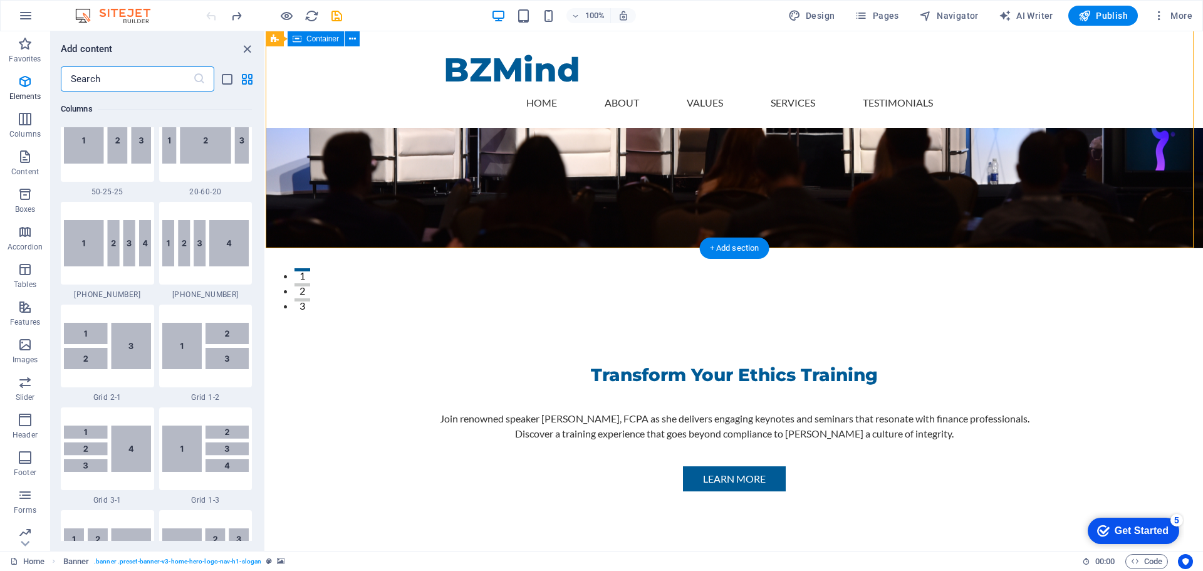
scroll to position [2193, 0]
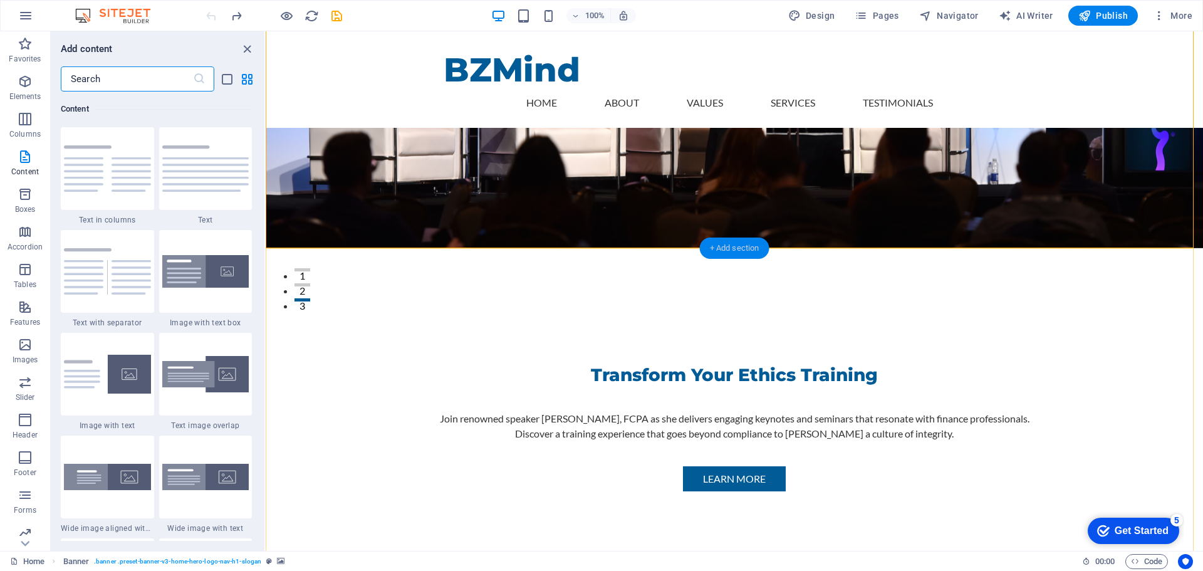
click at [726, 251] on div "+ Add section" at bounding box center [735, 248] width 70 height 21
click at [28, 86] on icon "button" at bounding box center [25, 81] width 15 height 15
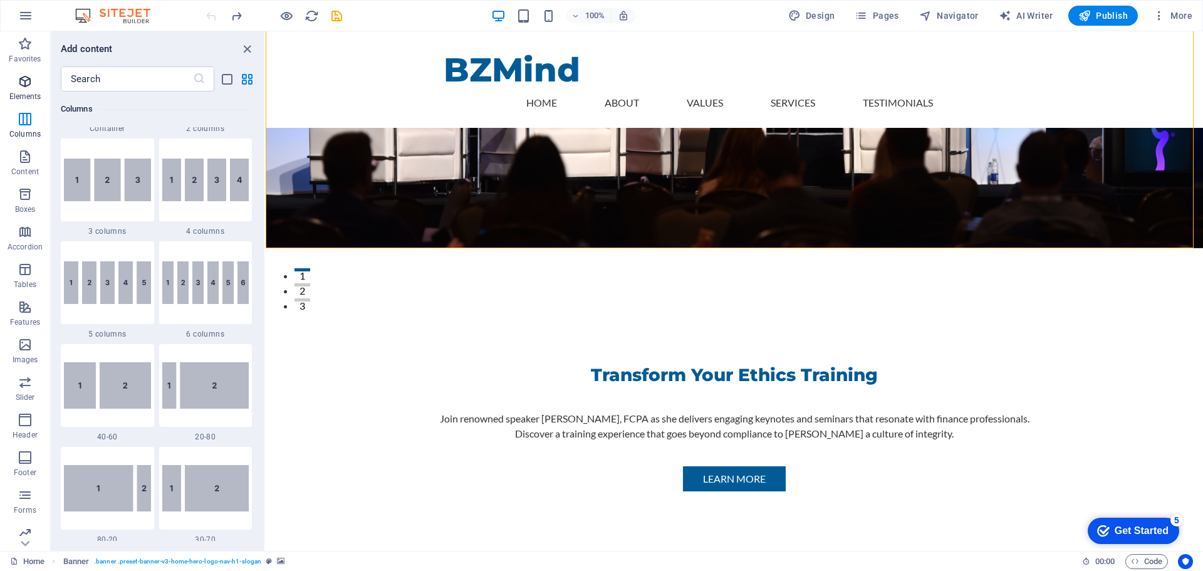
scroll to position [133, 0]
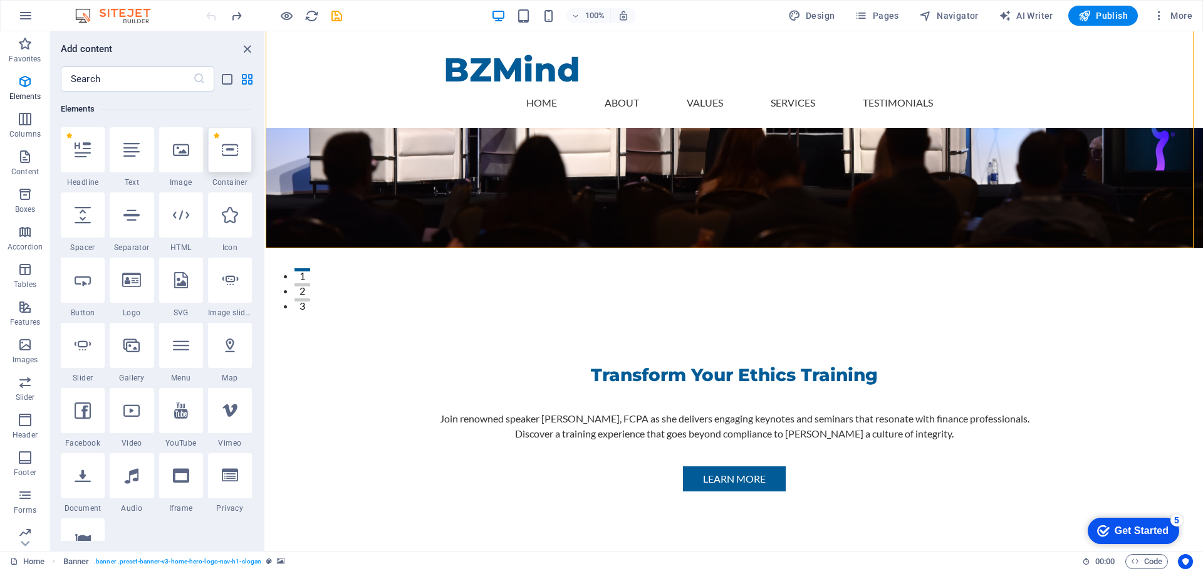
click at [231, 154] on icon at bounding box center [230, 150] width 16 height 16
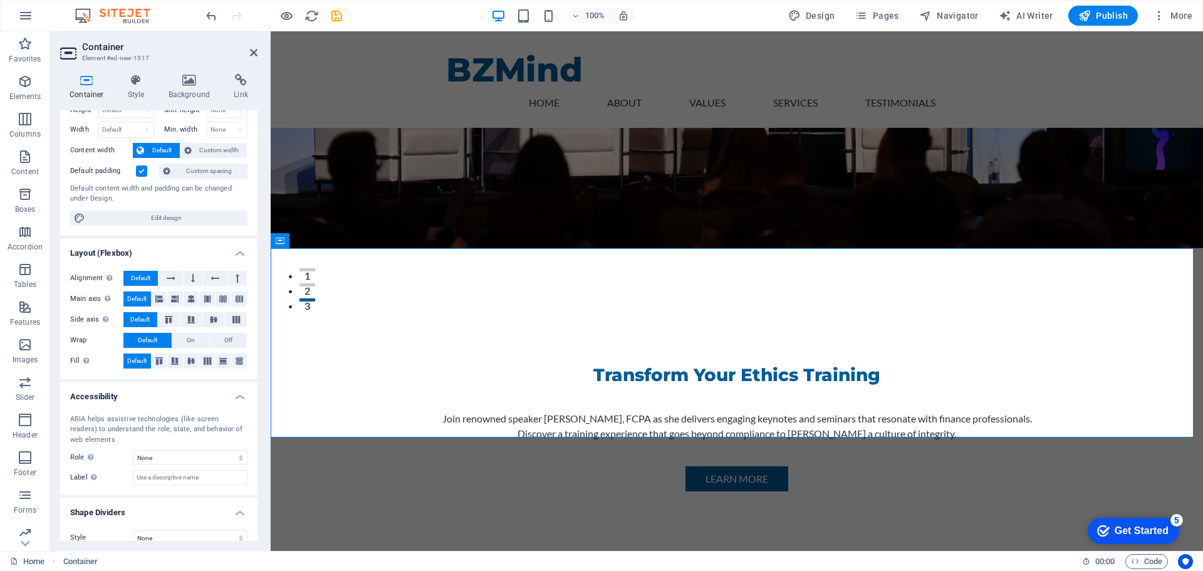
scroll to position [55, 0]
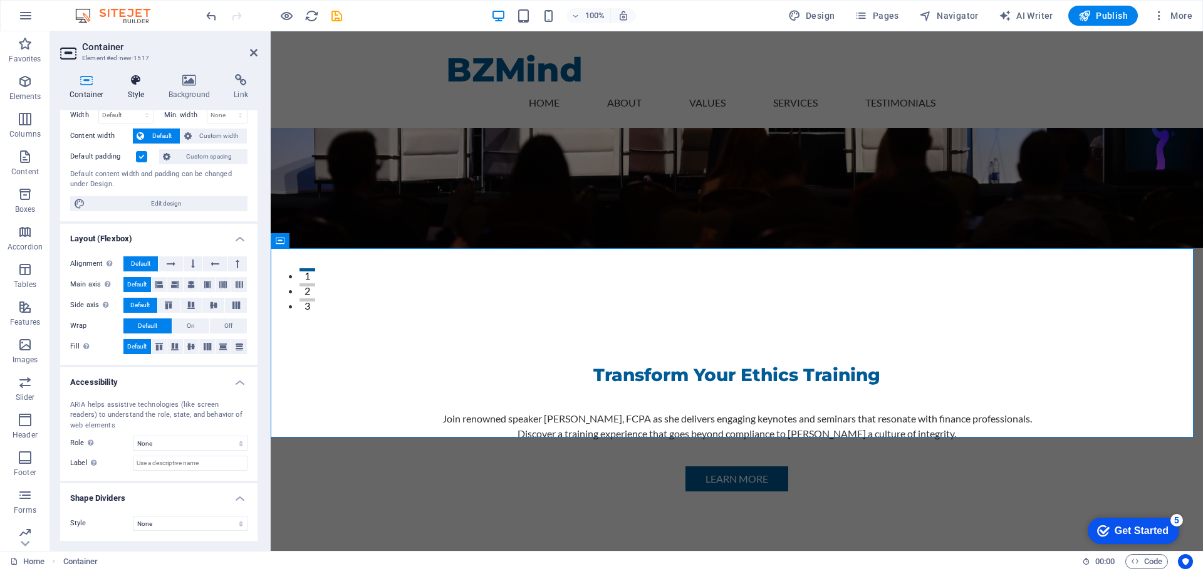
click at [138, 83] on icon at bounding box center [136, 80] width 36 height 13
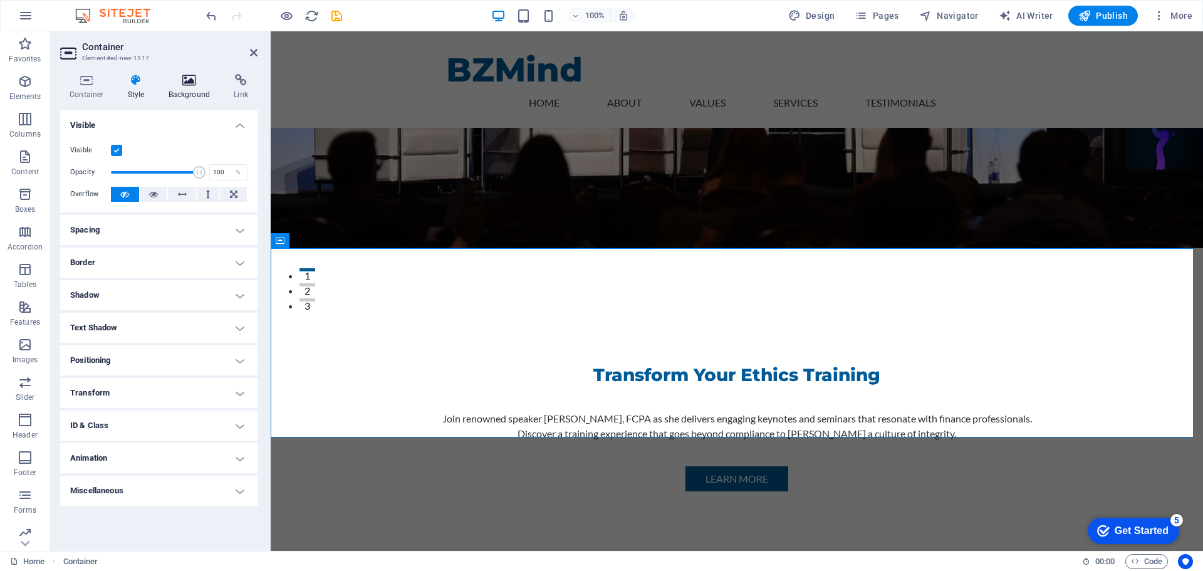
click at [194, 80] on icon at bounding box center [189, 80] width 61 height 13
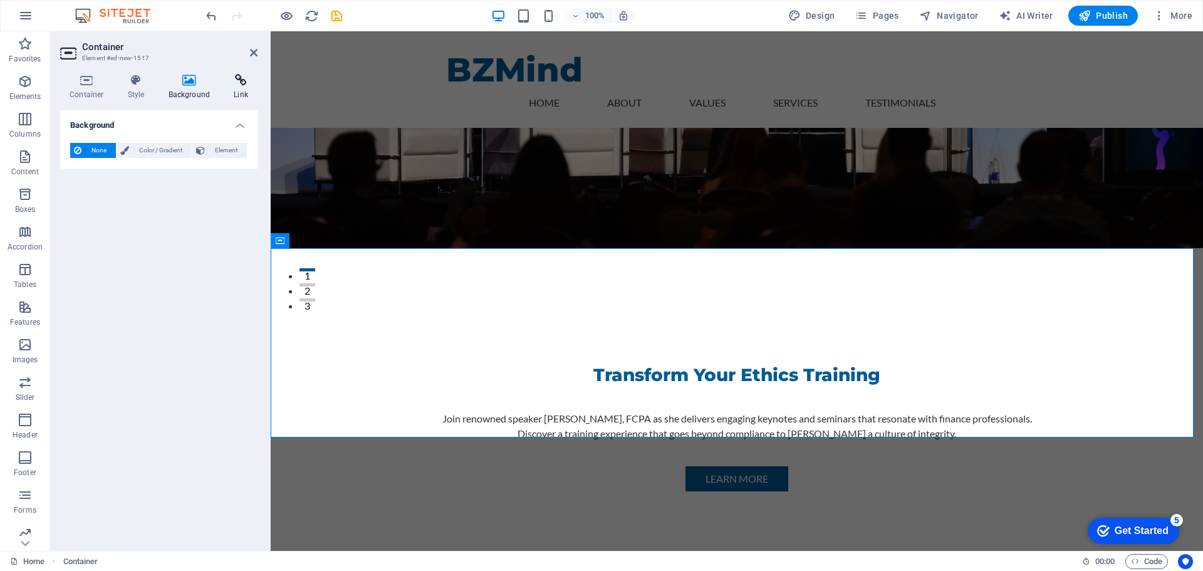
click at [241, 78] on icon at bounding box center [240, 80] width 33 height 13
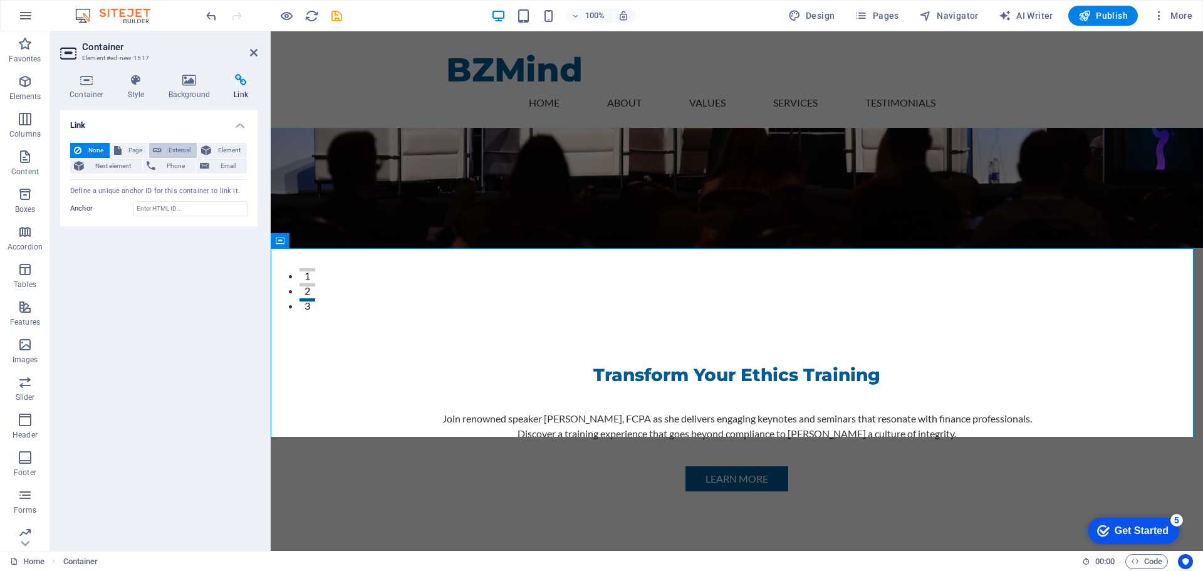
click at [177, 149] on span "External" at bounding box center [179, 150] width 28 height 15
select select "blank"
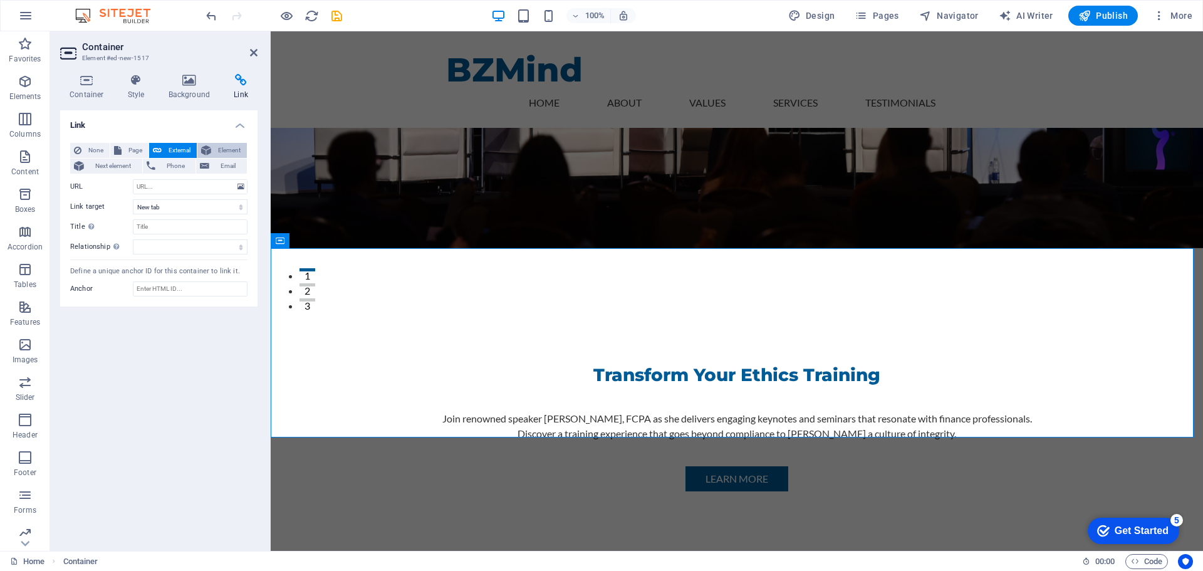
click at [221, 149] on span "Element" at bounding box center [229, 150] width 28 height 15
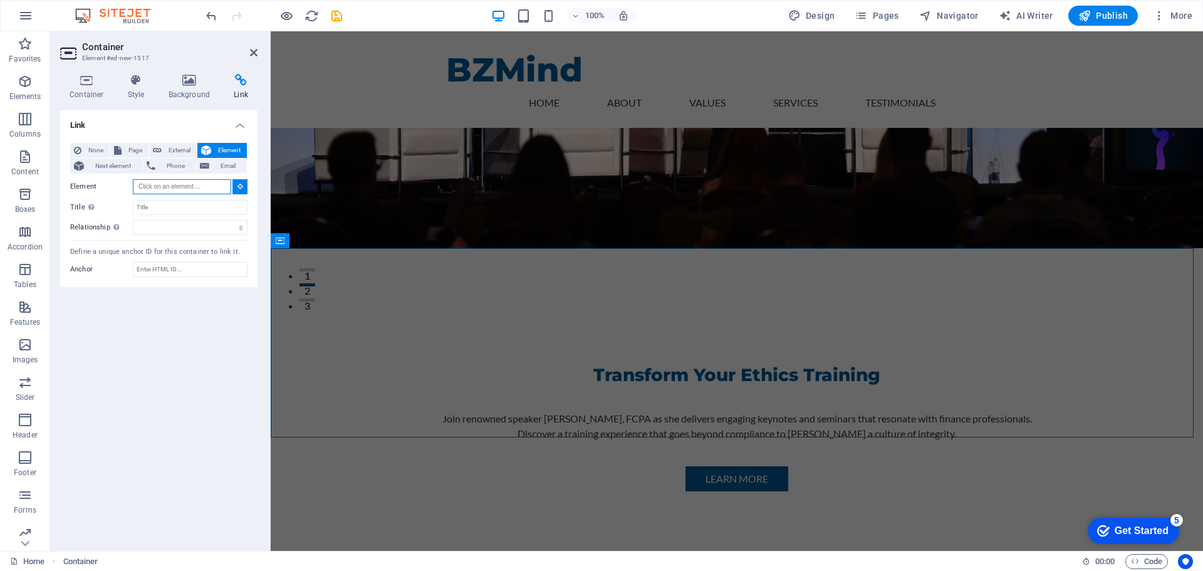
click at [175, 187] on input "Element" at bounding box center [182, 186] width 98 height 15
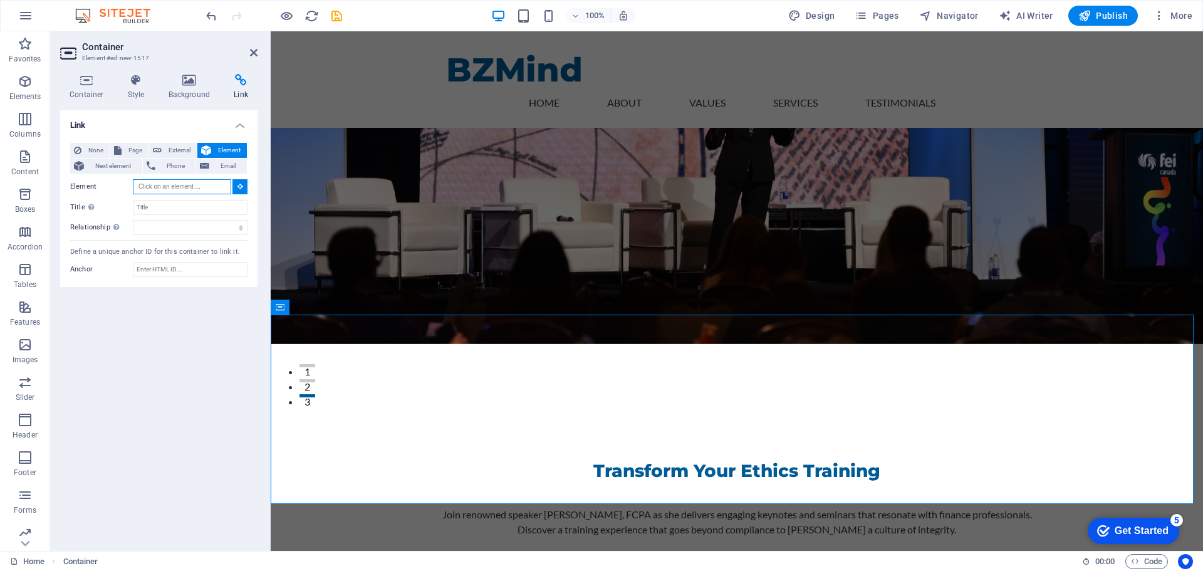
scroll to position [118, 0]
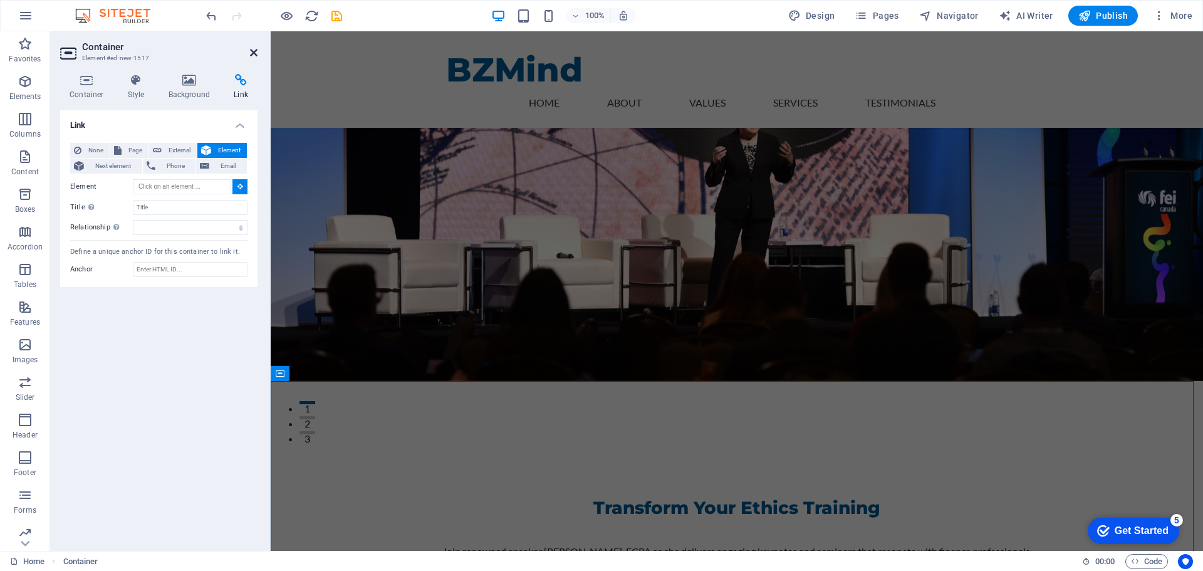
click at [255, 52] on icon at bounding box center [254, 53] width 8 height 10
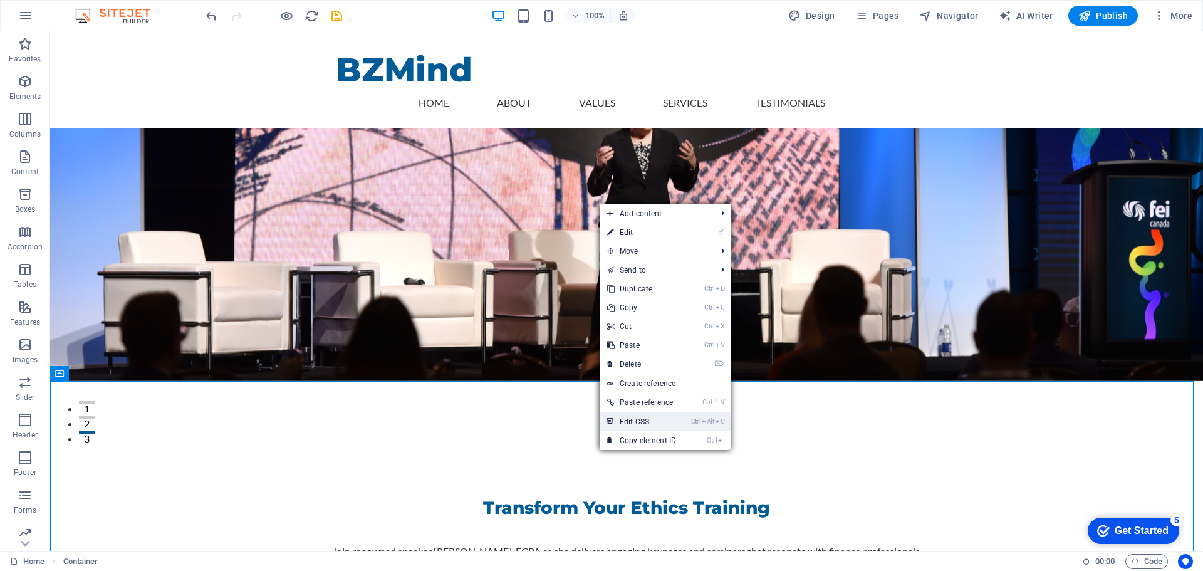
click at [644, 421] on link "Ctrl Alt C Edit CSS" at bounding box center [642, 421] width 84 height 19
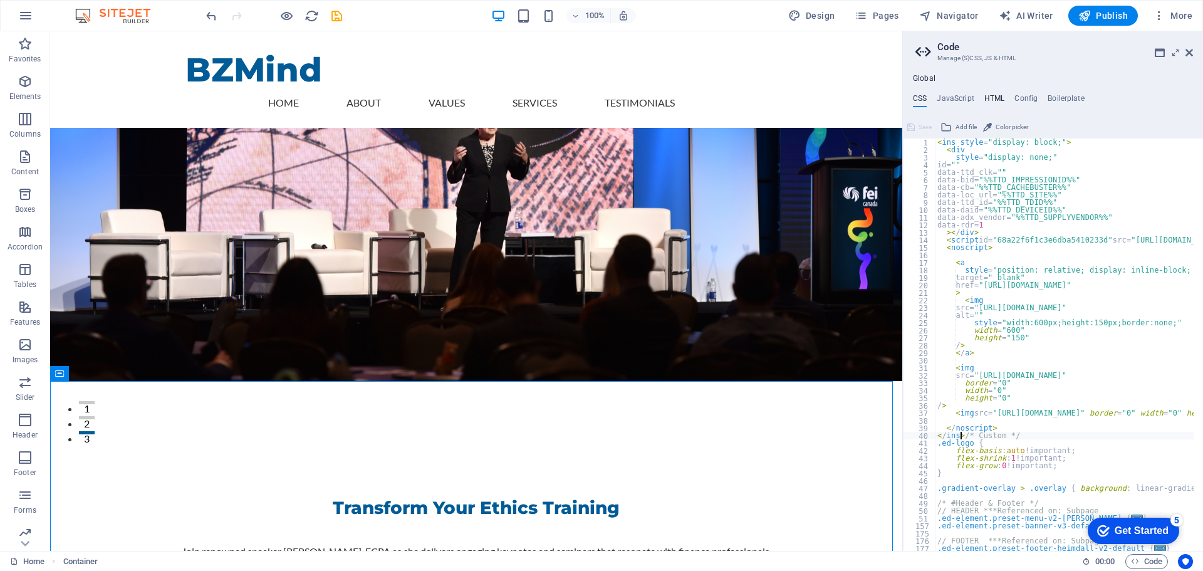
click at [998, 95] on h4 "HTML" at bounding box center [995, 101] width 21 height 14
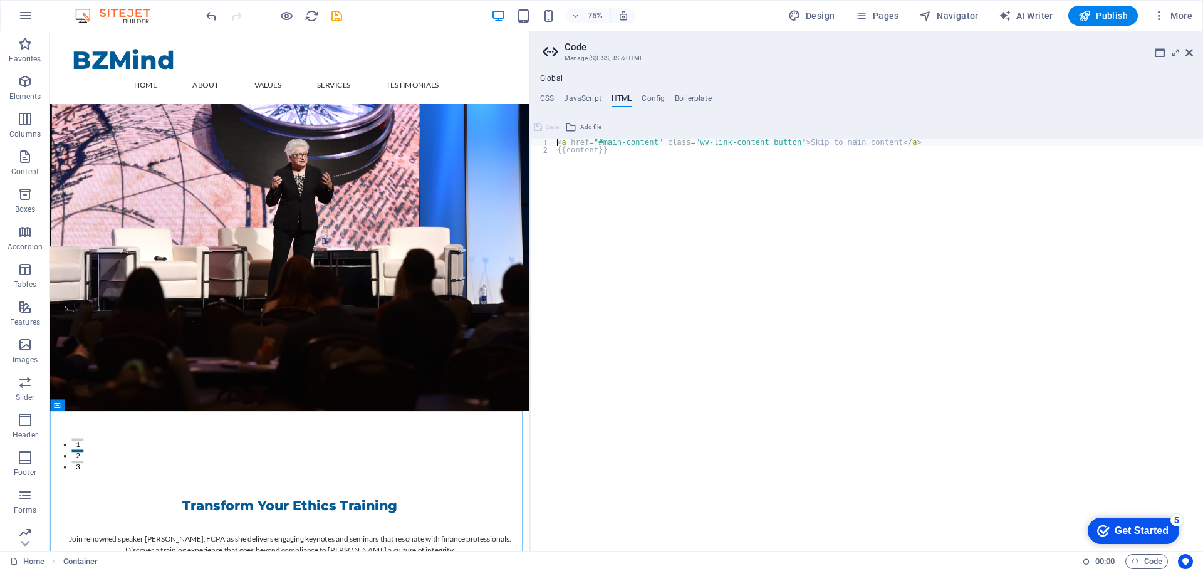
drag, startPoint x: 904, startPoint y: 253, endPoint x: 637, endPoint y: 274, distance: 267.9
click at [528, 238] on div "Home Favorites Elements Columns Content Boxes Accordion Tables Features Images …" at bounding box center [601, 291] width 1203 height 520
click at [614, 155] on div "< a href = "#main-content" class = "wv-link-content button" > Skip to main cont…" at bounding box center [879, 347] width 649 height 418
paste textarea "</ins>"
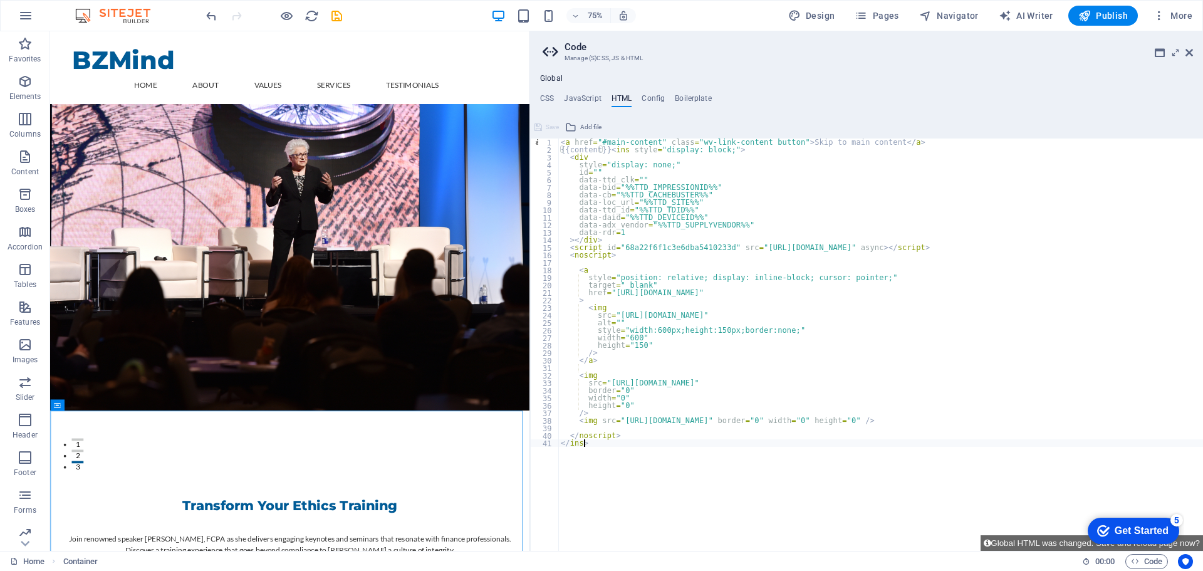
type textarea "</ins>"
click at [1052, 541] on button "Global HTML was changed. Save and reload page now?" at bounding box center [1092, 543] width 222 height 16
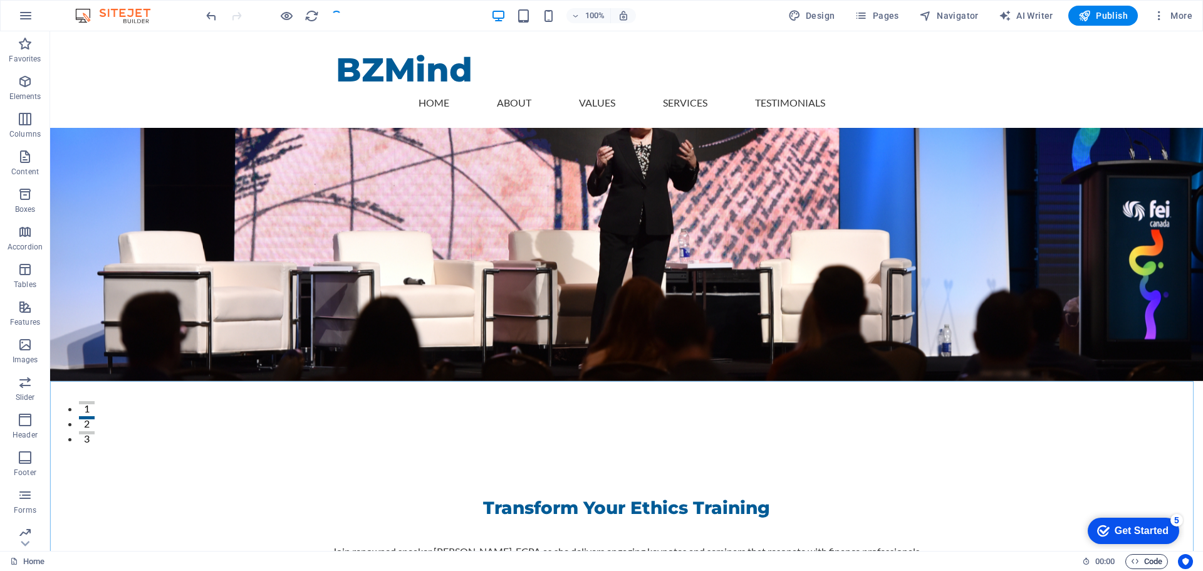
click at [1149, 560] on span "Code" at bounding box center [1146, 561] width 31 height 15
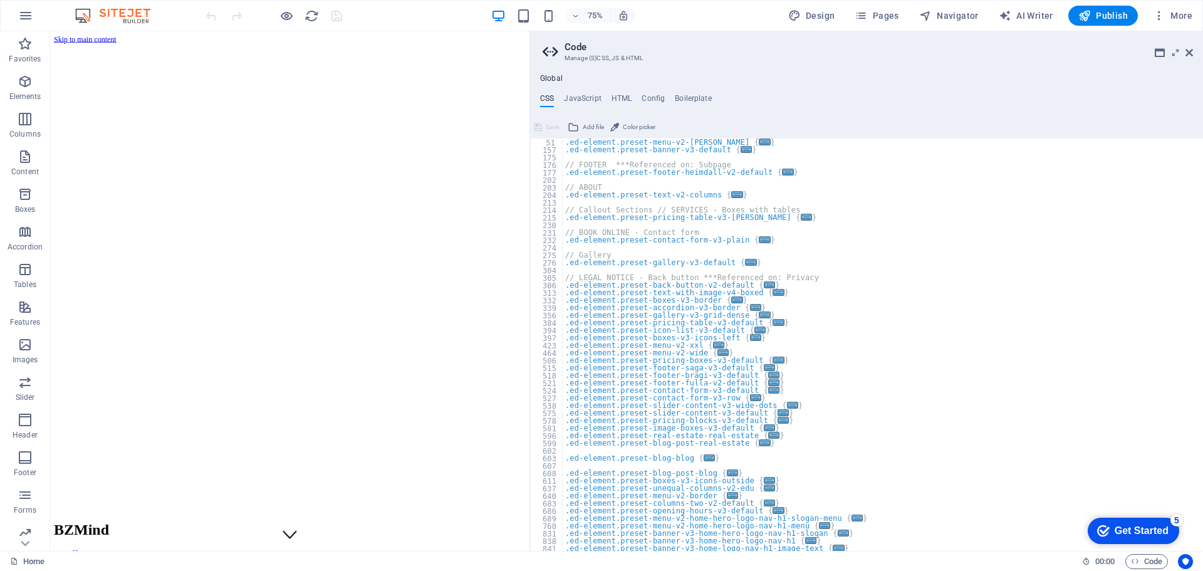
scroll to position [414, 0]
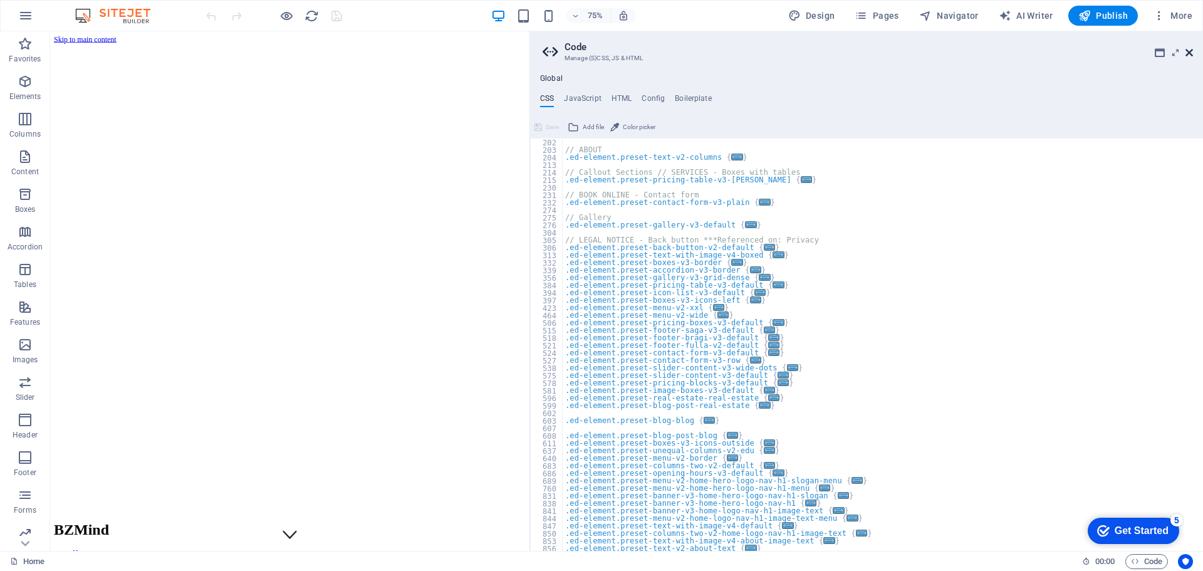
drag, startPoint x: 1189, startPoint y: 50, endPoint x: 1139, endPoint y: 18, distance: 58.6
click at [1189, 50] on icon at bounding box center [1190, 53] width 8 height 10
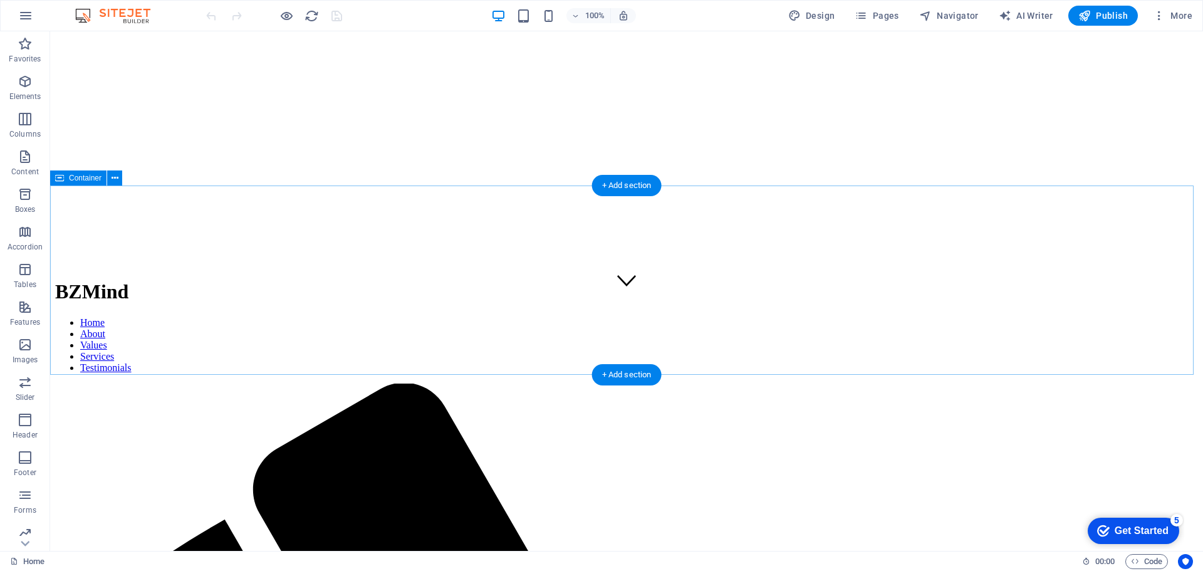
scroll to position [313, 0]
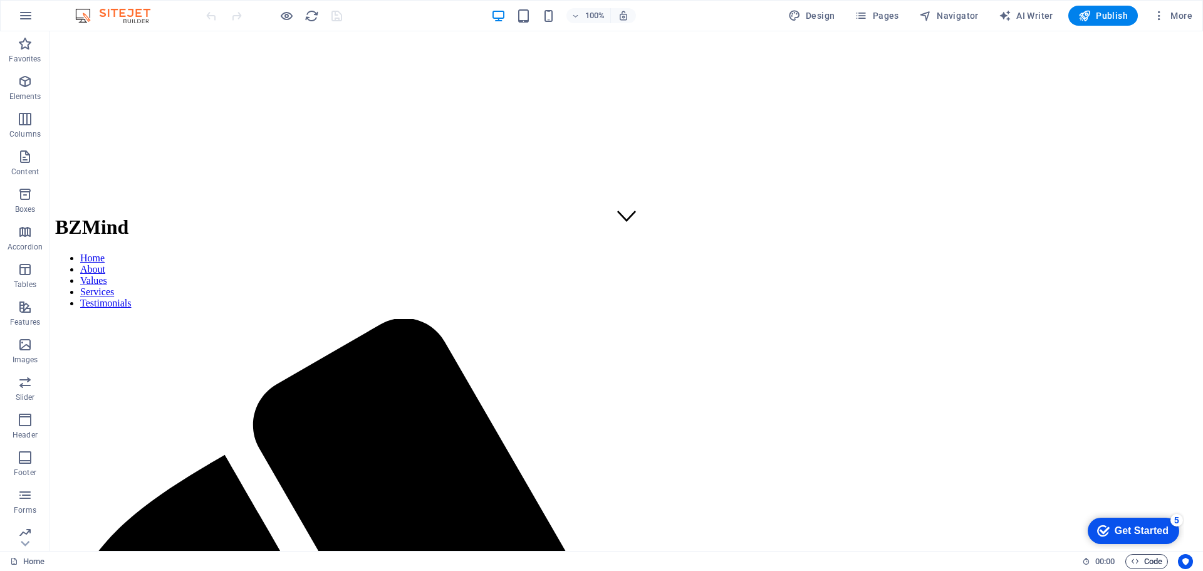
click at [1147, 561] on span "Code" at bounding box center [1146, 561] width 31 height 15
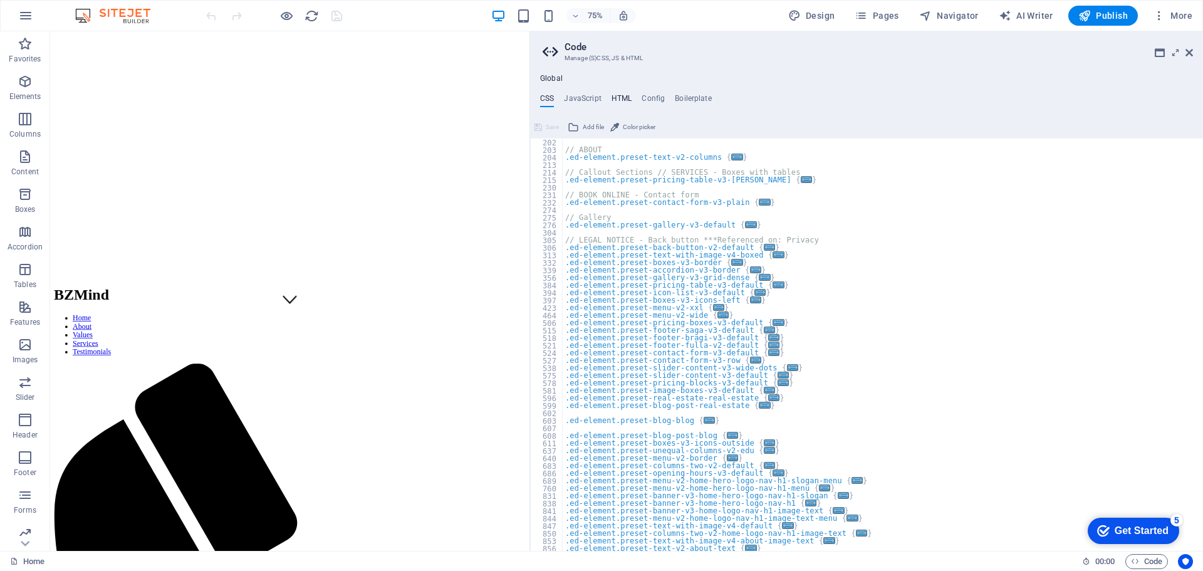
click at [629, 98] on h4 "HTML" at bounding box center [622, 101] width 21 height 14
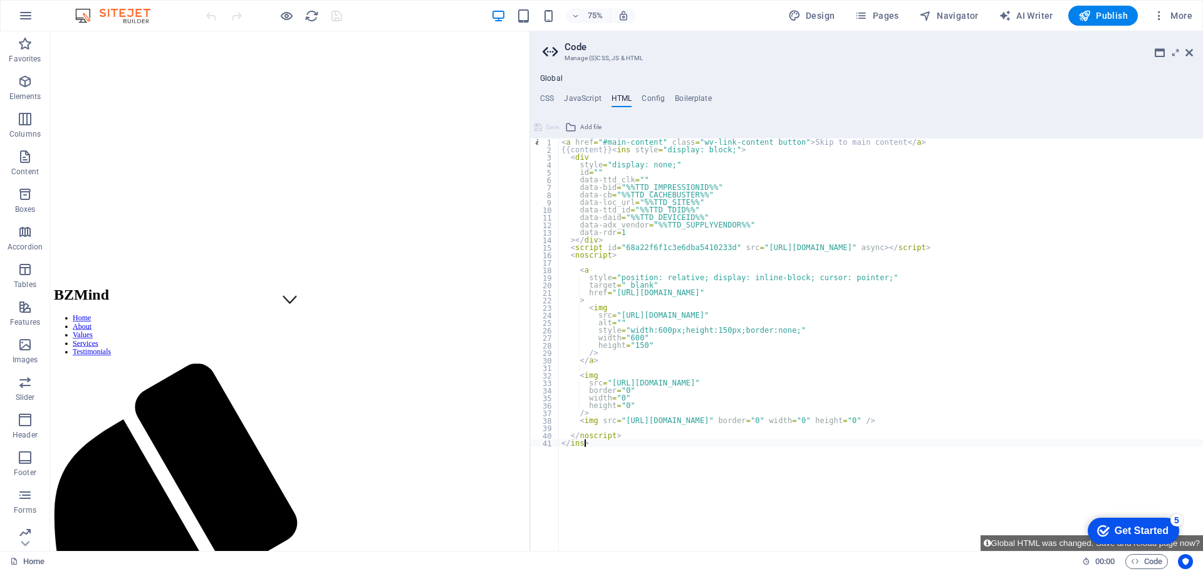
scroll to position [199, 0]
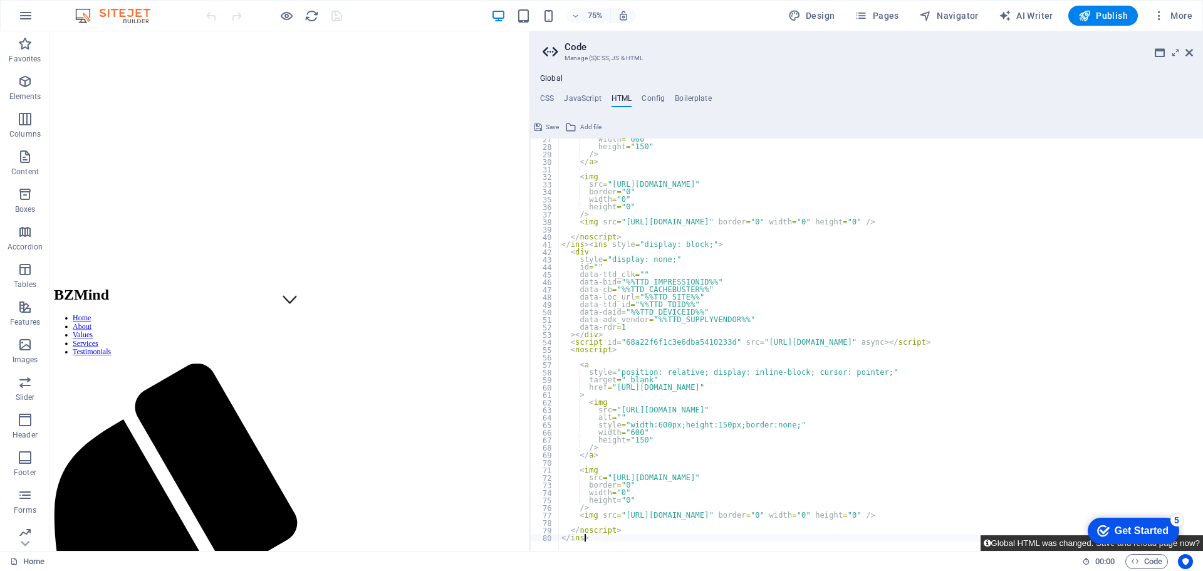
click at [1040, 544] on button "Global HTML was changed. Save and reload page now?" at bounding box center [1092, 543] width 222 height 16
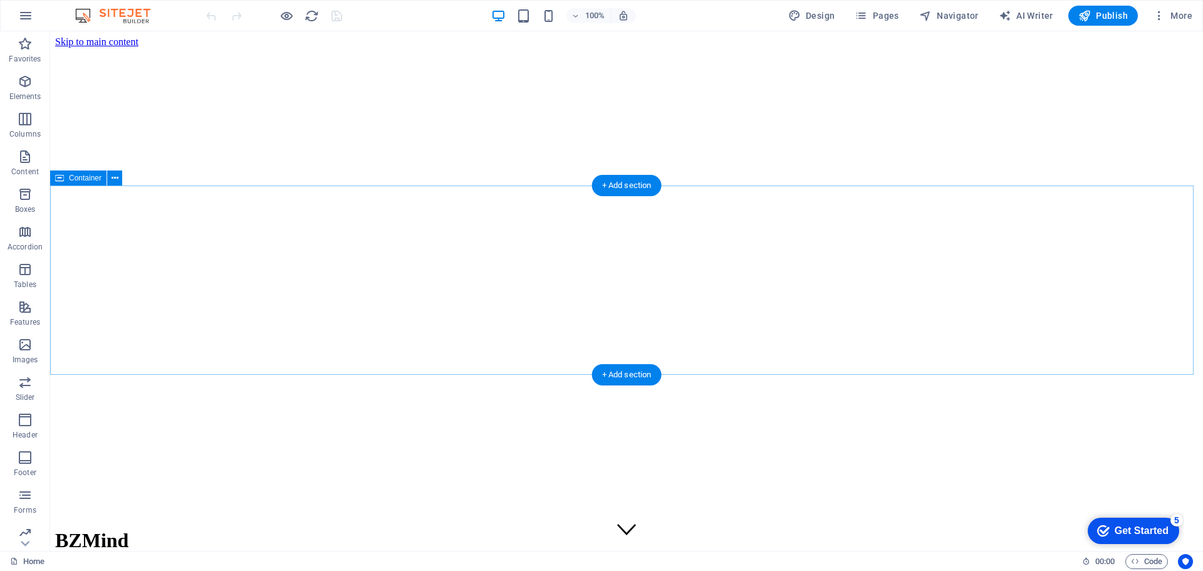
scroll to position [313, 0]
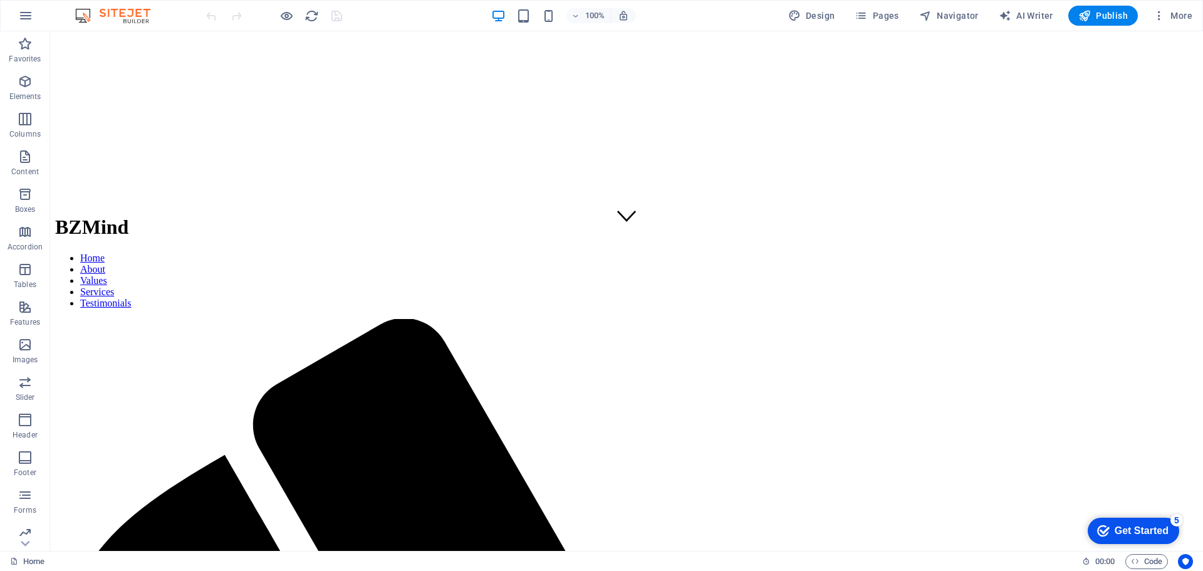
click at [1144, 529] on div "Get Started" at bounding box center [1142, 530] width 54 height 11
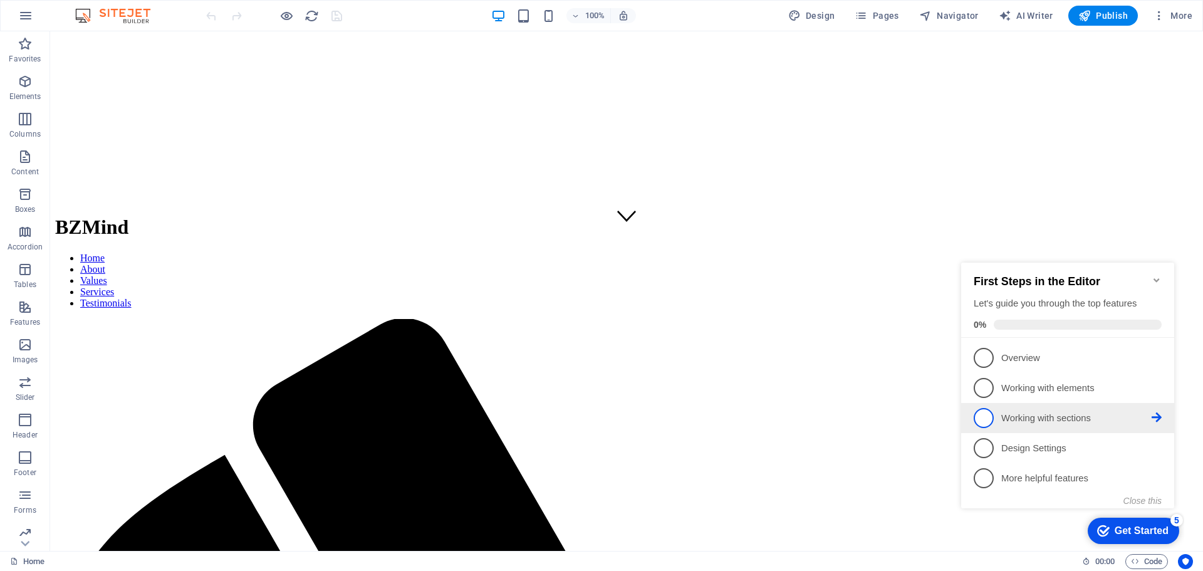
click at [985, 418] on span "3" at bounding box center [984, 418] width 20 height 20
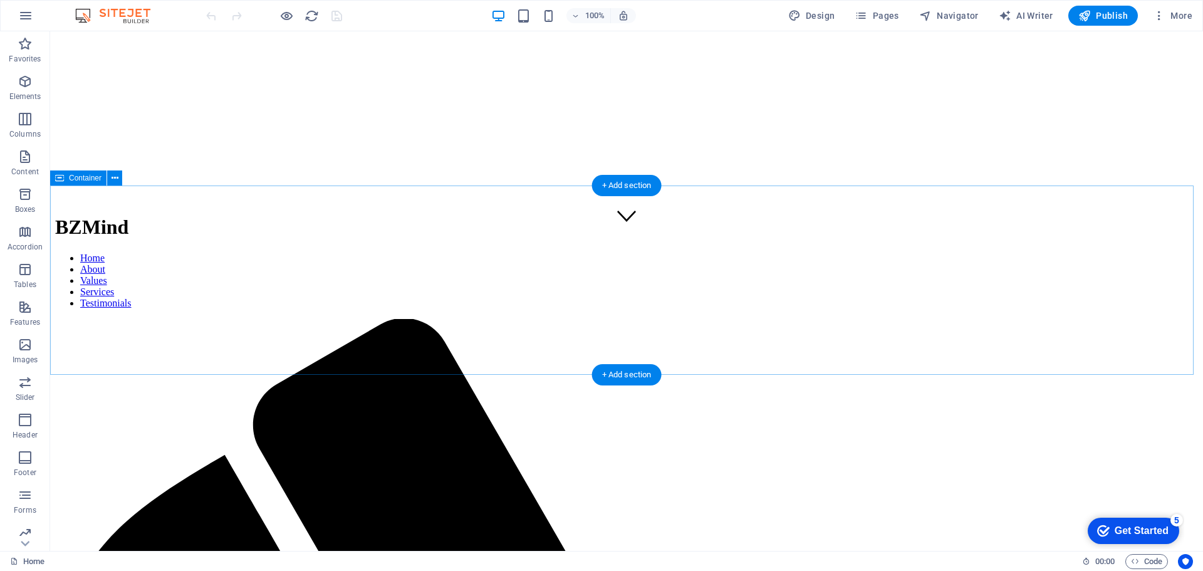
scroll to position [0, 0]
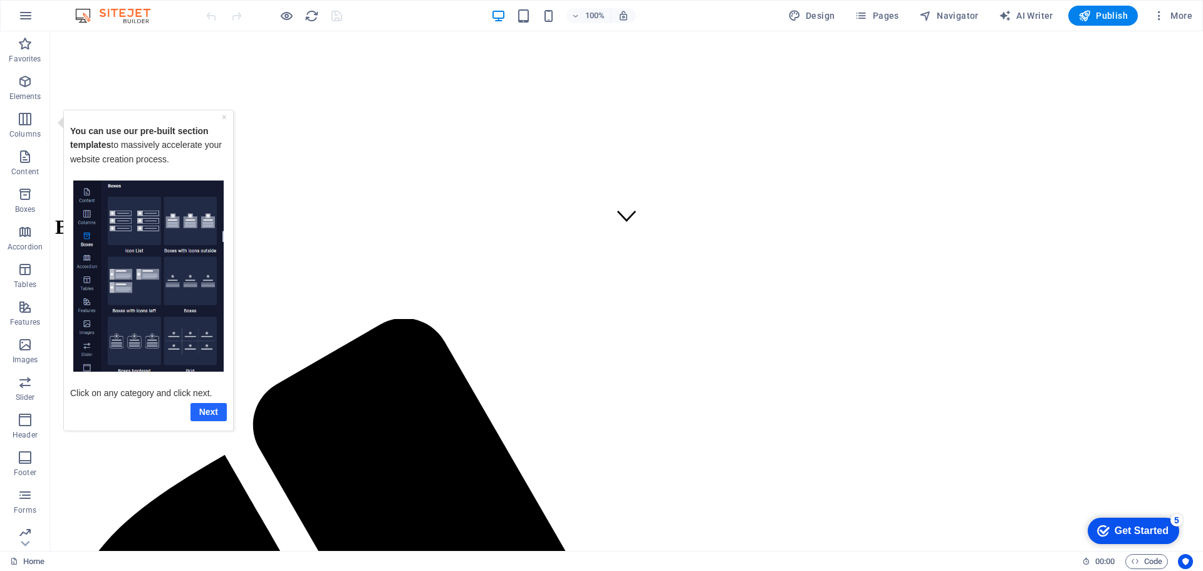
click at [213, 408] on link "Next" at bounding box center [209, 411] width 36 height 18
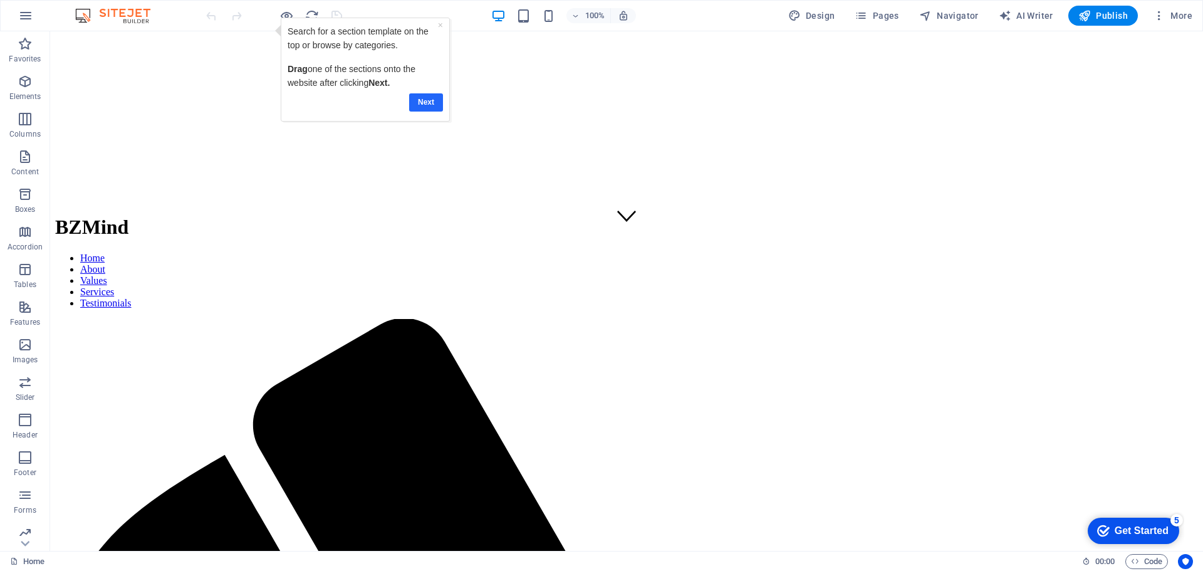
click at [431, 102] on link "Next" at bounding box center [426, 102] width 34 height 18
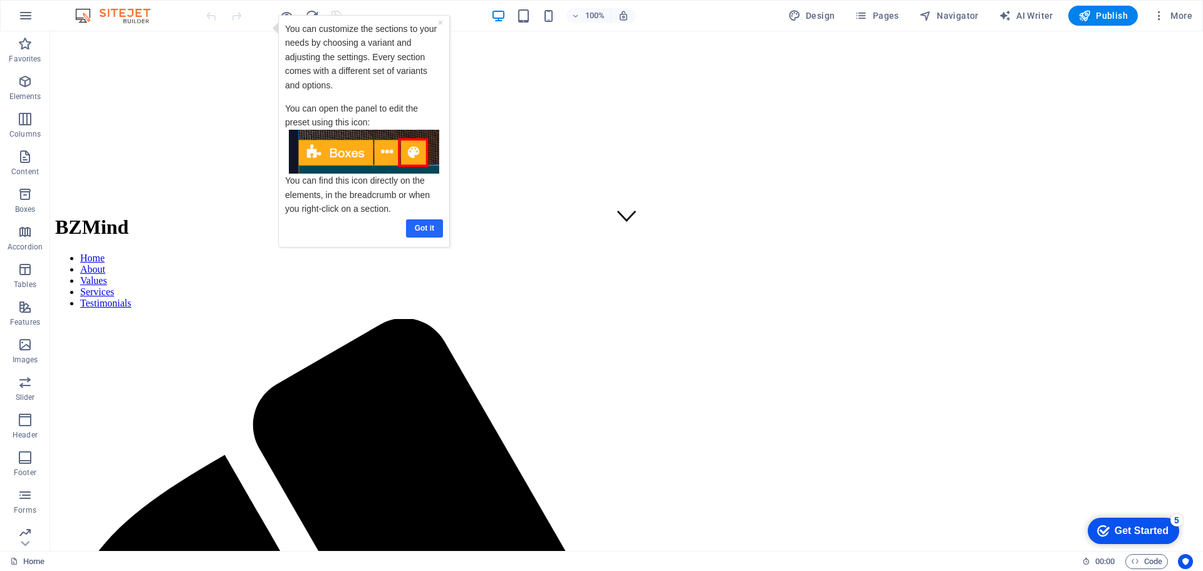
click at [429, 219] on link "Got it" at bounding box center [424, 228] width 37 height 18
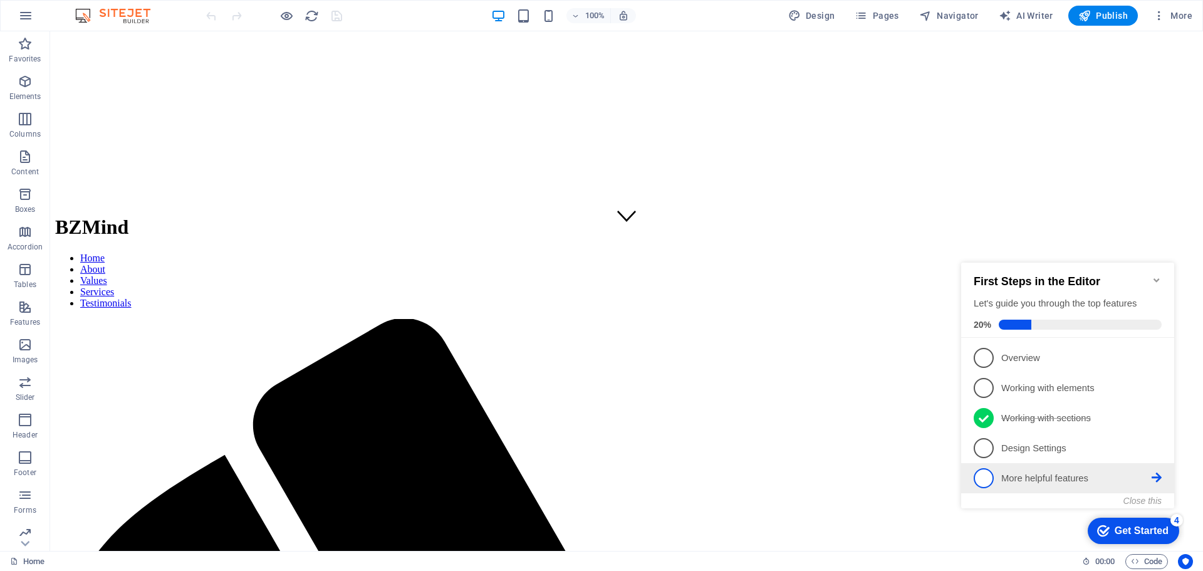
click at [983, 477] on span "5" at bounding box center [984, 478] width 20 height 20
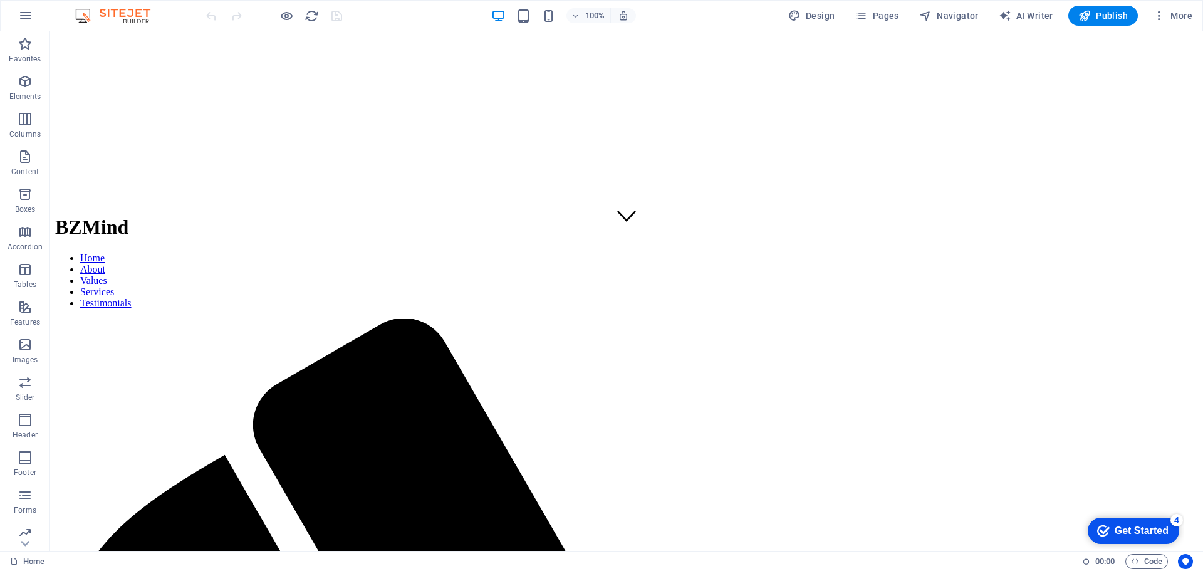
click at [1128, 535] on div "Get Started" at bounding box center [1142, 530] width 54 height 11
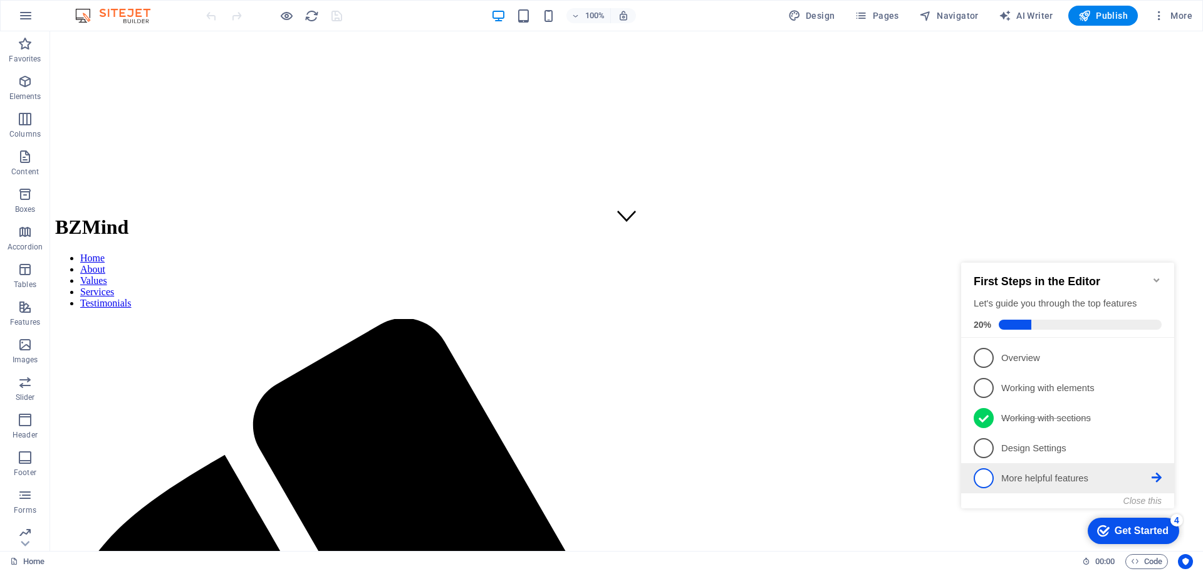
click at [985, 478] on span "5" at bounding box center [984, 478] width 20 height 20
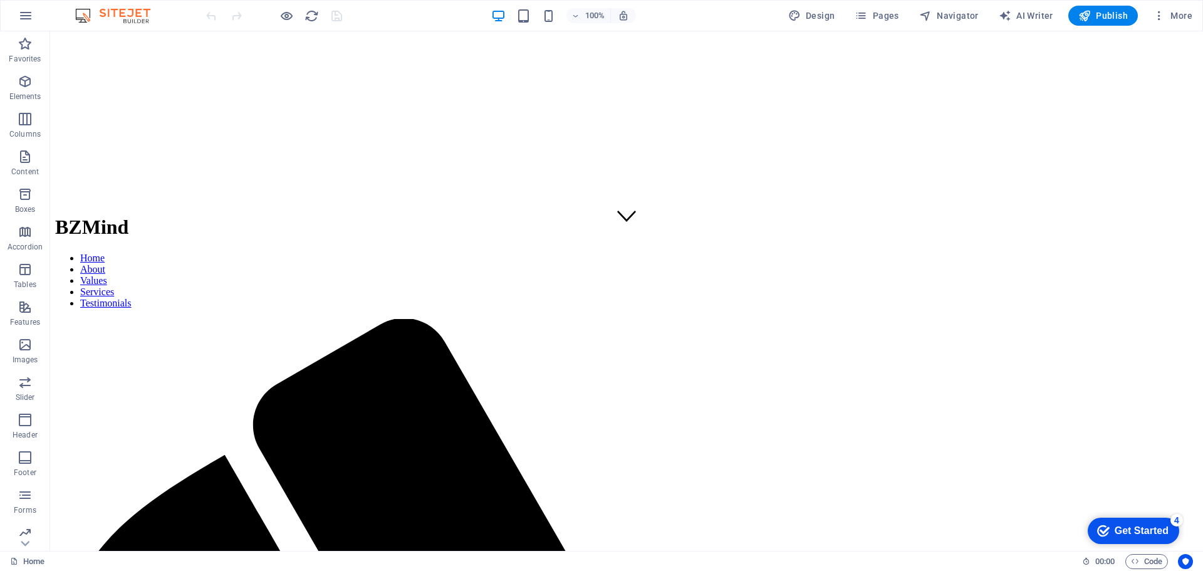
click at [1129, 530] on div "Get Started" at bounding box center [1142, 530] width 54 height 11
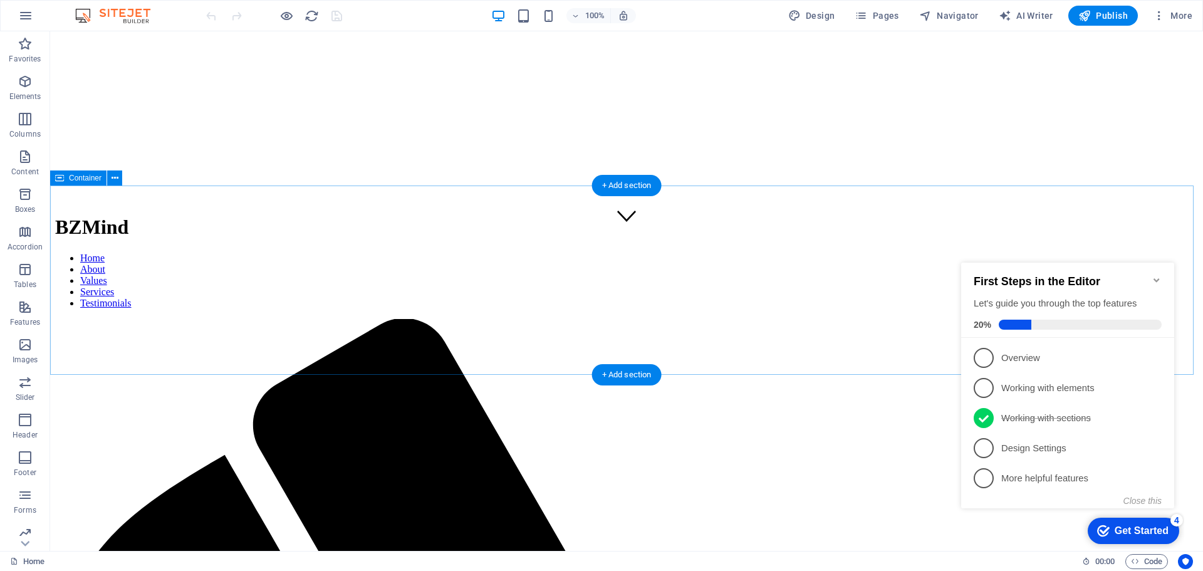
click at [76, 175] on span "Container" at bounding box center [85, 178] width 33 height 8
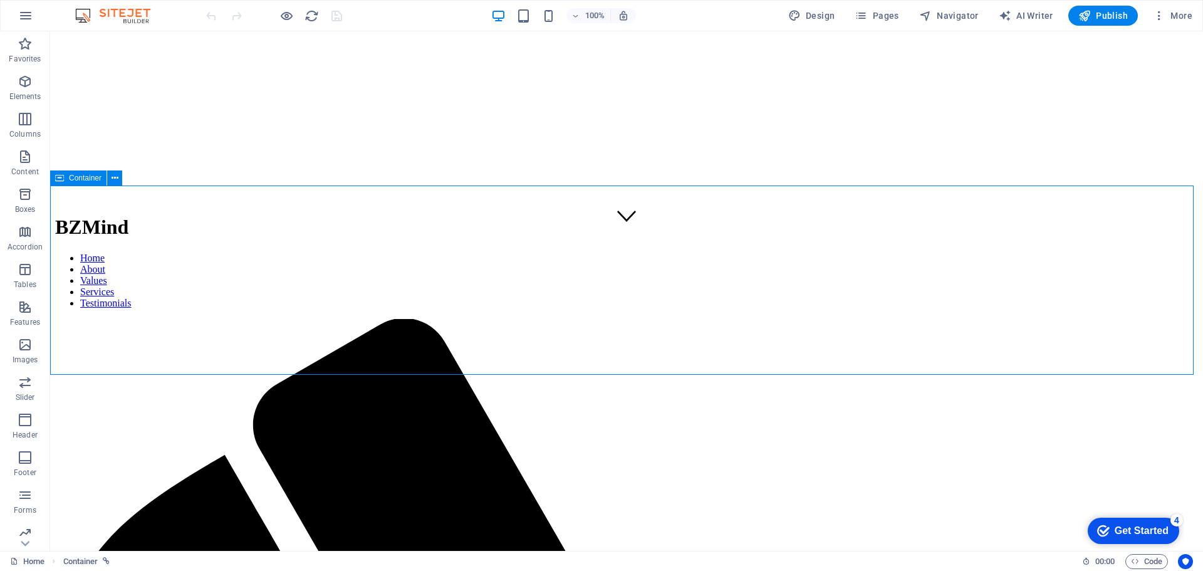
click at [77, 179] on span "Container" at bounding box center [85, 178] width 33 height 8
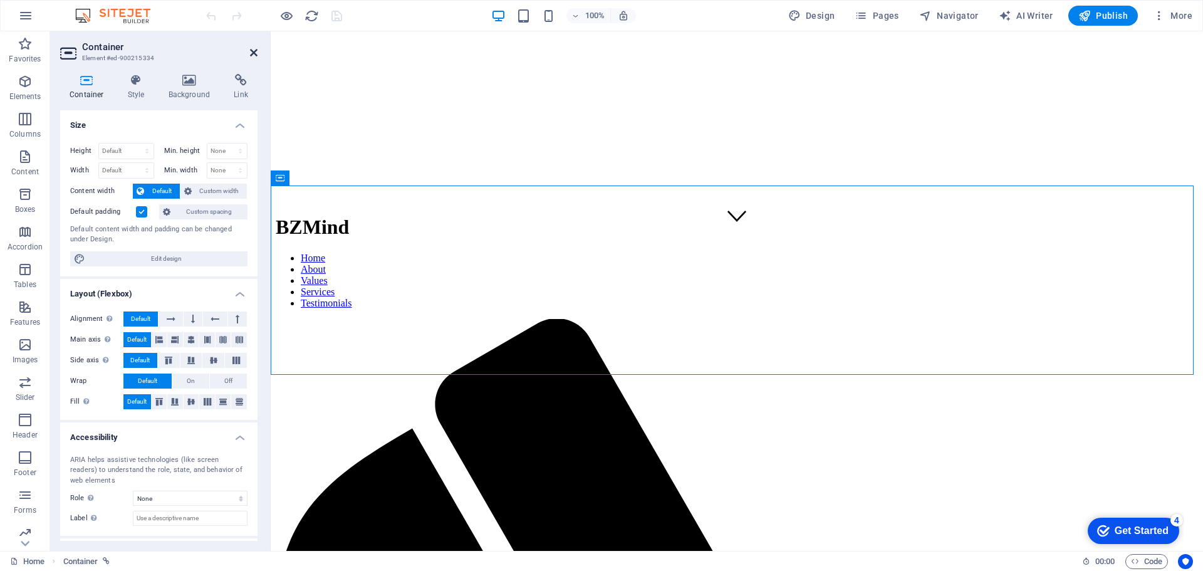
drag, startPoint x: 516, startPoint y: 260, endPoint x: 256, endPoint y: 50, distance: 334.2
click at [256, 50] on icon at bounding box center [254, 53] width 8 height 10
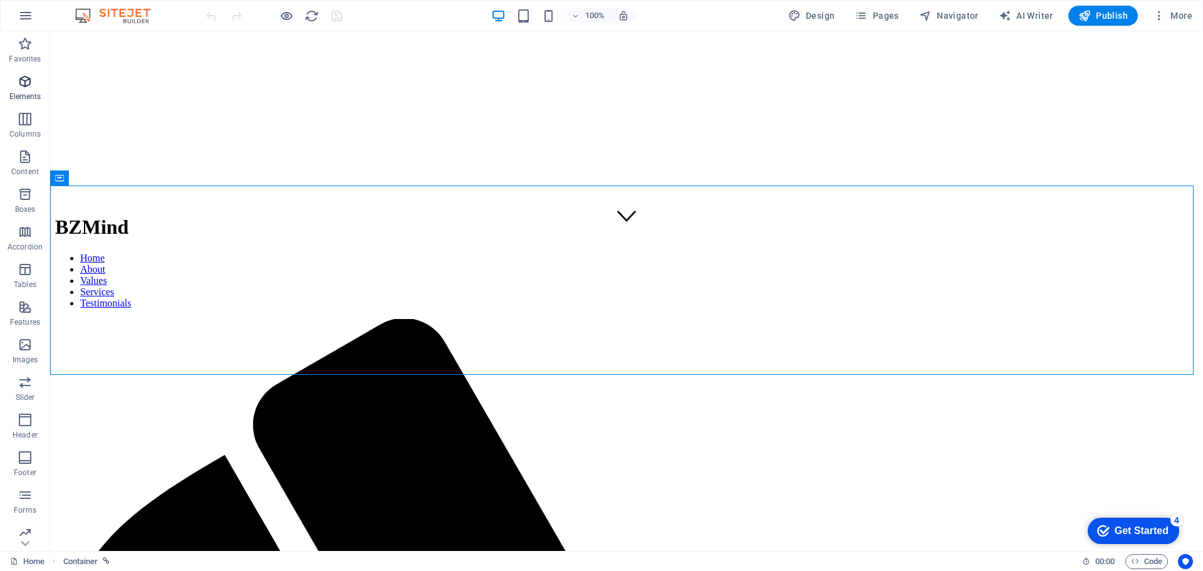
click at [22, 81] on icon "button" at bounding box center [25, 81] width 15 height 15
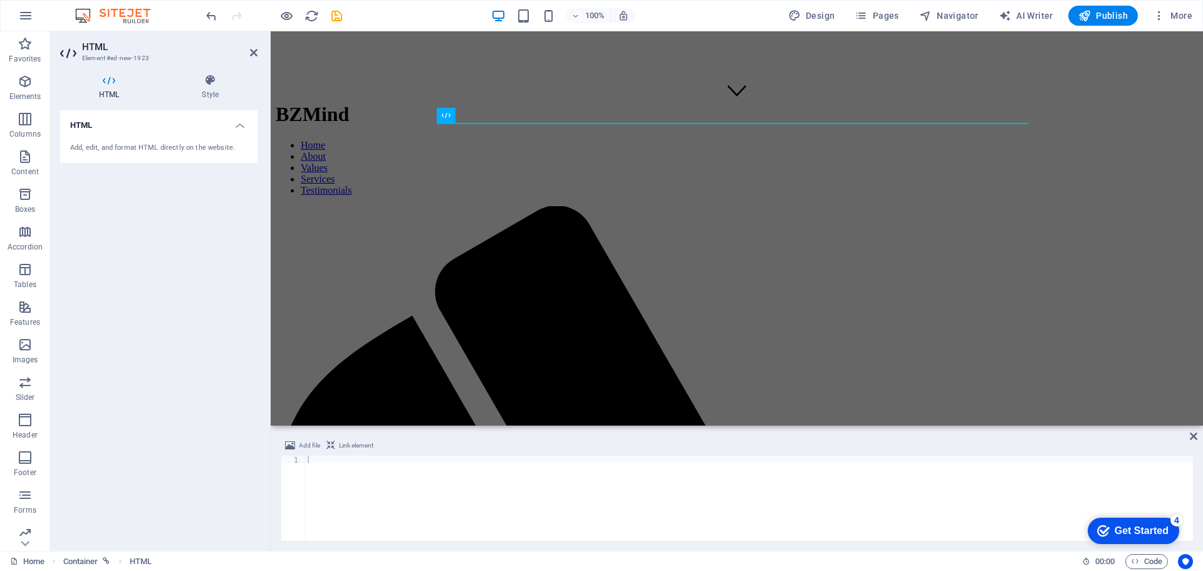
drag, startPoint x: 81, startPoint y: 145, endPoint x: 128, endPoint y: 499, distance: 357.3
click at [128, 499] on div "HTML Add, edit, and format HTML directly on the website." at bounding box center [158, 325] width 197 height 431
click at [130, 141] on div "Add, edit, and format HTML directly on the website." at bounding box center [158, 148] width 197 height 31
click at [83, 121] on h4 "HTML" at bounding box center [158, 121] width 197 height 23
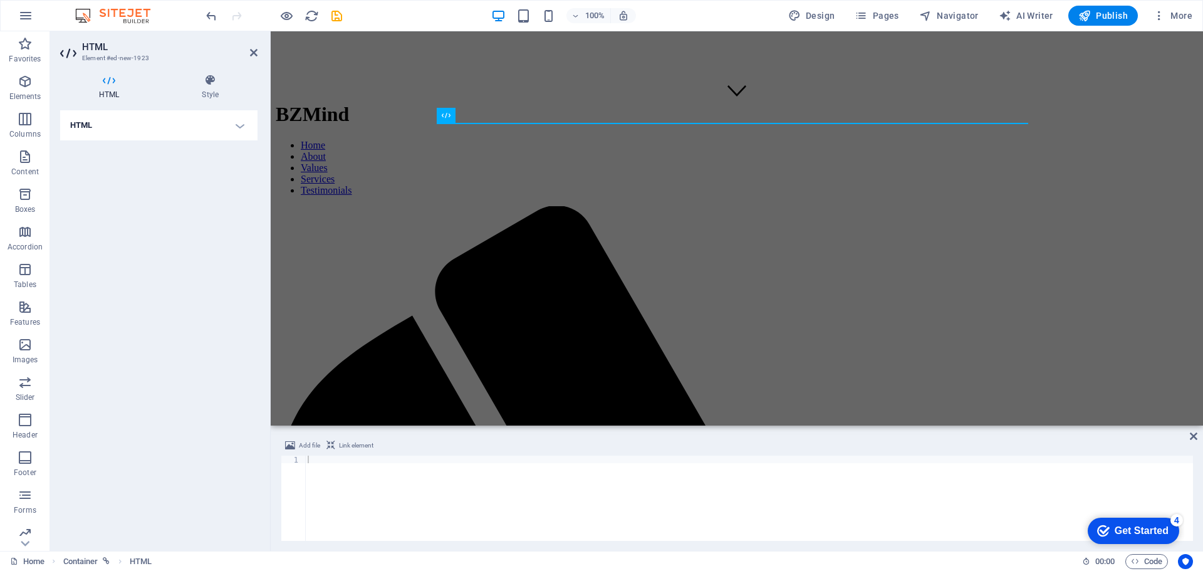
click at [84, 121] on h4 "HTML" at bounding box center [158, 125] width 197 height 30
drag, startPoint x: 85, startPoint y: 147, endPoint x: 77, endPoint y: 144, distance: 8.4
click at [77, 144] on div "Add, edit, and format HTML directly on the website." at bounding box center [158, 148] width 177 height 11
click at [112, 81] on icon at bounding box center [109, 80] width 98 height 13
click at [467, 118] on span "HTML" at bounding box center [466, 116] width 21 height 8
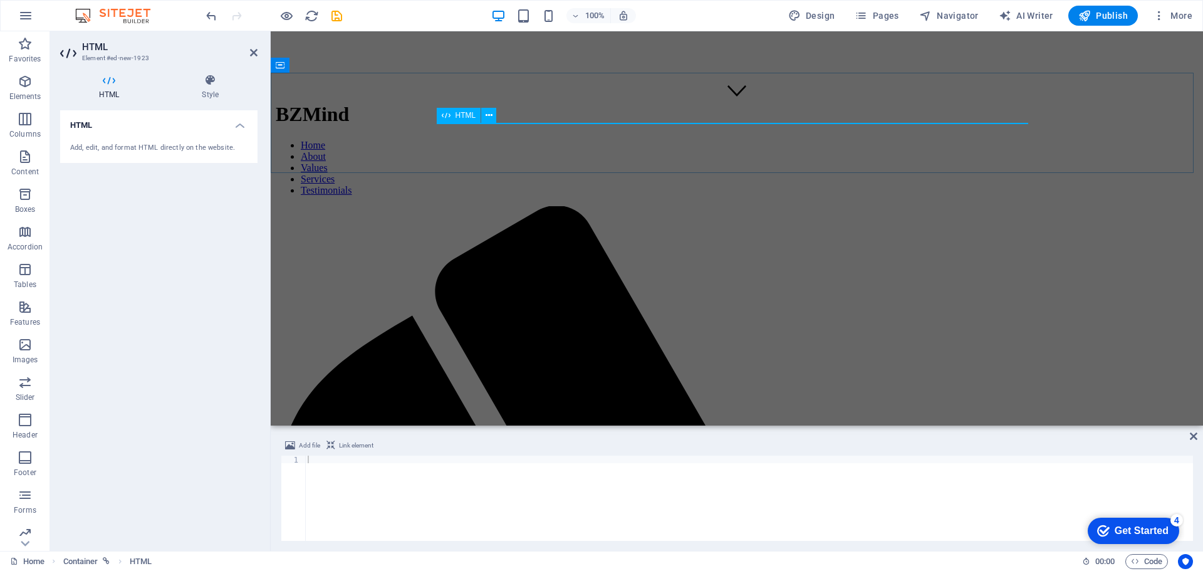
click at [467, 118] on span "HTML" at bounding box center [466, 116] width 21 height 8
click at [488, 115] on icon at bounding box center [489, 115] width 7 height 13
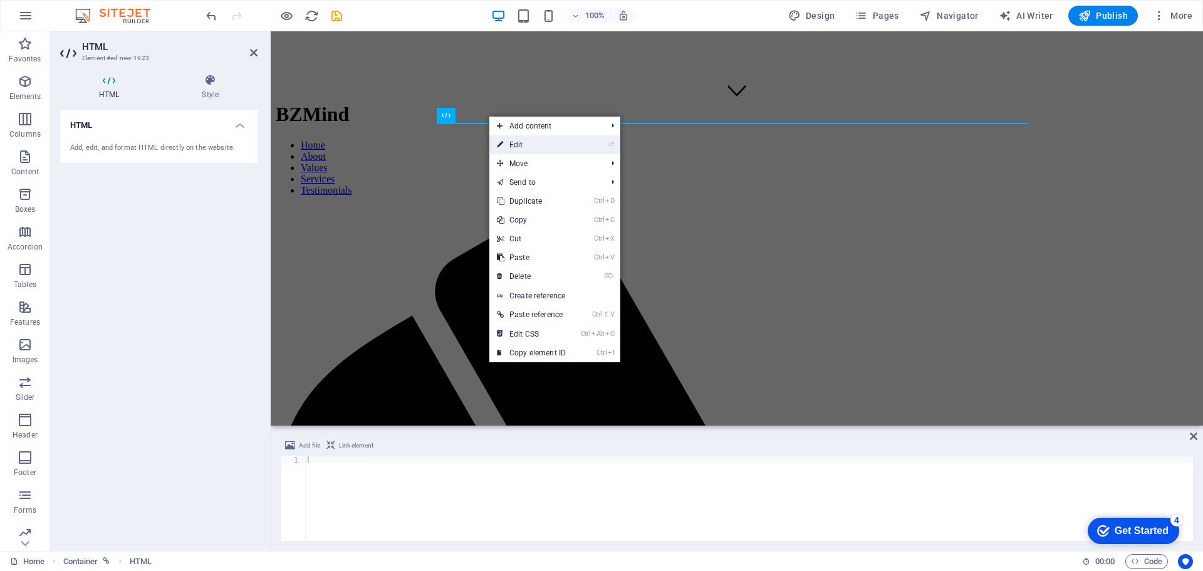
click at [520, 144] on link "⏎ Edit" at bounding box center [531, 144] width 84 height 19
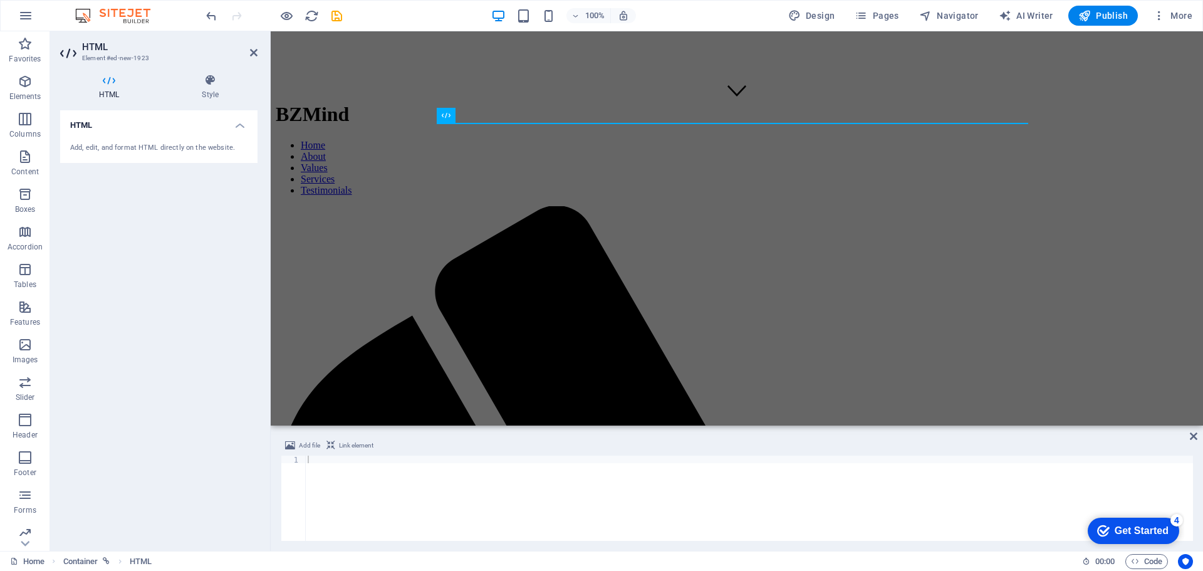
drag, startPoint x: 123, startPoint y: 134, endPoint x: 107, endPoint y: 221, distance: 87.9
click at [107, 221] on div "HTML Add, edit, and format HTML directly on the website." at bounding box center [158, 325] width 197 height 431
click at [105, 143] on div "Add, edit, and format HTML directly on the website." at bounding box center [158, 148] width 177 height 11
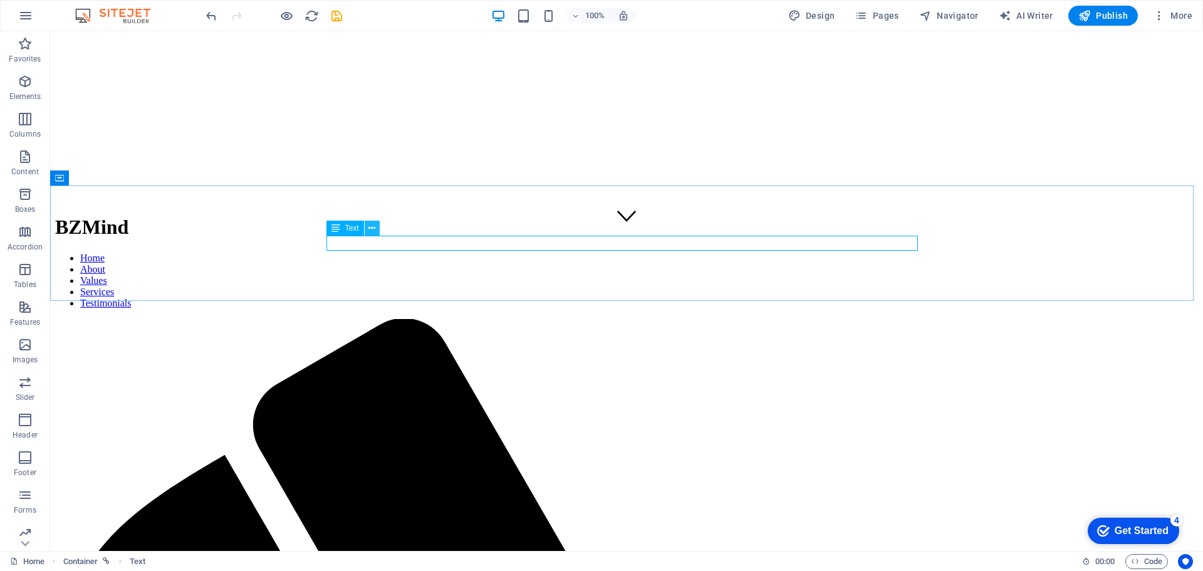
click at [376, 229] on button at bounding box center [372, 228] width 15 height 15
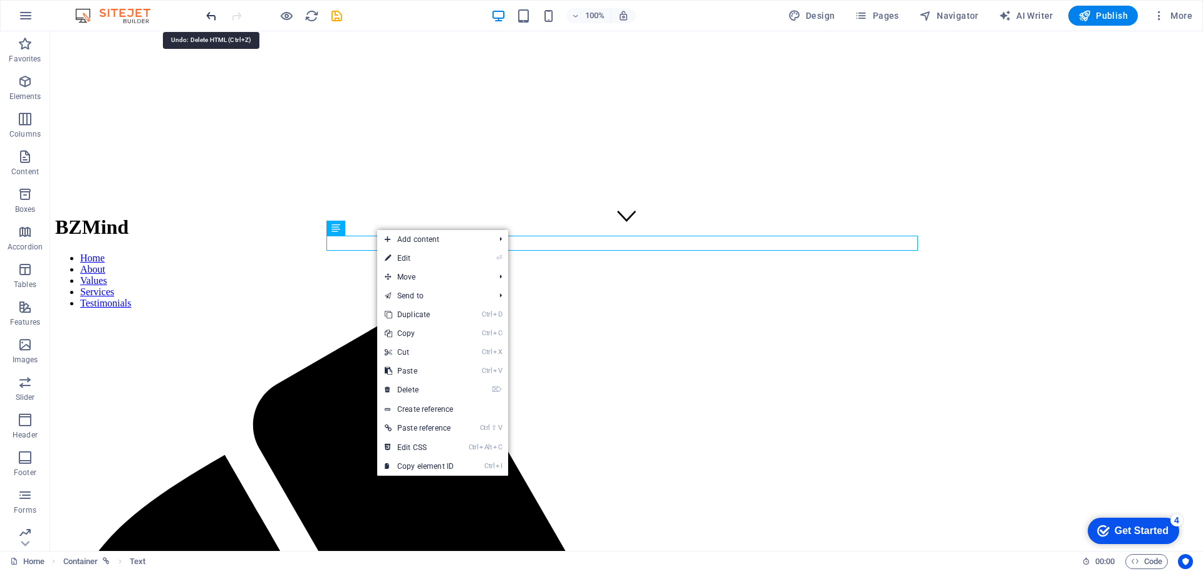
click at [213, 18] on icon "undo" at bounding box center [211, 16] width 14 height 14
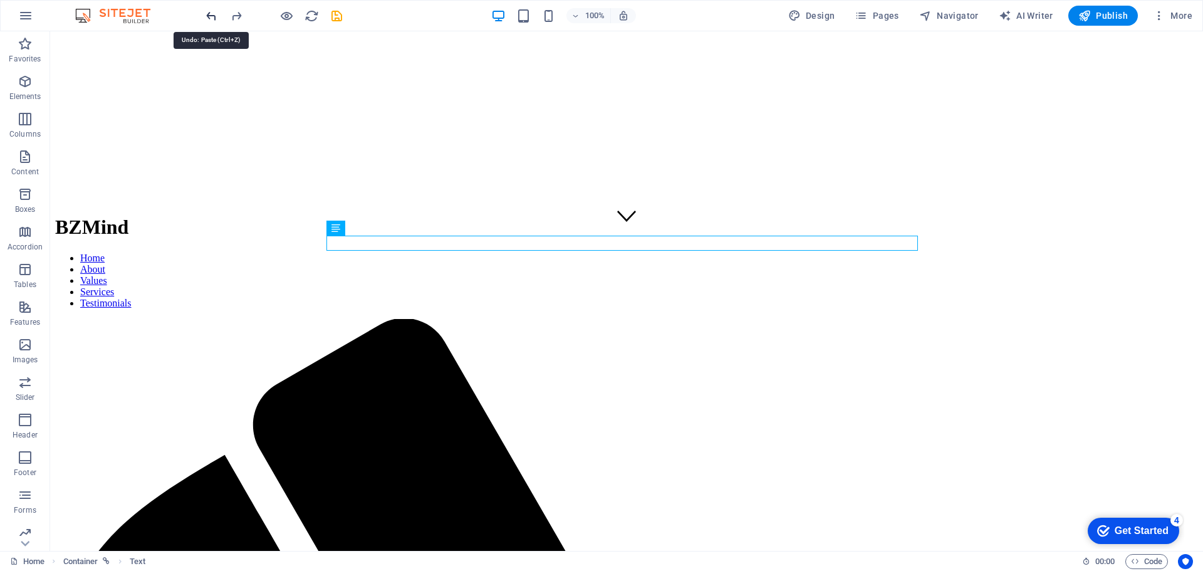
click at [207, 14] on icon "undo" at bounding box center [211, 16] width 14 height 14
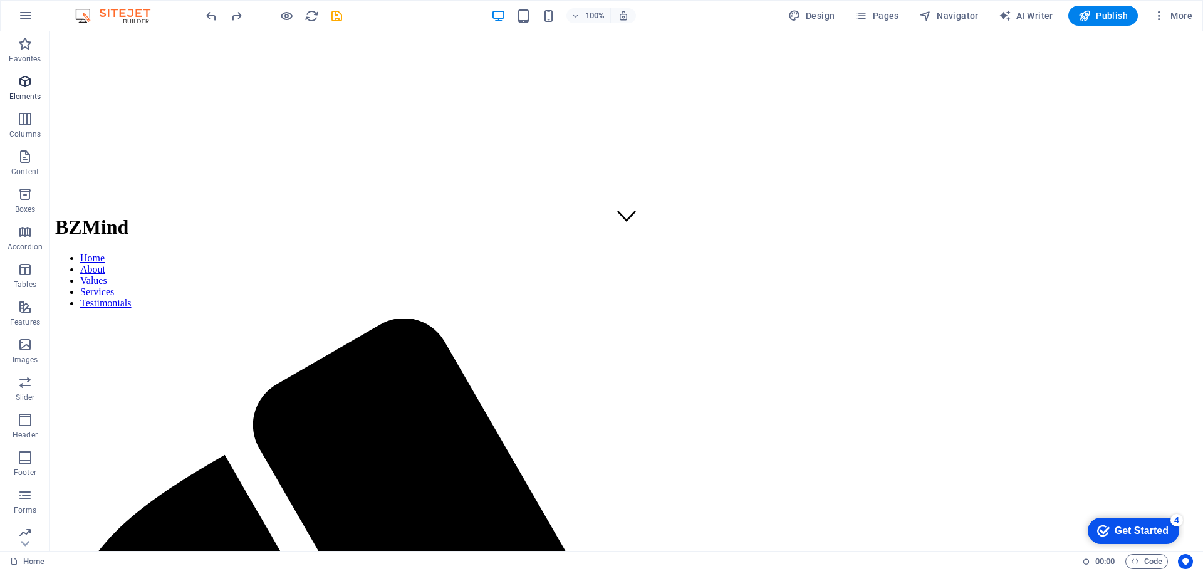
click at [24, 81] on icon "button" at bounding box center [25, 81] width 15 height 15
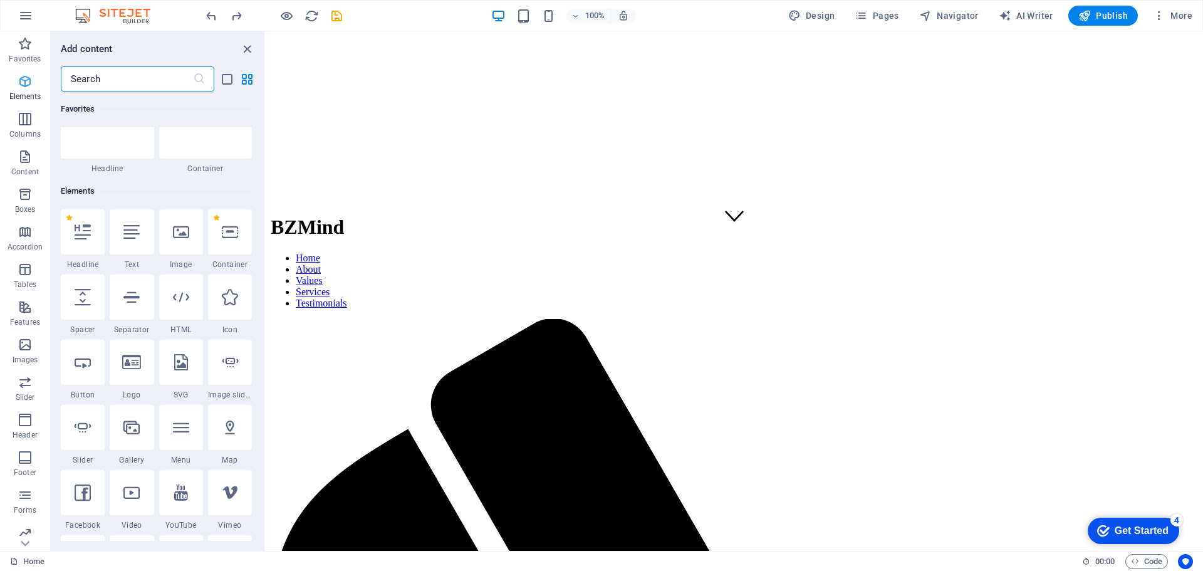
scroll to position [133, 0]
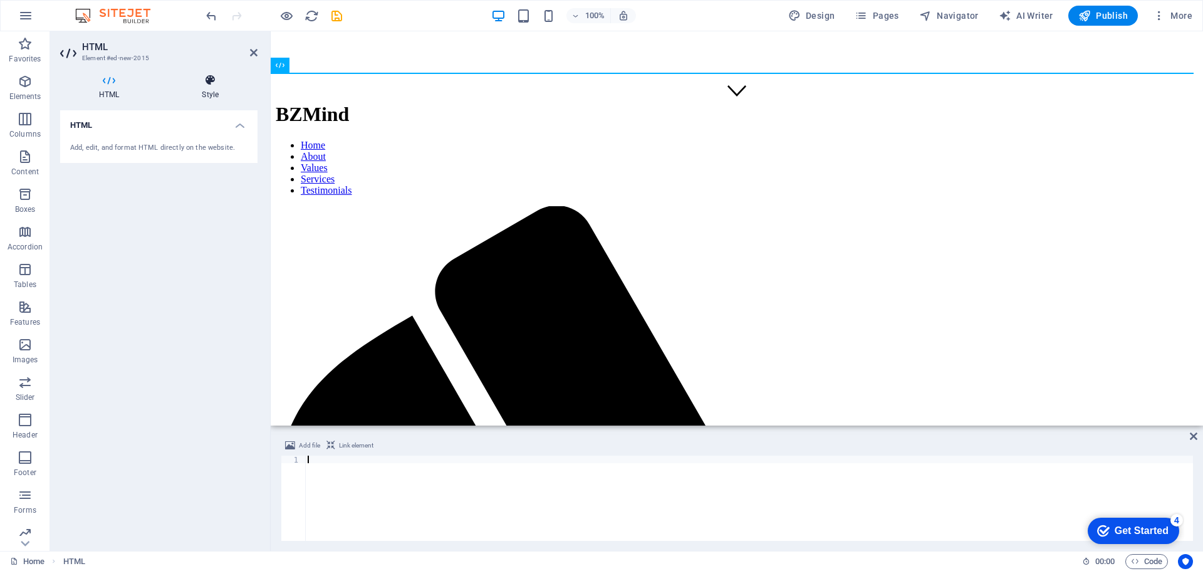
click at [210, 81] on icon at bounding box center [210, 80] width 95 height 13
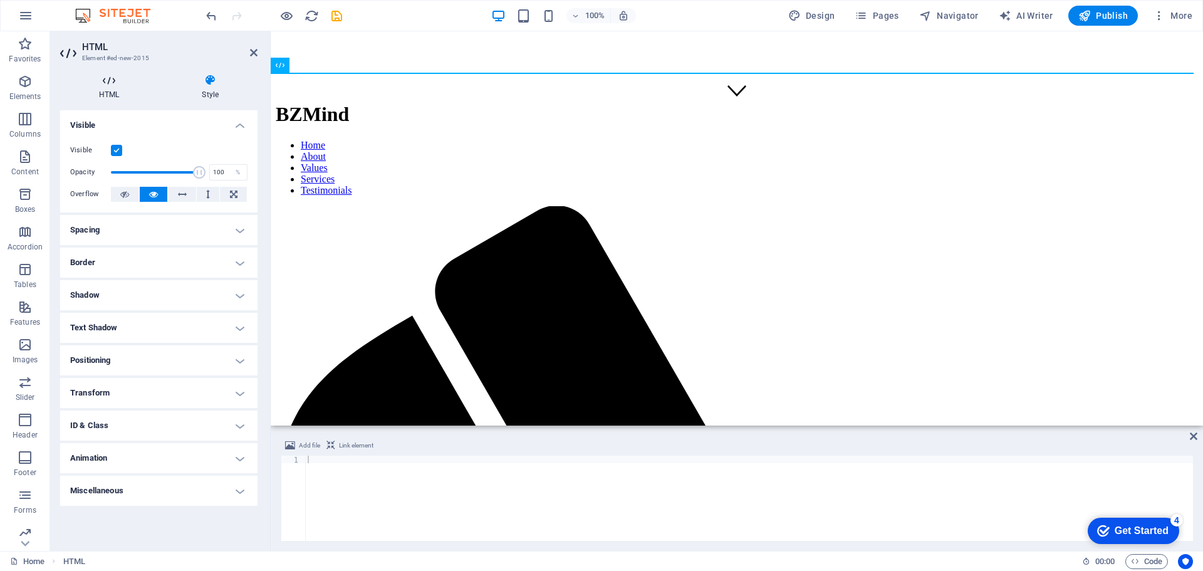
click at [106, 80] on icon at bounding box center [109, 80] width 98 height 13
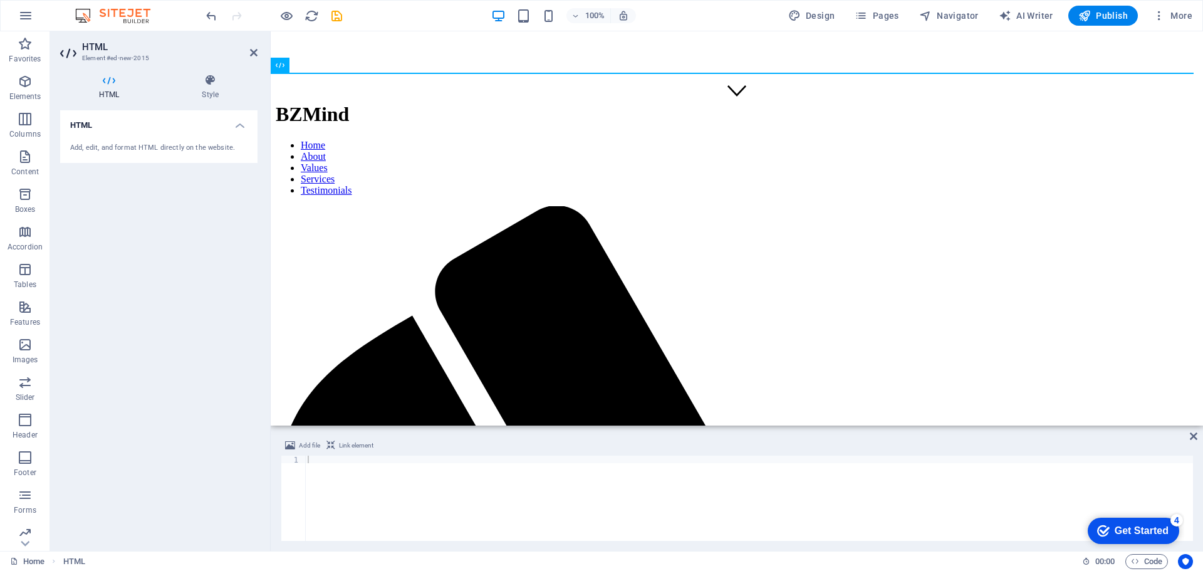
click at [93, 129] on h4 "HTML" at bounding box center [158, 121] width 197 height 23
click at [323, 66] on icon at bounding box center [323, 65] width 7 height 13
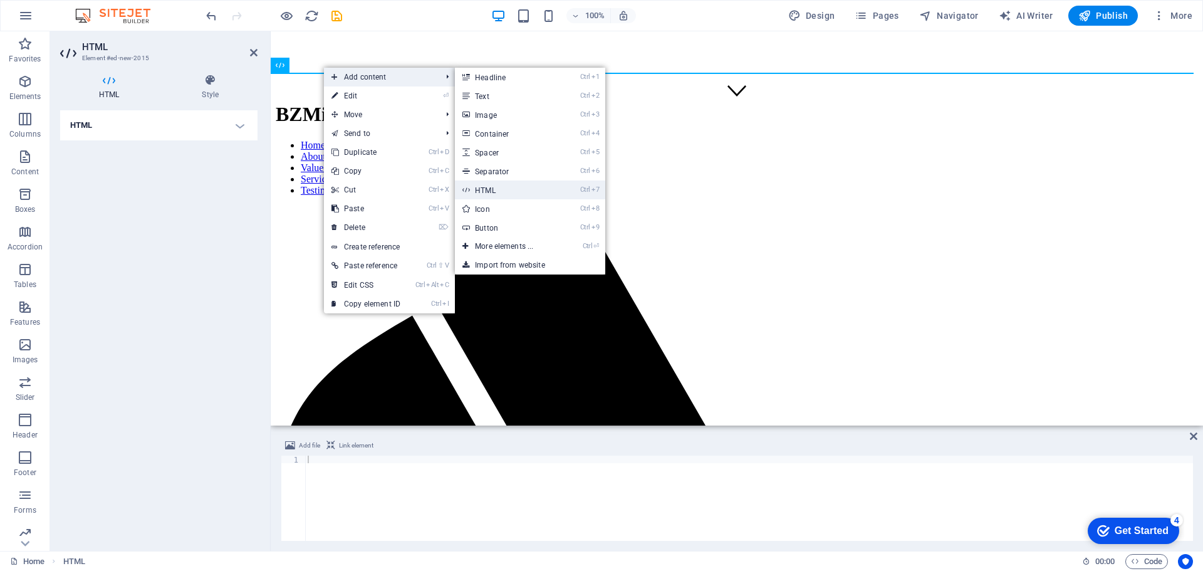
click at [504, 194] on link "Ctrl 7 HTML" at bounding box center [506, 189] width 103 height 19
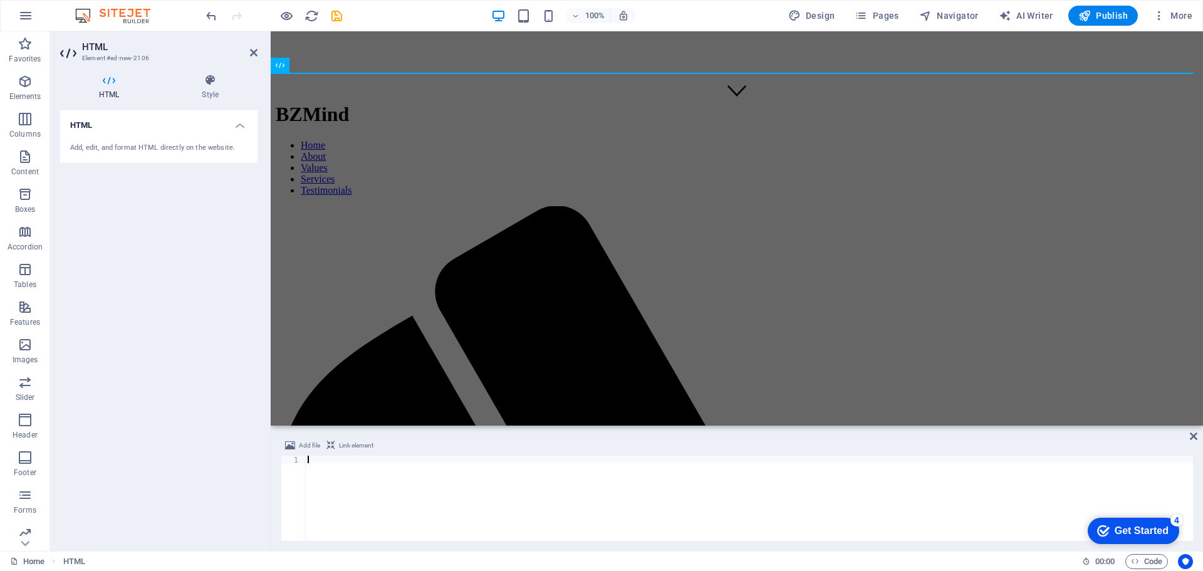
drag, startPoint x: 150, startPoint y: 140, endPoint x: 79, endPoint y: 143, distance: 71.5
click at [79, 143] on div "Add, edit, and format HTML directly on the website." at bounding box center [158, 148] width 177 height 11
click at [209, 16] on icon "undo" at bounding box center [211, 16] width 14 height 14
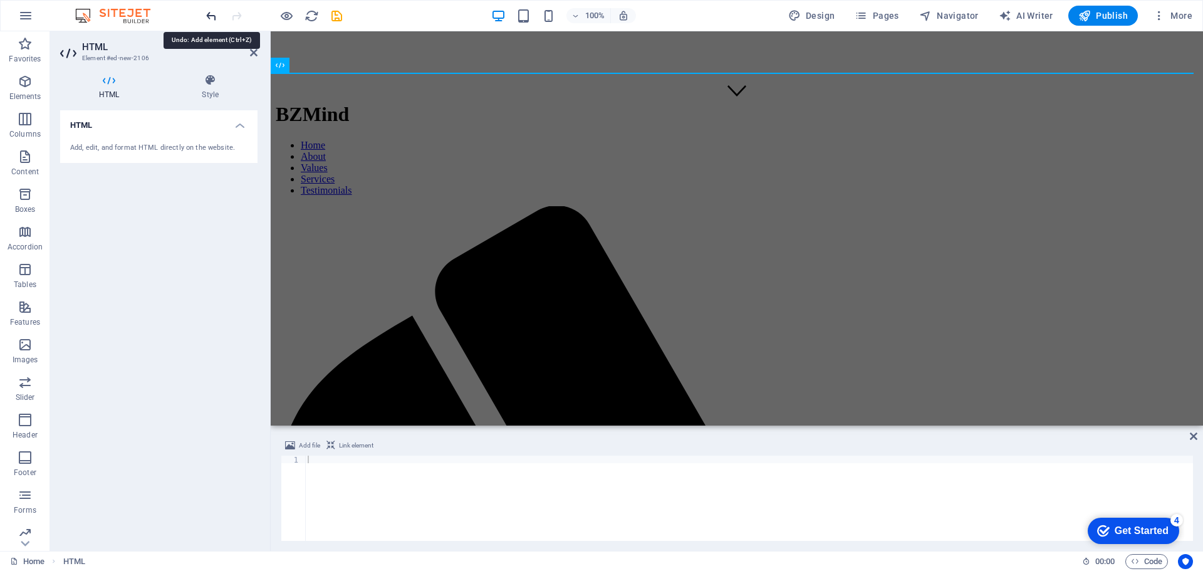
click at [209, 16] on icon "undo" at bounding box center [211, 16] width 14 height 14
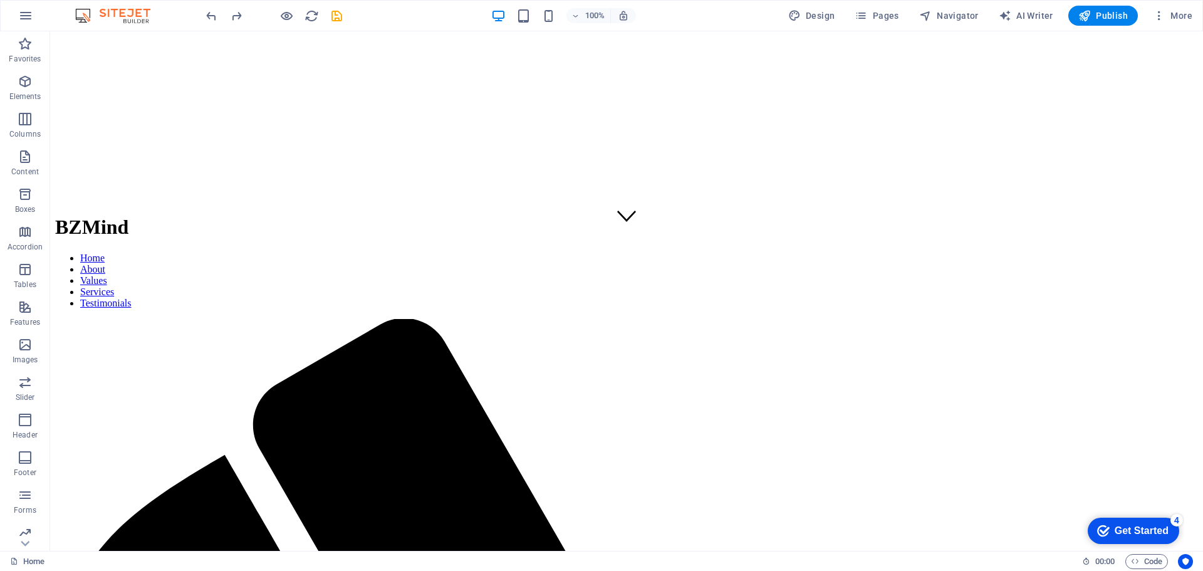
click at [152, 16] on img at bounding box center [119, 15] width 94 height 15
click at [1183, 14] on span "More" at bounding box center [1172, 15] width 39 height 13
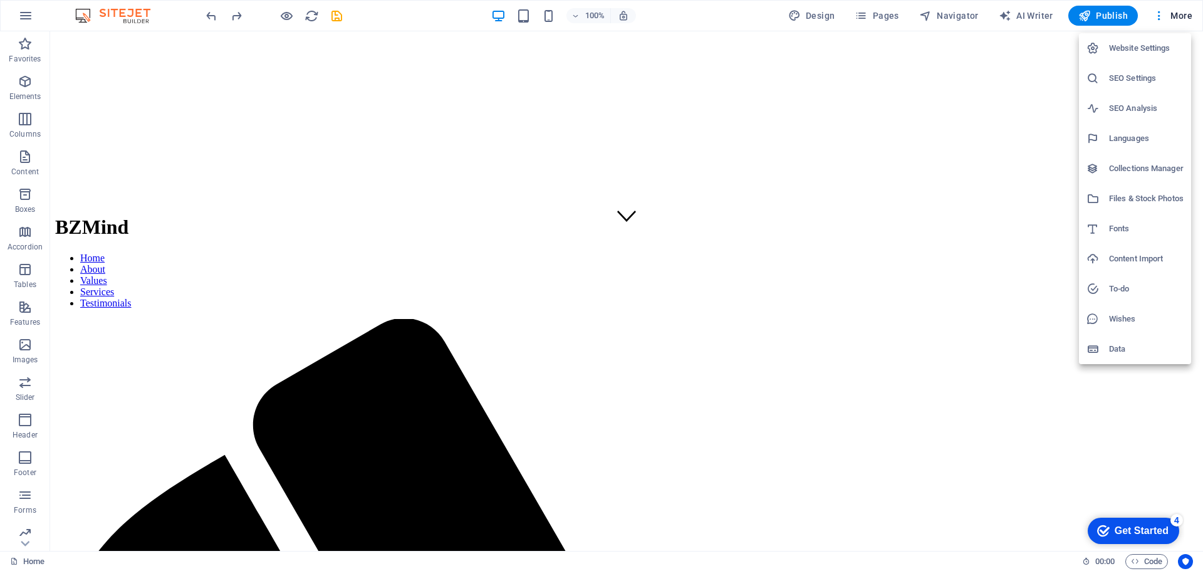
click at [1146, 259] on h6 "Content Import" at bounding box center [1146, 258] width 75 height 15
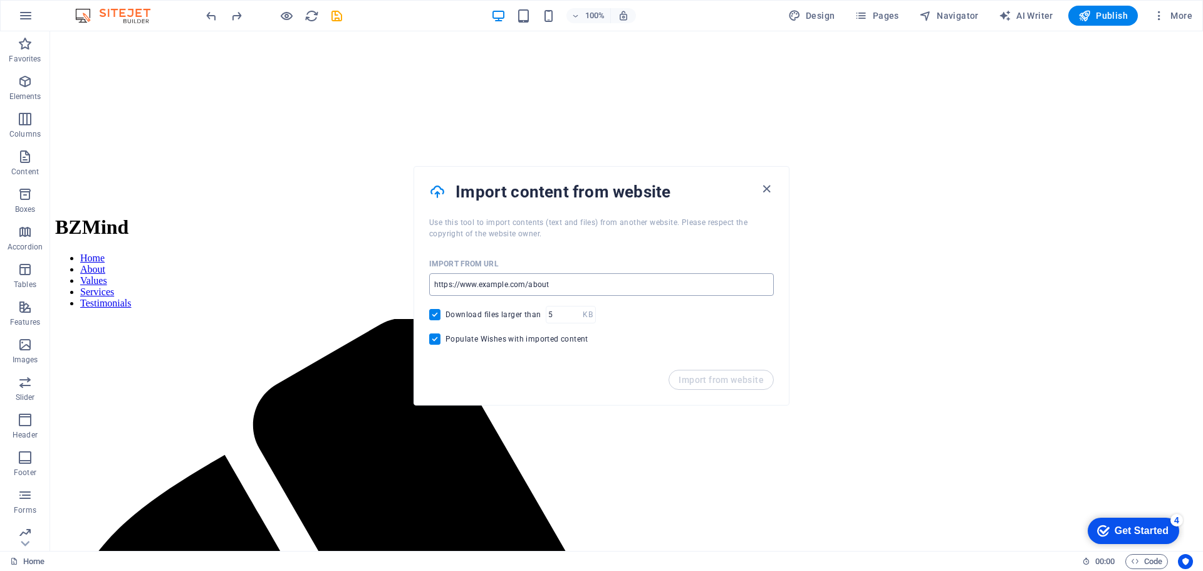
click at [619, 288] on input "url" at bounding box center [601, 284] width 345 height 23
click at [609, 288] on input "url" at bounding box center [601, 284] width 345 height 23
drag, startPoint x: 565, startPoint y: 286, endPoint x: 460, endPoint y: 286, distance: 105.3
click at [460, 286] on input "url" at bounding box center [601, 284] width 345 height 23
click at [478, 288] on input "url" at bounding box center [601, 284] width 345 height 23
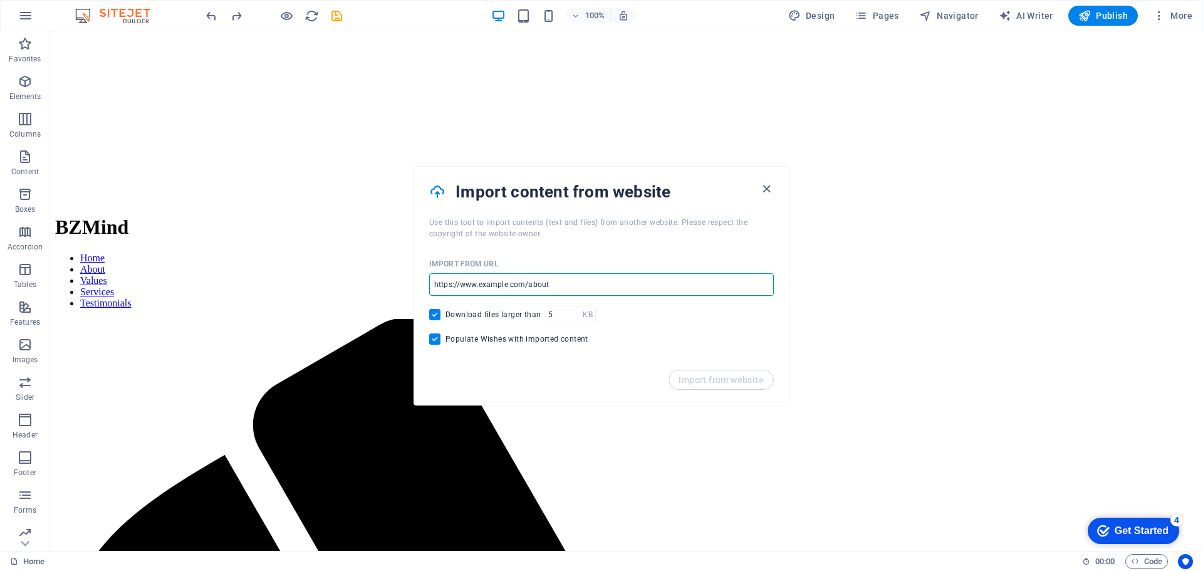
click at [478, 288] on input "url" at bounding box center [601, 284] width 345 height 23
click at [528, 285] on input "url" at bounding box center [601, 284] width 345 height 23
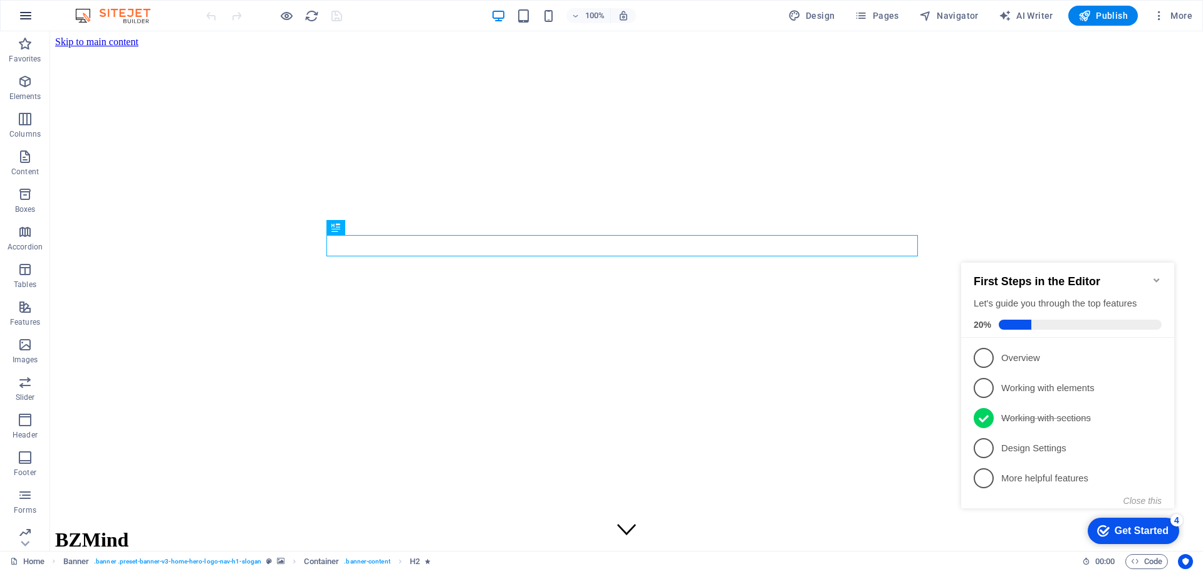
click at [24, 15] on icon "button" at bounding box center [25, 15] width 15 height 15
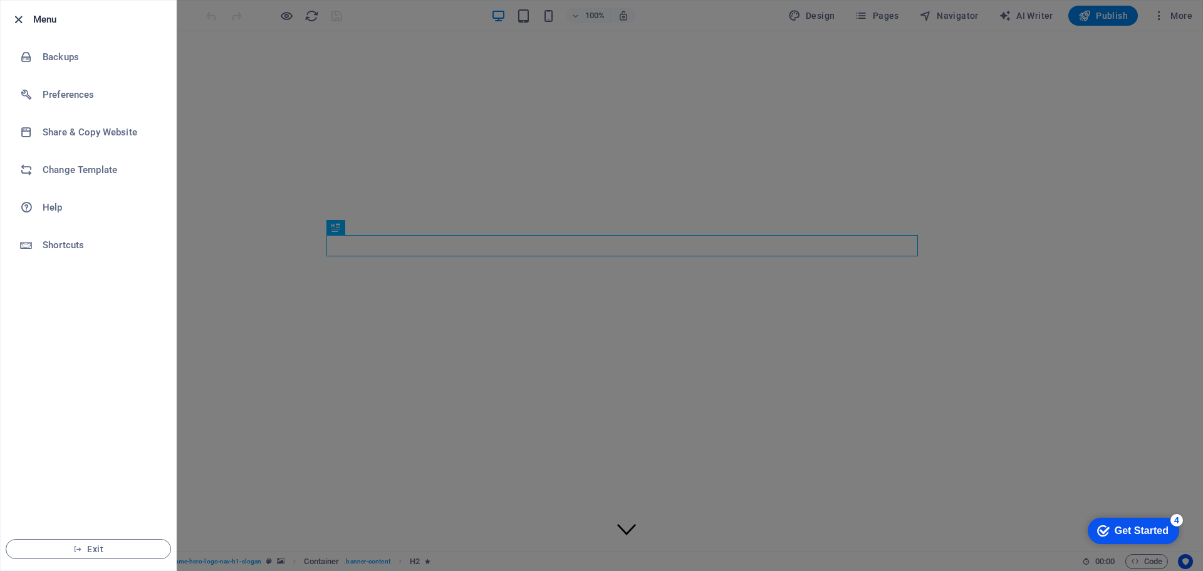
click at [21, 18] on icon "button" at bounding box center [18, 20] width 14 height 14
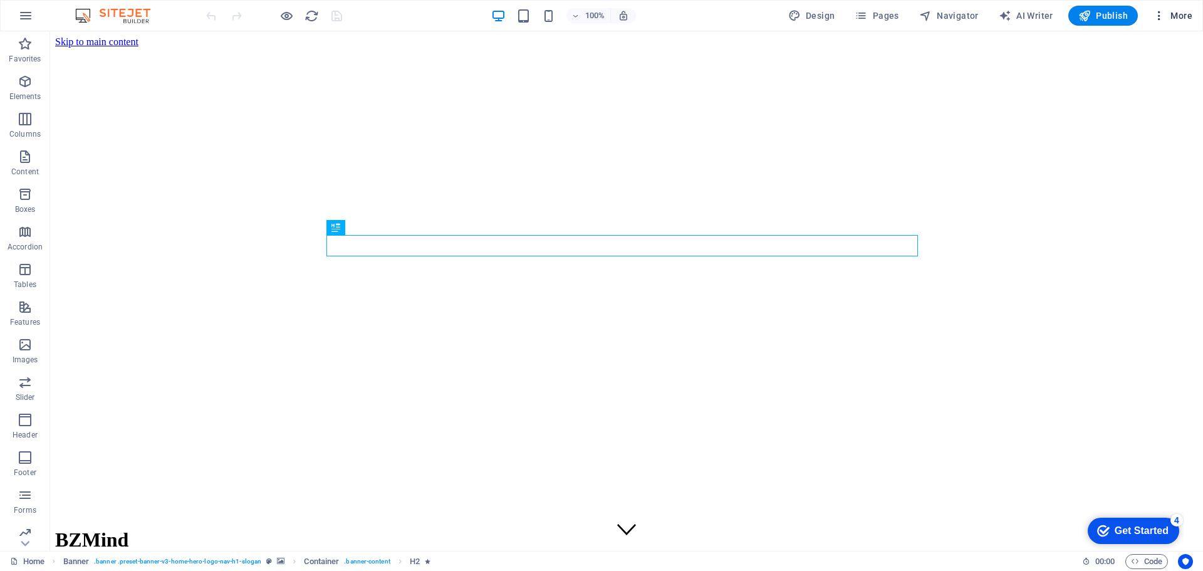
click at [1159, 16] on icon "button" at bounding box center [1159, 15] width 13 height 13
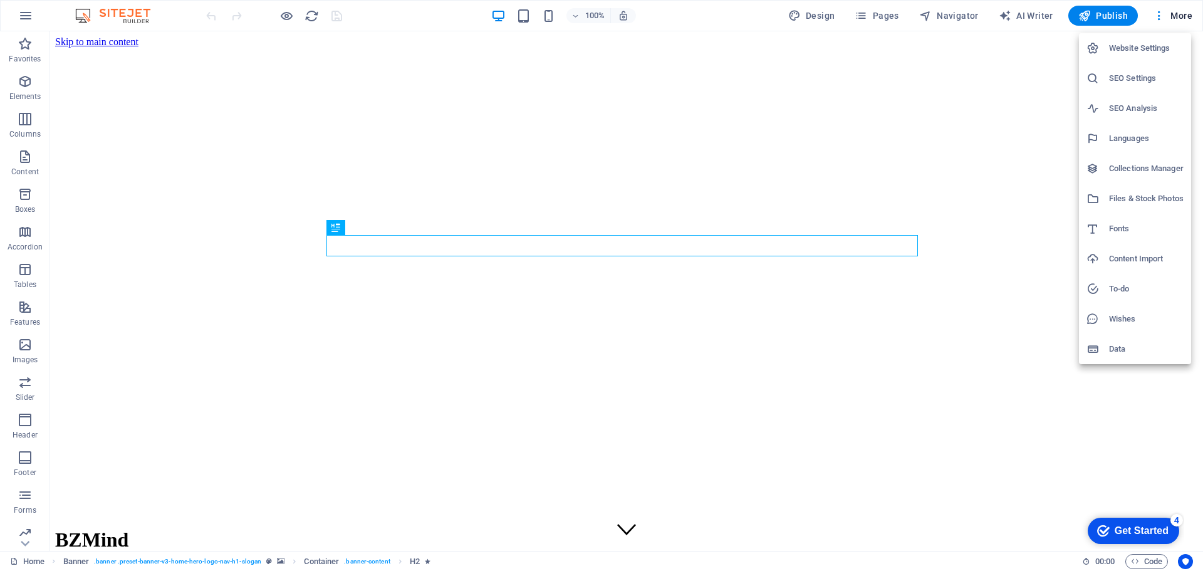
click at [1139, 51] on h6 "Website Settings" at bounding box center [1146, 48] width 75 height 15
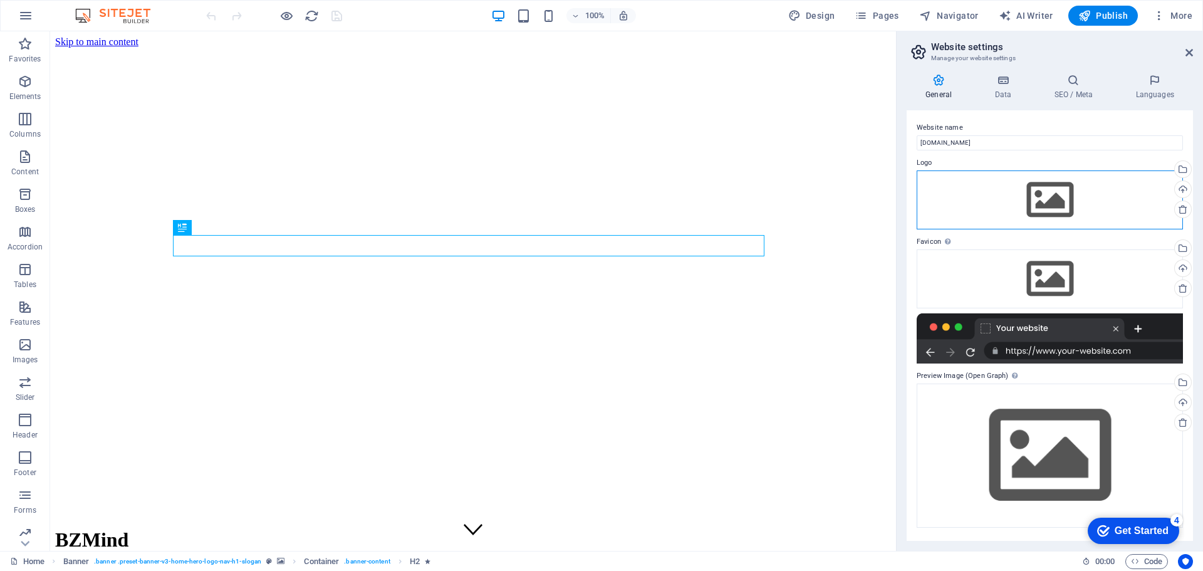
click at [1057, 201] on div "Drag files here, click to choose files or select files from Files or our free s…" at bounding box center [1050, 199] width 266 height 59
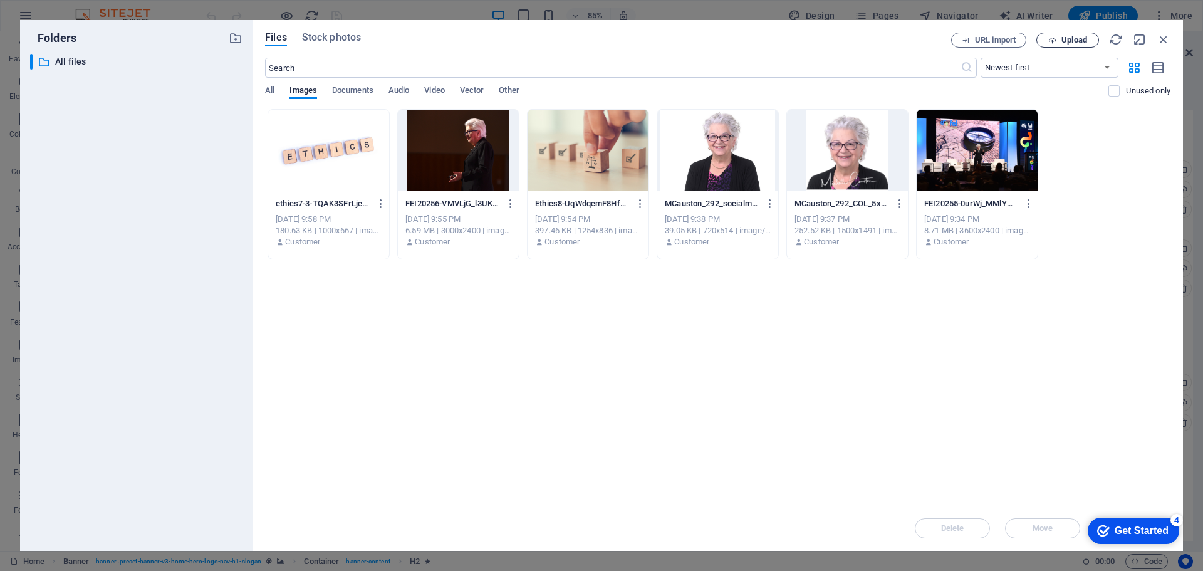
click at [1059, 40] on span "Upload" at bounding box center [1067, 40] width 51 height 8
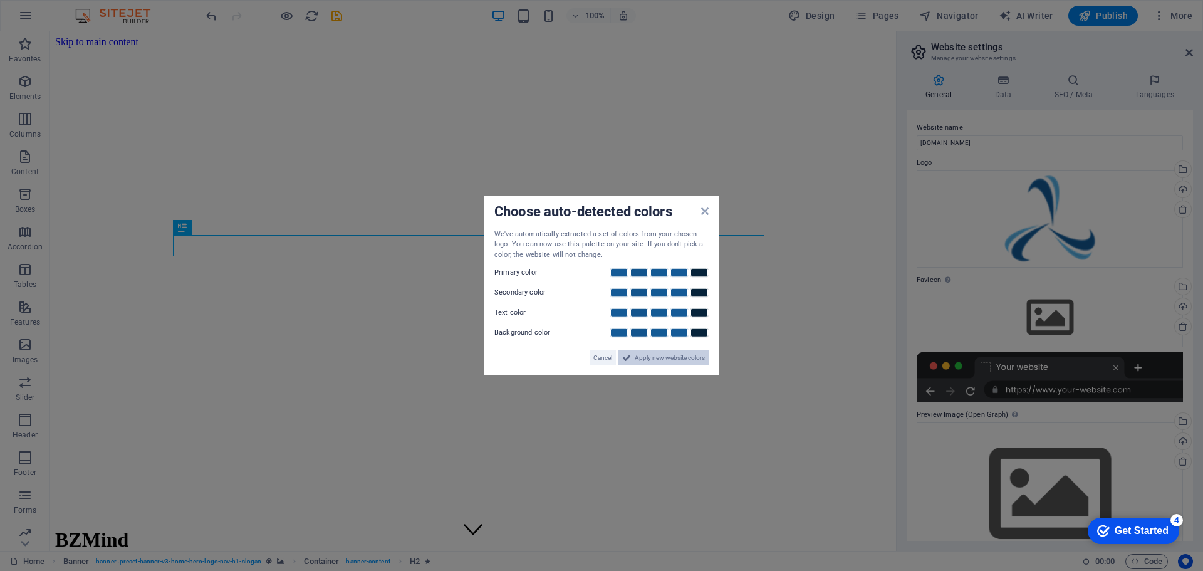
click at [680, 355] on span "Apply new website colors" at bounding box center [670, 357] width 70 height 15
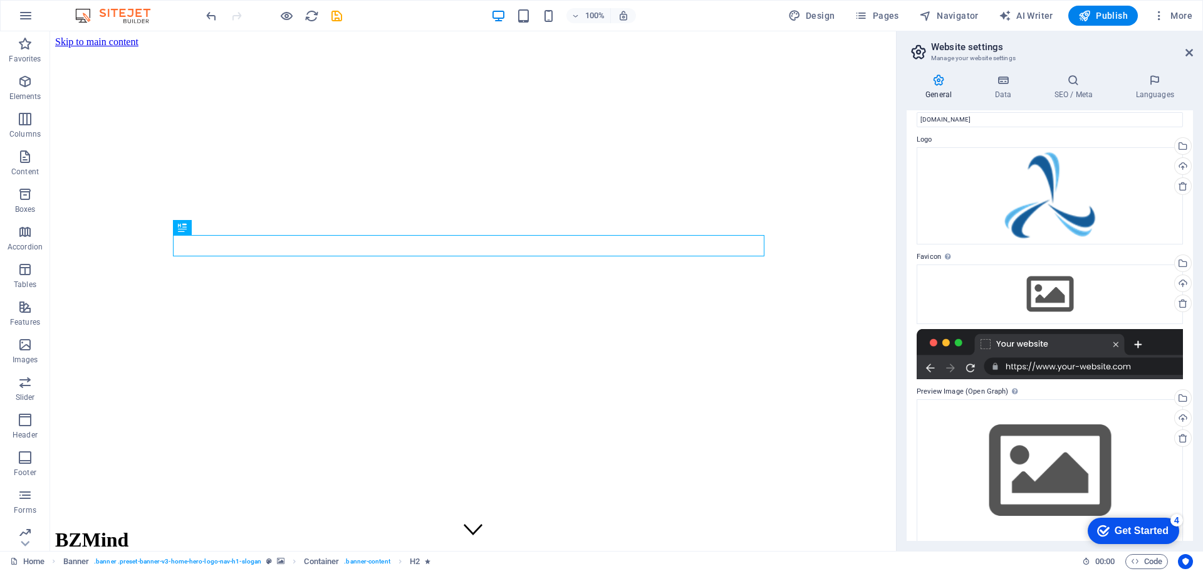
scroll to position [35, 0]
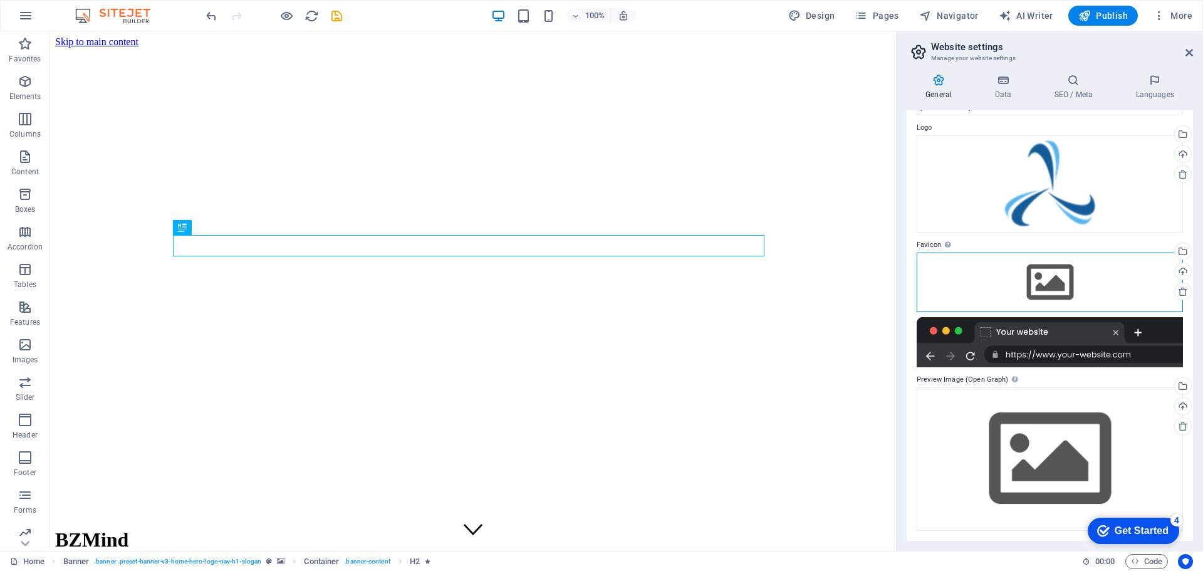
click at [1040, 278] on div "Drag files here, click to choose files or select files from Files or our free s…" at bounding box center [1050, 282] width 266 height 59
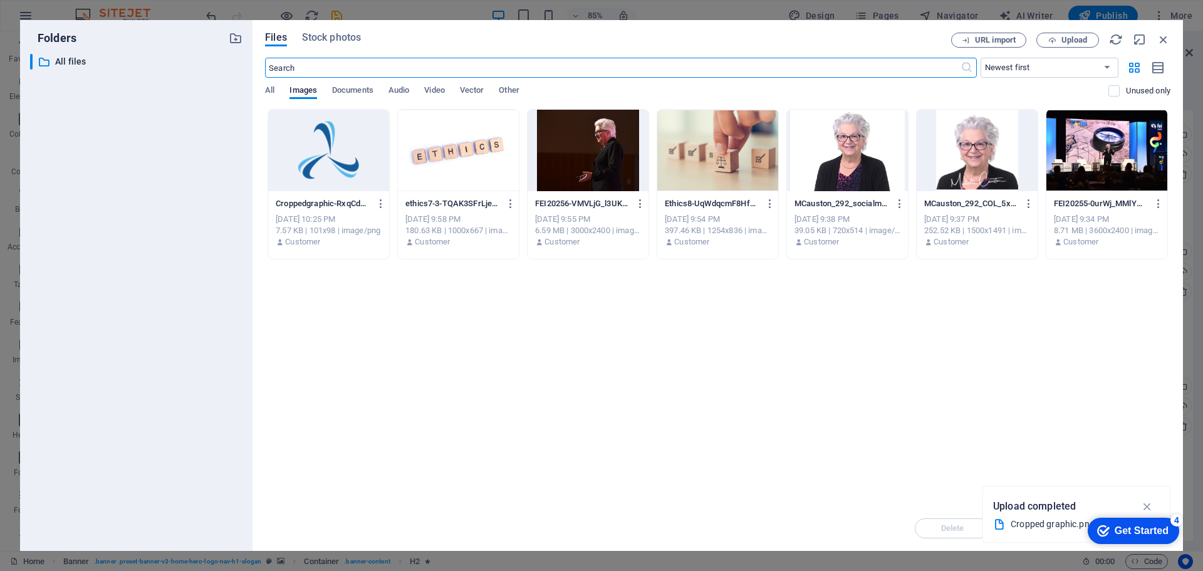
click at [329, 142] on div at bounding box center [328, 150] width 121 height 81
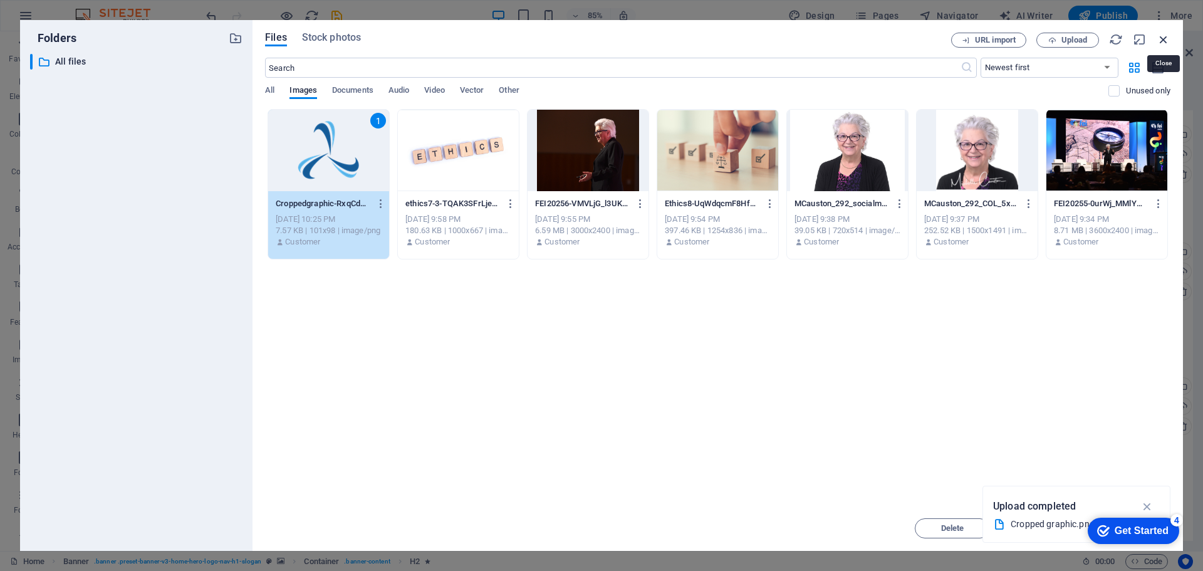
click at [1166, 38] on icon "button" at bounding box center [1164, 40] width 14 height 14
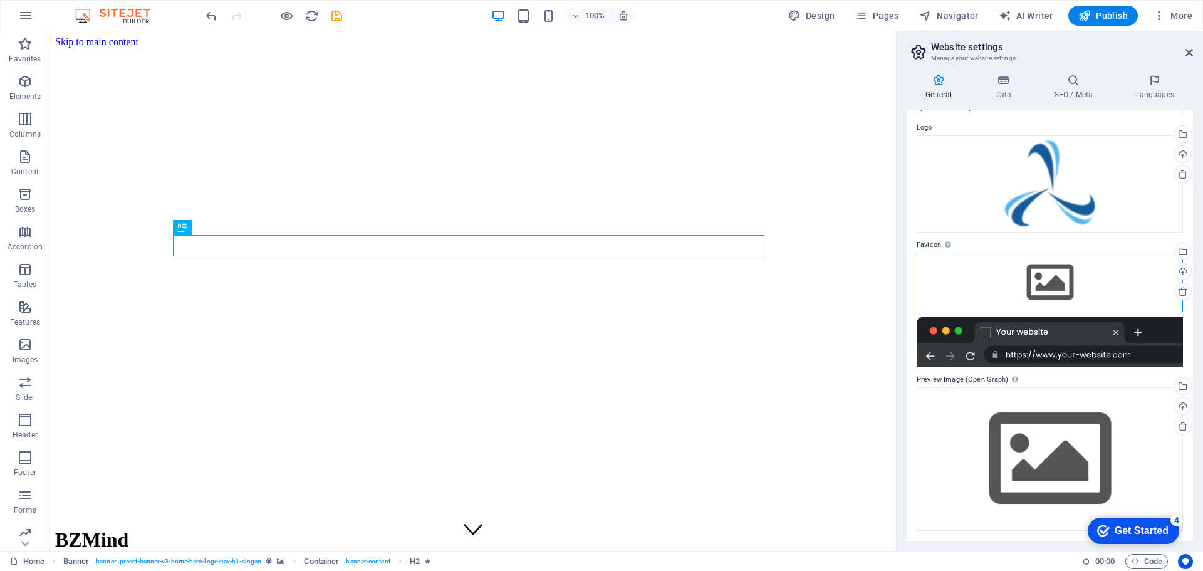
click at [1063, 285] on div "Drag files here, click to choose files or select files from Files or our free s…" at bounding box center [1050, 282] width 266 height 59
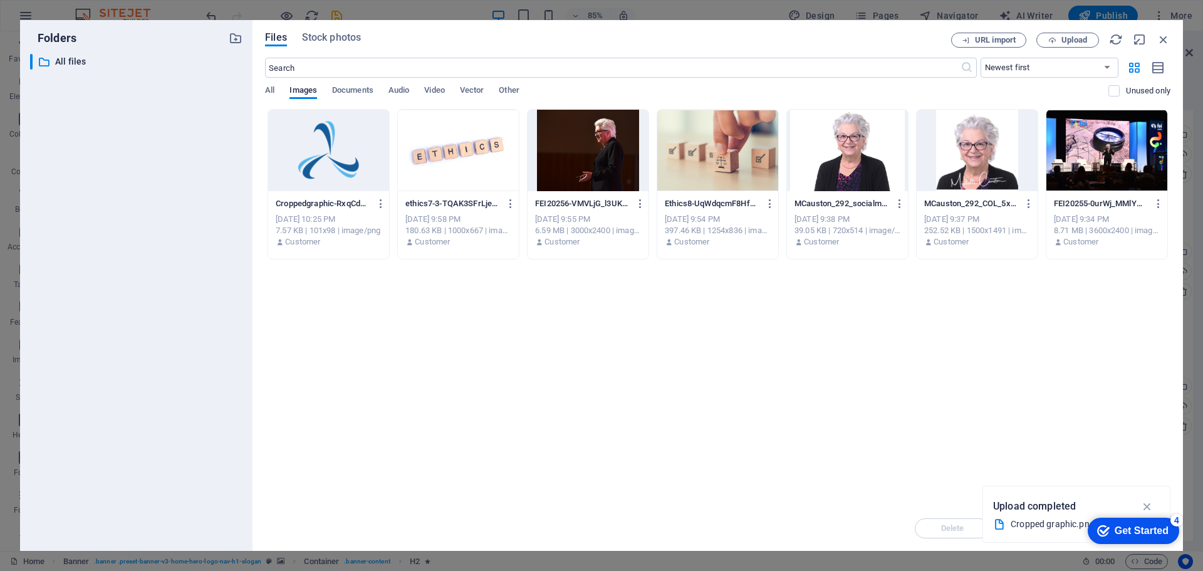
click at [335, 159] on div at bounding box center [328, 150] width 121 height 81
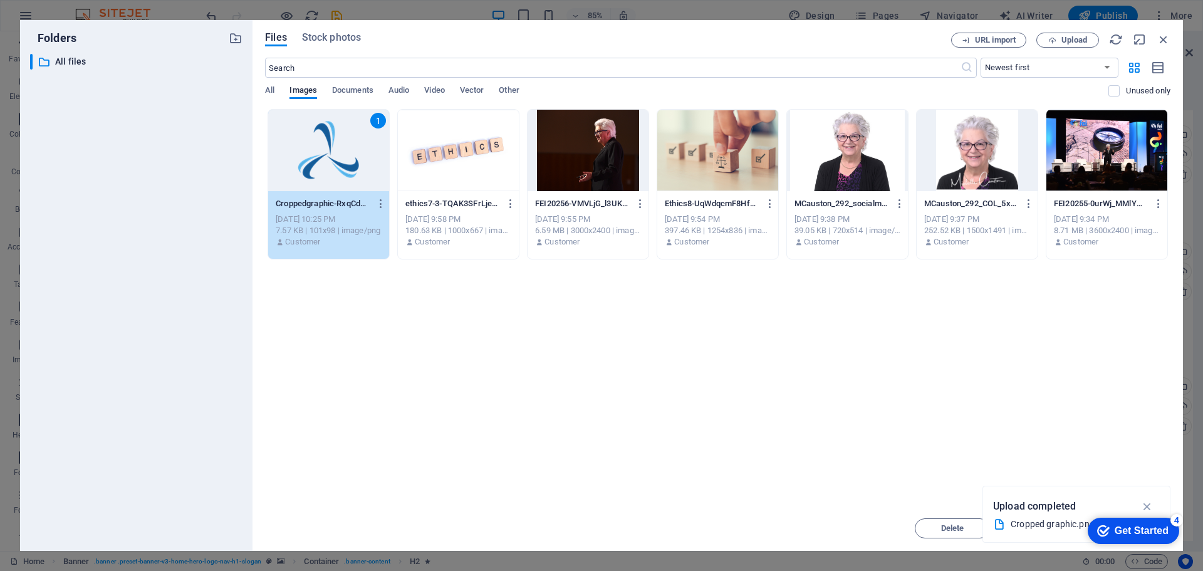
click at [335, 159] on div "1" at bounding box center [328, 150] width 121 height 81
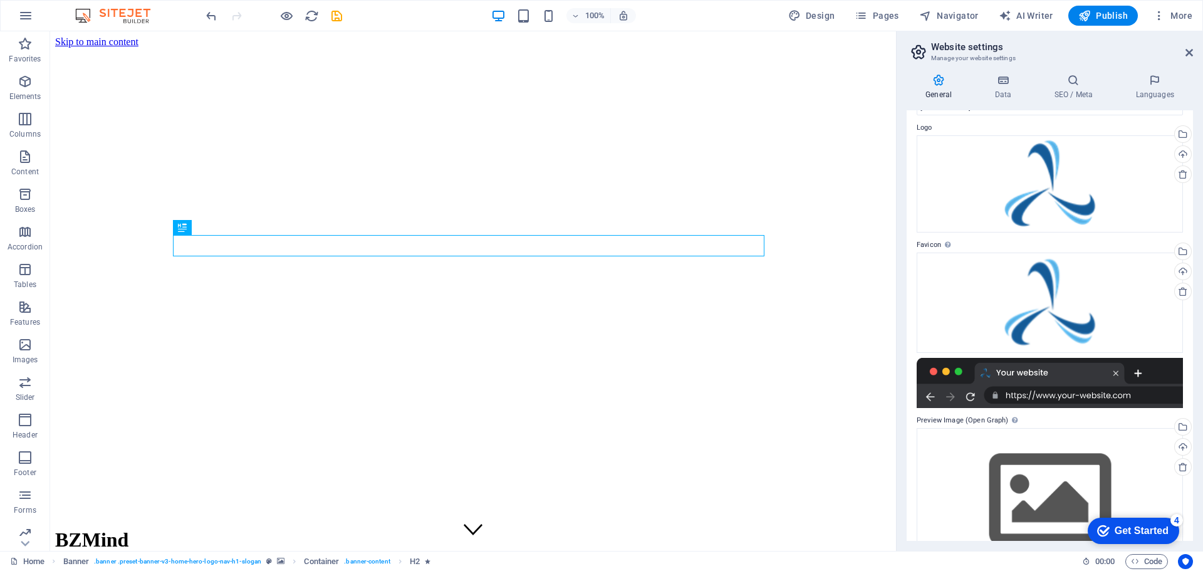
scroll to position [0, 0]
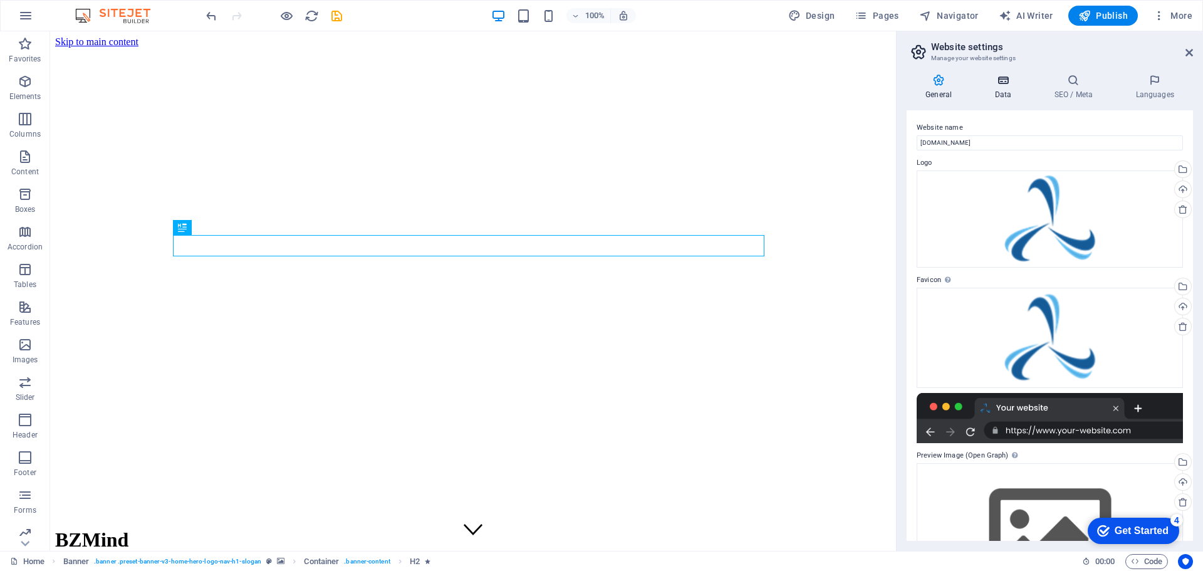
click at [1001, 83] on icon at bounding box center [1003, 80] width 55 height 13
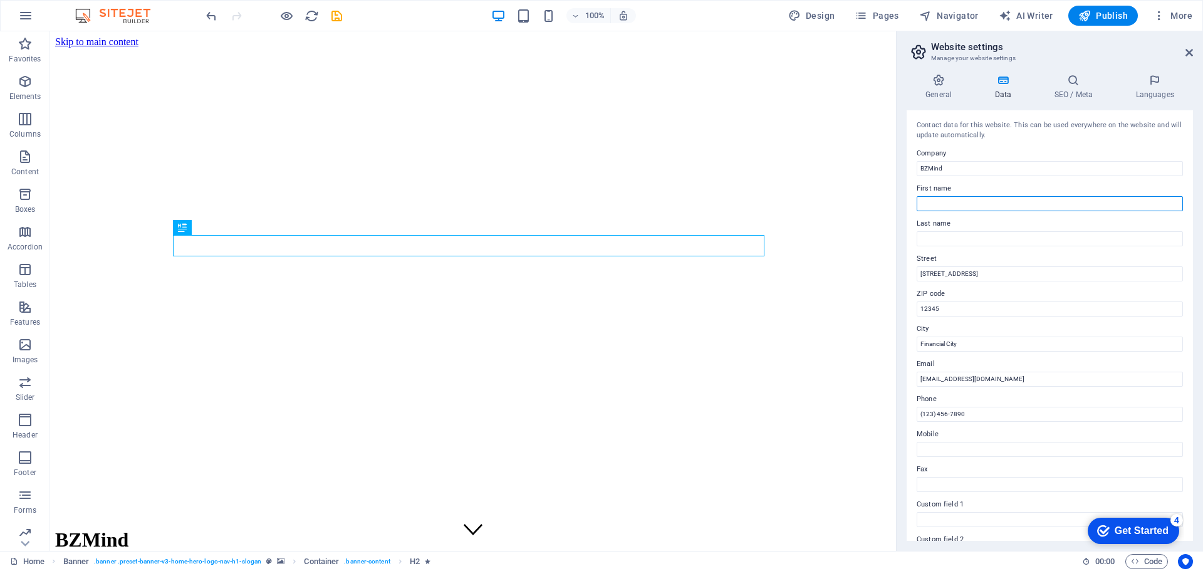
click at [937, 202] on input "First name" at bounding box center [1050, 203] width 266 height 15
type input "[PERSON_NAME]"
type input "Causton"
type input "P0H 1W0"
type input "Nipissing"
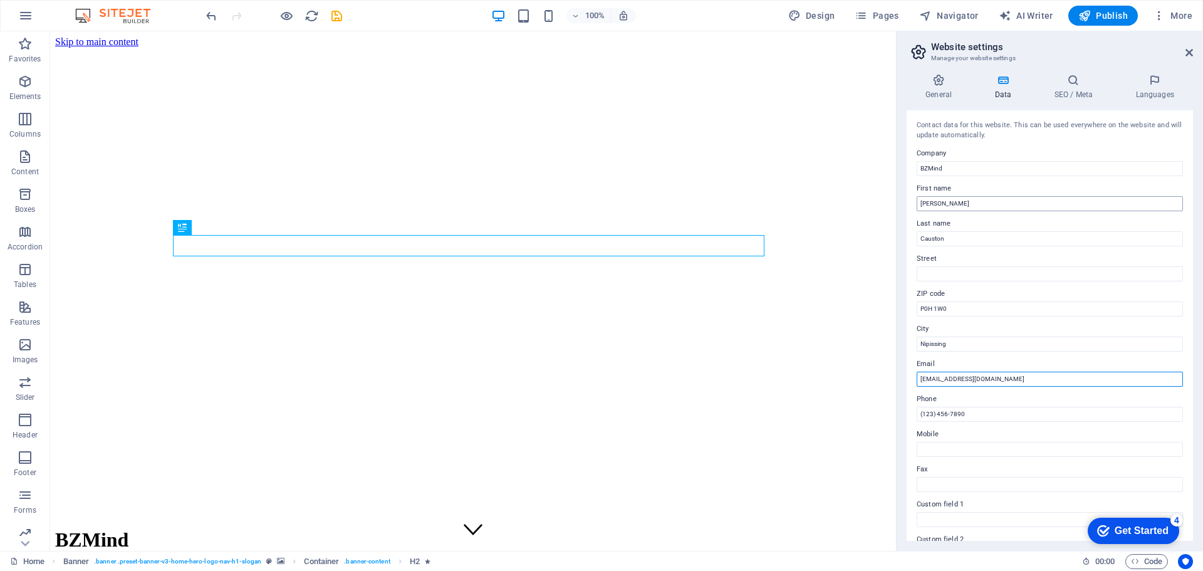
type input "[EMAIL_ADDRESS][DOMAIN_NAME]"
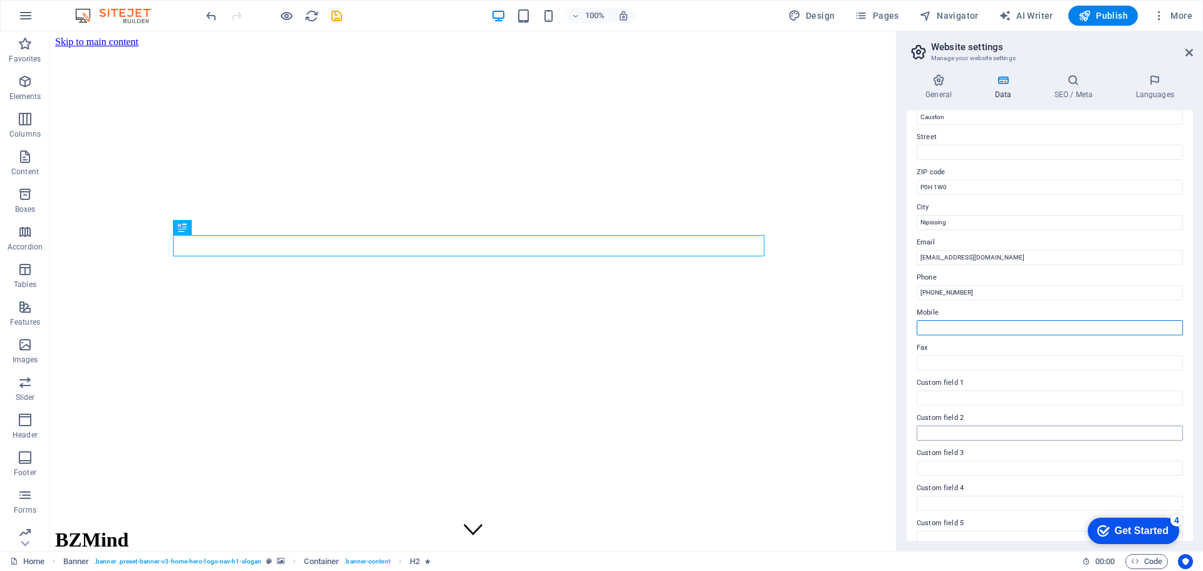
scroll to position [125, 0]
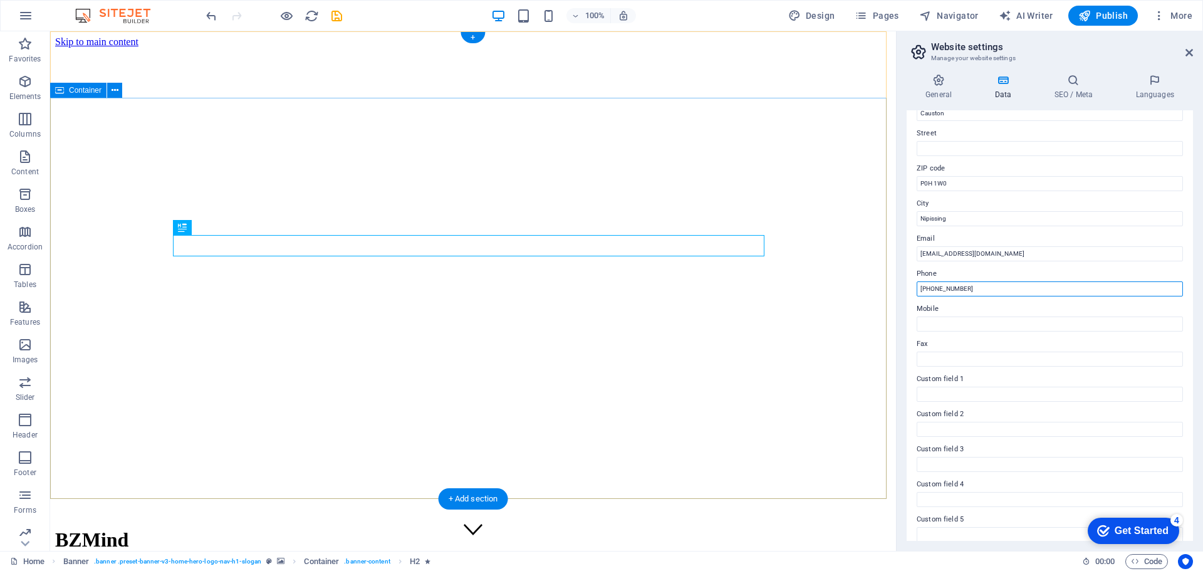
drag, startPoint x: 1029, startPoint y: 322, endPoint x: 827, endPoint y: 291, distance: 204.8
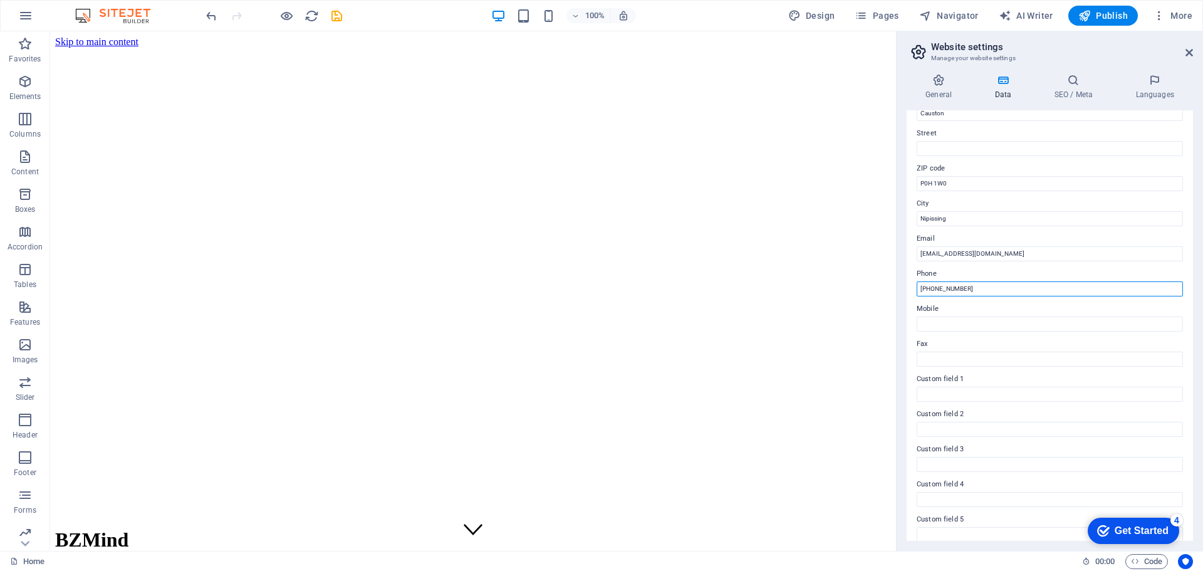
click at [966, 292] on input "[PHONE_NUMBER]" at bounding box center [1050, 288] width 266 height 15
type input "7"
type input "[PHONE_NUMBER]"
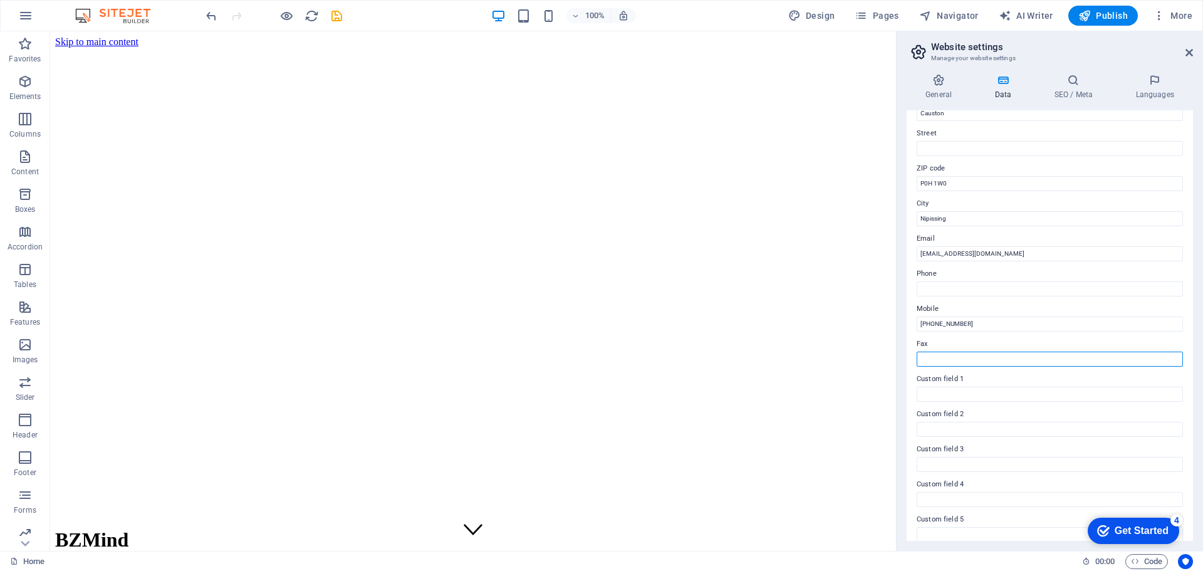
scroll to position [172, 0]
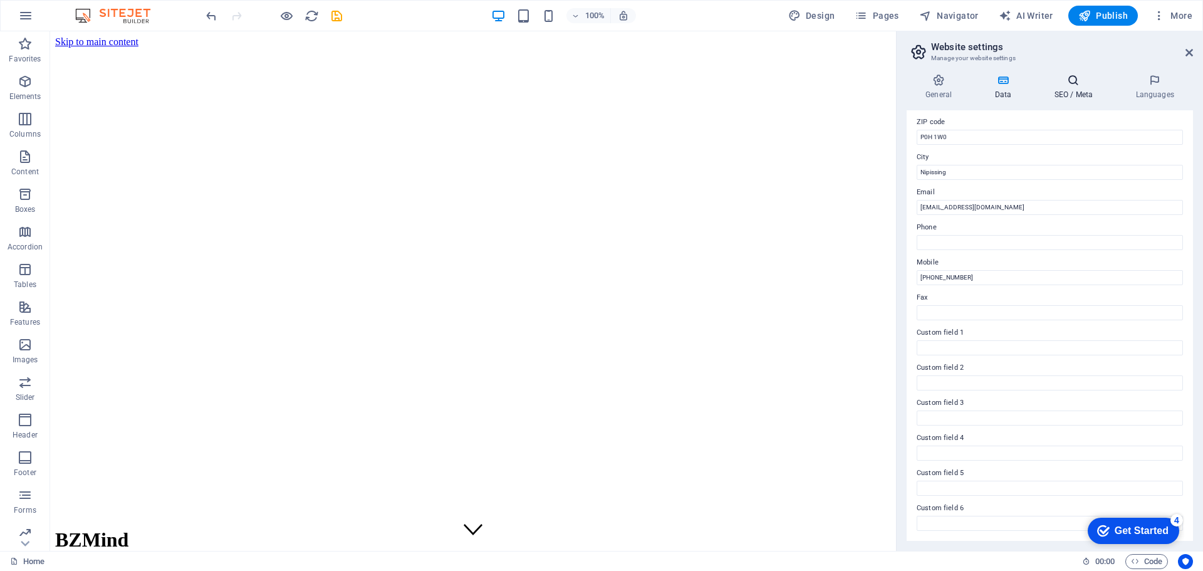
click at [1072, 86] on icon at bounding box center [1073, 80] width 76 height 13
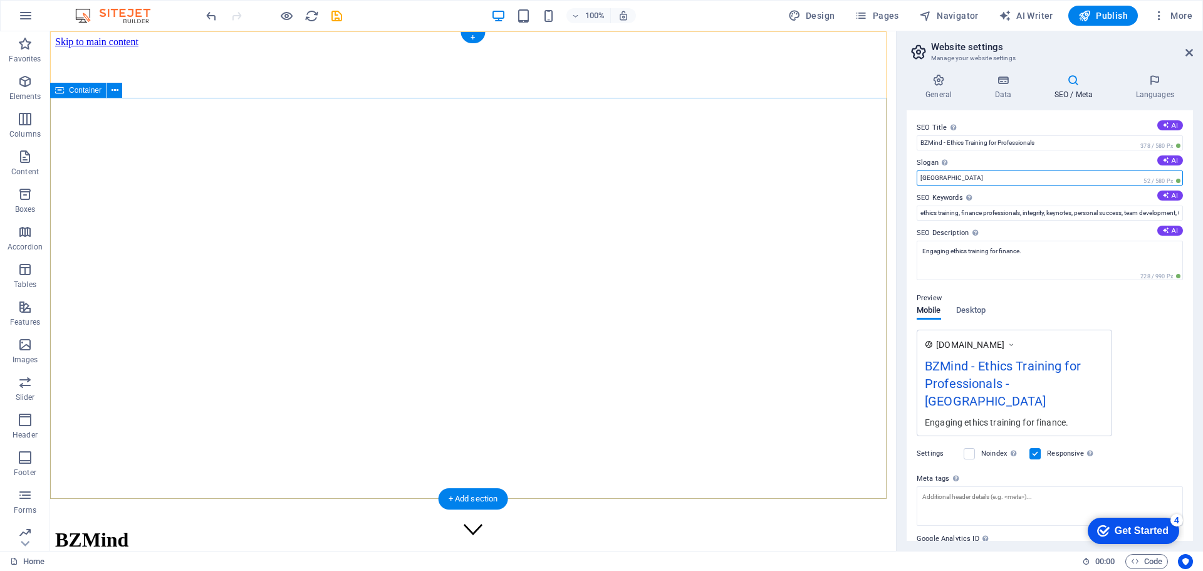
drag, startPoint x: 992, startPoint y: 207, endPoint x: 872, endPoint y: 177, distance: 123.6
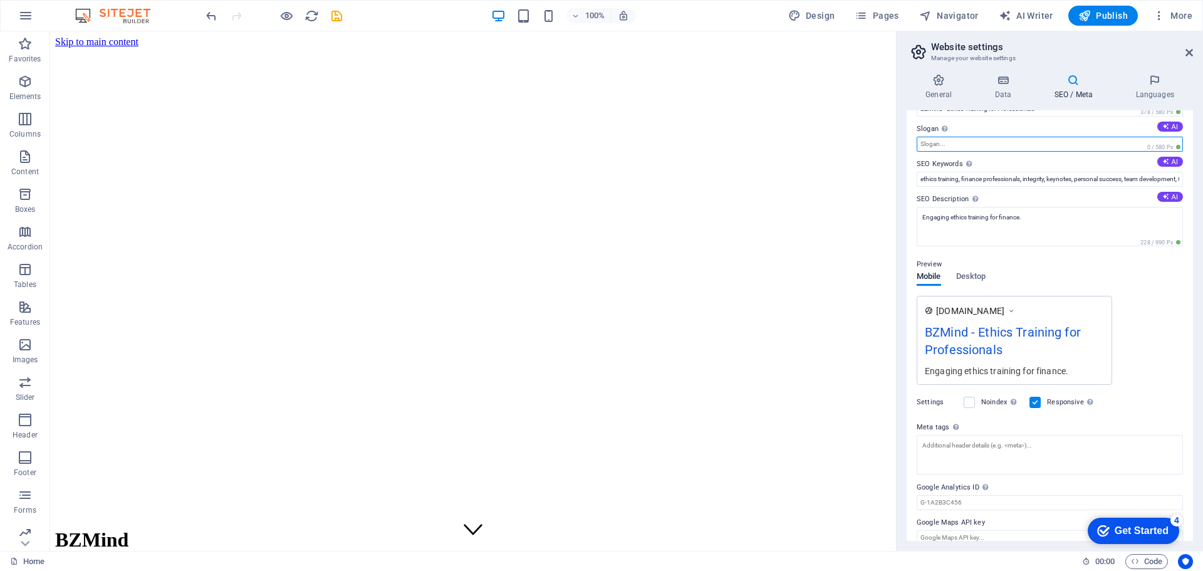
scroll to position [48, 0]
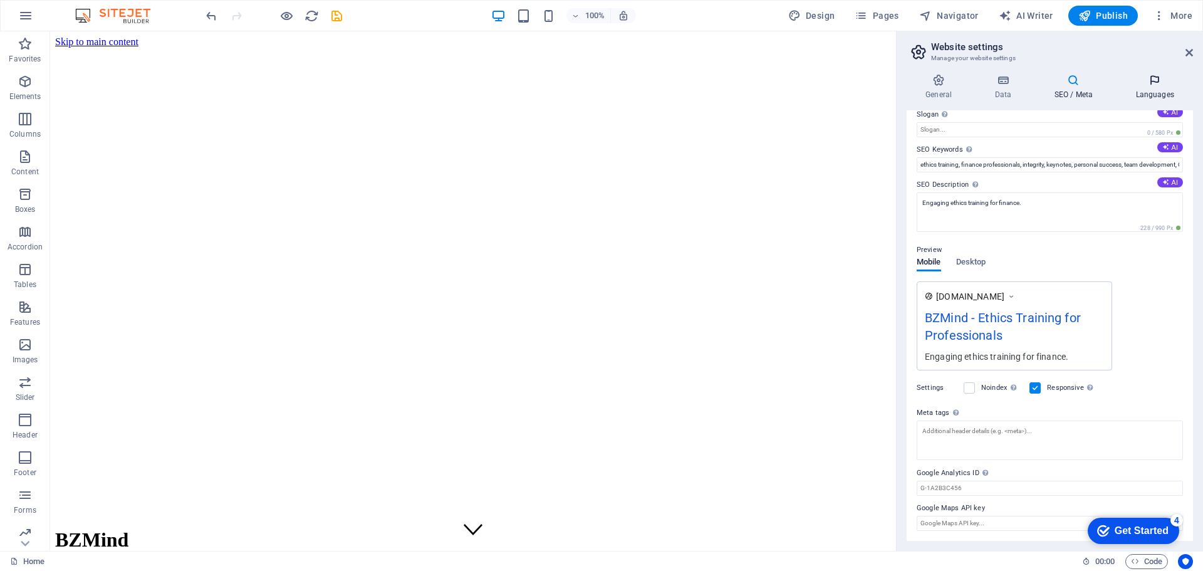
click at [1157, 80] on icon at bounding box center [1155, 80] width 76 height 13
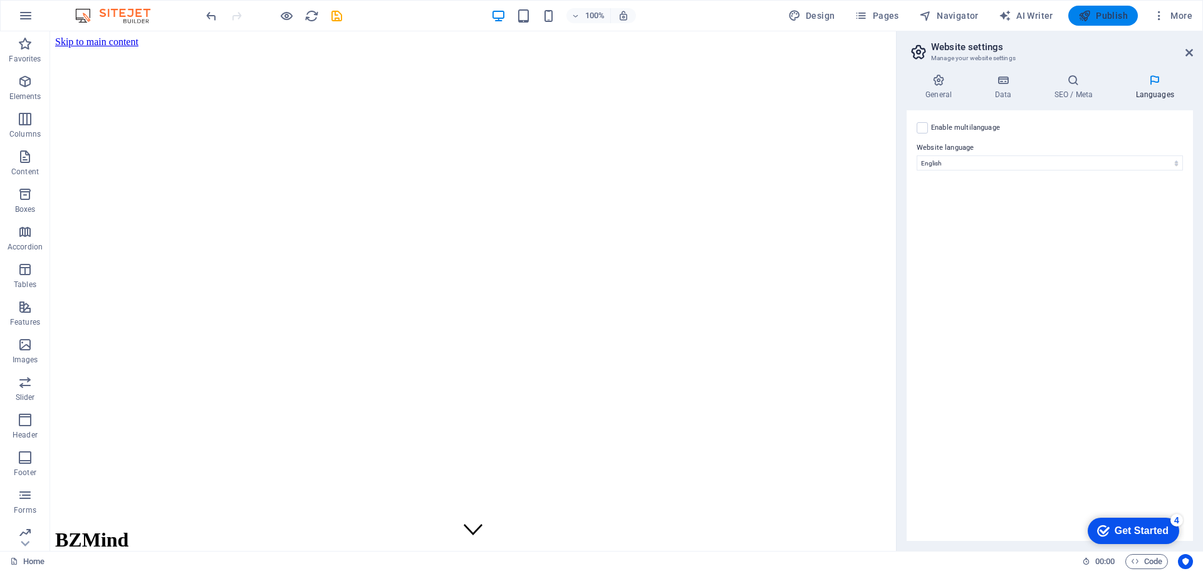
click at [1107, 19] on span "Publish" at bounding box center [1104, 15] width 50 height 13
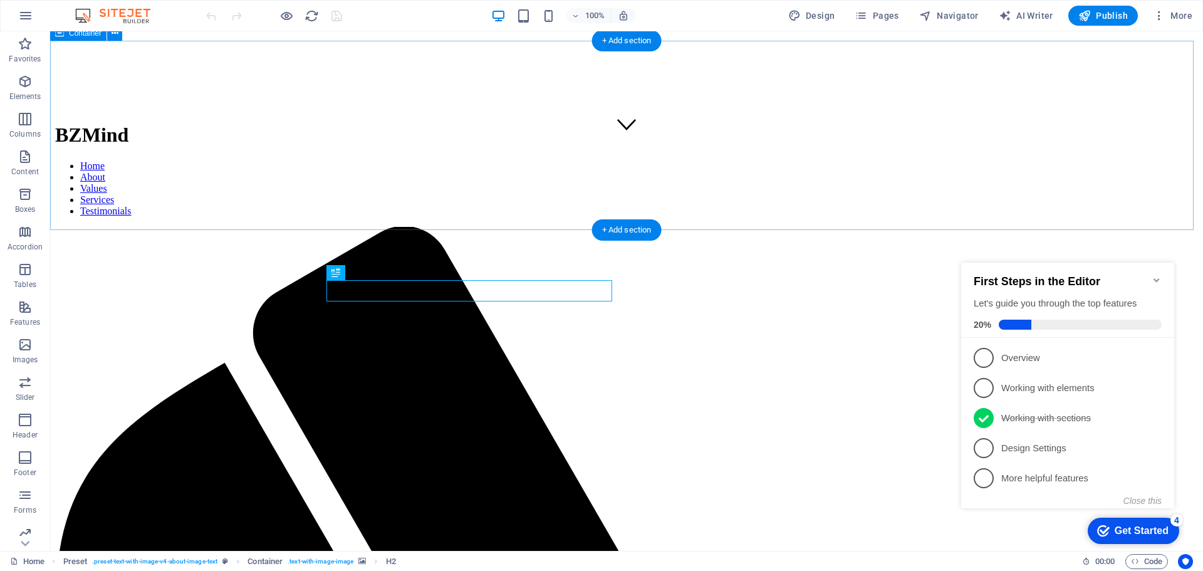
scroll to position [270, 0]
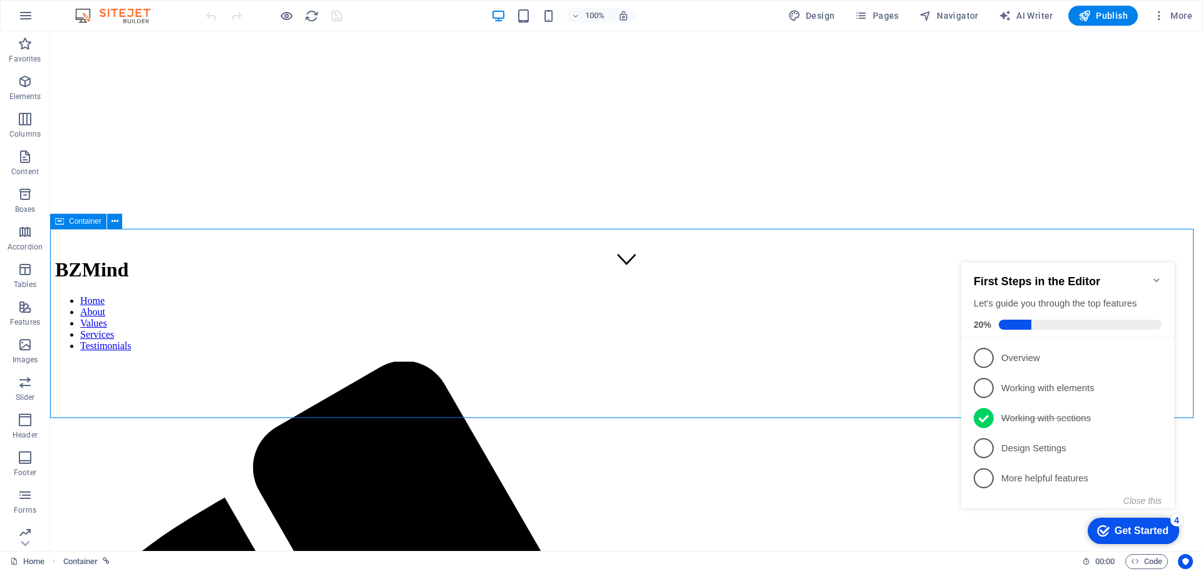
click at [64, 224] on div "Container" at bounding box center [78, 221] width 56 height 15
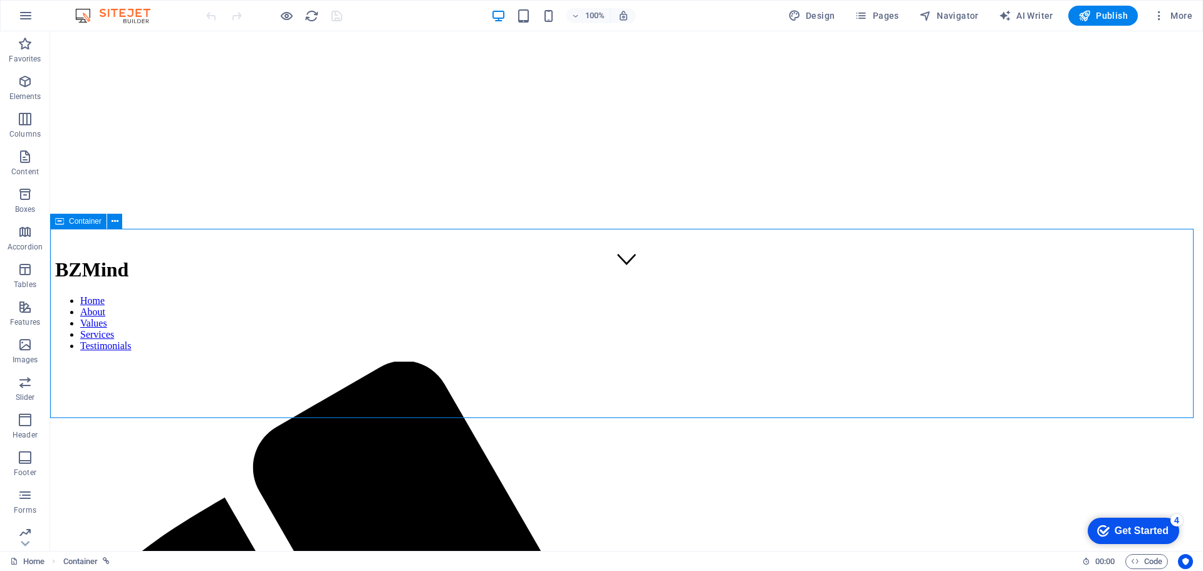
click at [63, 221] on icon at bounding box center [59, 221] width 9 height 15
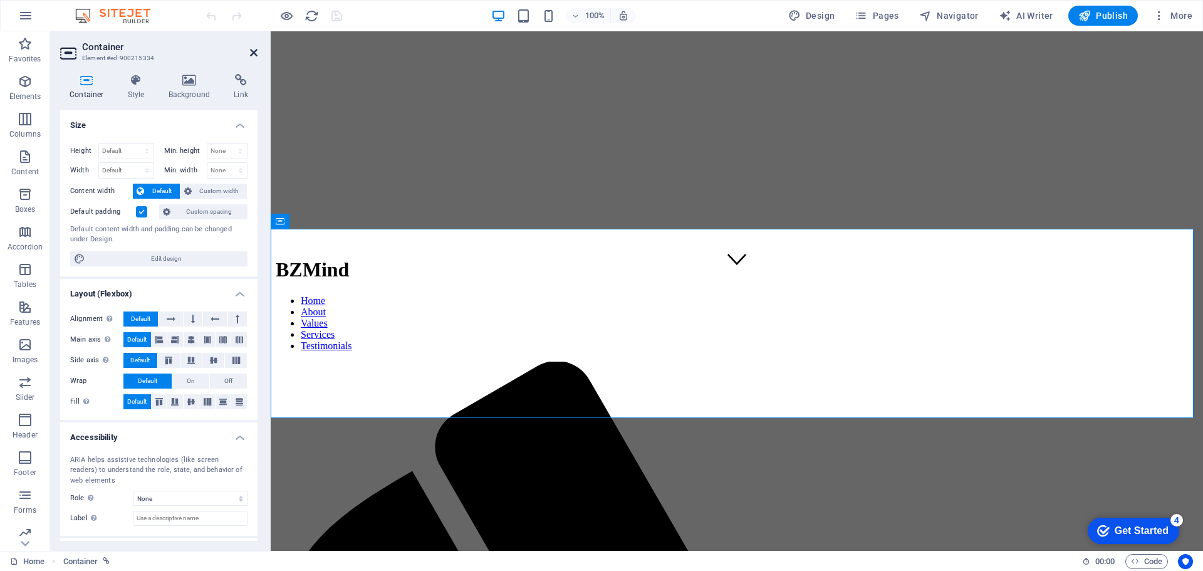
click at [254, 48] on icon at bounding box center [254, 53] width 8 height 10
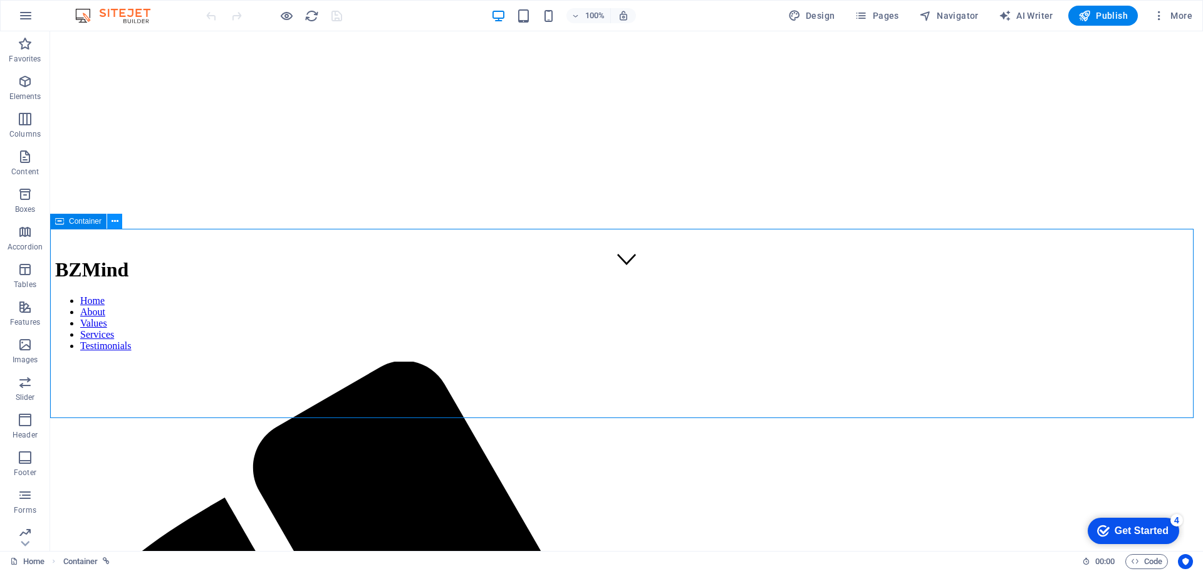
click at [117, 220] on icon at bounding box center [115, 221] width 7 height 13
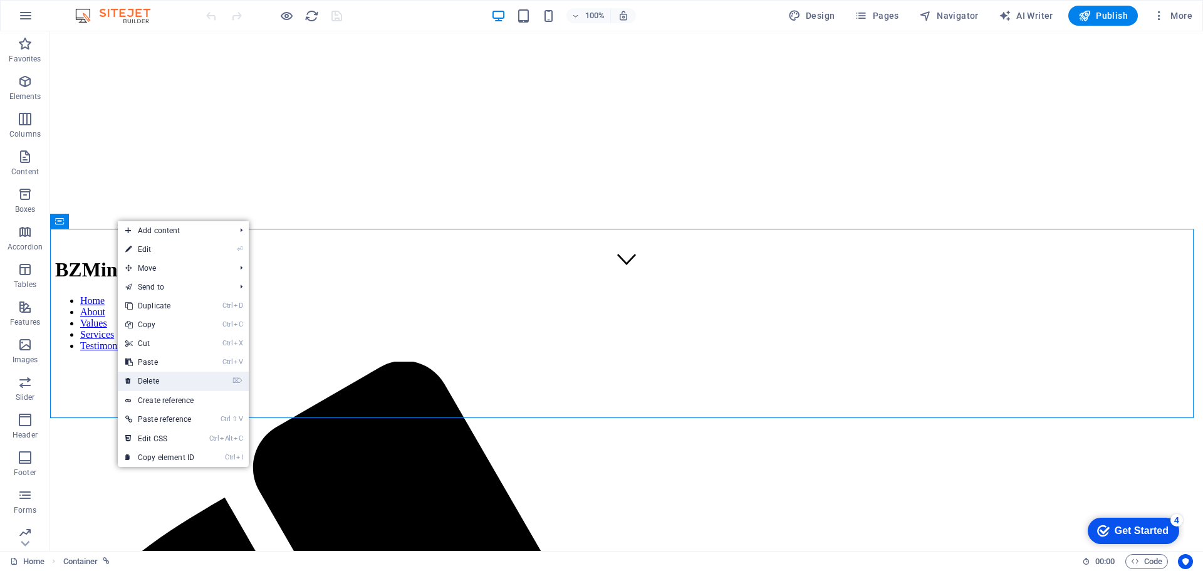
click at [153, 383] on link "⌦ Delete" at bounding box center [160, 381] width 84 height 19
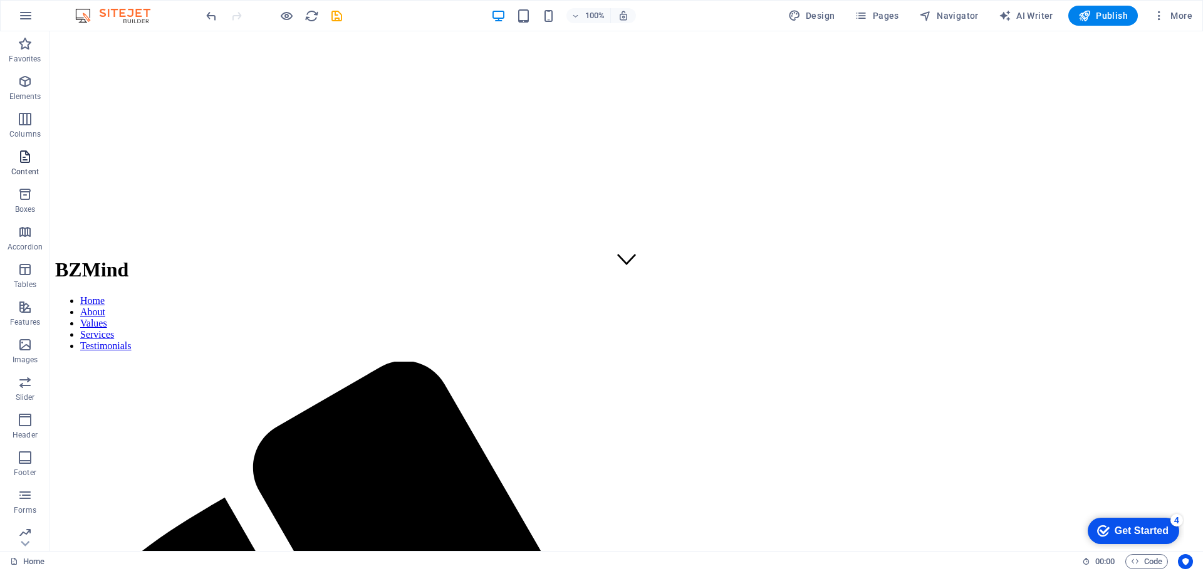
click at [23, 154] on icon "button" at bounding box center [25, 156] width 15 height 15
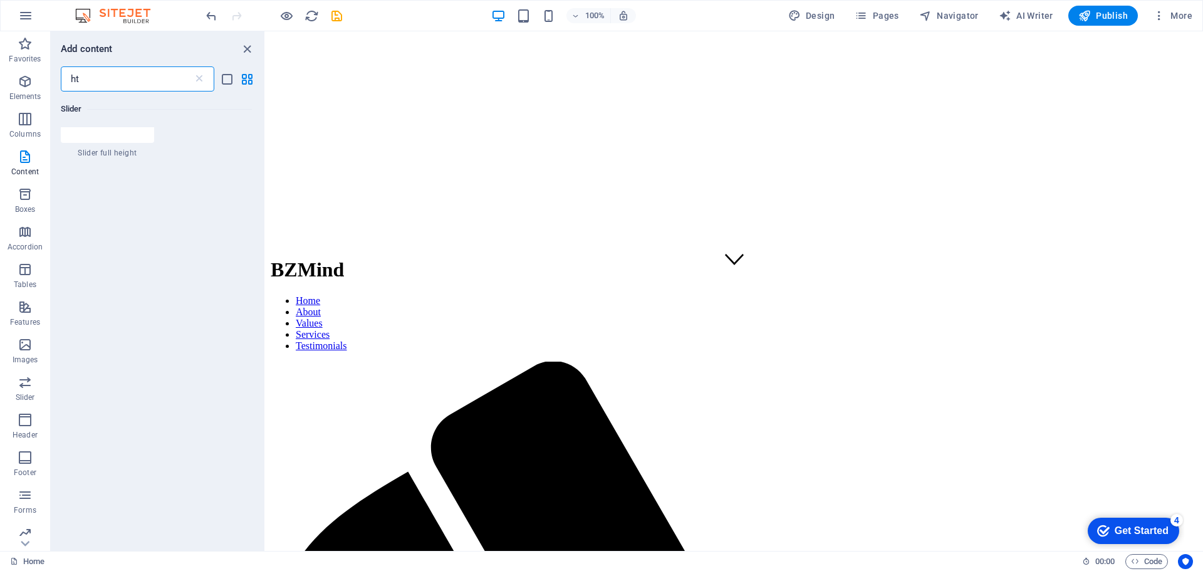
scroll to position [0, 0]
type input "htm"
click at [83, 159] on div at bounding box center [83, 149] width 44 height 45
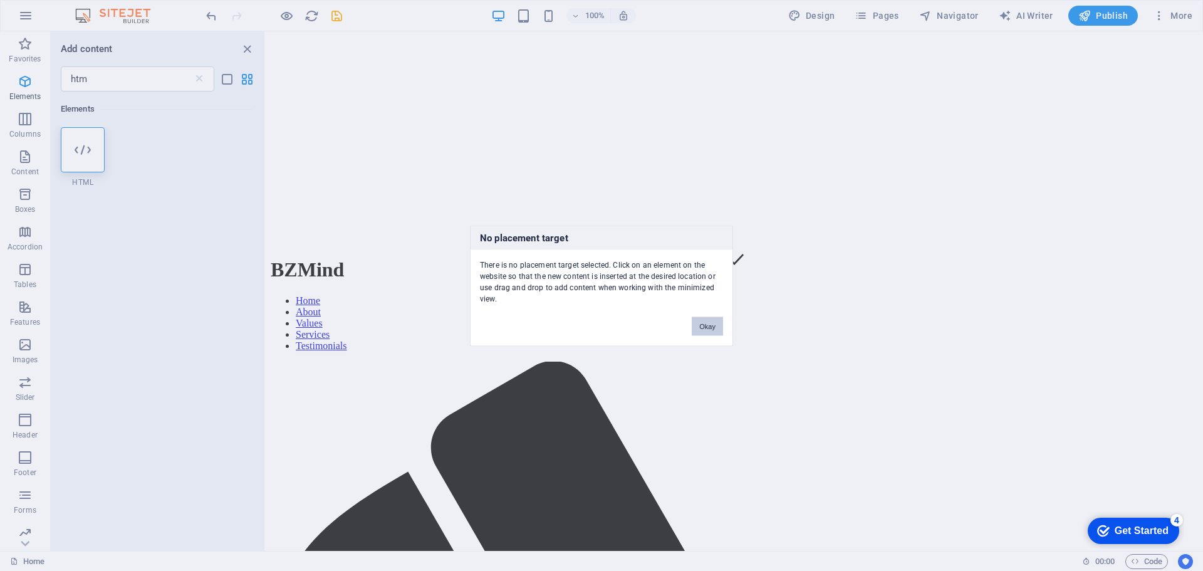
click at [709, 325] on button "Okay" at bounding box center [707, 325] width 31 height 19
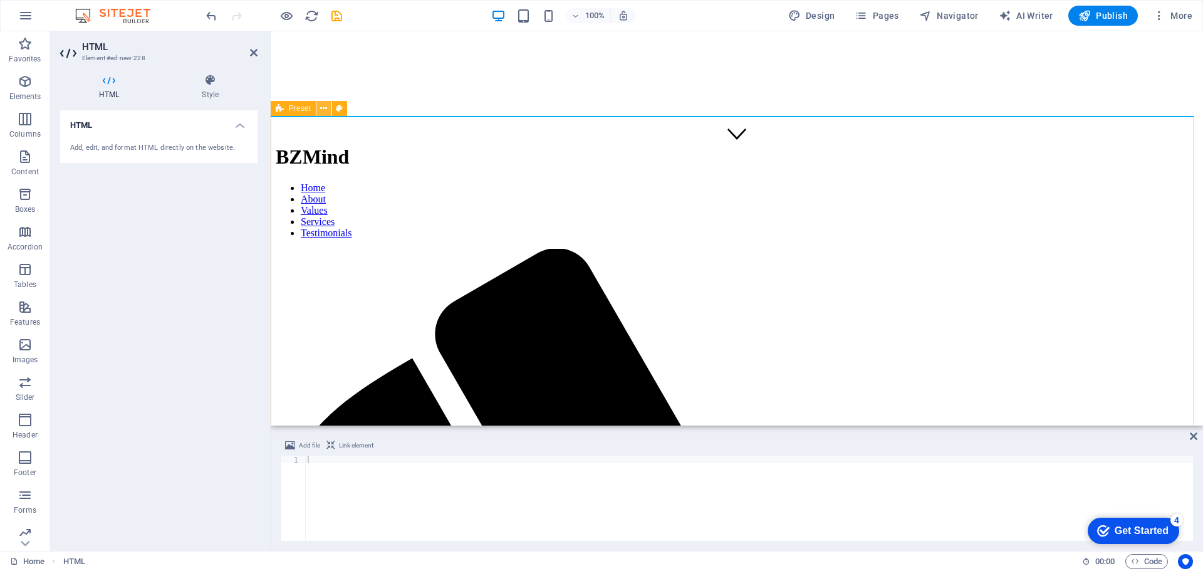
click at [323, 107] on icon at bounding box center [323, 108] width 7 height 13
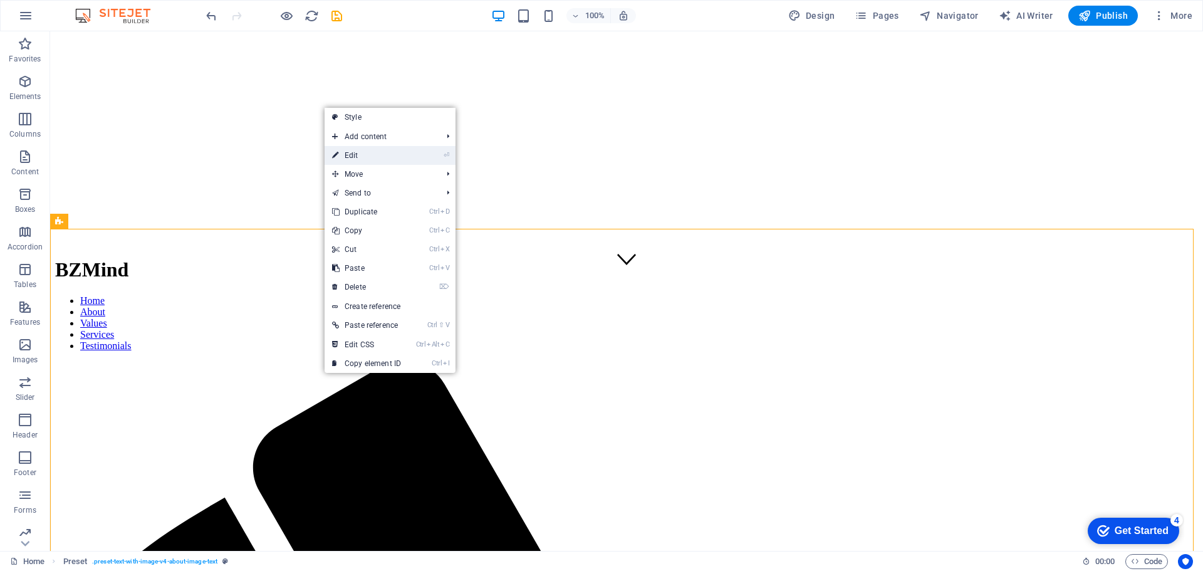
click at [355, 156] on link "⏎ Edit" at bounding box center [367, 155] width 84 height 19
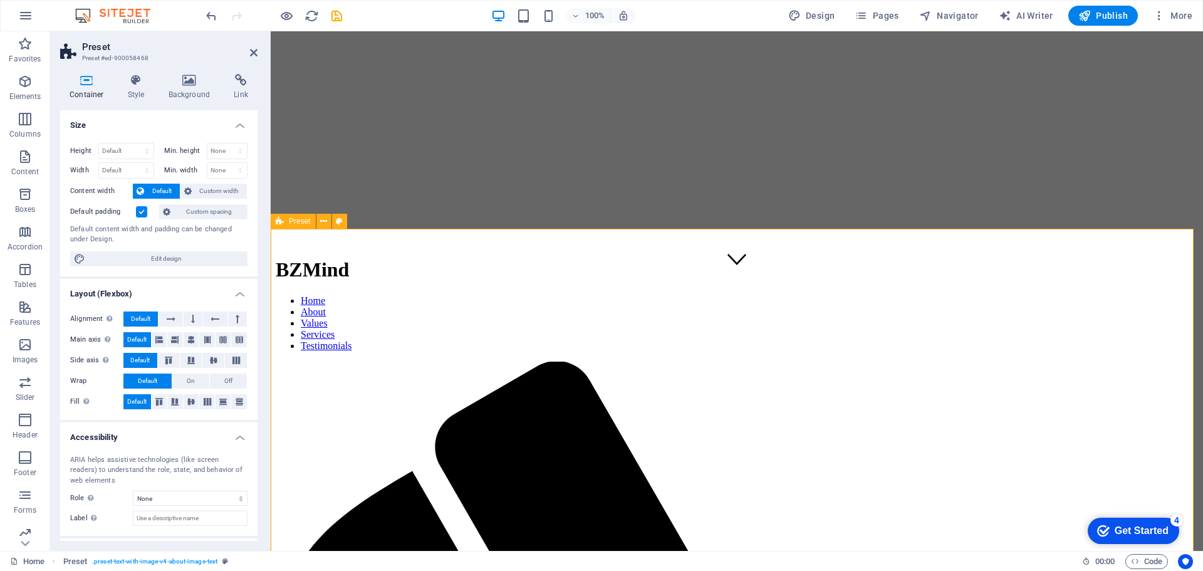
click at [299, 222] on span "Preset" at bounding box center [300, 221] width 22 height 8
click at [321, 221] on icon at bounding box center [323, 221] width 7 height 13
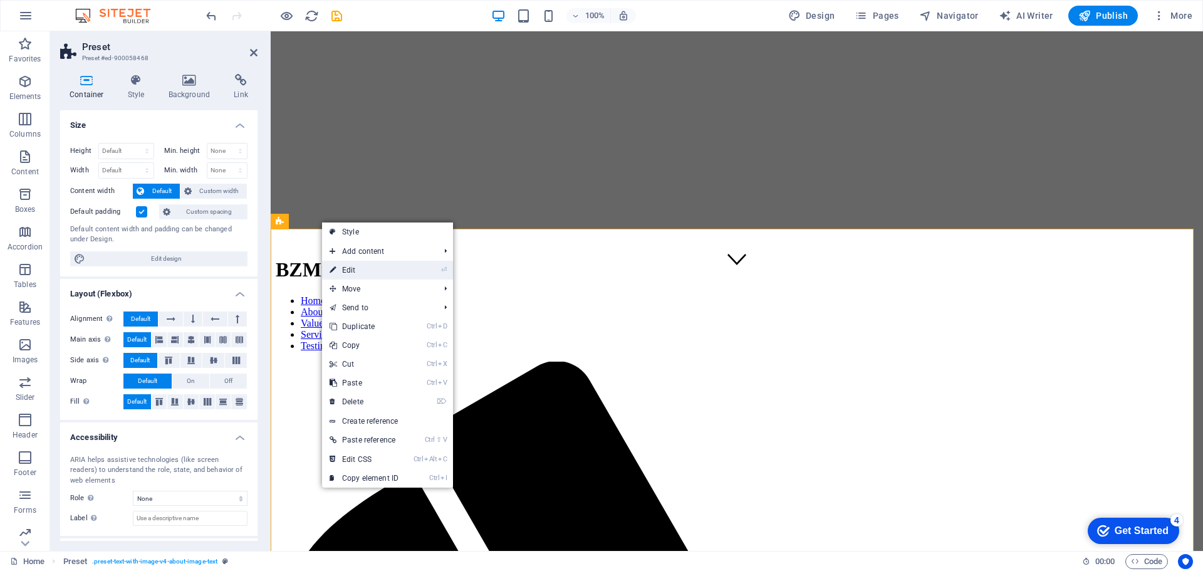
click at [367, 269] on link "⏎ Edit" at bounding box center [364, 270] width 84 height 19
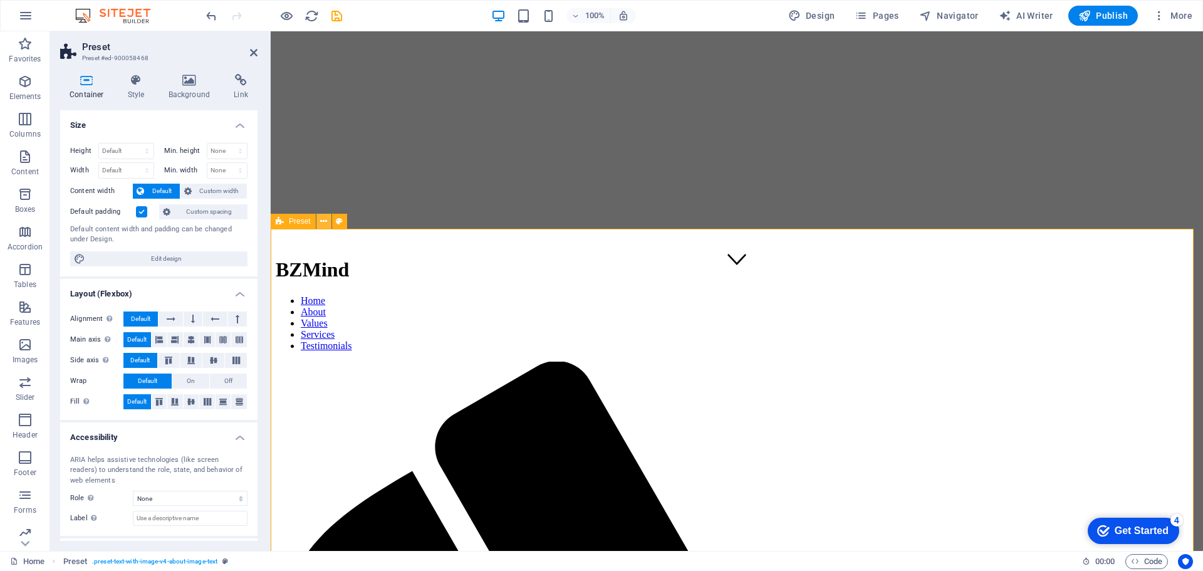
click at [326, 221] on icon at bounding box center [323, 221] width 7 height 13
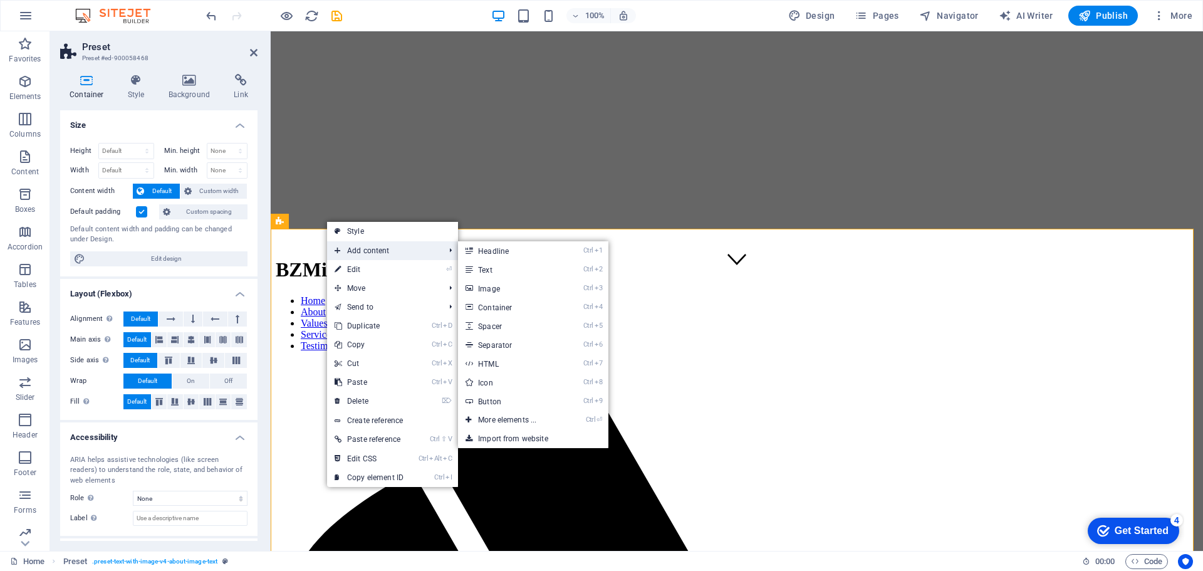
click at [384, 252] on span "Add content" at bounding box center [383, 250] width 112 height 19
click at [495, 365] on link "Ctrl 7 HTML" at bounding box center [509, 363] width 103 height 19
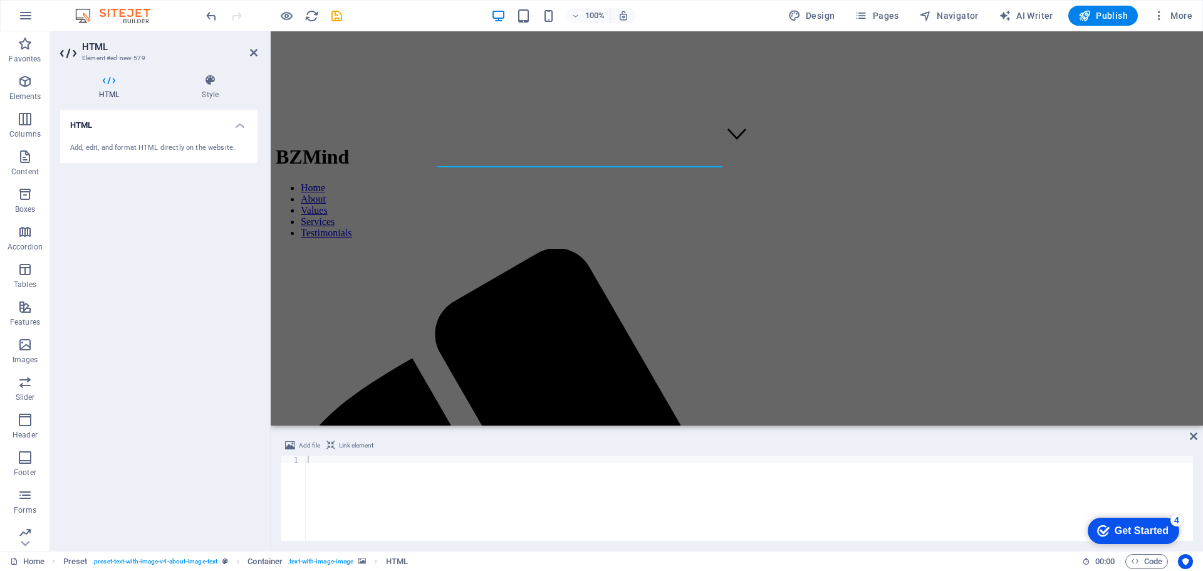
click at [108, 131] on h4 "HTML" at bounding box center [158, 121] width 197 height 23
drag, startPoint x: 108, startPoint y: 131, endPoint x: 82, endPoint y: 118, distance: 28.9
click at [82, 118] on h4 "HTML" at bounding box center [158, 125] width 197 height 30
click at [82, 118] on h4 "HTML" at bounding box center [158, 121] width 197 height 23
click at [109, 80] on icon at bounding box center [109, 80] width 98 height 13
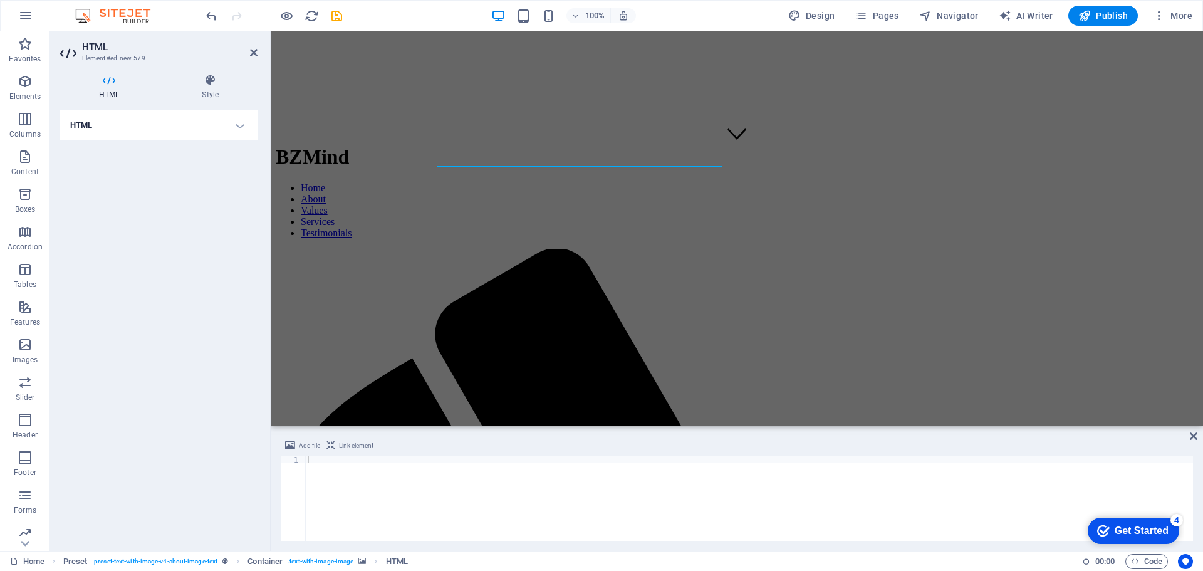
click at [109, 80] on icon at bounding box center [109, 80] width 98 height 13
click at [98, 60] on h3 "Element #ed-new-579" at bounding box center [157, 58] width 150 height 11
click at [476, 157] on div "H2" at bounding box center [475, 158] width 33 height 15
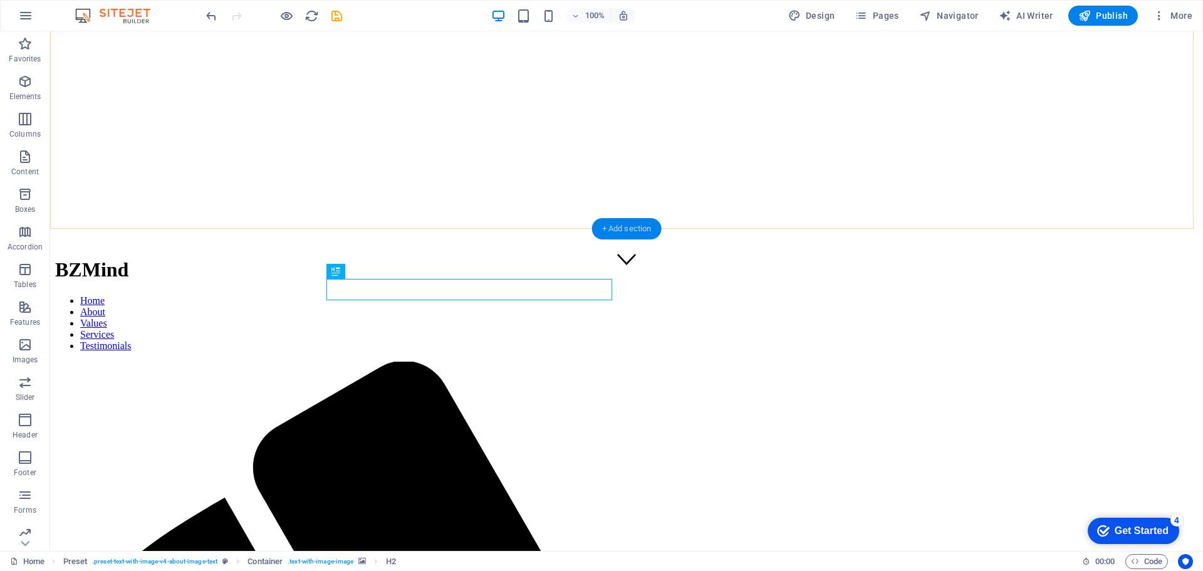
click at [626, 226] on div "+ Add section" at bounding box center [627, 228] width 70 height 21
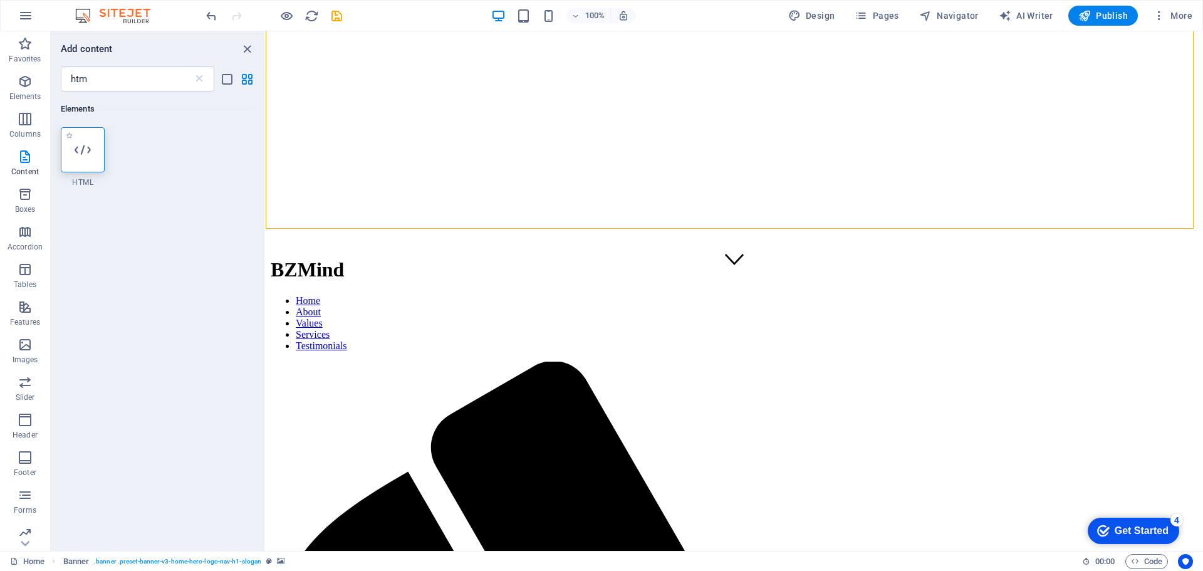
click at [92, 159] on div at bounding box center [83, 149] width 44 height 45
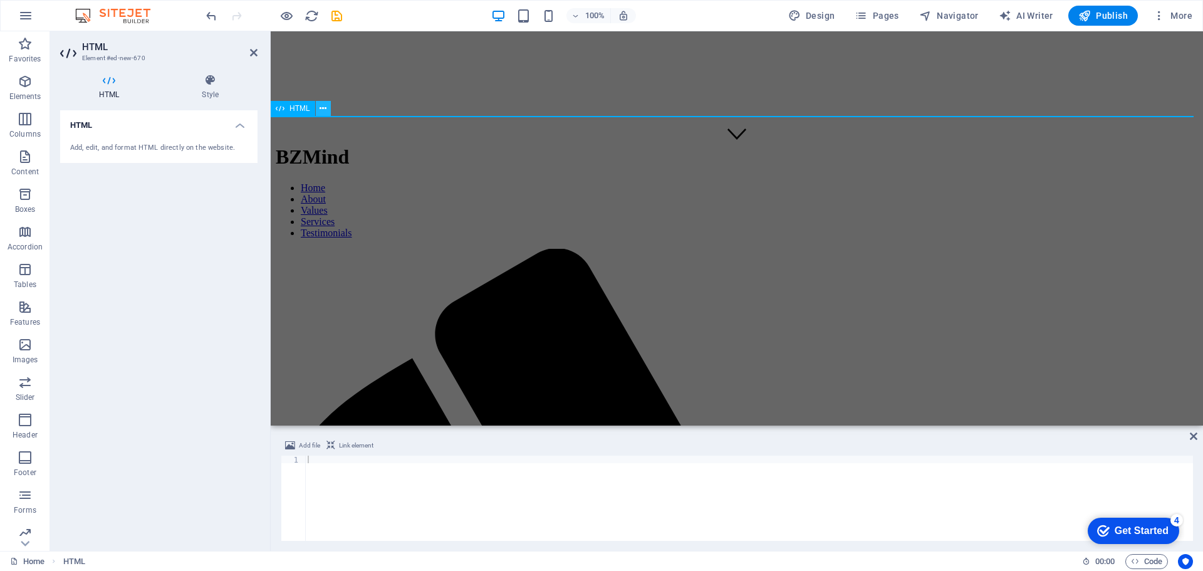
click at [326, 109] on icon at bounding box center [323, 108] width 7 height 13
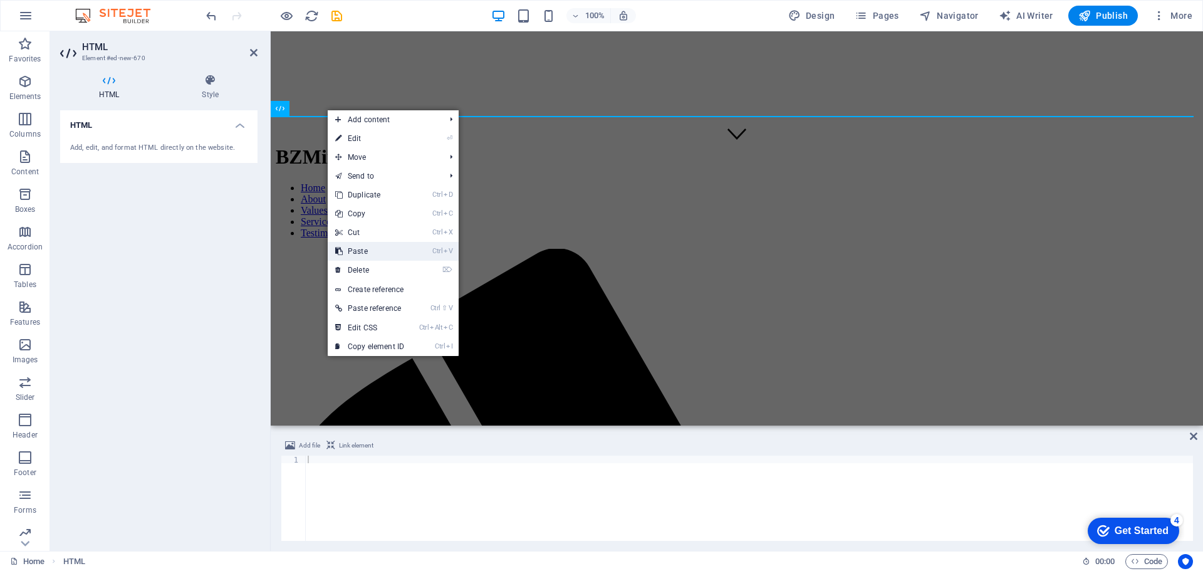
click at [363, 251] on link "Ctrl V Paste" at bounding box center [370, 251] width 84 height 19
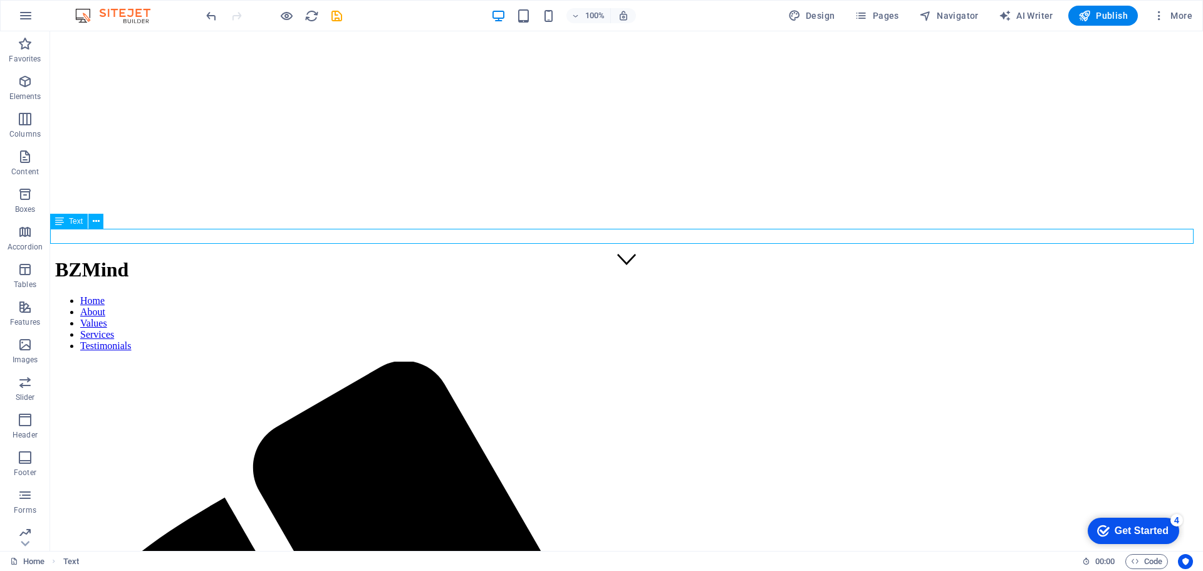
click at [65, 221] on div "Text" at bounding box center [69, 221] width 38 height 15
click at [209, 13] on icon "undo" at bounding box center [211, 16] width 14 height 14
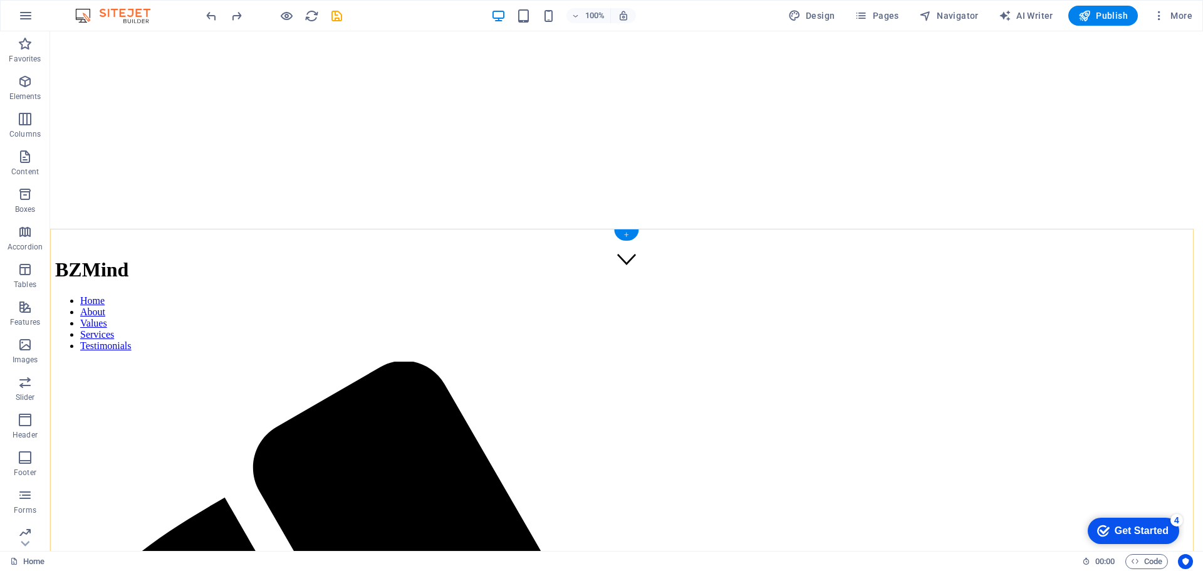
click at [627, 235] on div "+" at bounding box center [626, 234] width 24 height 11
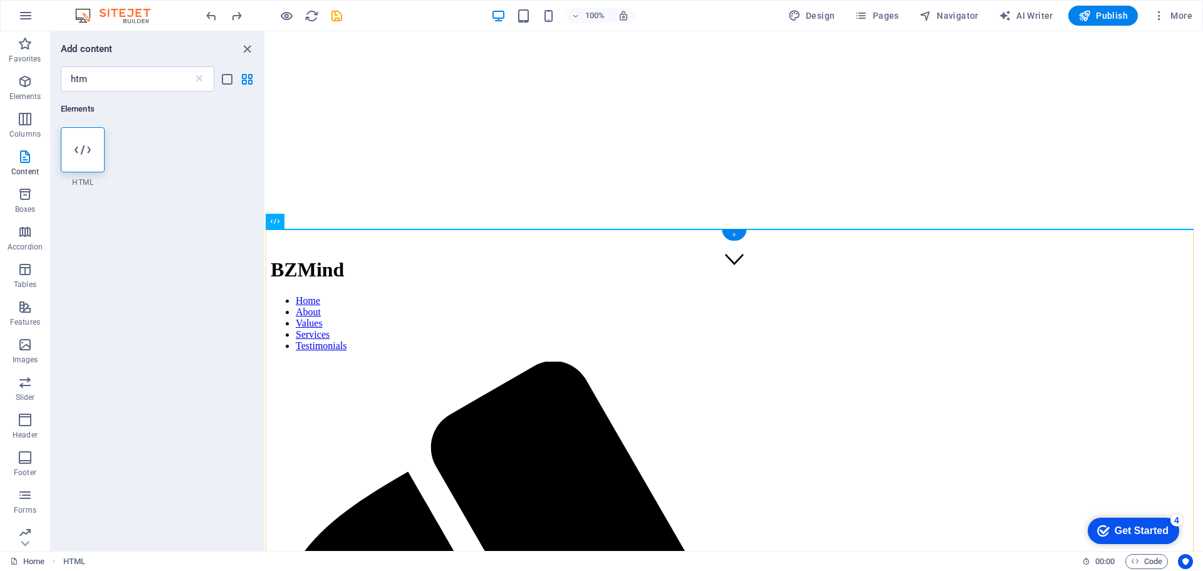
click at [734, 232] on div "+" at bounding box center [734, 234] width 24 height 11
click at [83, 152] on icon at bounding box center [83, 150] width 16 height 16
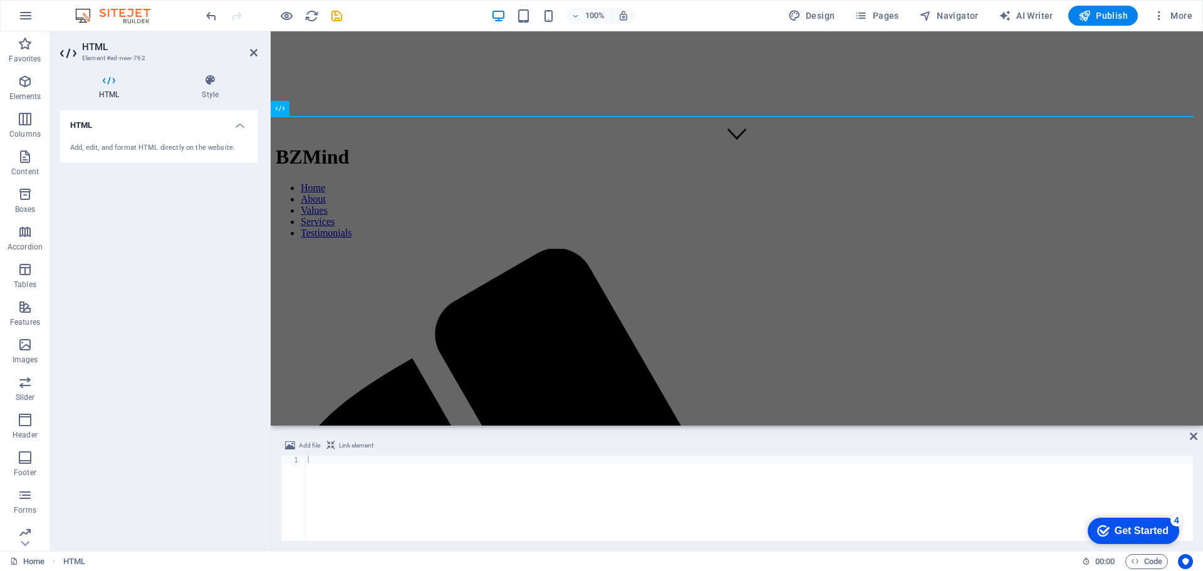
drag, startPoint x: 92, startPoint y: 47, endPoint x: 263, endPoint y: 110, distance: 182.4
click at [263, 110] on aside "HTML Element #ed-new-762 HTML Style HTML Add, edit, and format HTML directly on…" at bounding box center [160, 291] width 221 height 520
click at [75, 49] on icon at bounding box center [69, 53] width 19 height 20
drag, startPoint x: 329, startPoint y: 85, endPoint x: 393, endPoint y: 112, distance: 69.4
click at [209, 15] on icon "undo" at bounding box center [211, 16] width 14 height 14
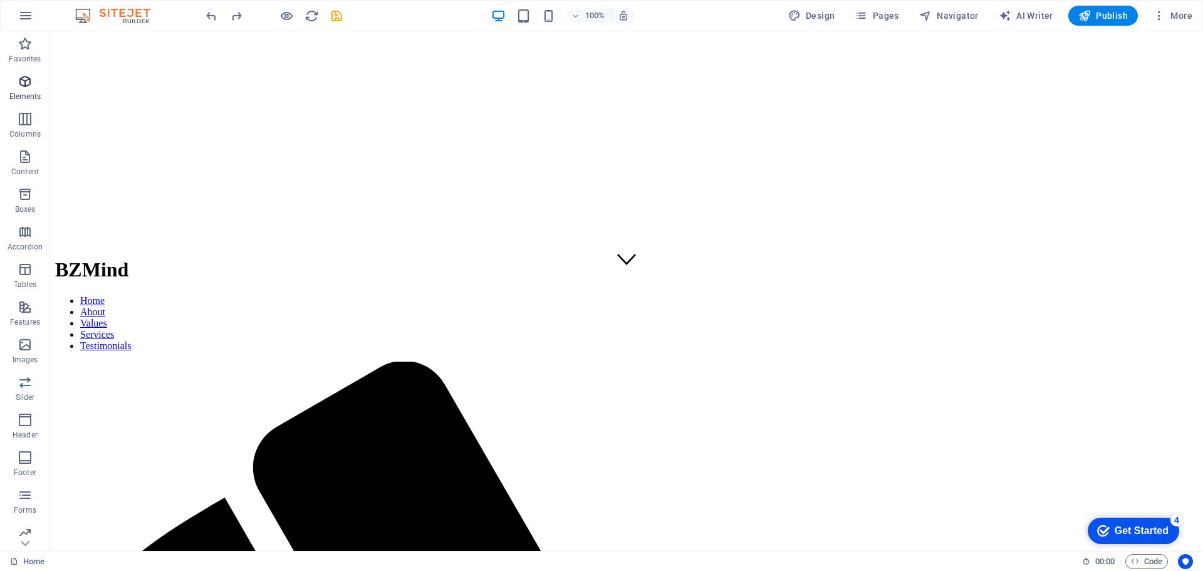
click at [24, 80] on icon "button" at bounding box center [25, 81] width 15 height 15
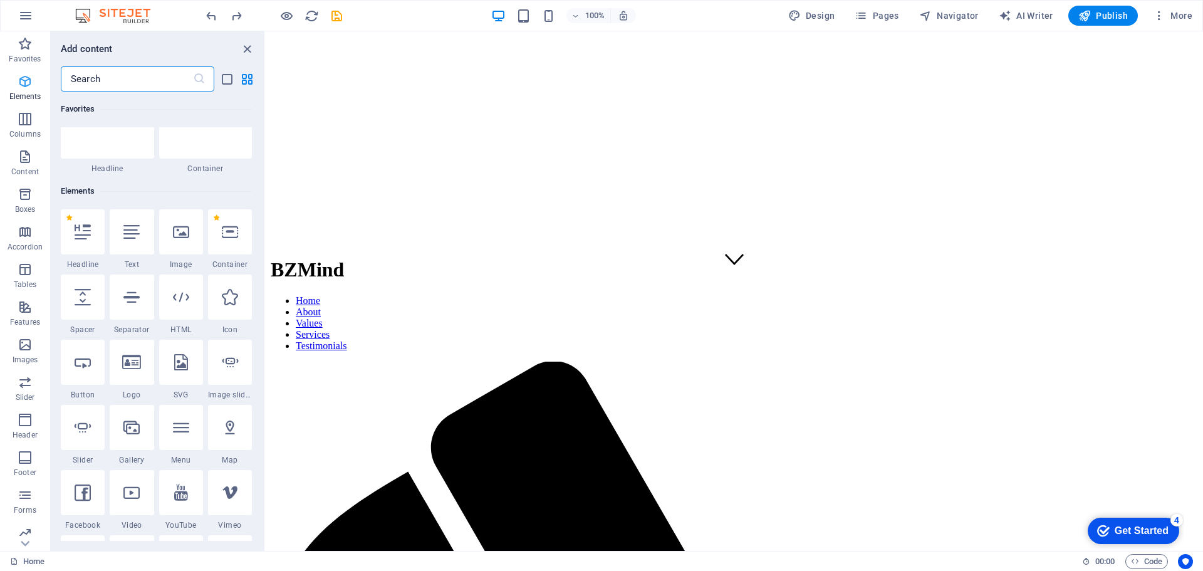
scroll to position [133, 0]
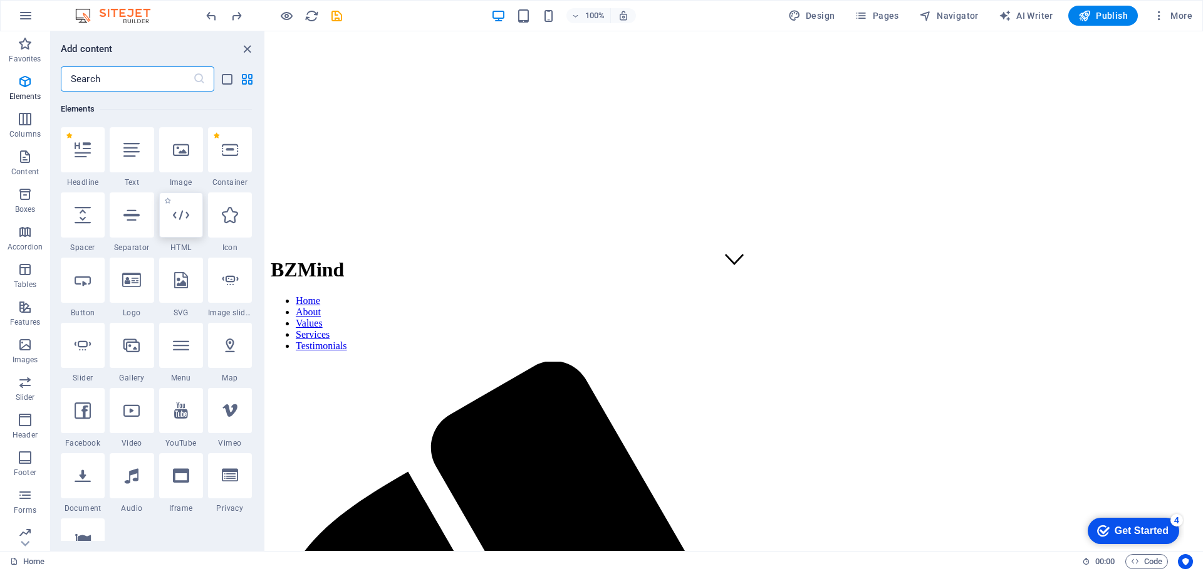
click at [182, 224] on div at bounding box center [181, 214] width 44 height 45
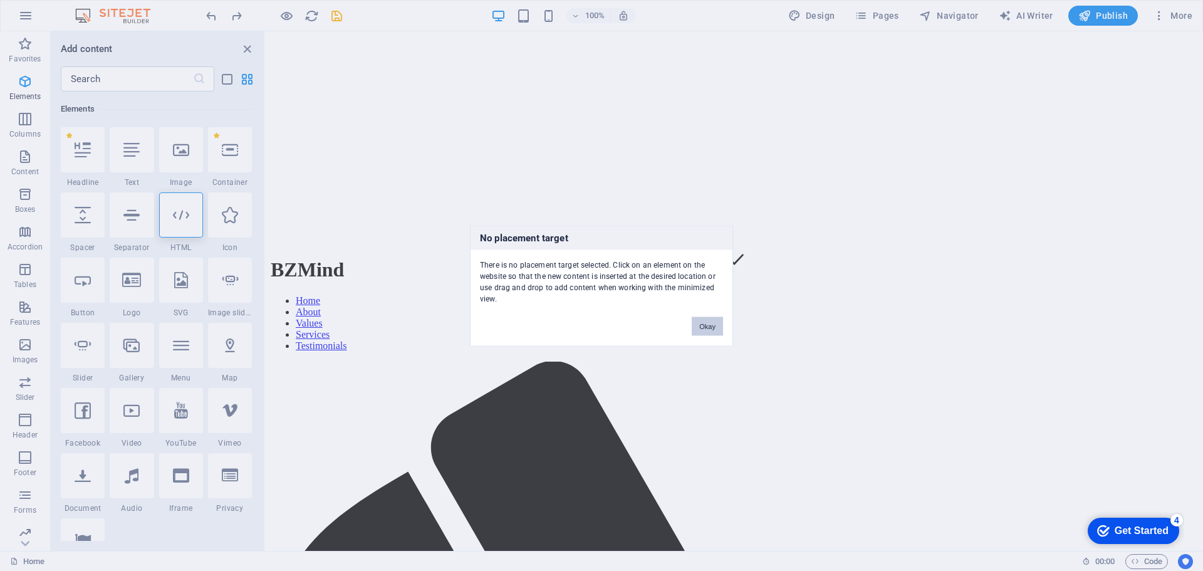
click at [703, 329] on button "Okay" at bounding box center [707, 325] width 31 height 19
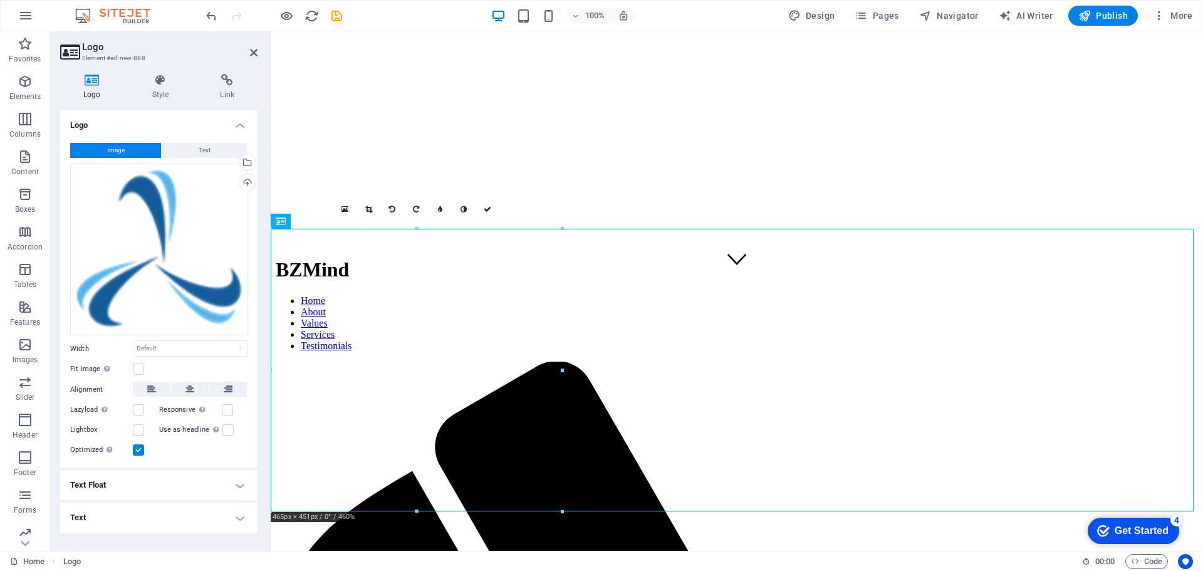
drag, startPoint x: 253, startPoint y: 51, endPoint x: 226, endPoint y: 0, distance: 58.3
click at [253, 51] on icon at bounding box center [254, 53] width 8 height 10
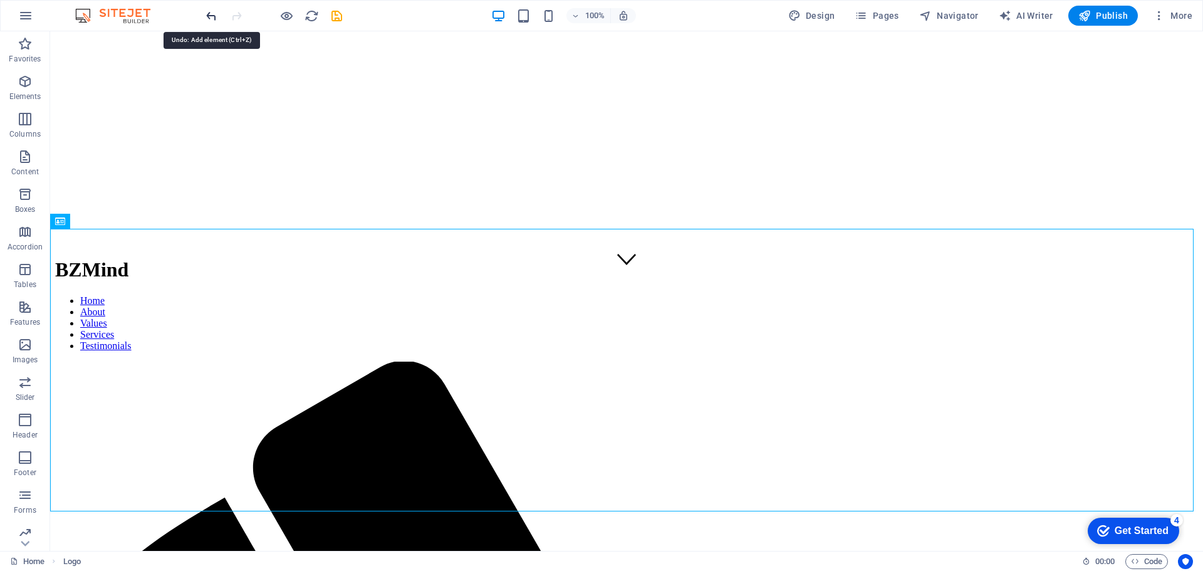
click at [211, 18] on icon "undo" at bounding box center [211, 16] width 14 height 14
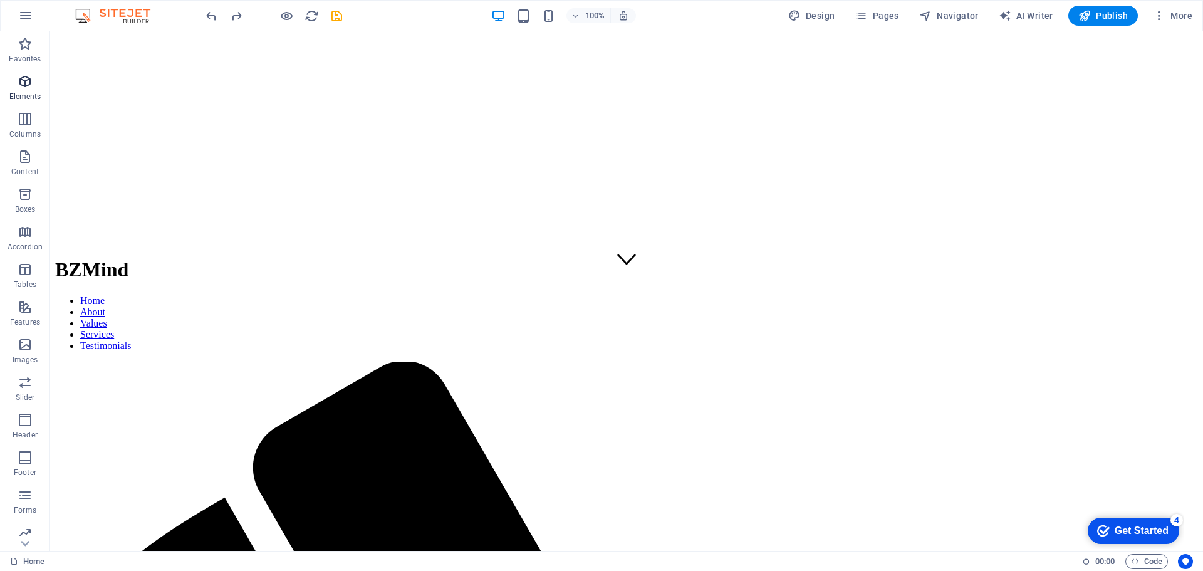
click at [28, 81] on icon "button" at bounding box center [25, 81] width 15 height 15
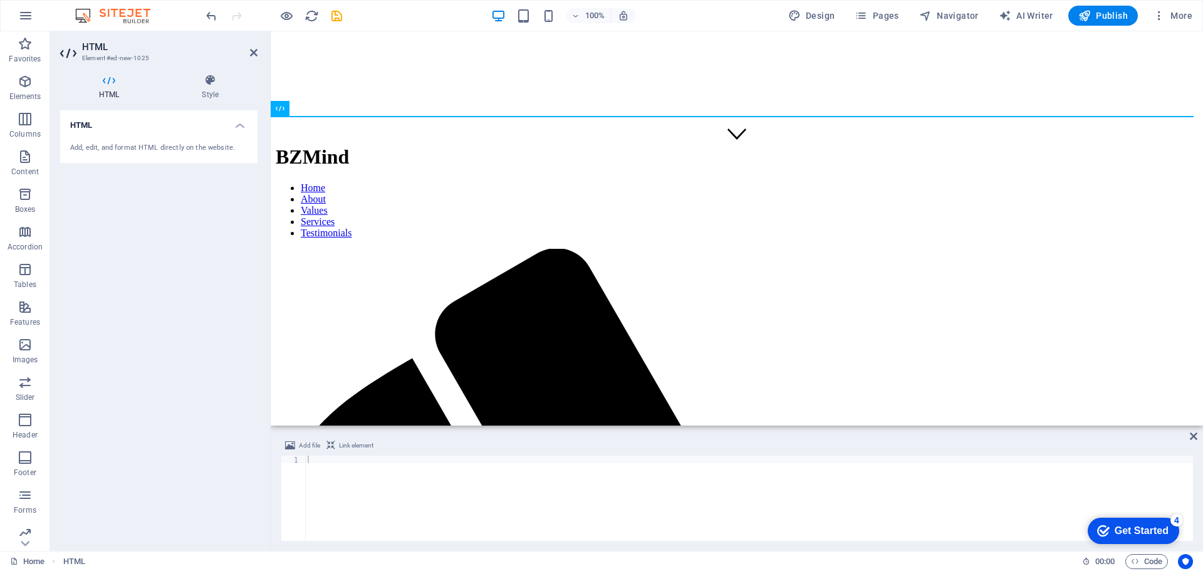
drag, startPoint x: 131, startPoint y: 150, endPoint x: 81, endPoint y: 132, distance: 53.3
click at [81, 133] on div "Add, edit, and format HTML directly on the website." at bounding box center [158, 148] width 197 height 31
click at [80, 147] on div "Add, edit, and format HTML directly on the website." at bounding box center [158, 148] width 177 height 11
click at [325, 108] on icon at bounding box center [323, 108] width 7 height 13
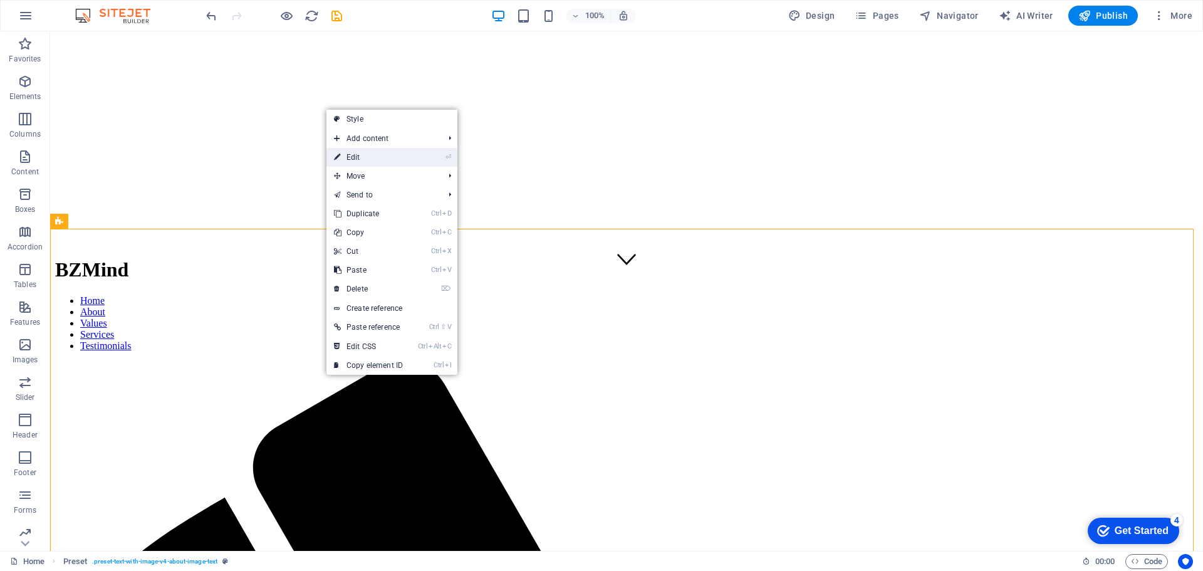
click at [358, 160] on link "⏎ Edit" at bounding box center [368, 157] width 84 height 19
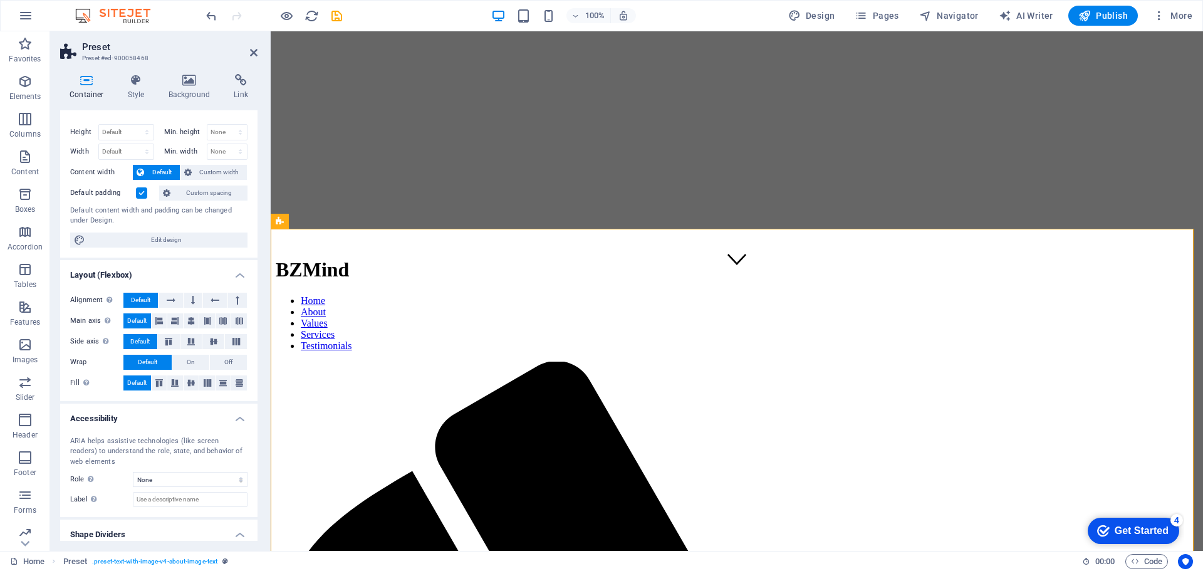
scroll to position [0, 0]
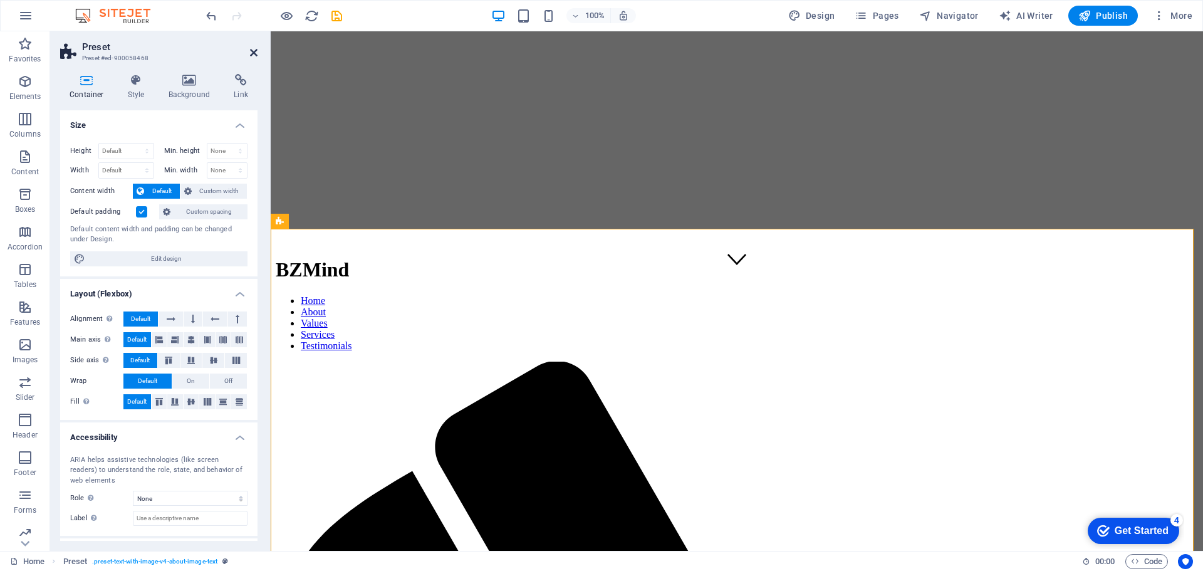
drag, startPoint x: 255, startPoint y: 50, endPoint x: 210, endPoint y: 153, distance: 112.2
click at [255, 50] on icon at bounding box center [254, 53] width 8 height 10
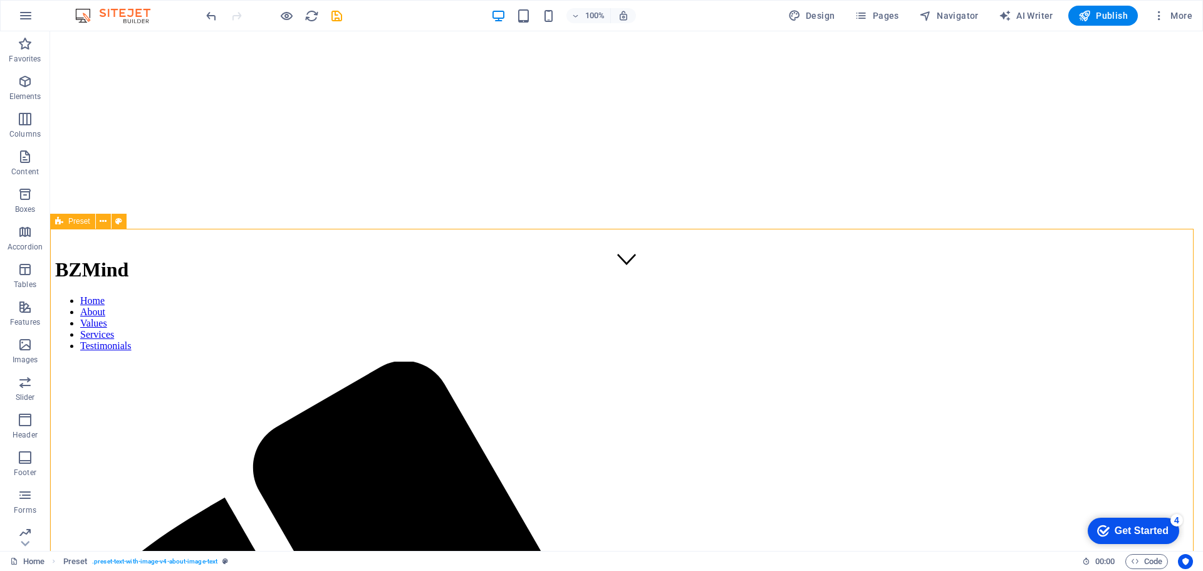
click at [61, 221] on icon at bounding box center [59, 221] width 8 height 15
click at [65, 218] on div "Preset" at bounding box center [72, 221] width 45 height 15
drag, startPoint x: 528, startPoint y: 192, endPoint x: 536, endPoint y: 191, distance: 8.9
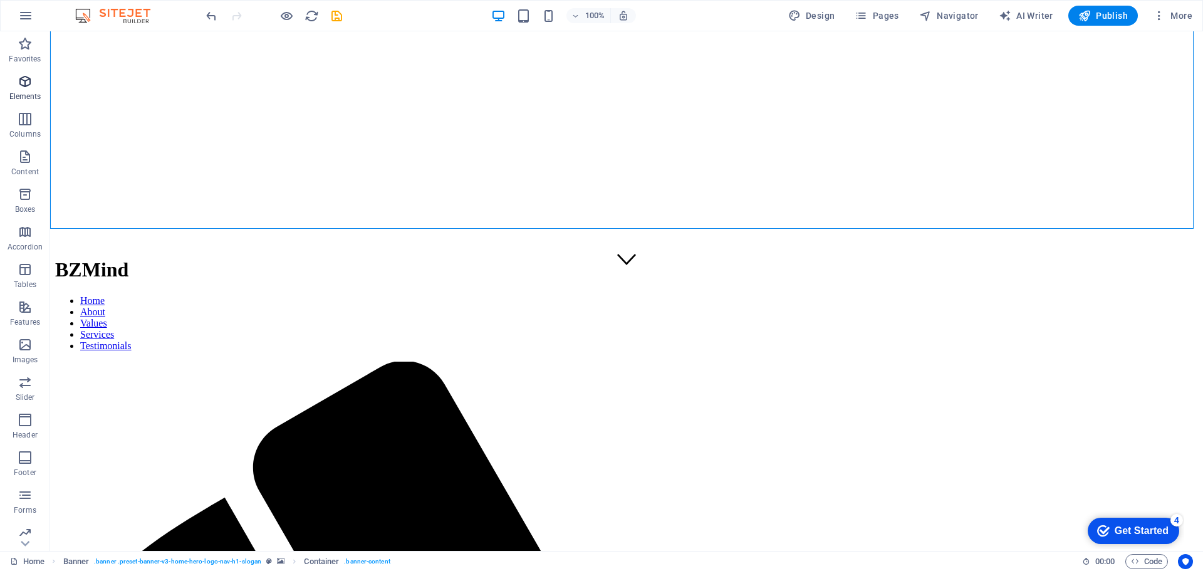
click at [27, 81] on icon "button" at bounding box center [25, 81] width 15 height 15
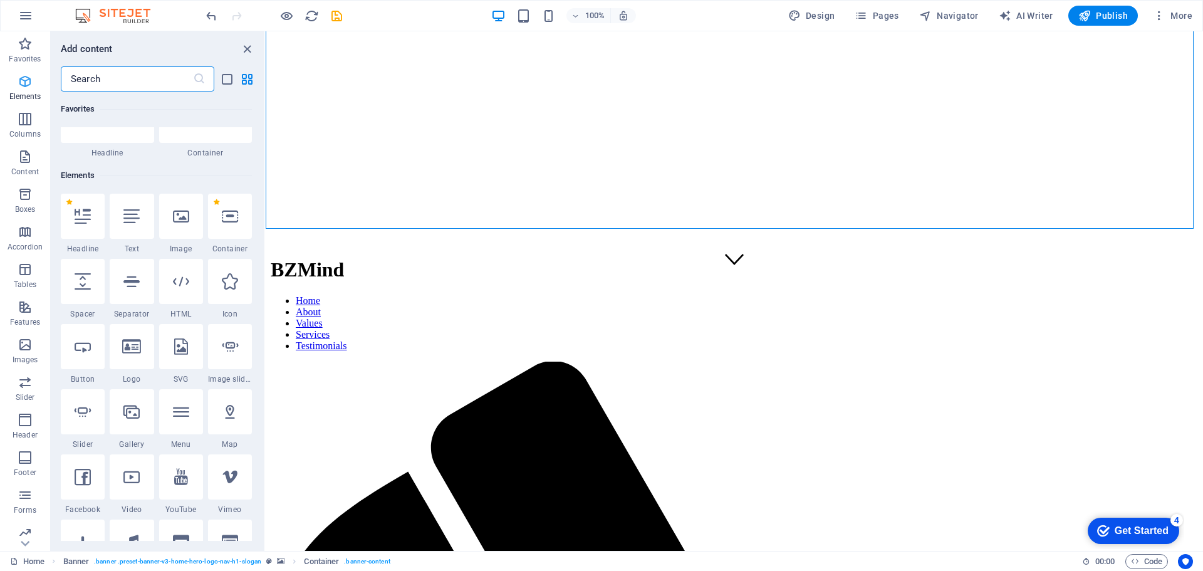
scroll to position [133, 0]
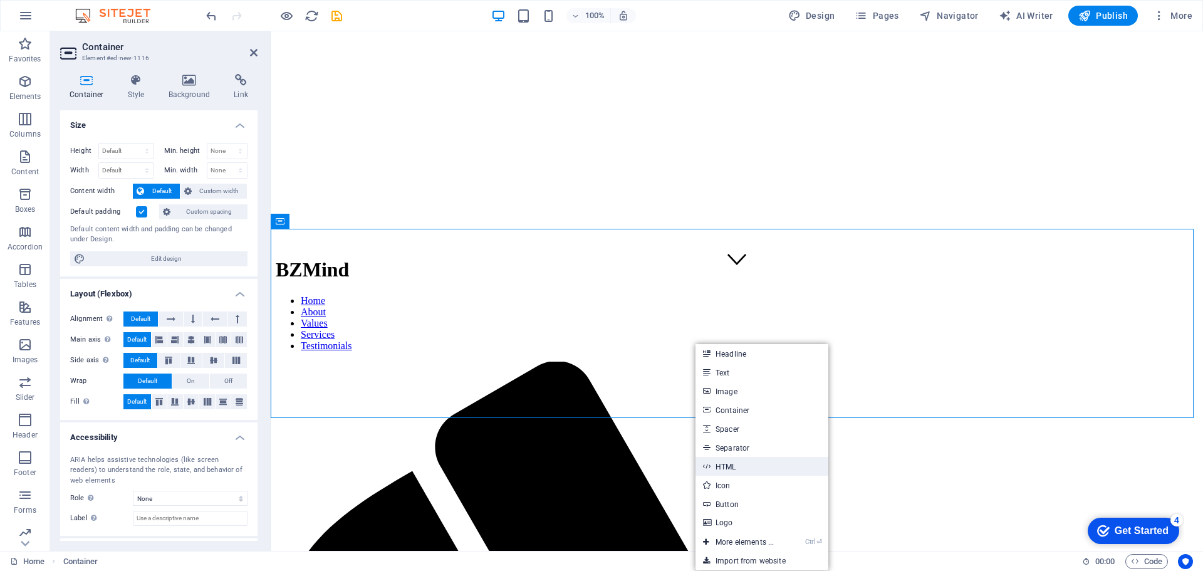
click at [734, 462] on link "HTML" at bounding box center [762, 466] width 133 height 19
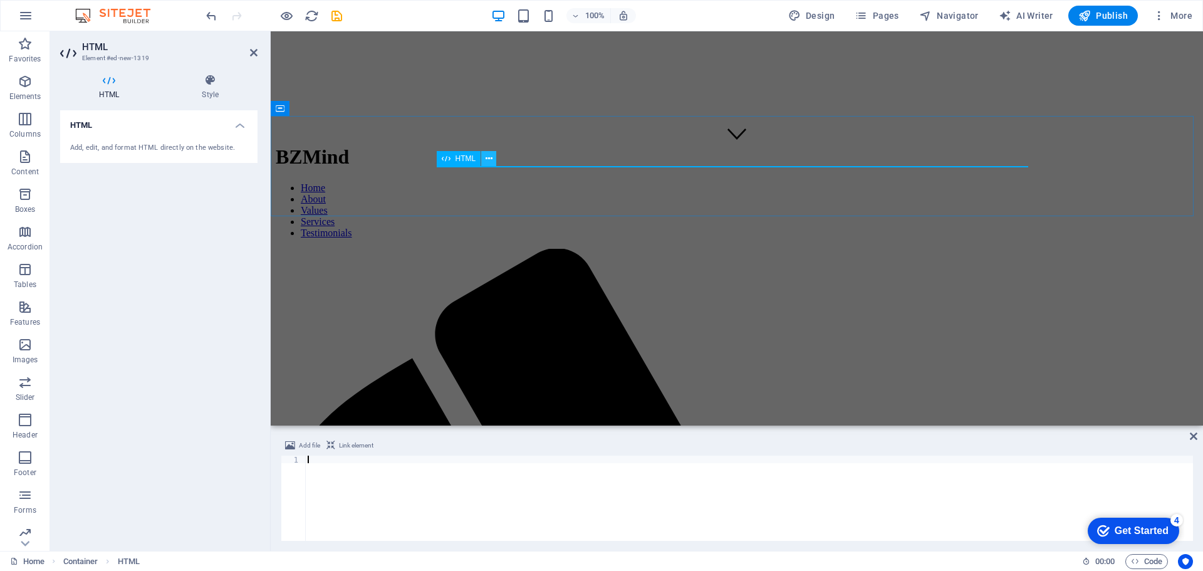
click at [488, 160] on icon at bounding box center [489, 158] width 7 height 13
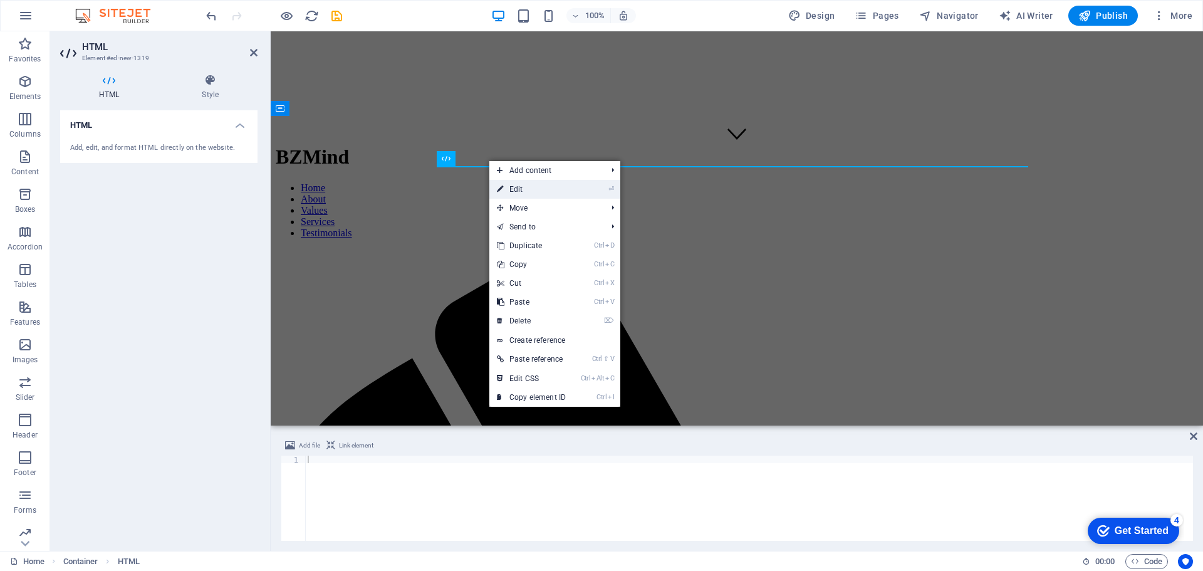
click at [525, 187] on link "⏎ Edit" at bounding box center [531, 189] width 84 height 19
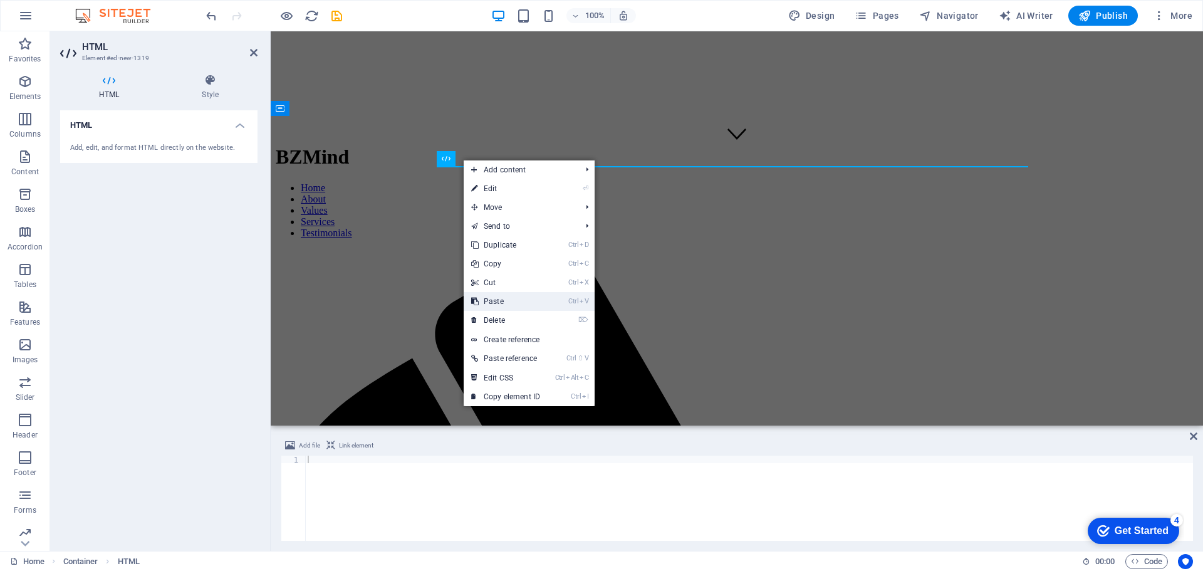
drag, startPoint x: 233, startPoint y: 269, endPoint x: 504, endPoint y: 300, distance: 272.5
click at [504, 300] on link "Ctrl V Paste" at bounding box center [506, 301] width 84 height 19
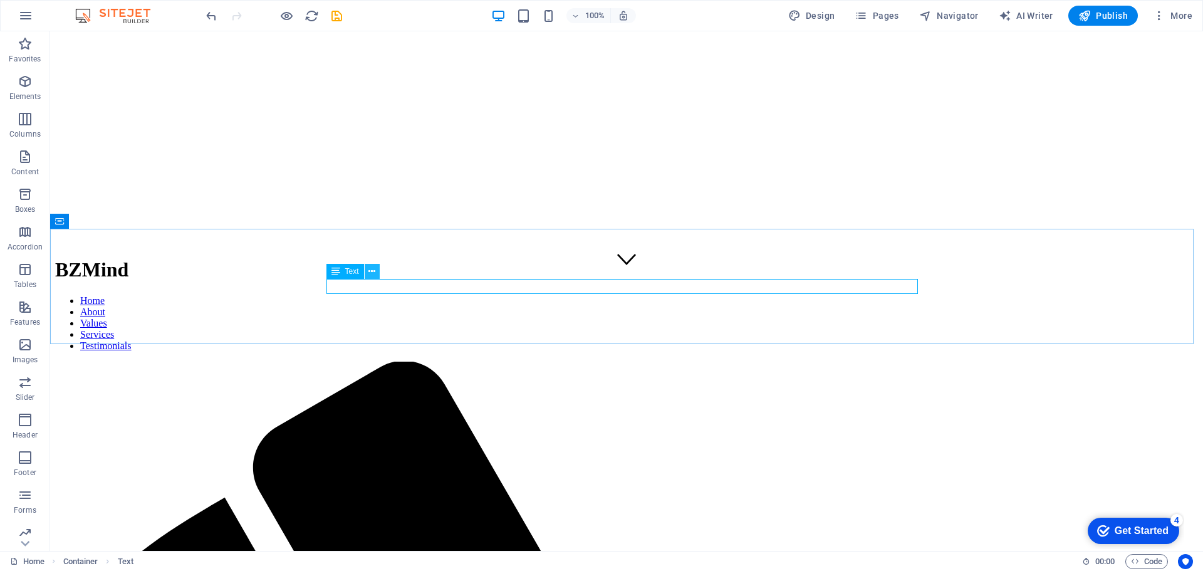
click at [375, 271] on icon at bounding box center [371, 271] width 7 height 13
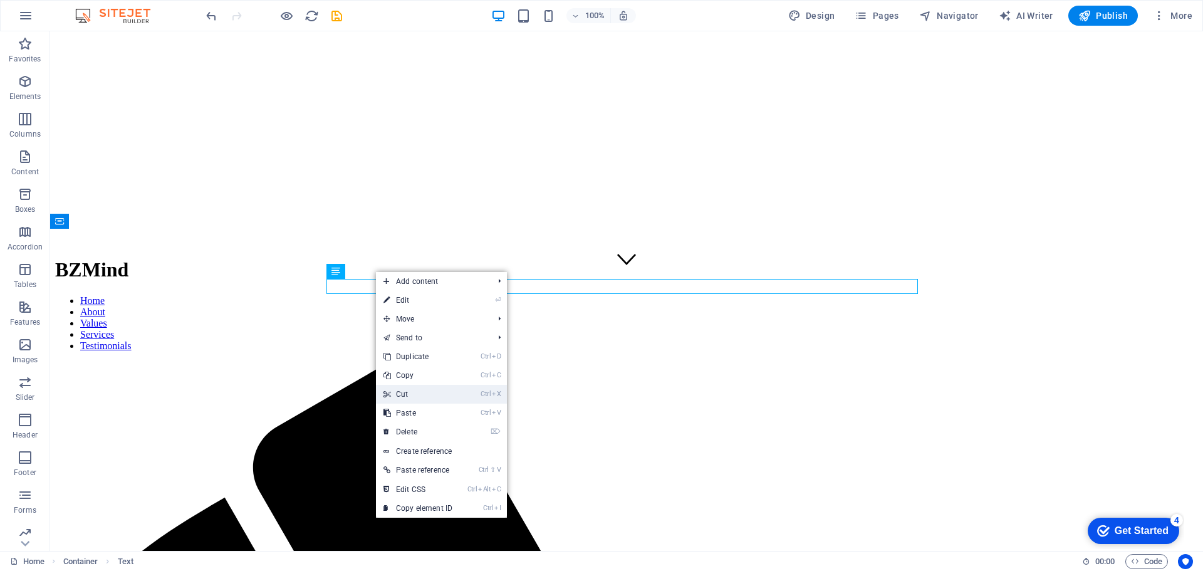
click at [404, 391] on link "Ctrl X Cut" at bounding box center [418, 394] width 84 height 19
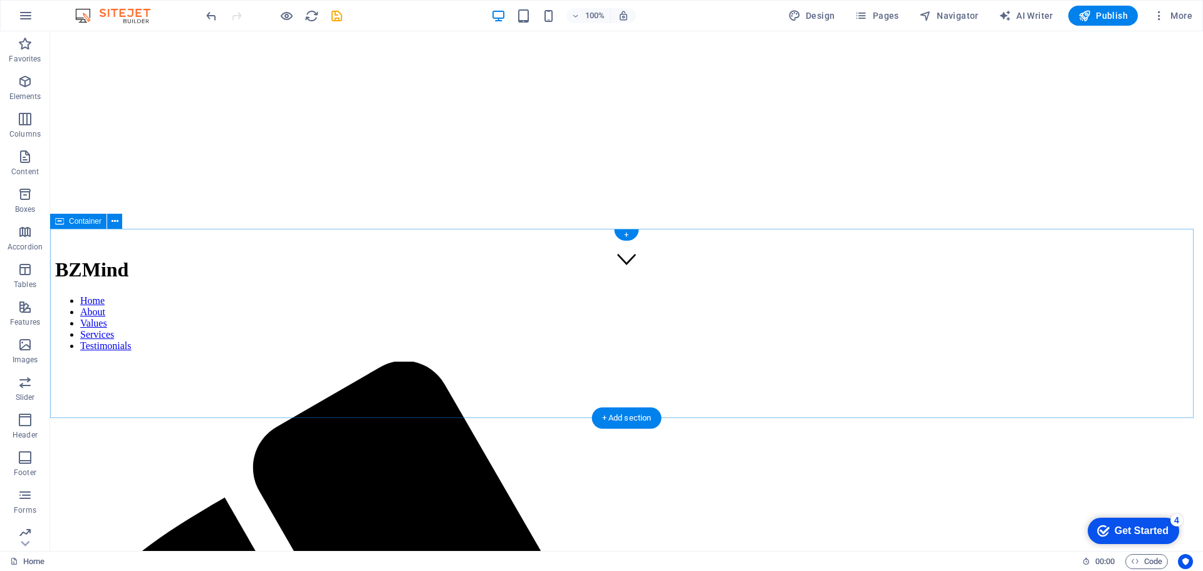
click at [21, 13] on icon "button" at bounding box center [25, 15] width 15 height 15
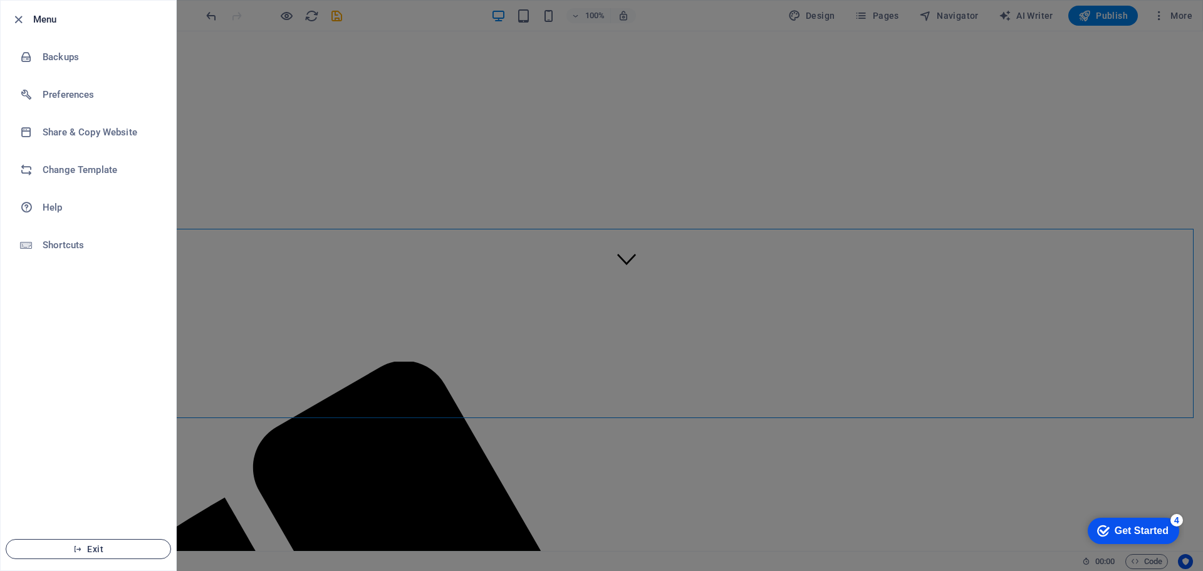
click at [95, 548] on span "Exit" at bounding box center [88, 549] width 144 height 10
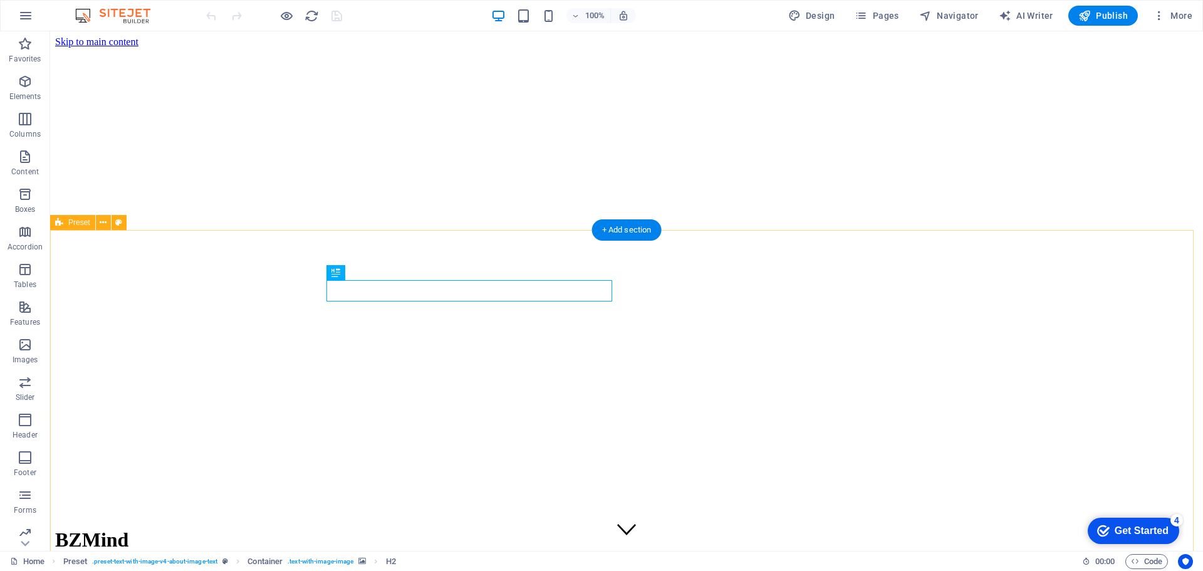
scroll to position [458, 0]
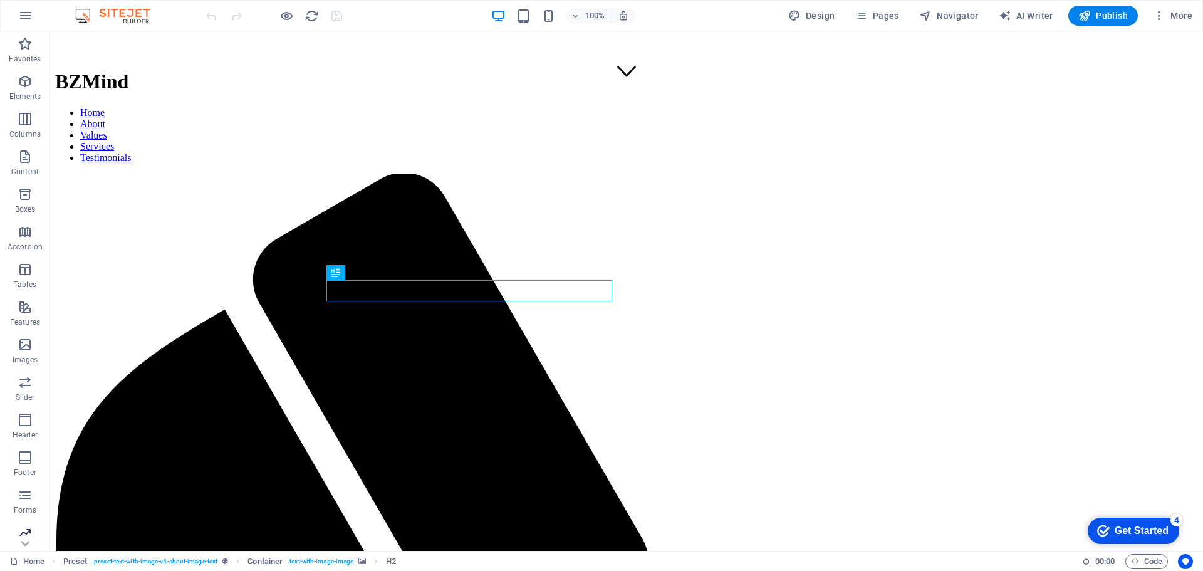
click at [25, 531] on icon "button" at bounding box center [25, 532] width 15 height 15
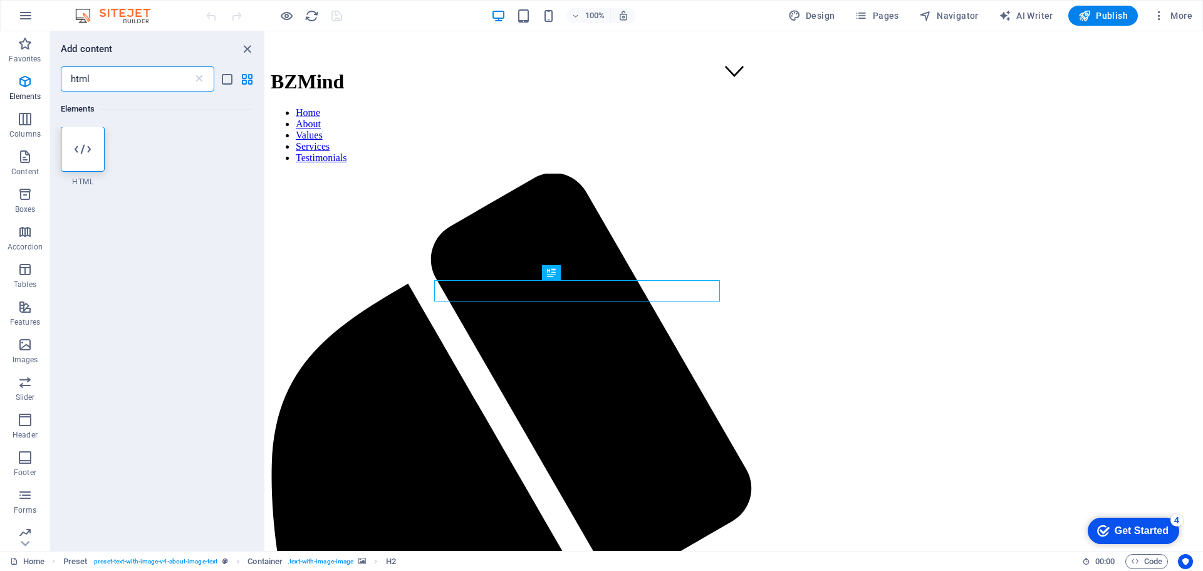
scroll to position [0, 0]
type input "html"
click at [83, 160] on div at bounding box center [83, 149] width 44 height 45
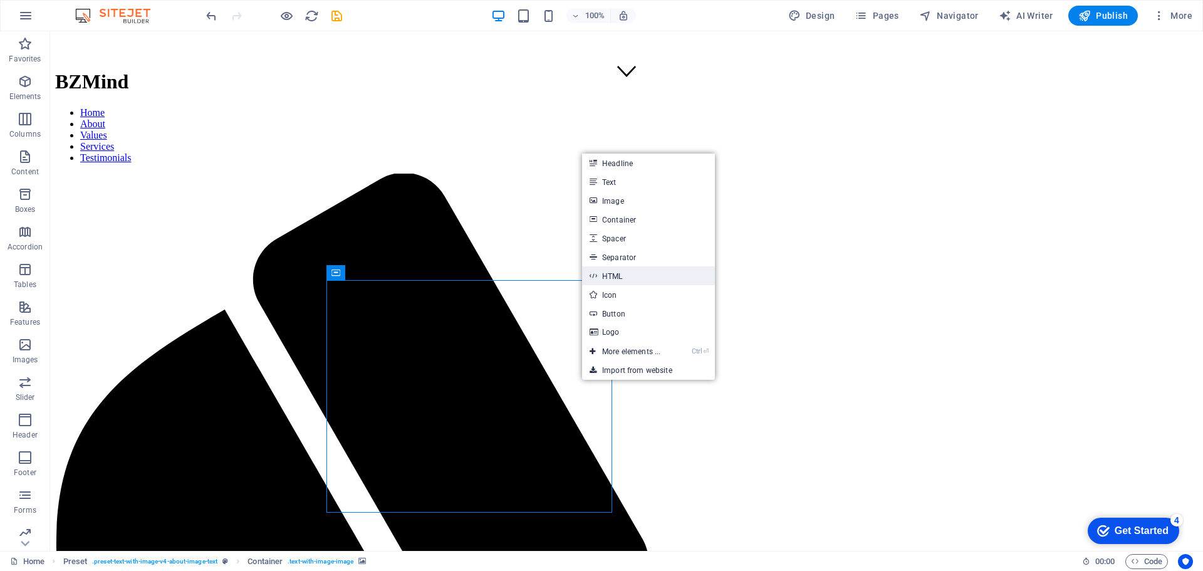
click at [619, 273] on link "HTML" at bounding box center [648, 275] width 133 height 19
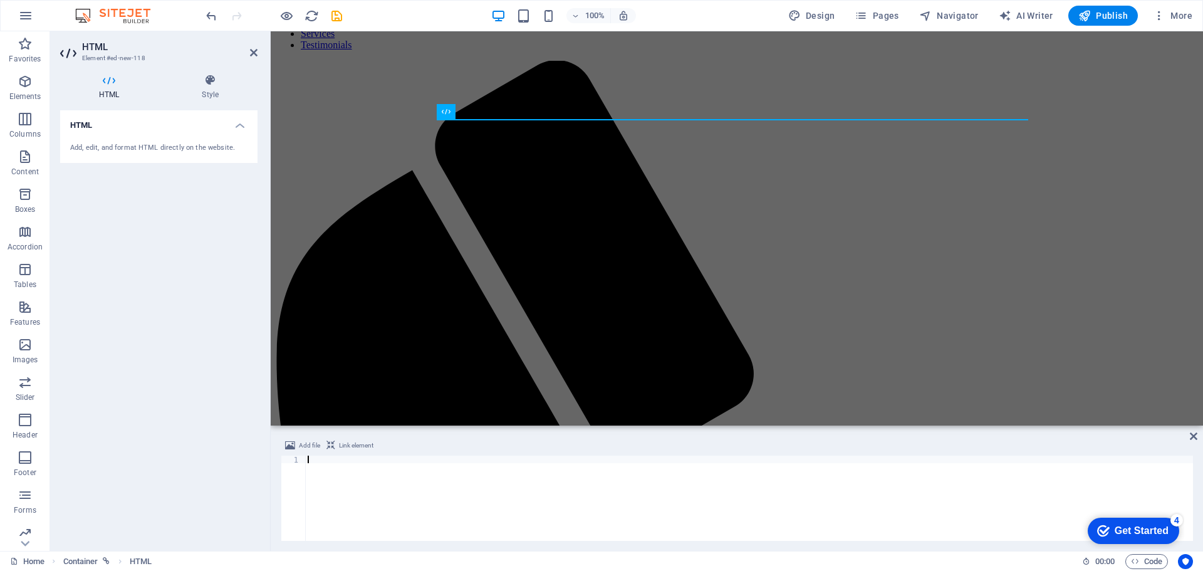
scroll to position [208, 0]
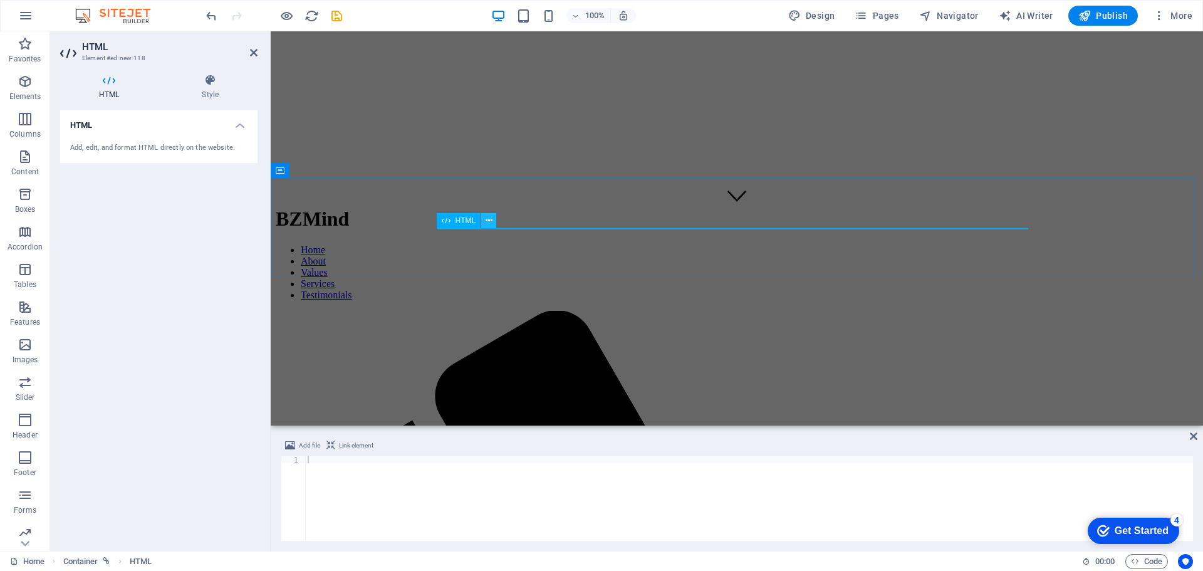
click at [486, 221] on icon at bounding box center [489, 220] width 7 height 13
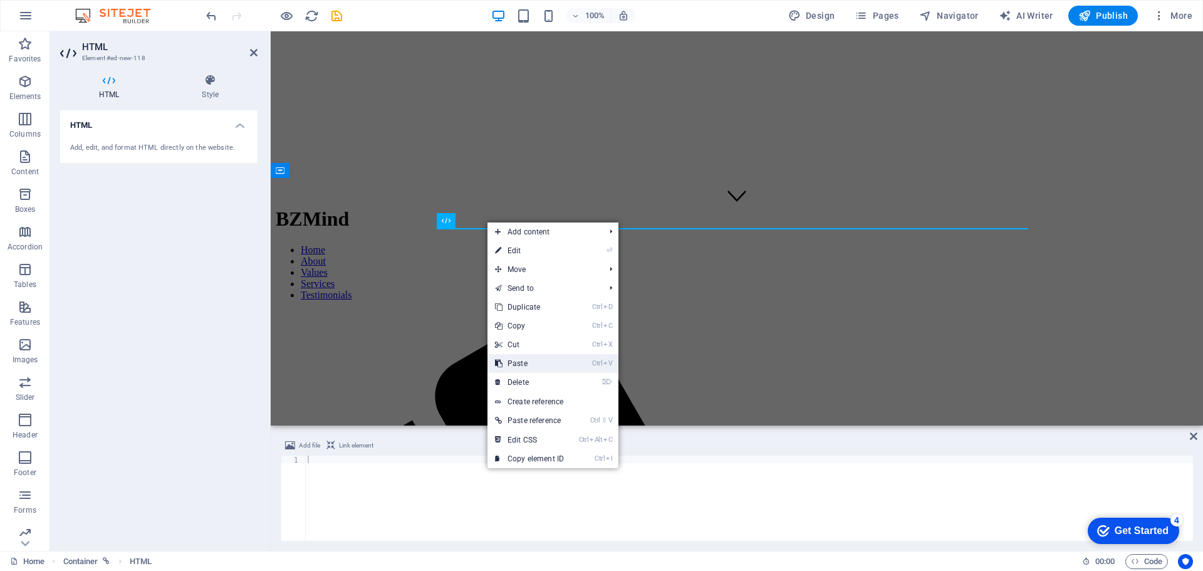
click at [535, 361] on link "Ctrl V Paste" at bounding box center [530, 363] width 84 height 19
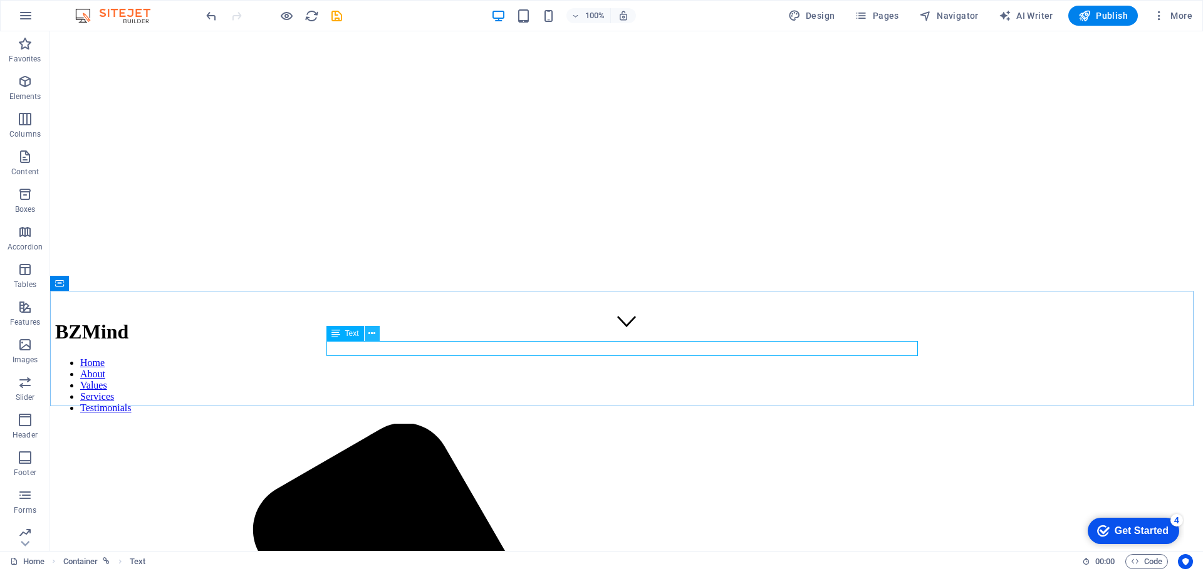
click at [375, 335] on icon at bounding box center [371, 333] width 7 height 13
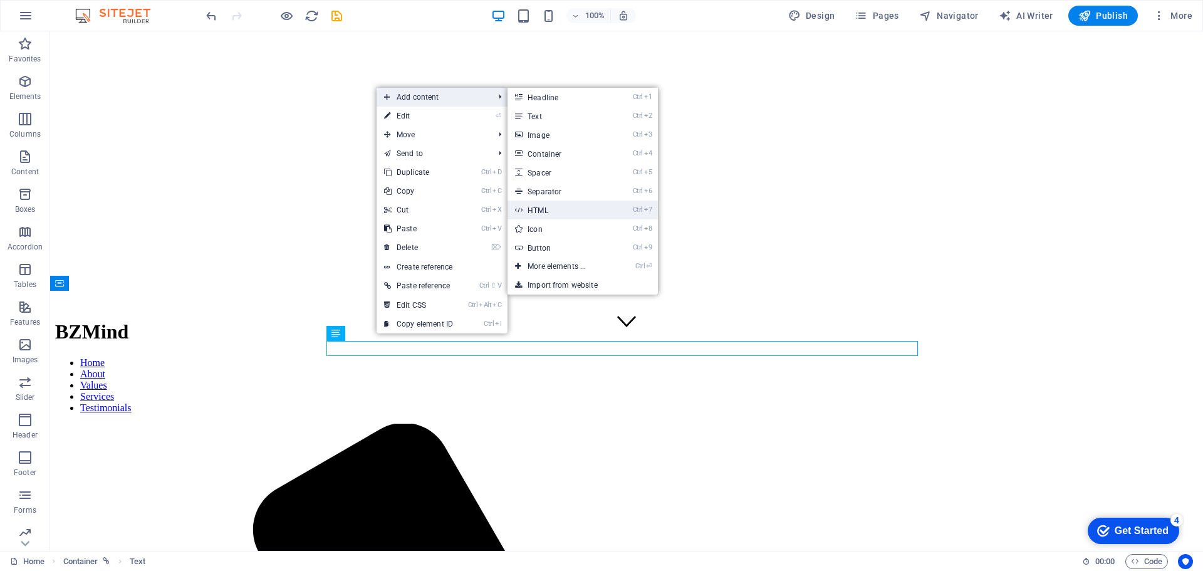
click at [548, 211] on link "Ctrl 7 HTML" at bounding box center [559, 210] width 103 height 19
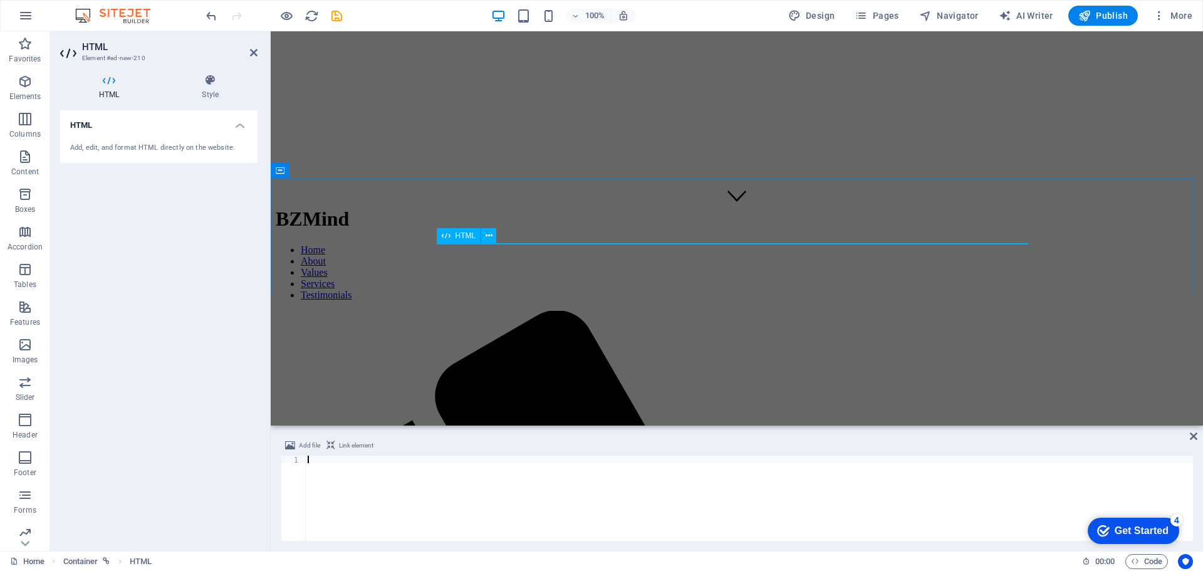
click at [446, 238] on icon at bounding box center [446, 235] width 9 height 15
click at [117, 147] on div "Add, edit, and format HTML directly on the website." at bounding box center [158, 148] width 177 height 11
drag, startPoint x: 127, startPoint y: 118, endPoint x: 95, endPoint y: 300, distance: 185.3
click at [95, 300] on div "HTML Add, edit, and format HTML directly on the website." at bounding box center [158, 325] width 197 height 431
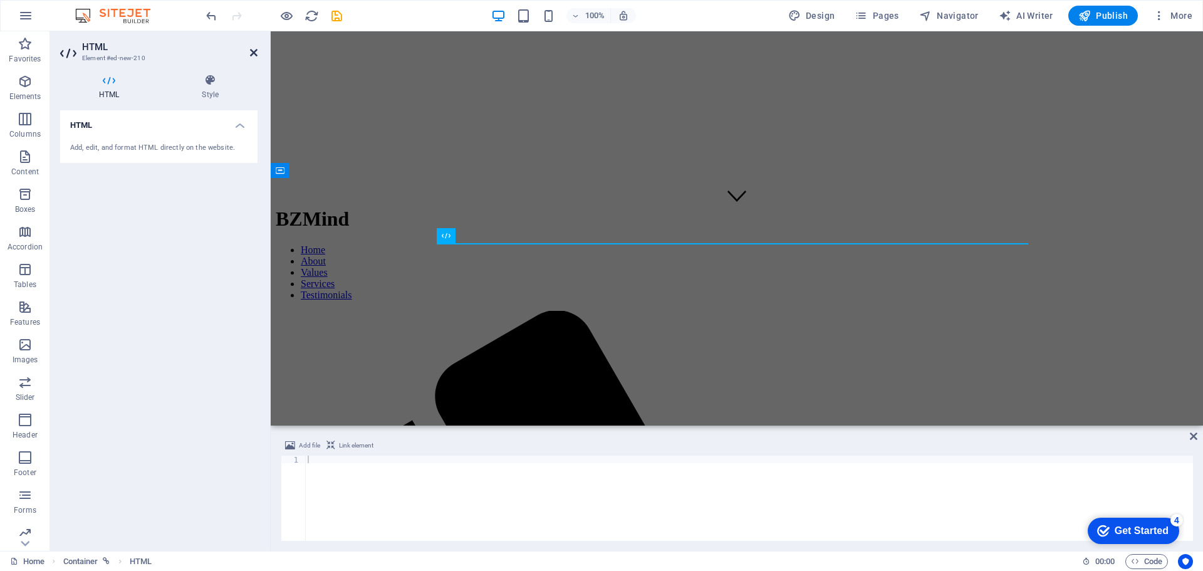
click at [254, 51] on icon at bounding box center [254, 53] width 8 height 10
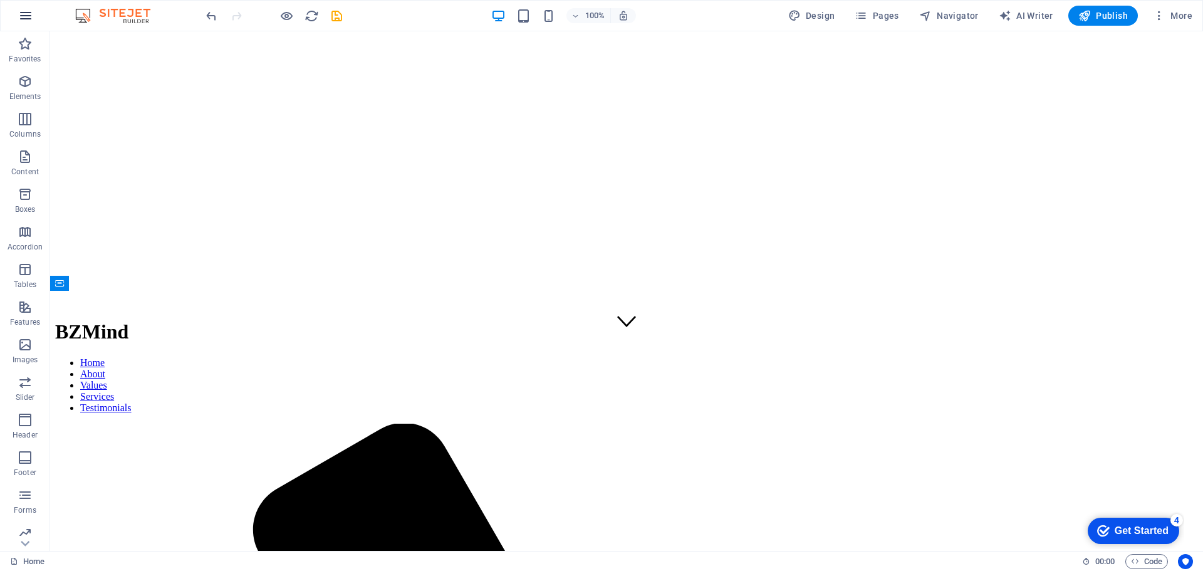
click at [28, 14] on icon "button" at bounding box center [25, 15] width 15 height 15
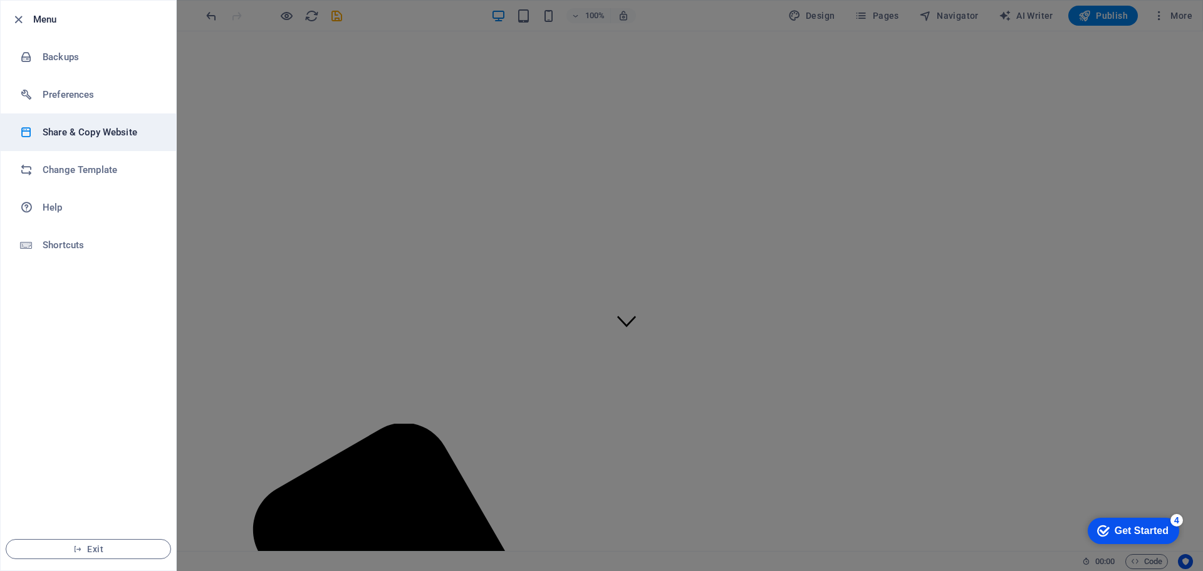
click at [103, 132] on h6 "Share & Copy Website" at bounding box center [101, 132] width 116 height 15
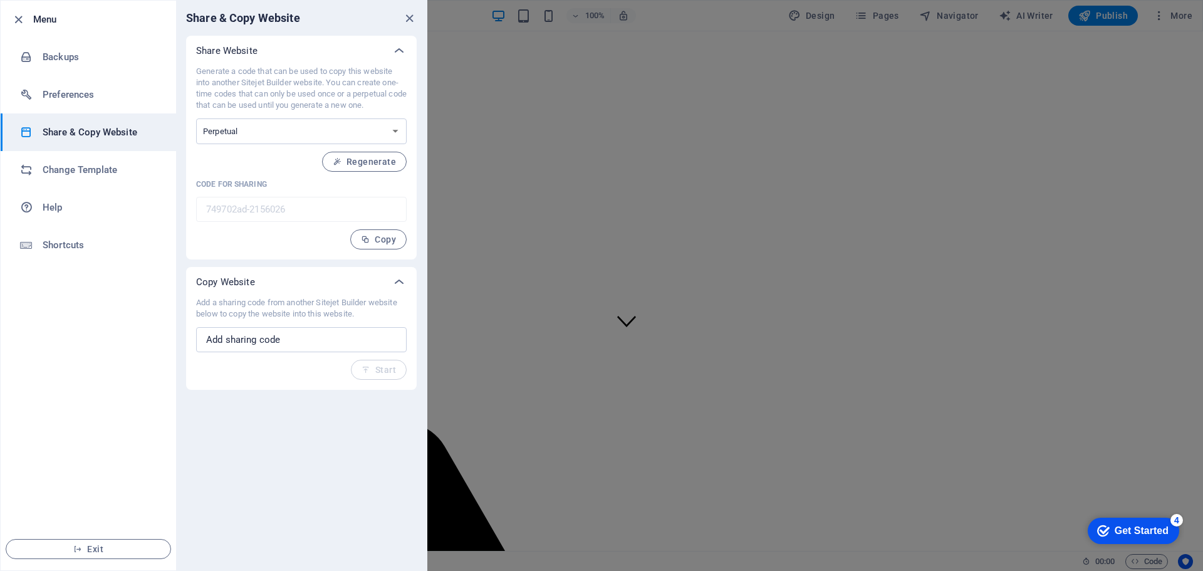
click at [107, 394] on ul "Menu Backups Preferences Share & Copy Website Change Template Help Shortcuts Ex…" at bounding box center [88, 286] width 175 height 570
click at [409, 15] on icon "close" at bounding box center [409, 18] width 14 height 14
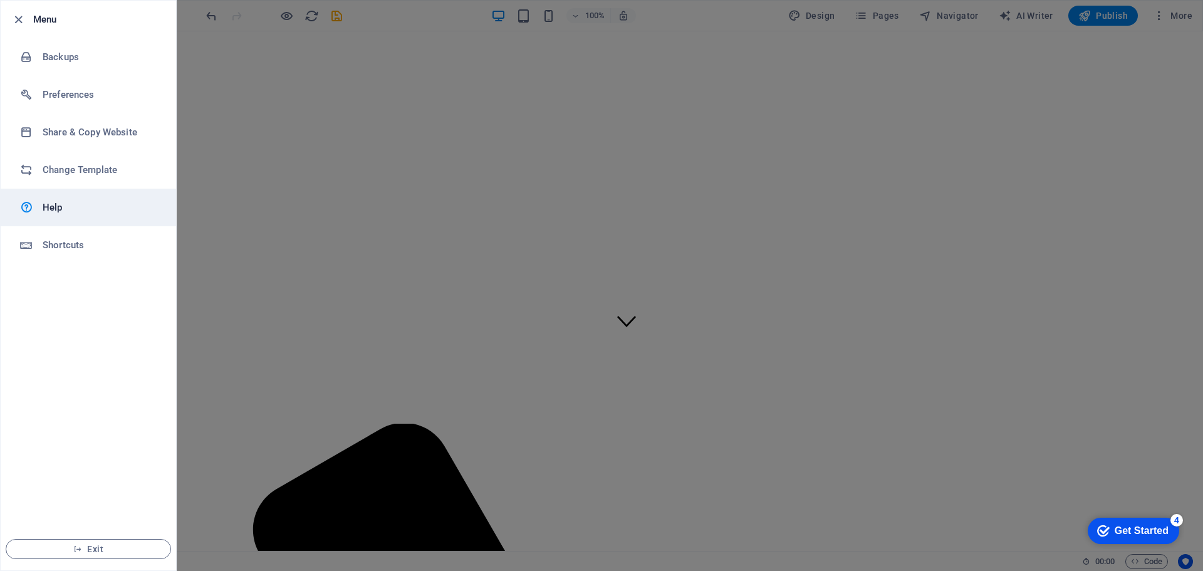
click at [53, 208] on h6 "Help" at bounding box center [101, 207] width 116 height 15
click at [18, 19] on icon "button" at bounding box center [18, 20] width 14 height 14
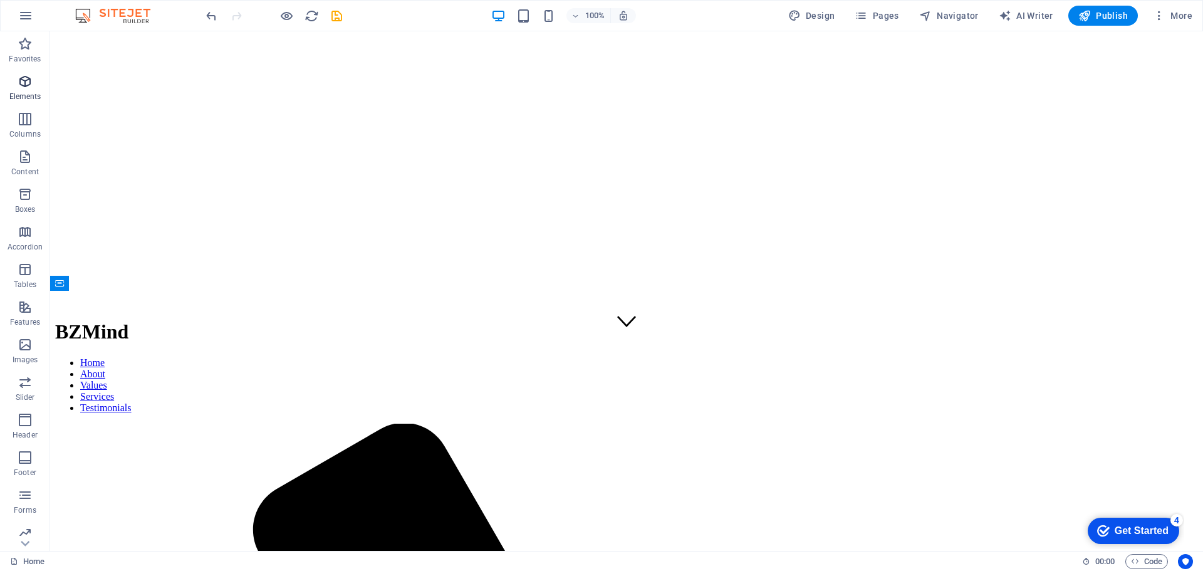
click at [21, 82] on icon "button" at bounding box center [25, 81] width 15 height 15
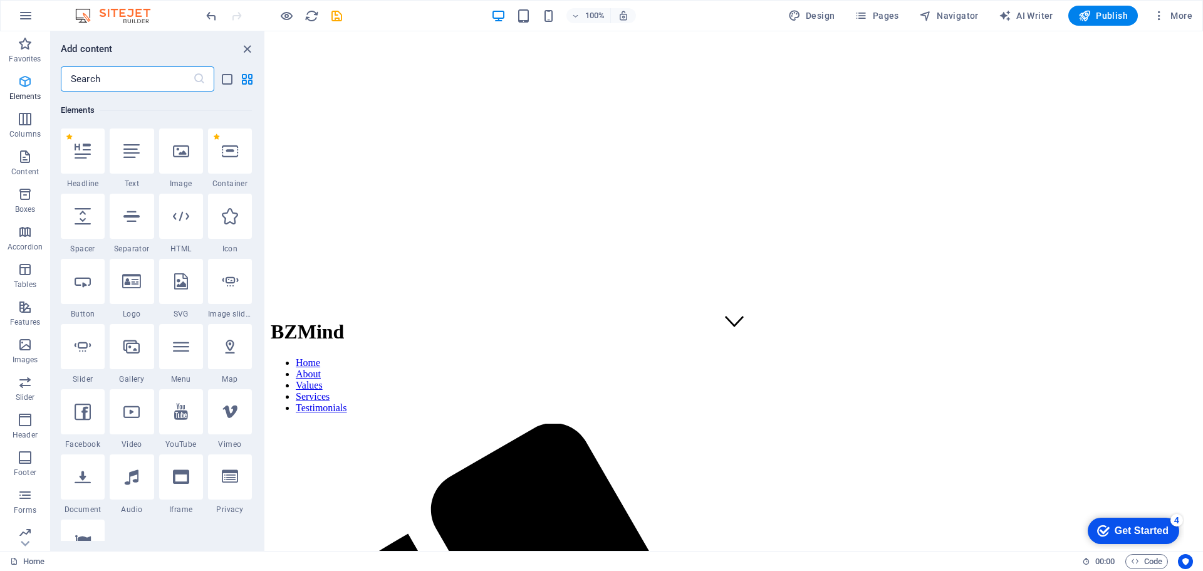
scroll to position [133, 0]
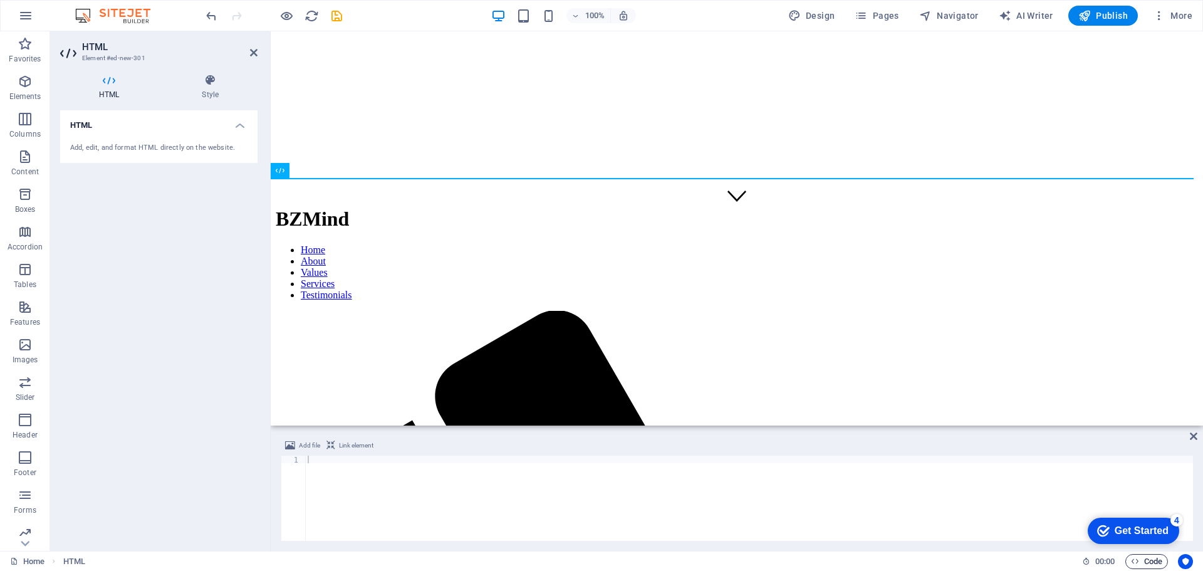
click at [1154, 562] on span "Code" at bounding box center [1146, 561] width 31 height 15
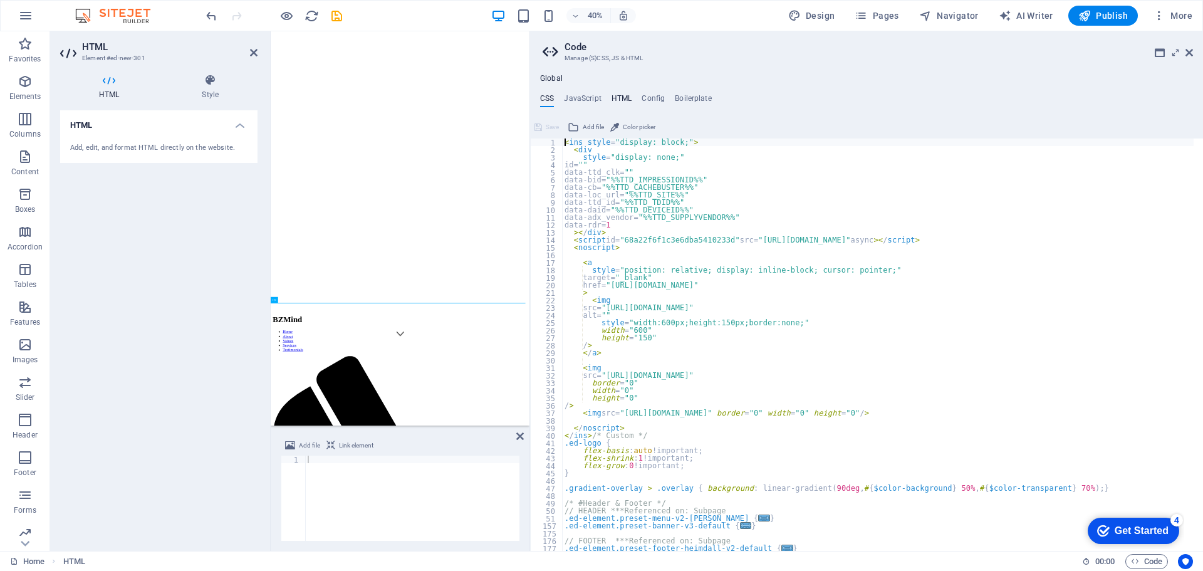
click at [627, 98] on h4 "HTML" at bounding box center [622, 101] width 21 height 14
type textarea "<a href="#main-content" class="wv-link-content button">Skip to main content</a>"
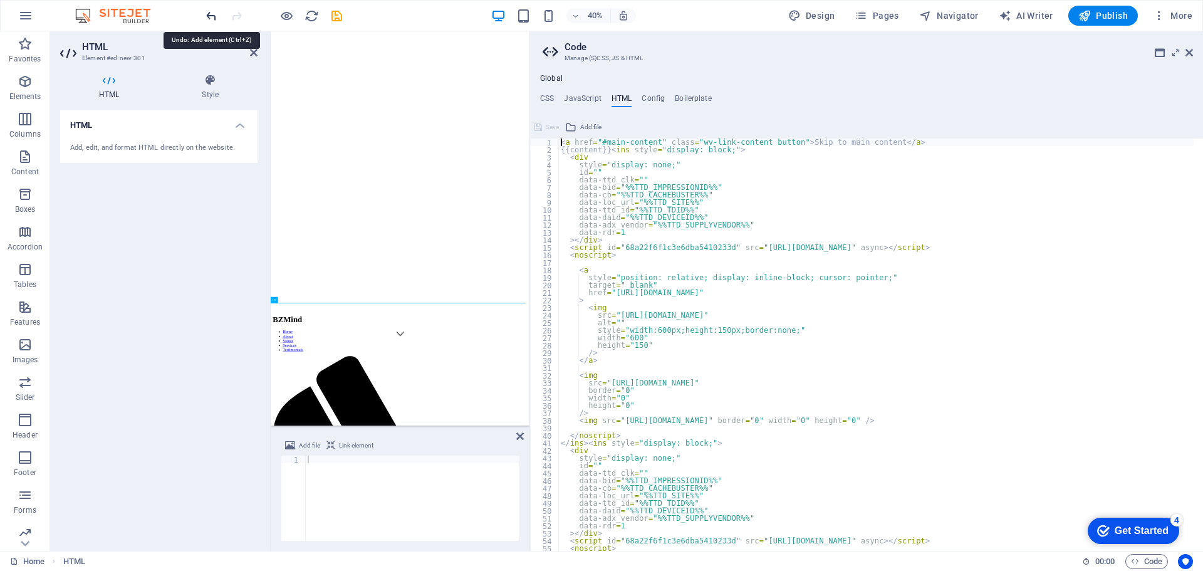
click at [208, 18] on icon "undo" at bounding box center [211, 16] width 14 height 14
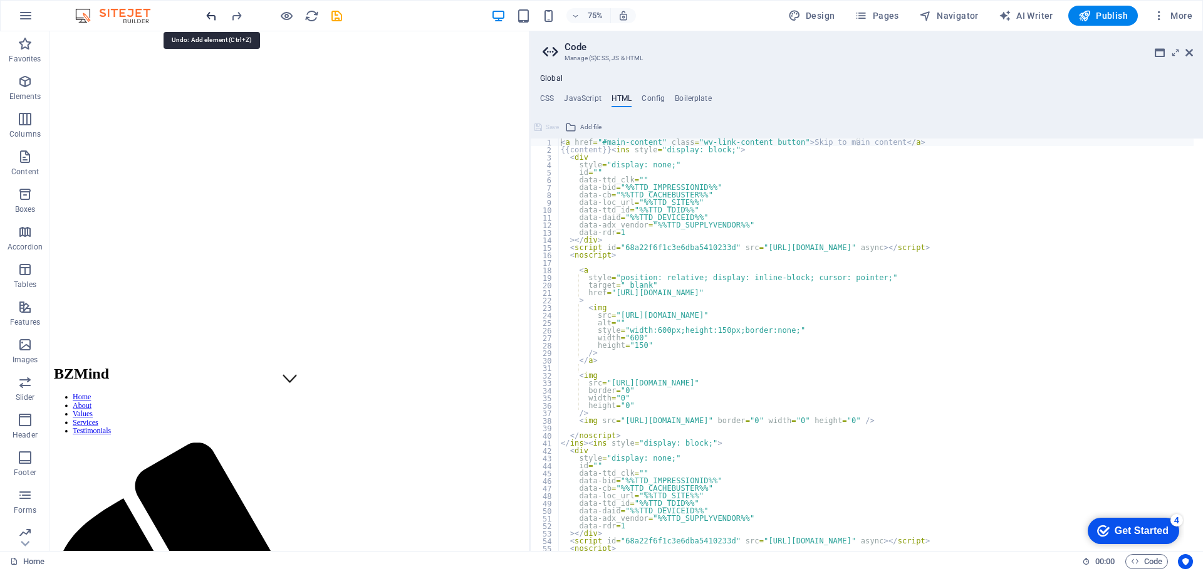
click at [208, 16] on icon "undo" at bounding box center [211, 16] width 14 height 14
click at [209, 12] on icon "undo" at bounding box center [211, 16] width 14 height 14
click at [1189, 52] on icon at bounding box center [1190, 53] width 8 height 10
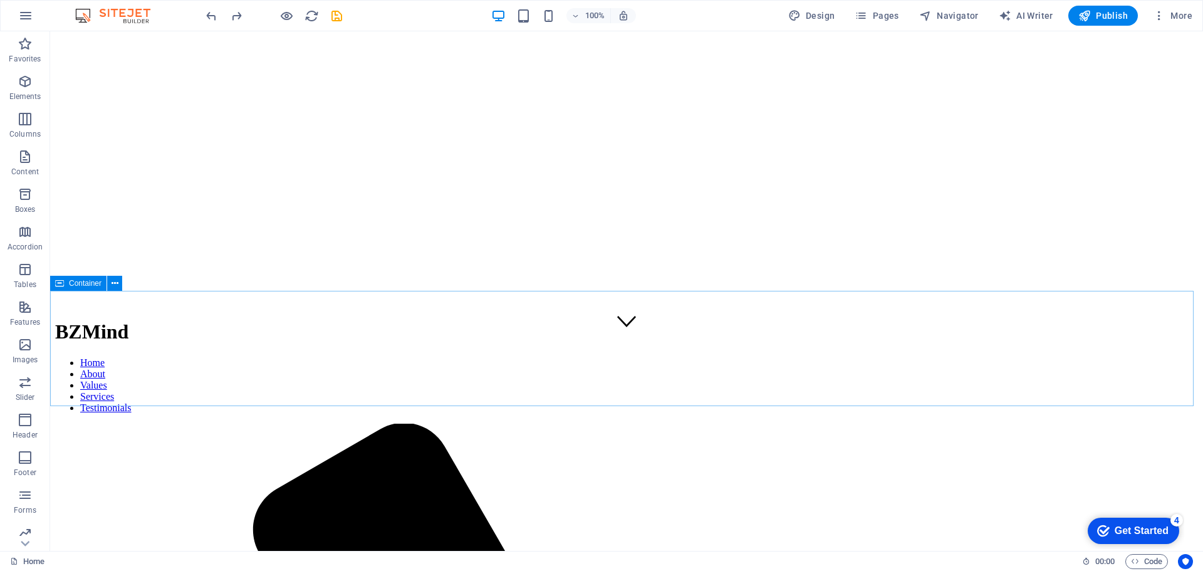
click at [58, 283] on icon at bounding box center [59, 283] width 9 height 15
click at [113, 282] on icon at bounding box center [115, 283] width 7 height 13
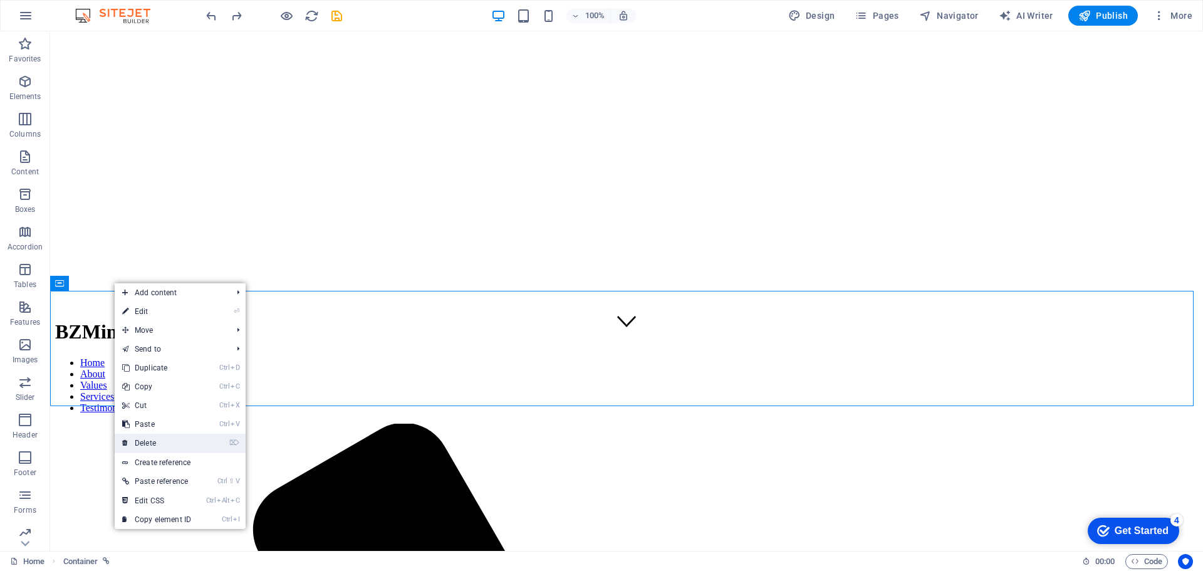
click at [155, 444] on link "⌦ Delete" at bounding box center [157, 443] width 84 height 19
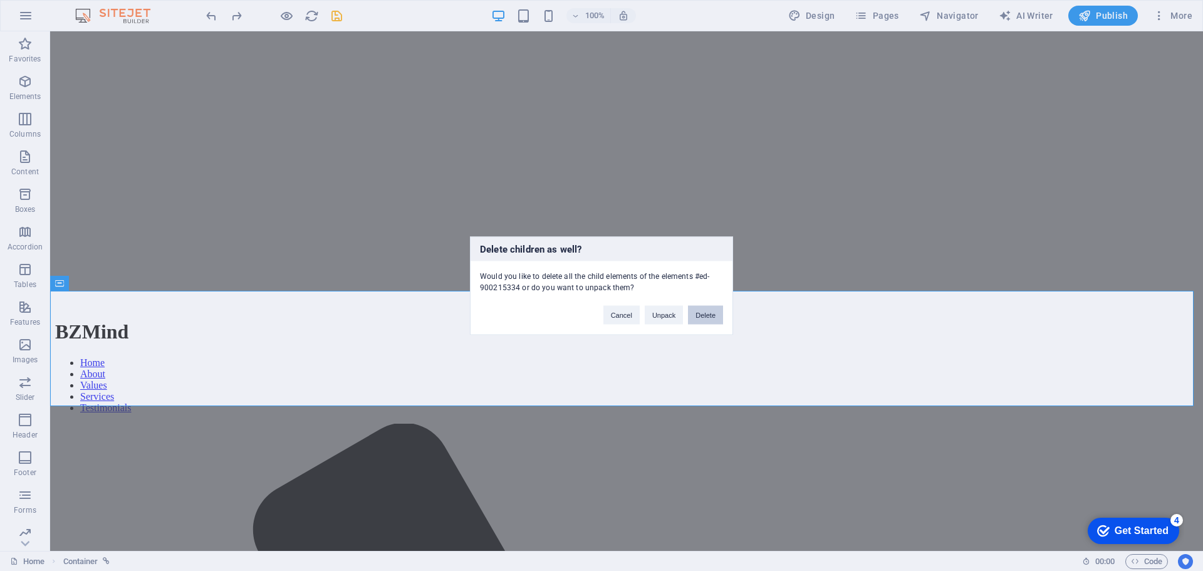
click at [709, 316] on button "Delete" at bounding box center [705, 314] width 35 height 19
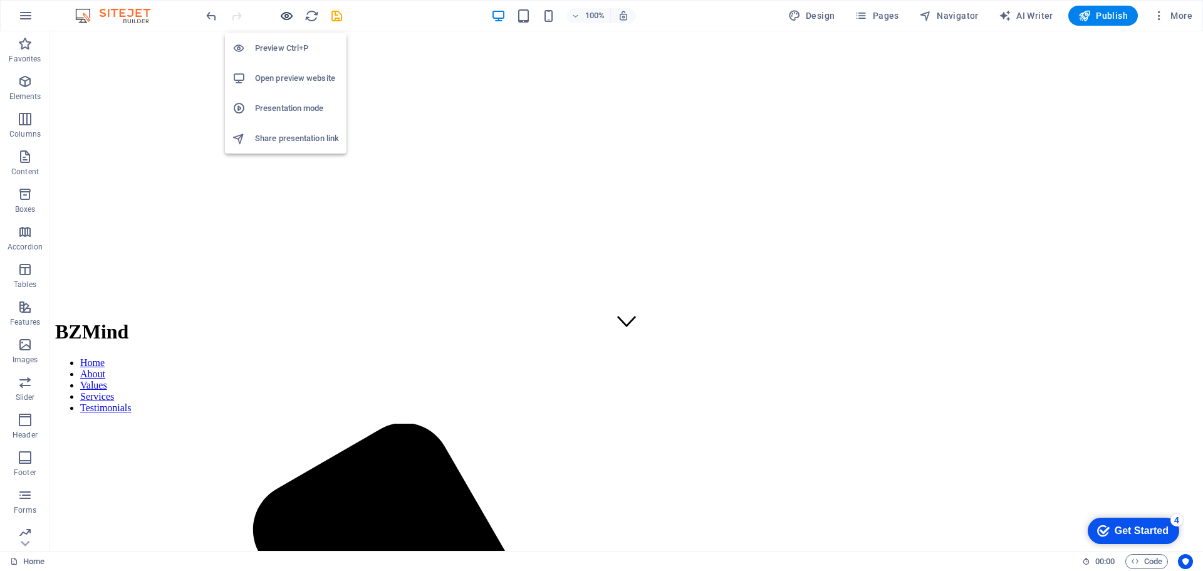
click at [287, 16] on icon "button" at bounding box center [286, 16] width 14 height 14
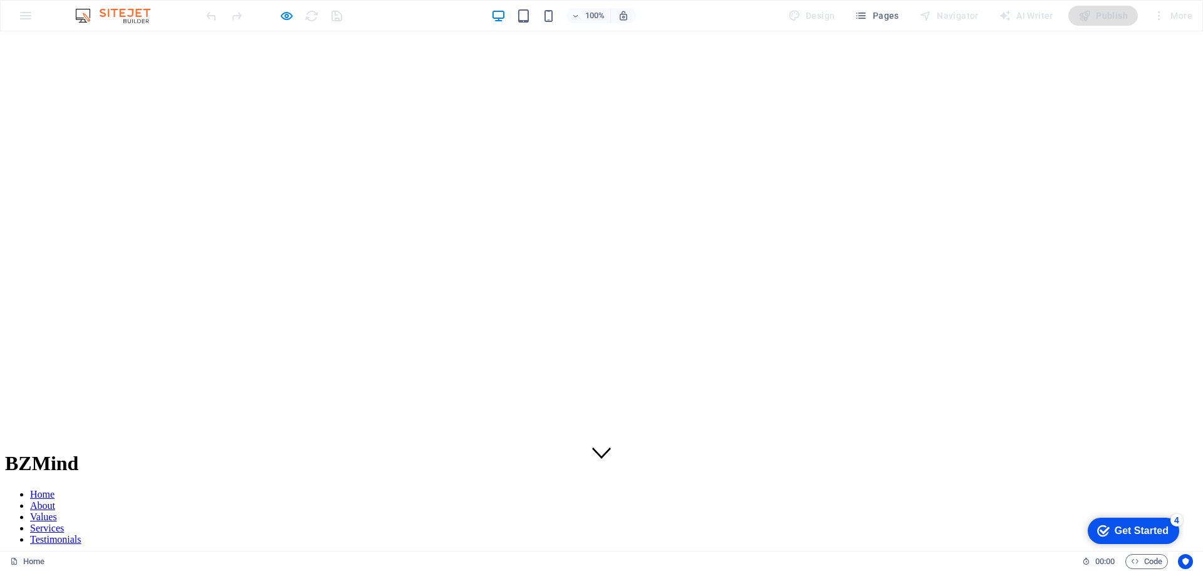
scroll to position [0, 0]
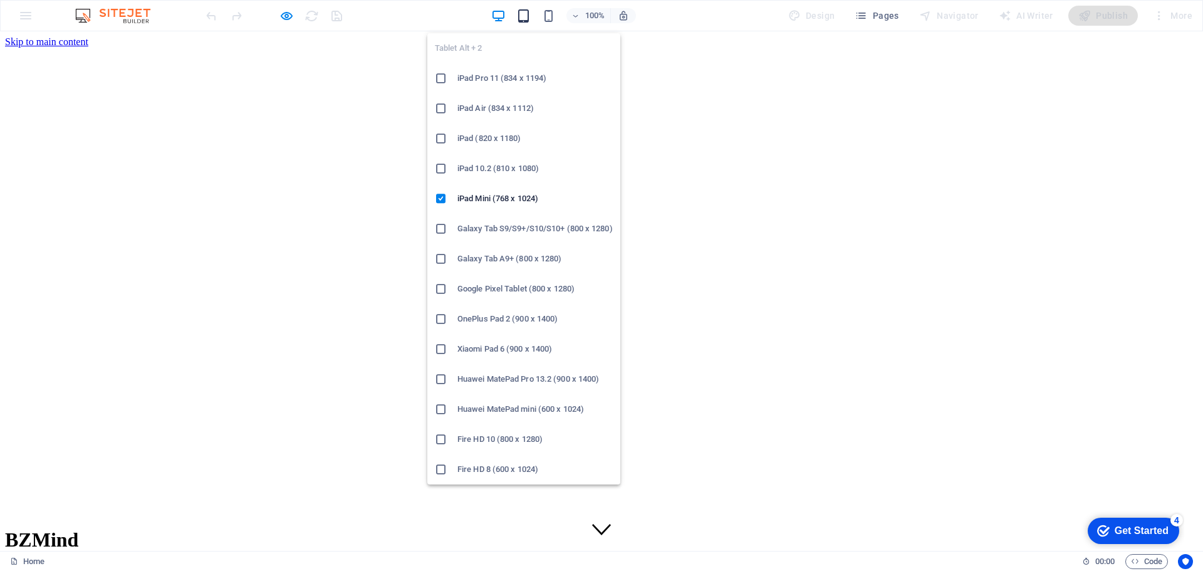
click at [525, 11] on icon "button" at bounding box center [523, 16] width 14 height 14
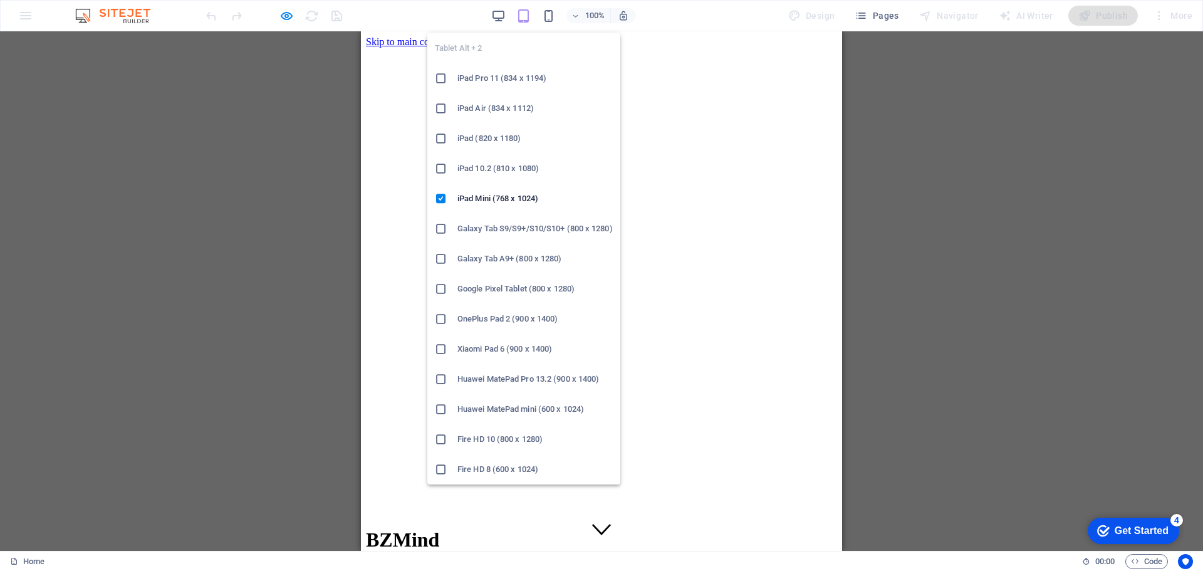
click at [491, 80] on h6 "iPad Pro 11 (834 x 1194)" at bounding box center [534, 78] width 155 height 15
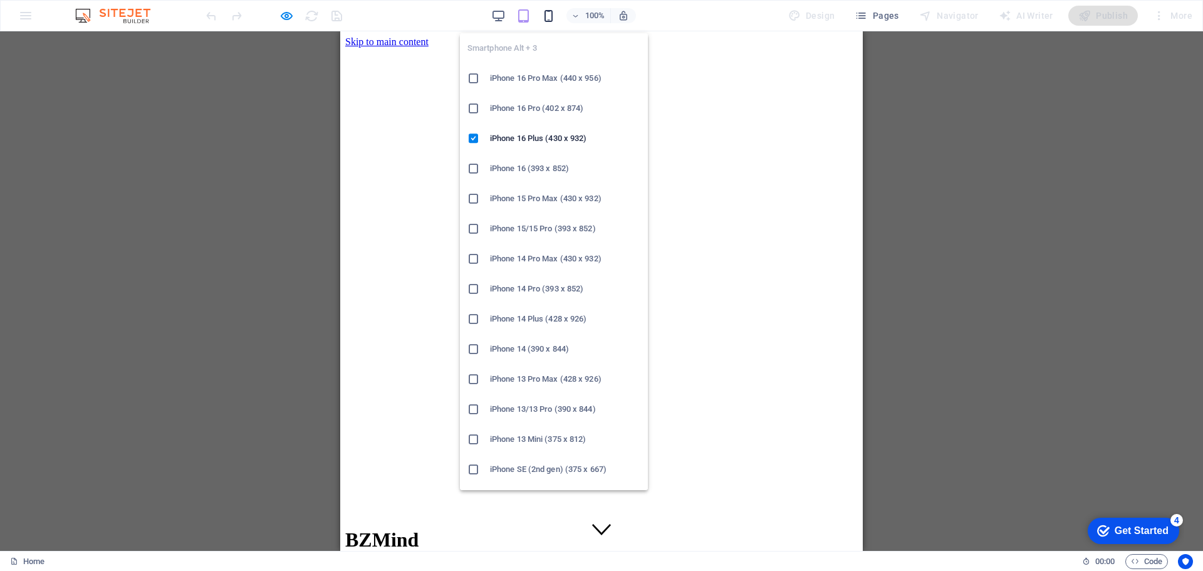
click at [552, 18] on icon "button" at bounding box center [548, 16] width 14 height 14
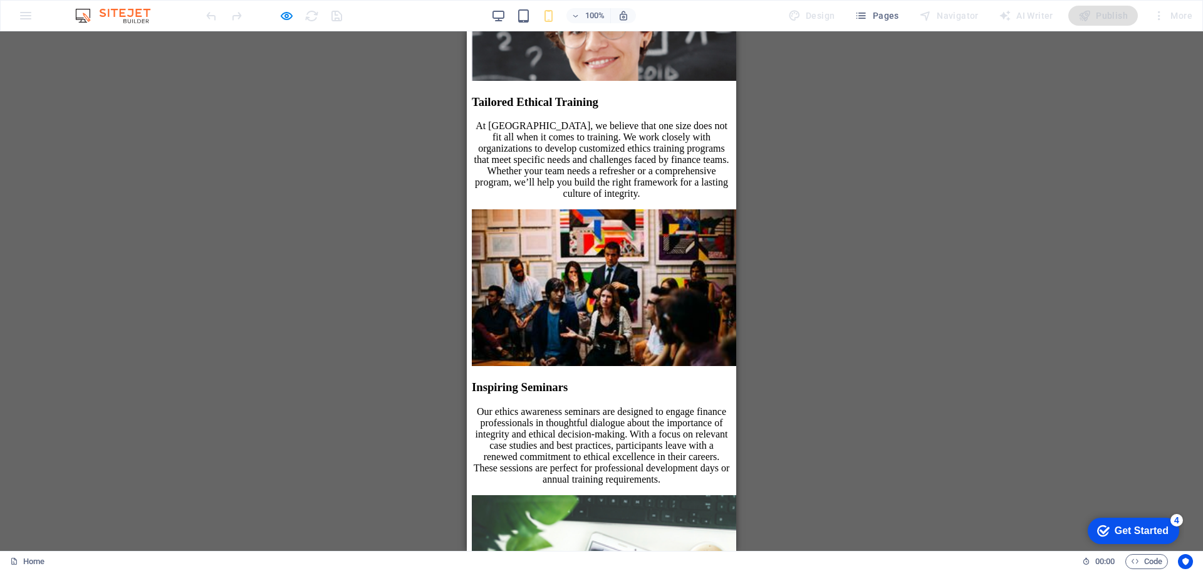
scroll to position [3133, 0]
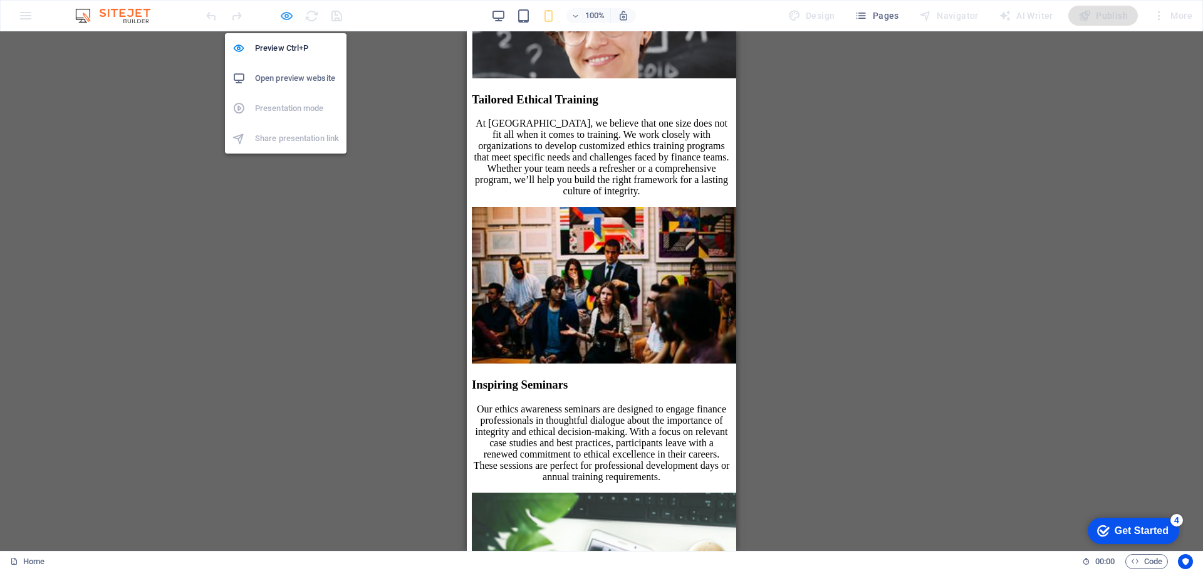
click at [288, 15] on icon "button" at bounding box center [286, 16] width 14 height 14
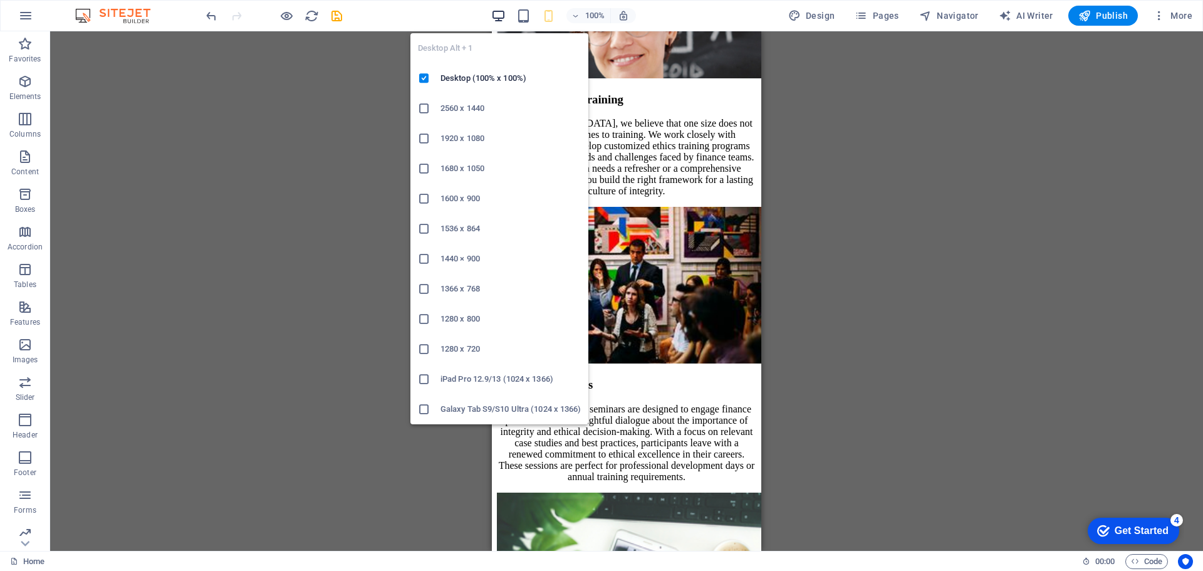
click at [500, 16] on icon "button" at bounding box center [498, 16] width 14 height 14
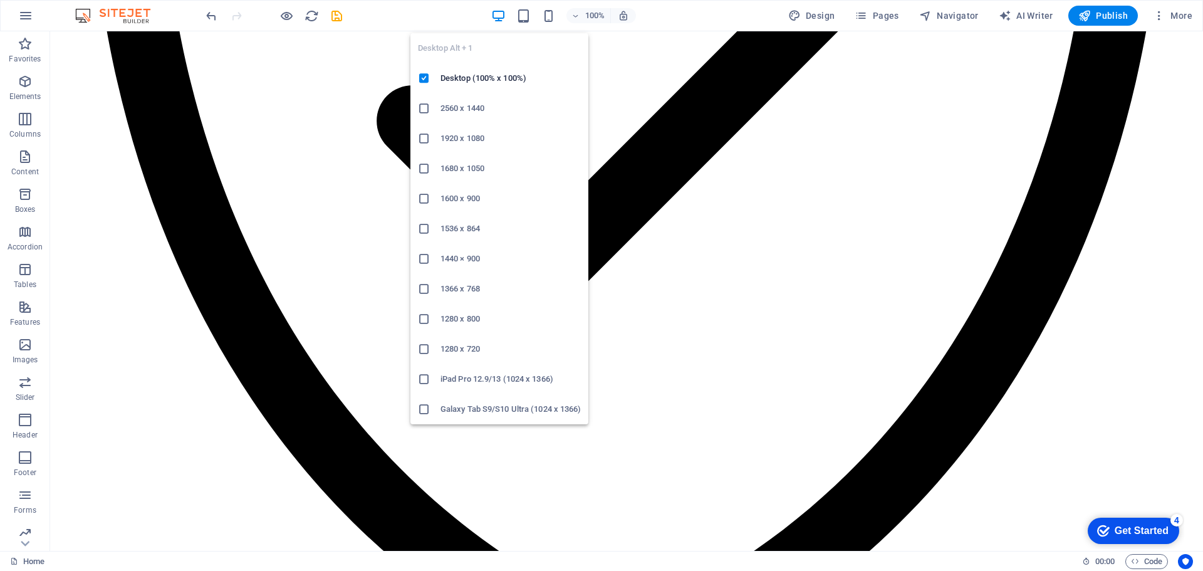
scroll to position [2316, 0]
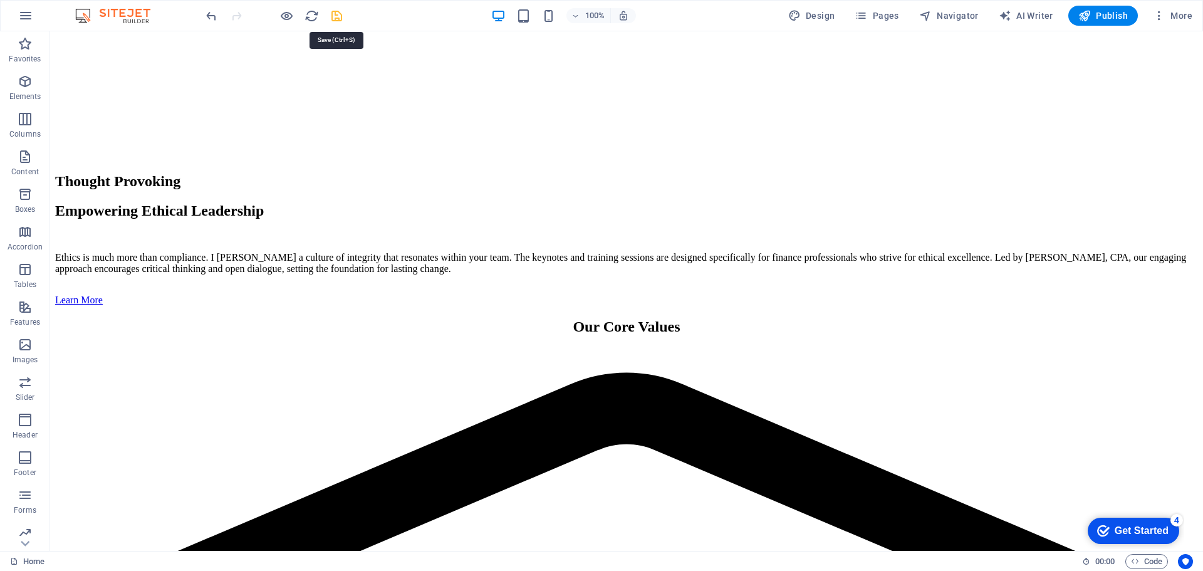
click at [335, 17] on icon "save" at bounding box center [337, 16] width 14 height 14
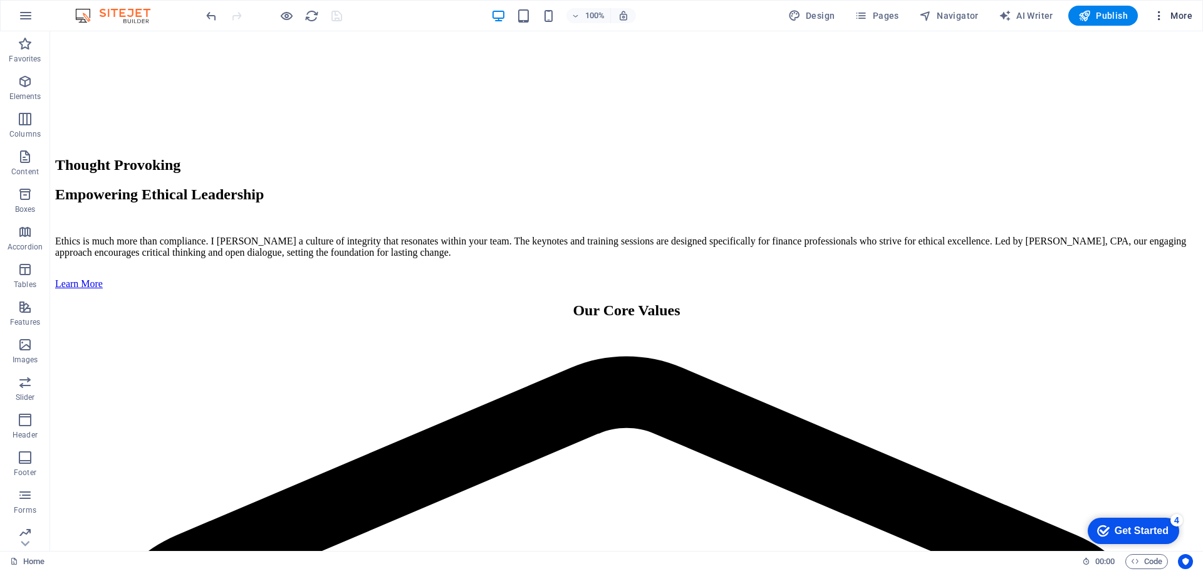
scroll to position [2337, 0]
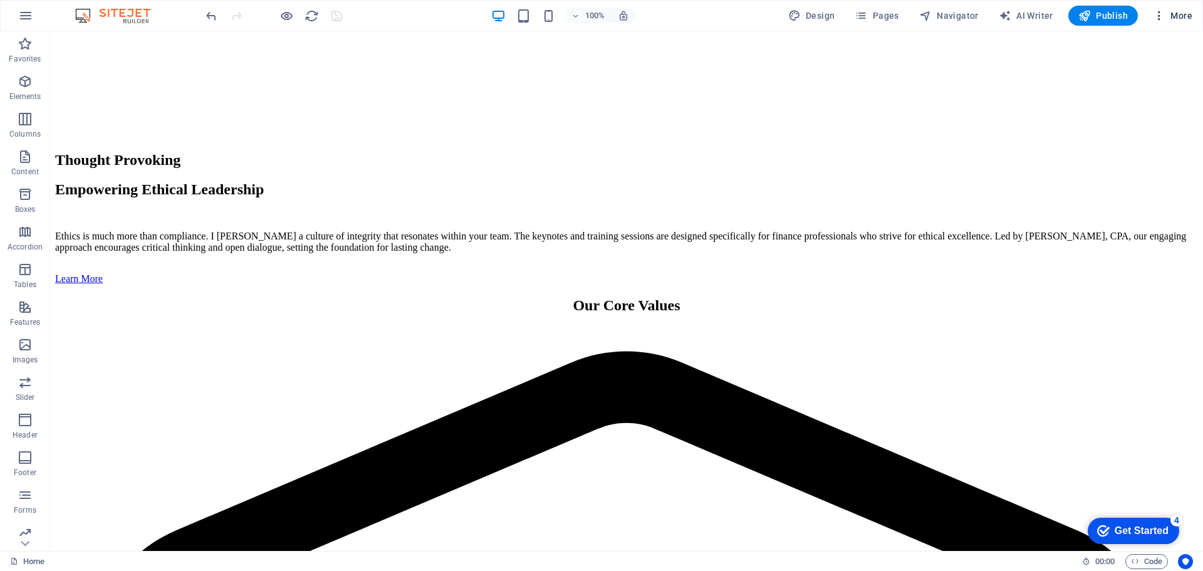
click at [1168, 18] on span "More" at bounding box center [1172, 15] width 39 height 13
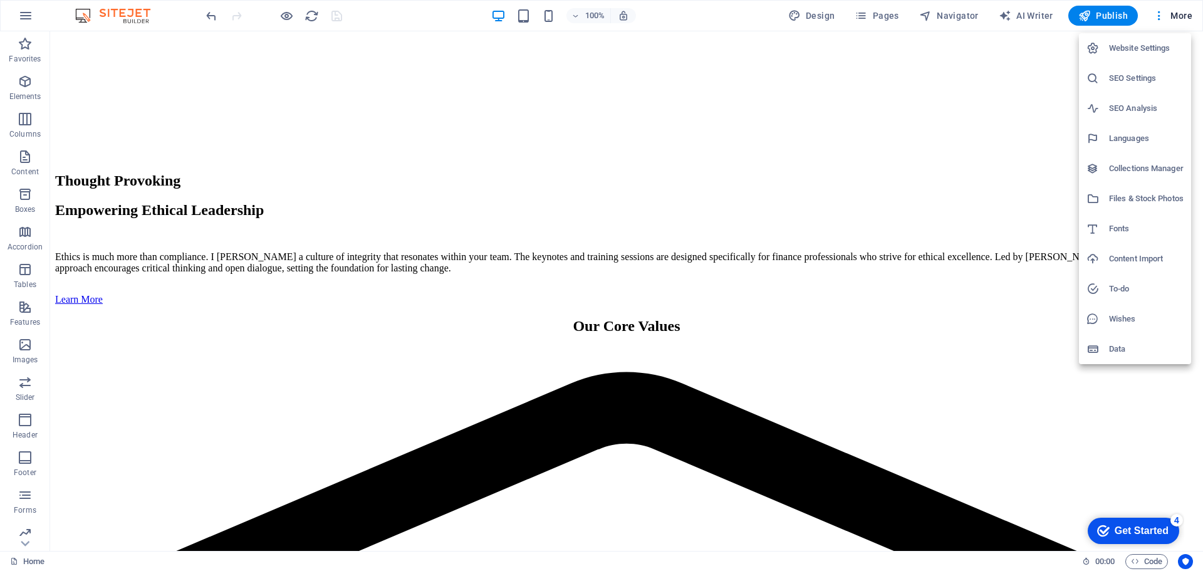
scroll to position [2316, 0]
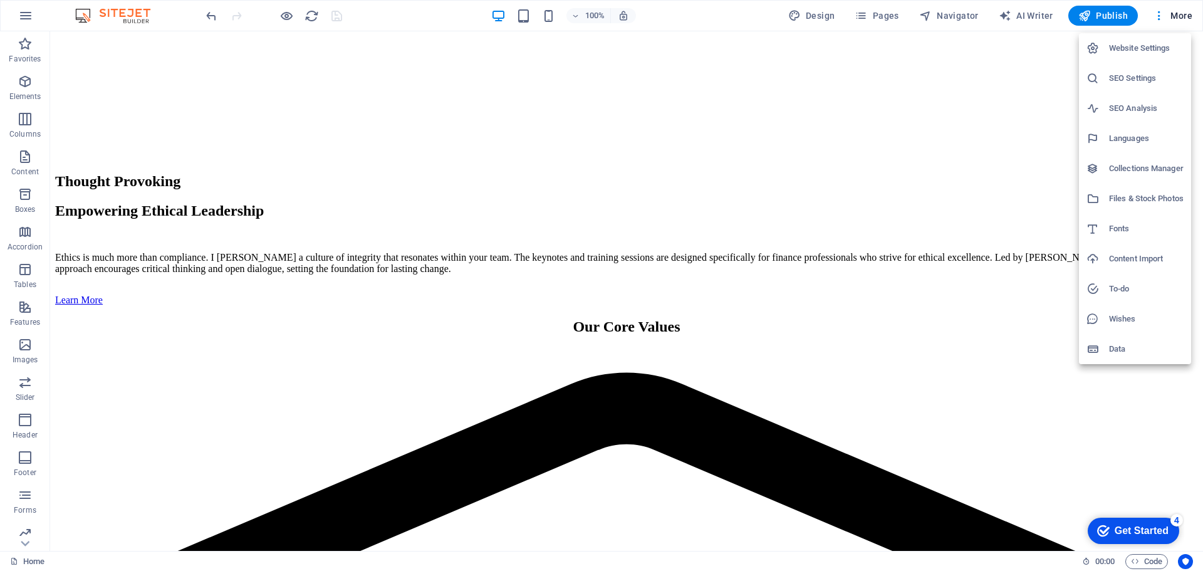
click at [1129, 261] on h6 "Content Import" at bounding box center [1146, 258] width 75 height 15
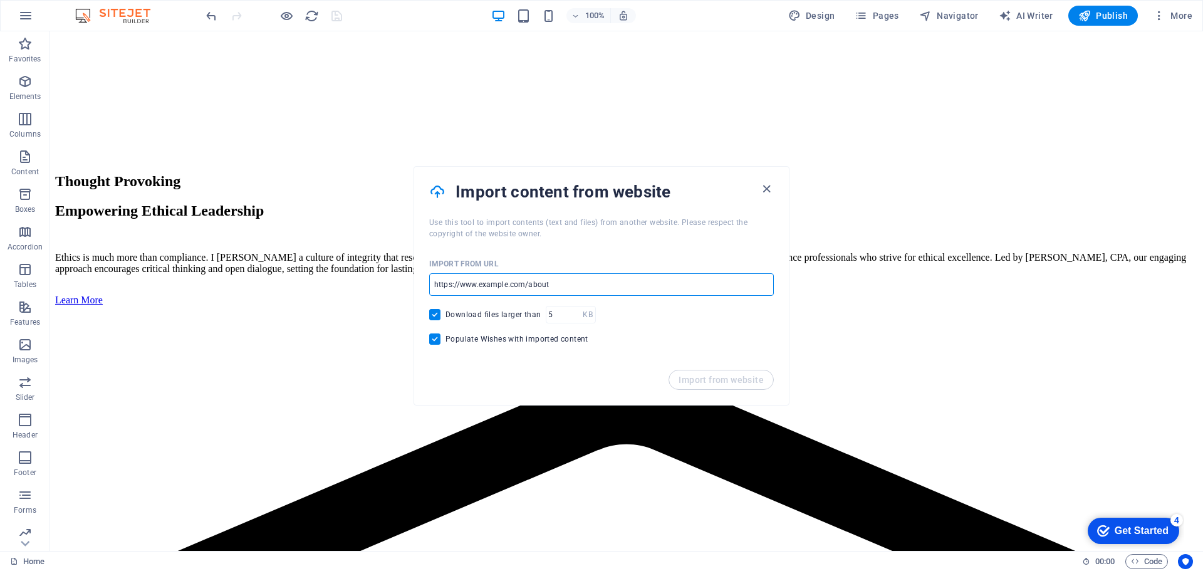
click at [562, 283] on input "url" at bounding box center [601, 284] width 345 height 23
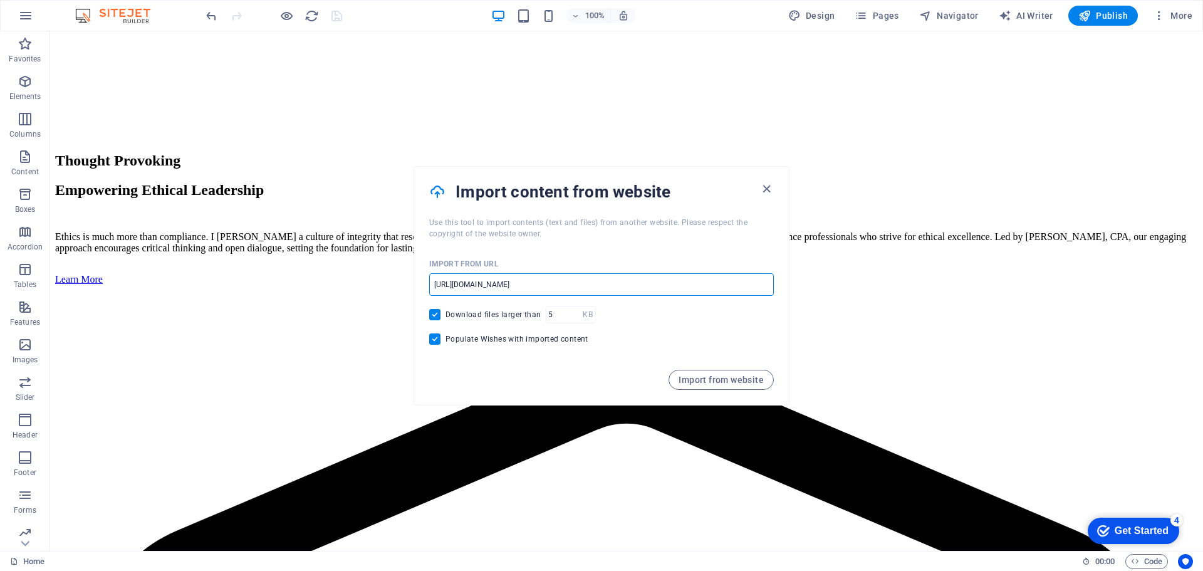
scroll to position [2337, 0]
type input "[URL][DOMAIN_NAME]"
click at [733, 380] on span "Import from website" at bounding box center [721, 380] width 85 height 10
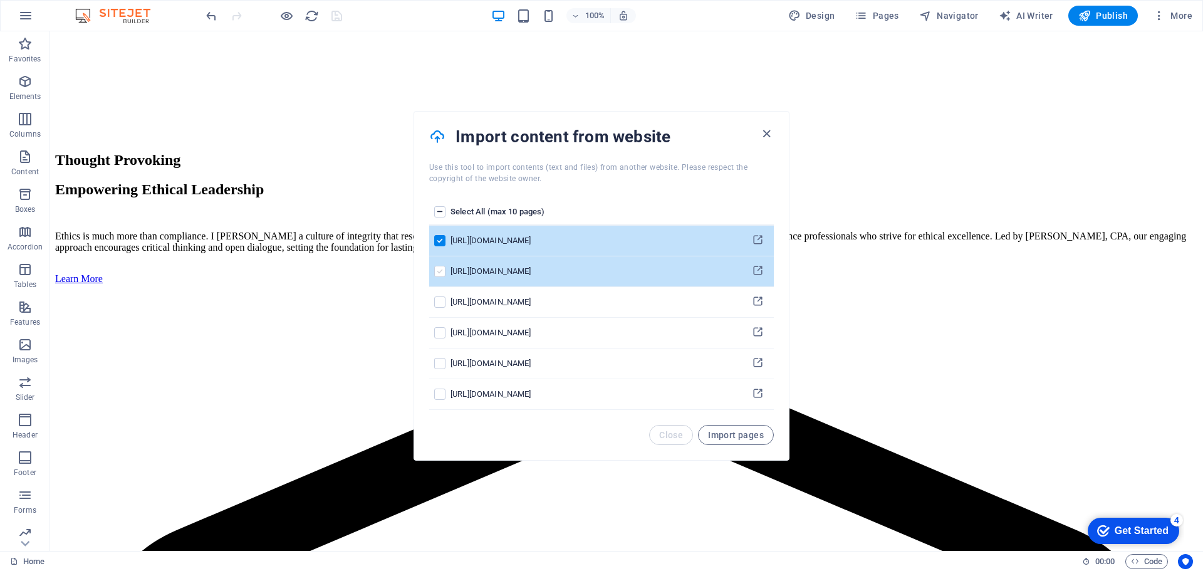
click at [444, 273] on label "pages list" at bounding box center [439, 271] width 11 height 11
click at [0, 0] on input "pages list" at bounding box center [0, 0] width 0 height 0
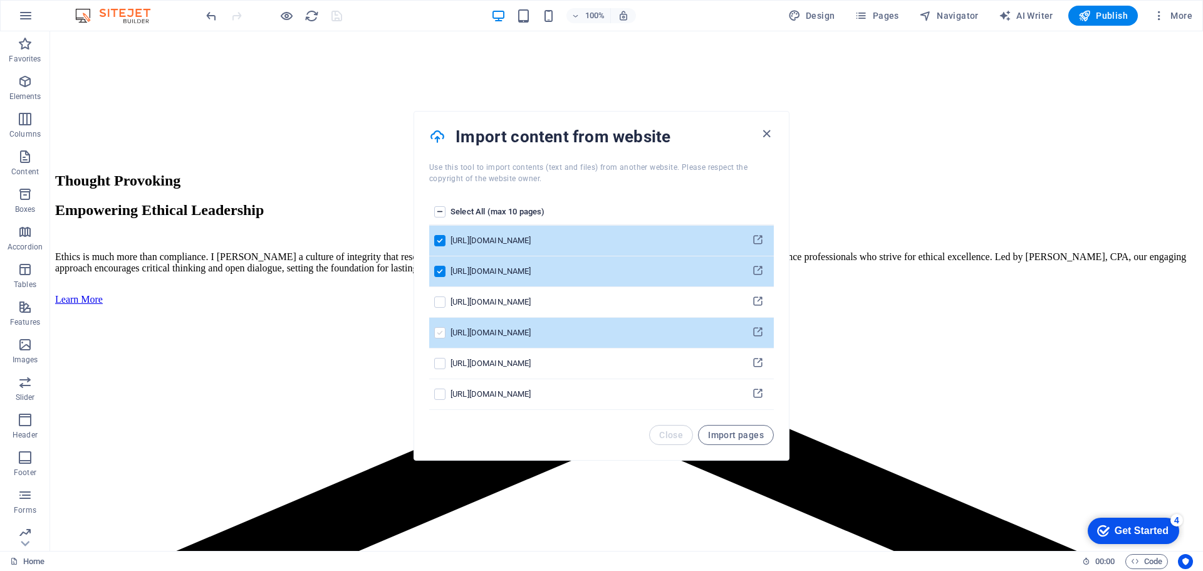
scroll to position [2316, 0]
click at [439, 335] on label "pages list" at bounding box center [439, 332] width 11 height 11
click at [0, 0] on input "pages list" at bounding box center [0, 0] width 0 height 0
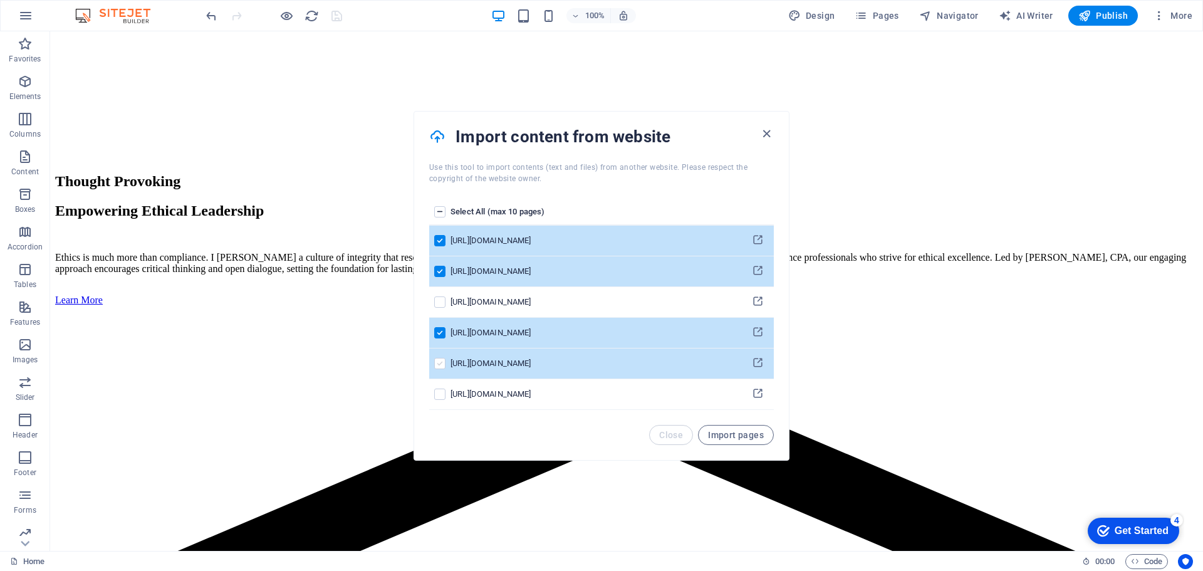
click at [441, 365] on label "pages list" at bounding box center [439, 363] width 11 height 11
click at [0, 0] on input "pages list" at bounding box center [0, 0] width 0 height 0
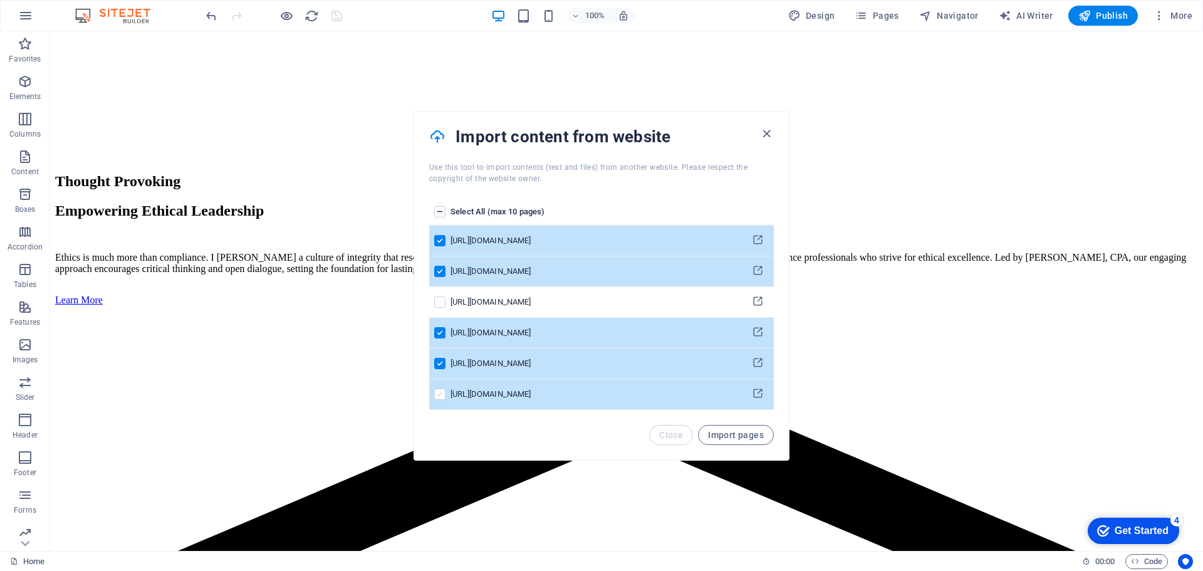
click at [437, 394] on label "pages list" at bounding box center [439, 394] width 11 height 11
click at [0, 0] on input "pages list" at bounding box center [0, 0] width 0 height 0
click at [728, 436] on span "Import pages" at bounding box center [736, 435] width 56 height 10
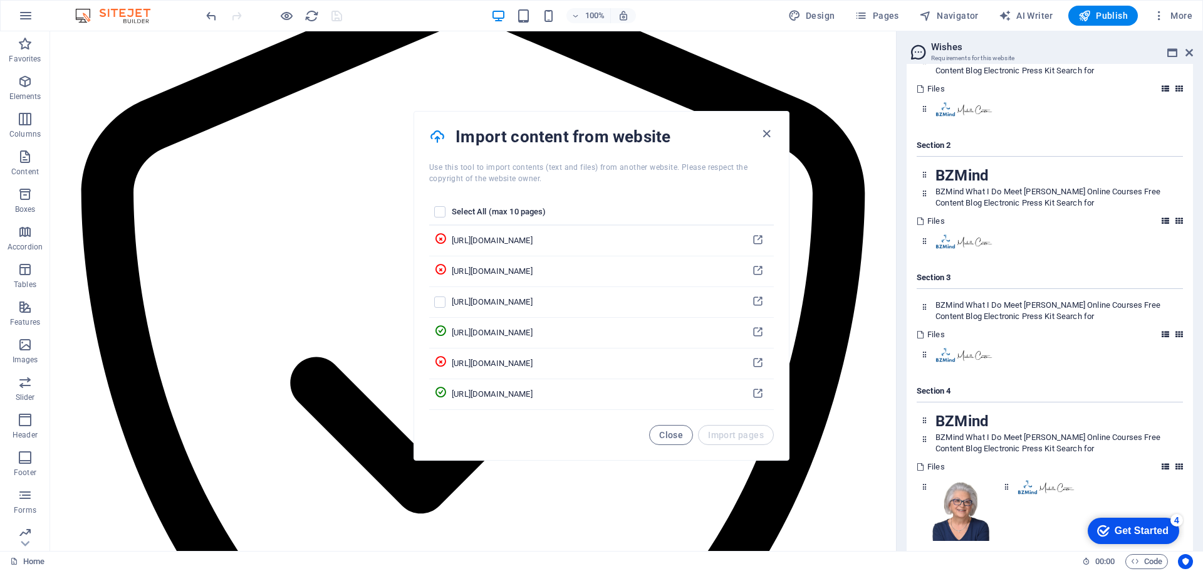
scroll to position [2337, 0]
